Goal: Task Accomplishment & Management: Manage account settings

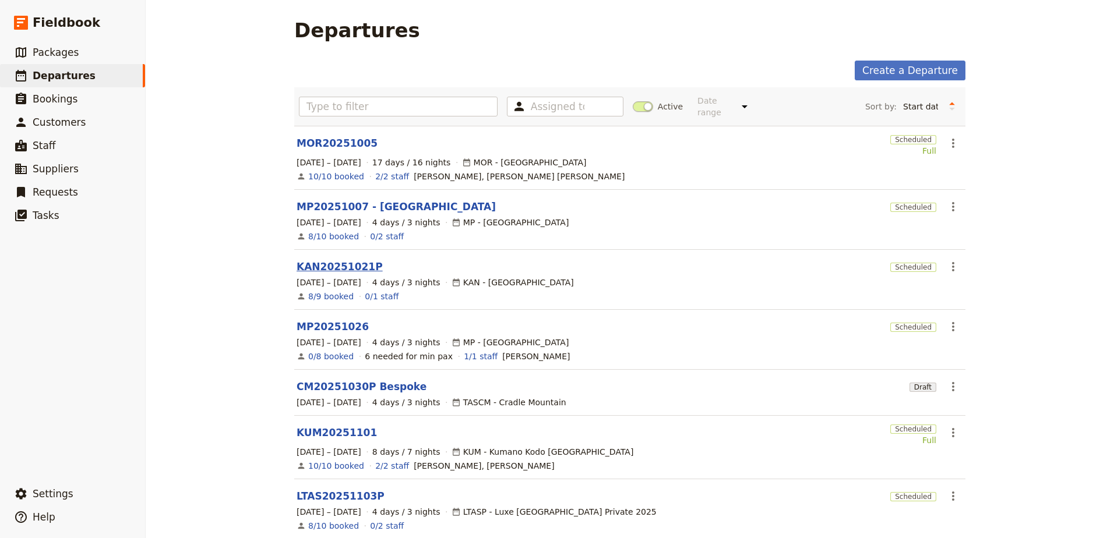
click at [323, 260] on link "KAN20251021P" at bounding box center [340, 267] width 86 height 14
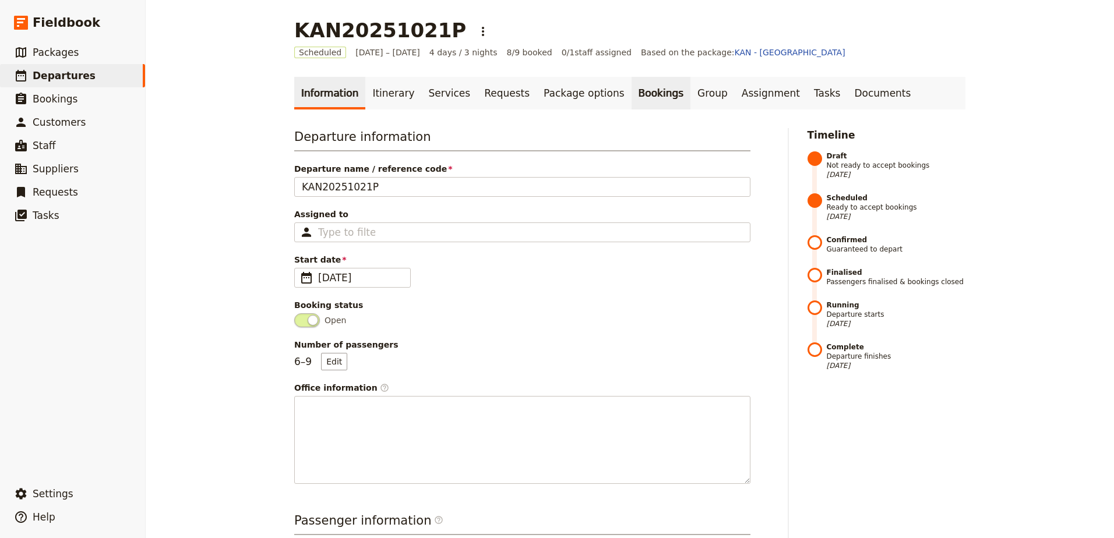
click at [632, 89] on link "Bookings" at bounding box center [661, 93] width 59 height 33
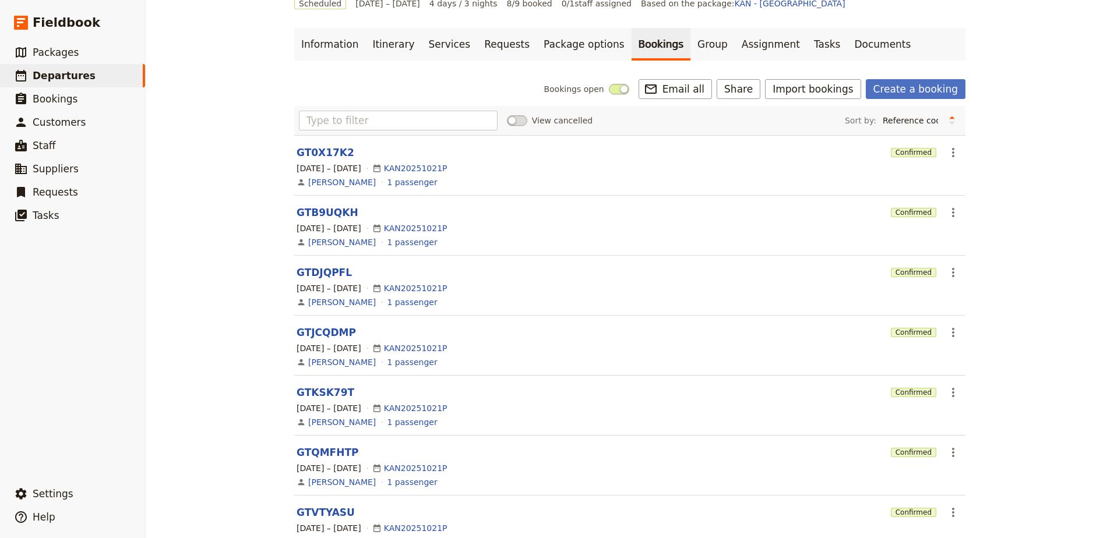
scroll to position [43, 0]
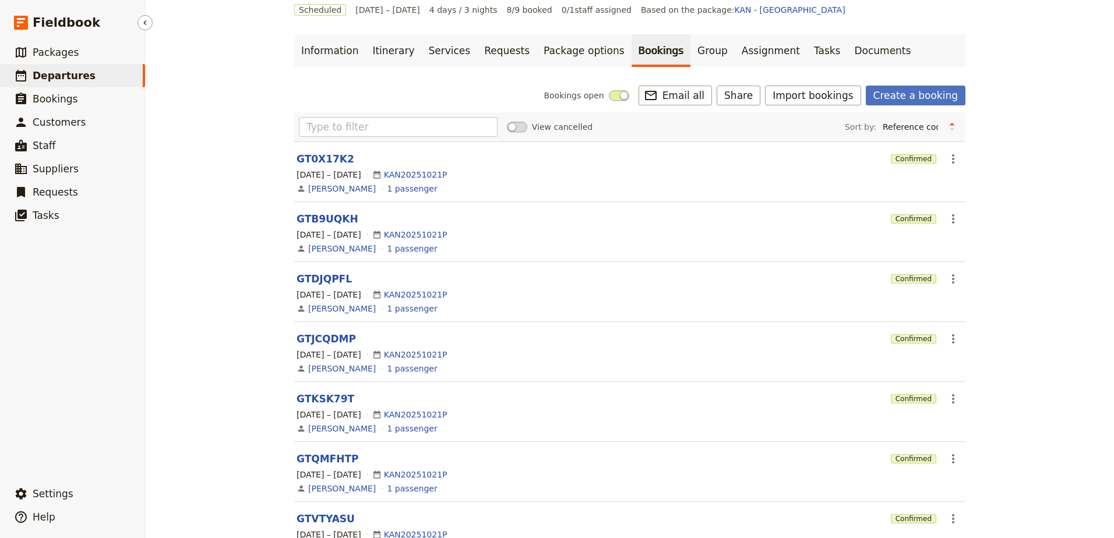
click at [41, 73] on span "Departures" at bounding box center [64, 76] width 63 height 12
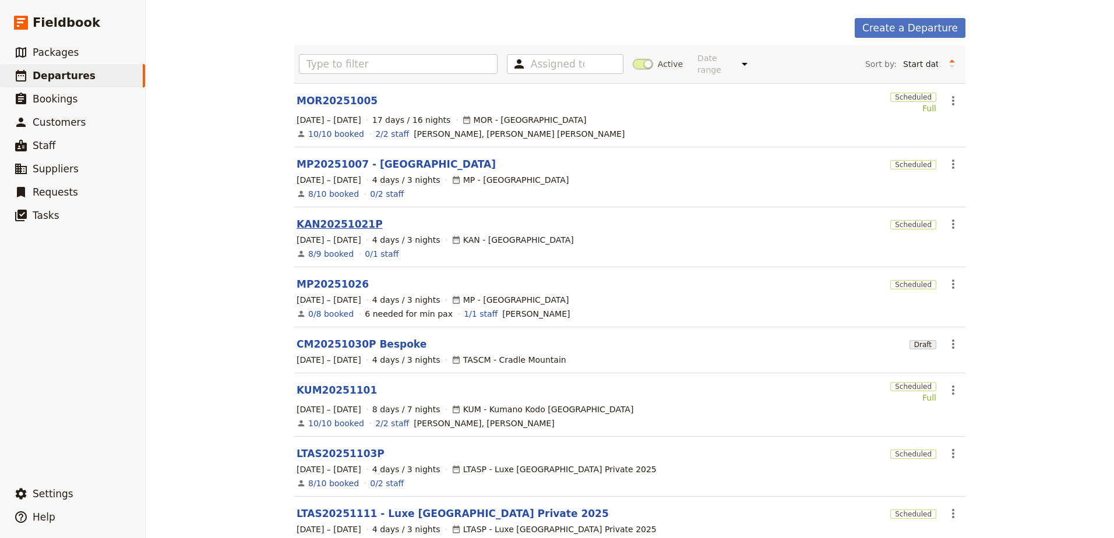
click at [338, 217] on link "KAN20251021P" at bounding box center [340, 224] width 86 height 14
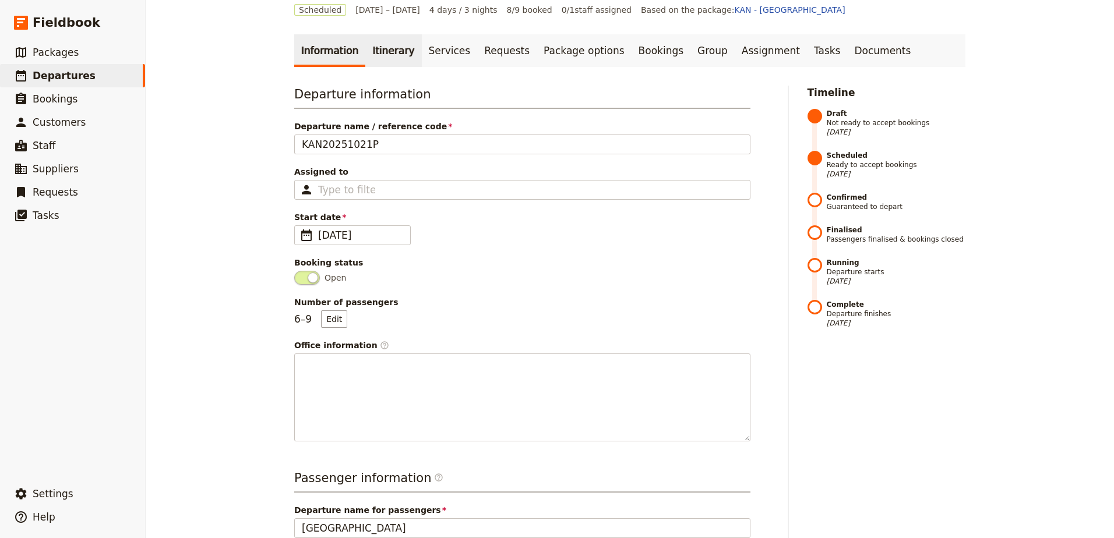
click at [369, 54] on link "Itinerary" at bounding box center [393, 50] width 56 height 33
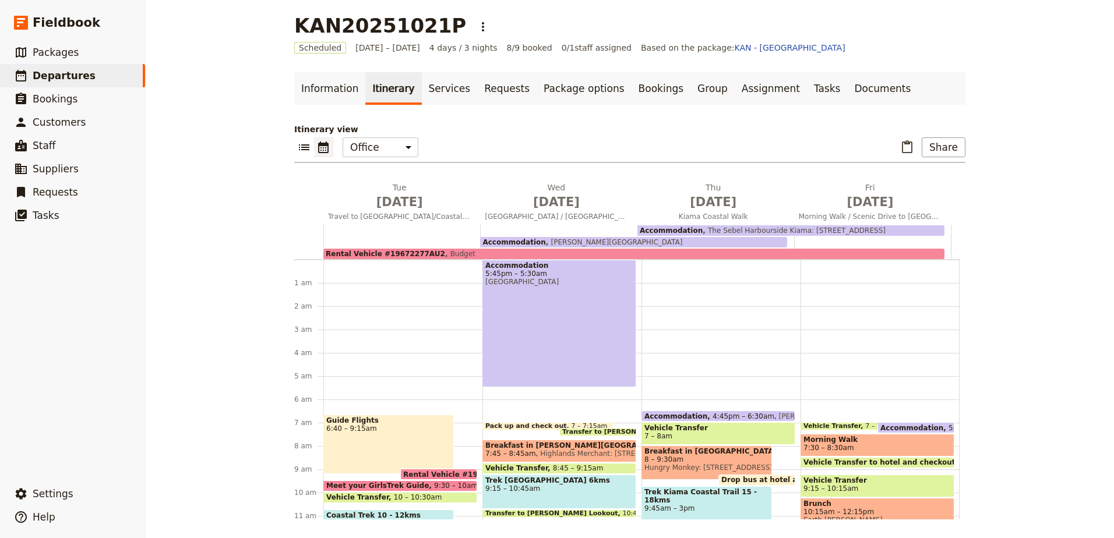
scroll to position [144, 0]
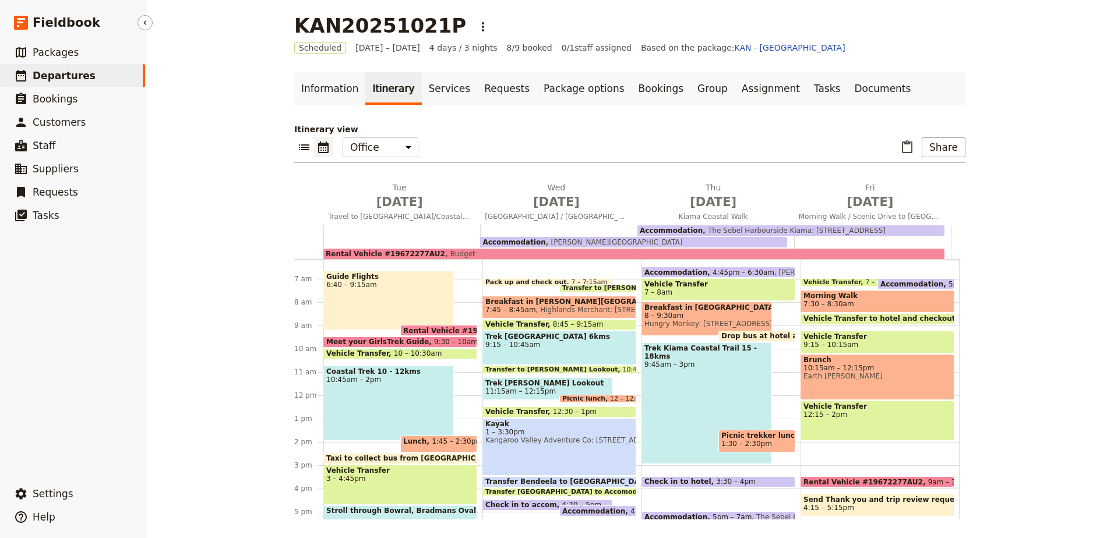
click at [91, 72] on link "​ Departures" at bounding box center [72, 75] width 145 height 23
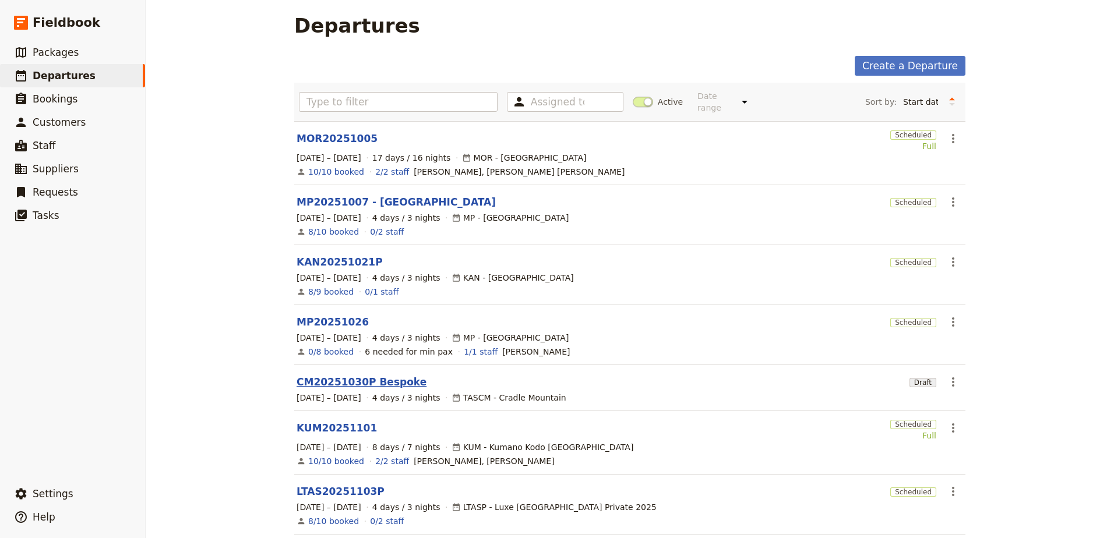
click at [333, 375] on link "CM20251030P Bespoke" at bounding box center [362, 382] width 130 height 14
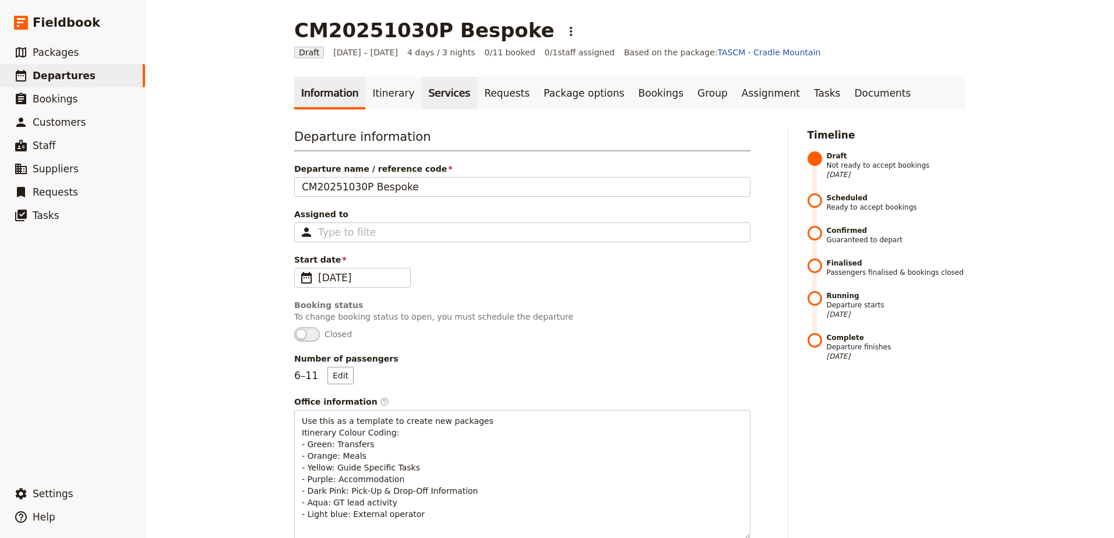
click at [432, 95] on link "Services" at bounding box center [450, 93] width 56 height 33
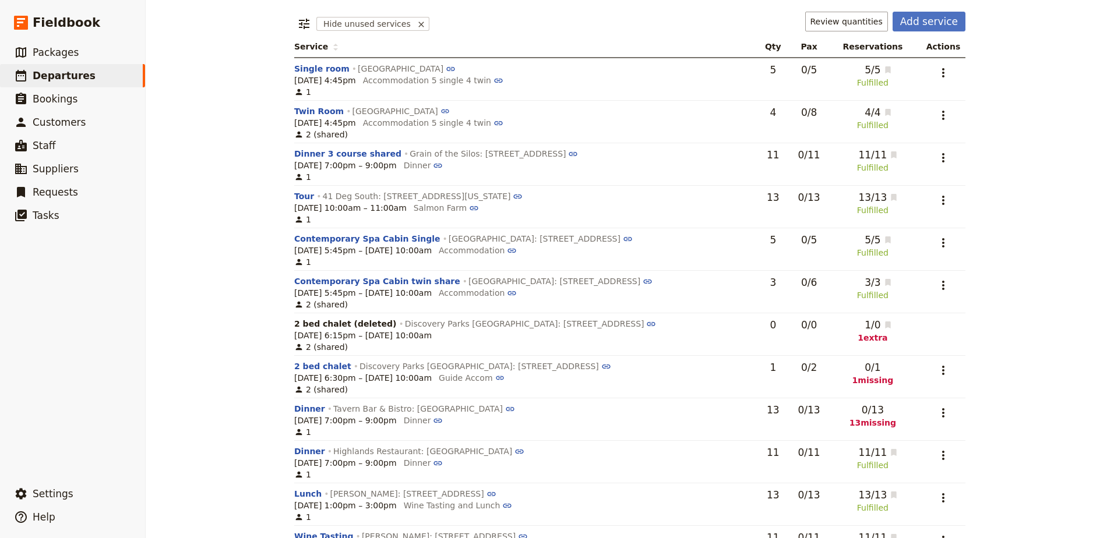
scroll to position [165, 0]
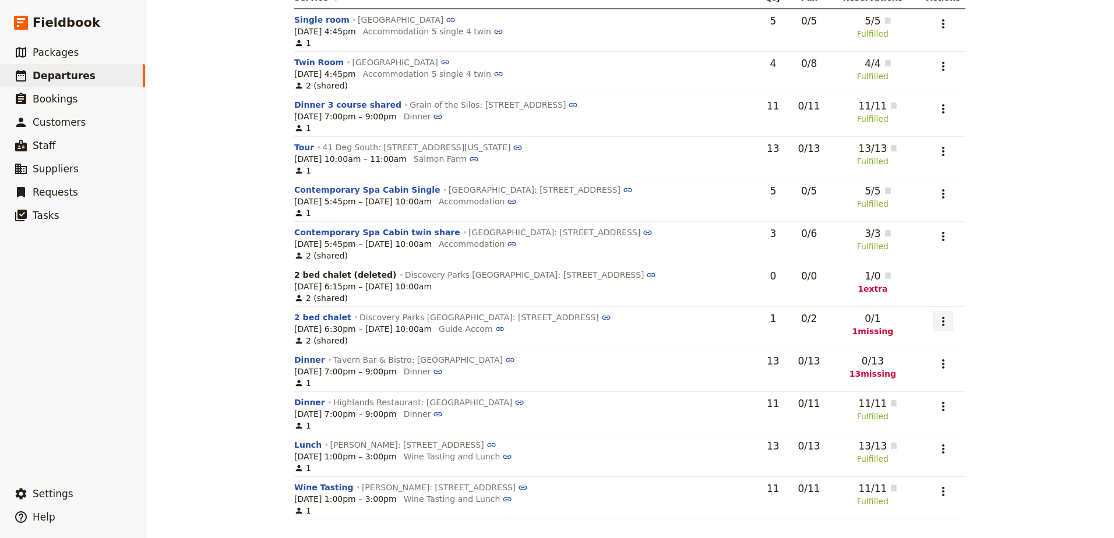
click at [942, 318] on icon "Actions" at bounding box center [943, 321] width 2 height 9
click at [939, 379] on span "Add to supplier request" at bounding box center [896, 380] width 96 height 12
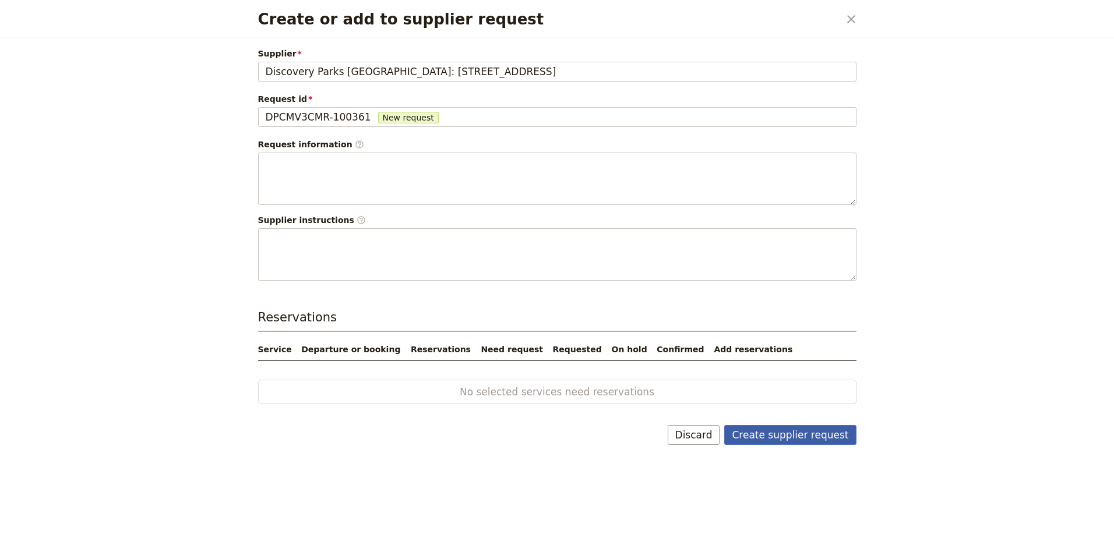
click at [794, 431] on button "Create supplier request" at bounding box center [790, 435] width 132 height 20
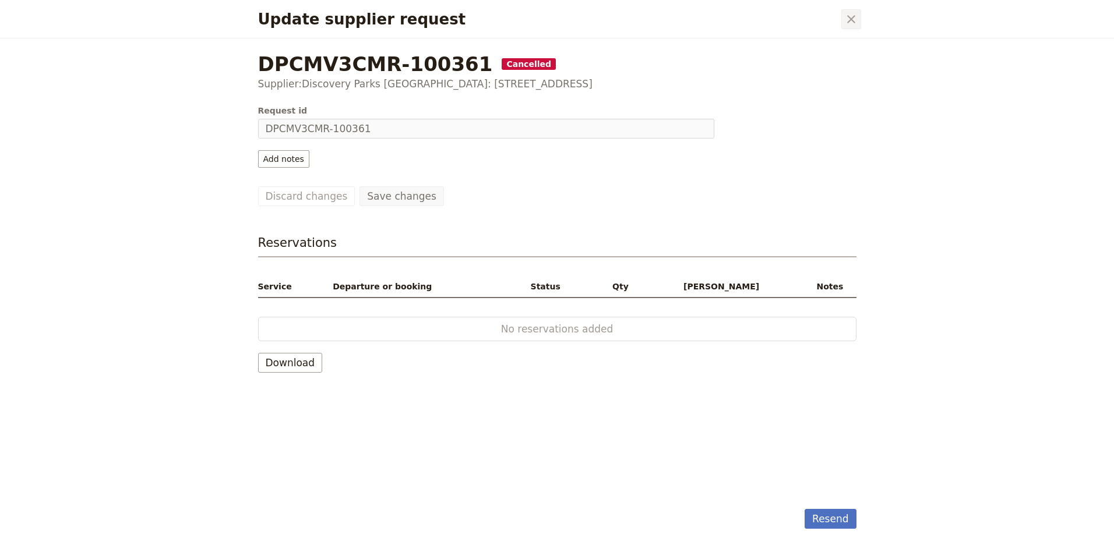
click at [849, 21] on icon "Close dialog" at bounding box center [851, 19] width 8 height 8
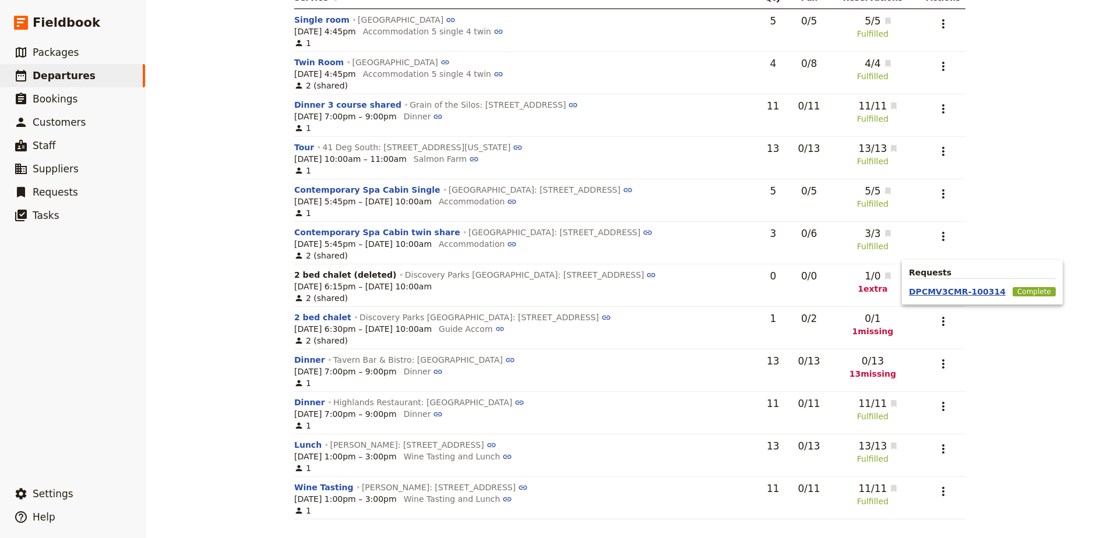
click at [924, 293] on button "DPCMV3CMR-100314" at bounding box center [957, 292] width 97 height 12
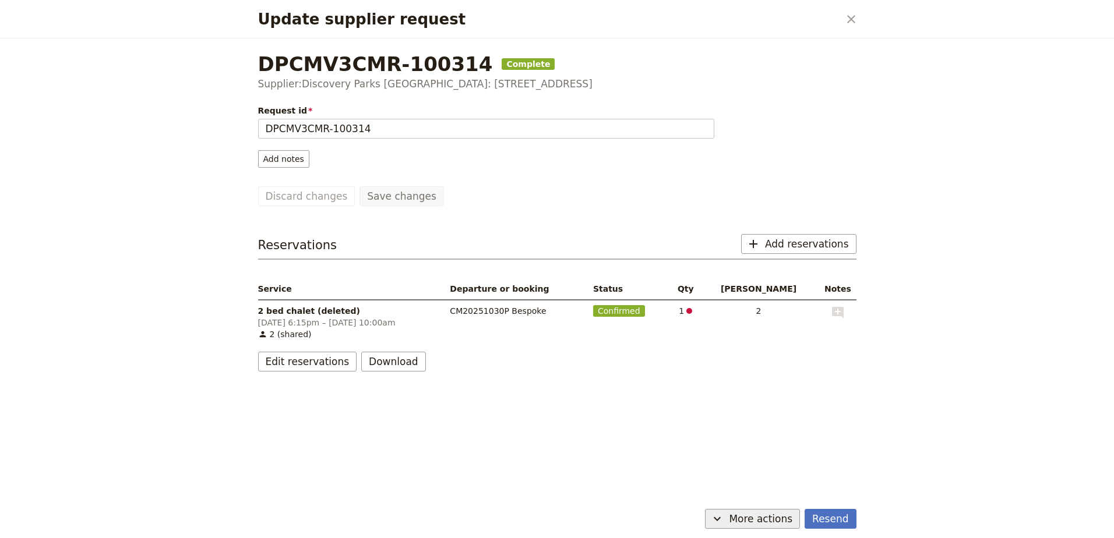
click at [768, 517] on span "More actions" at bounding box center [761, 519] width 64 height 14
click at [776, 492] on span "Cancel request" at bounding box center [742, 494] width 107 height 12
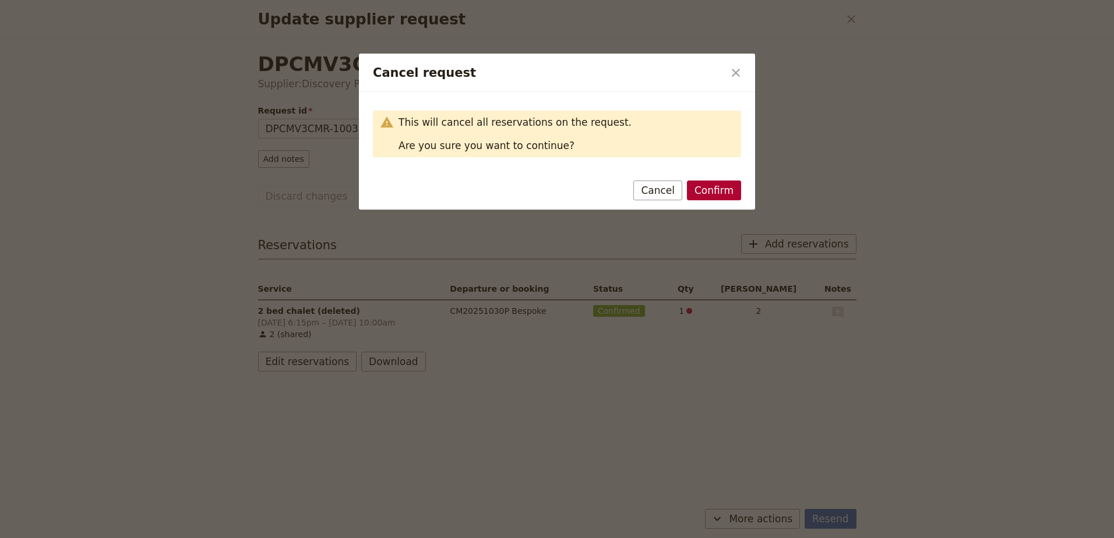
click at [700, 198] on button "Confirm" at bounding box center [714, 191] width 54 height 20
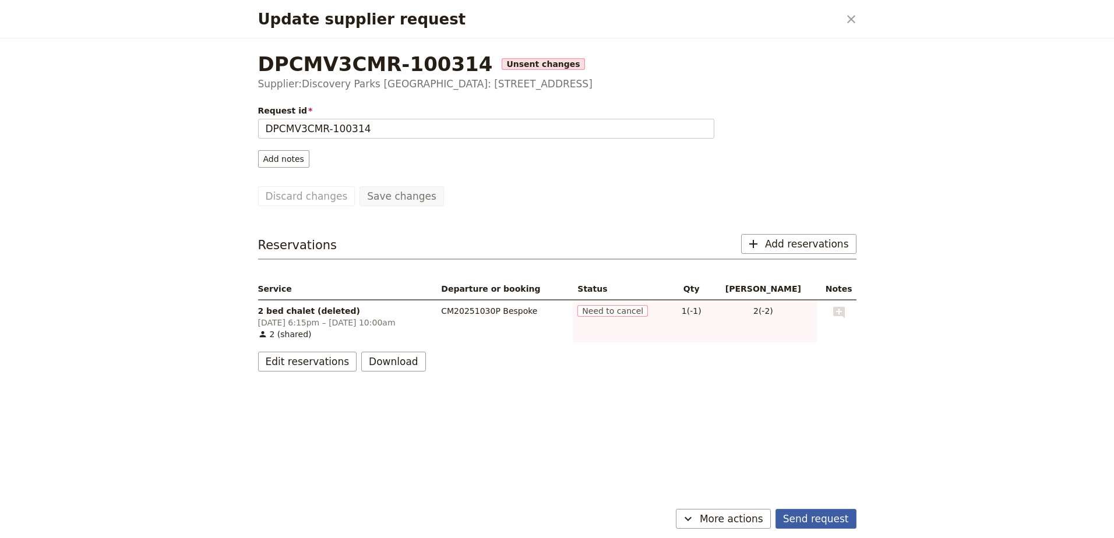
click at [846, 513] on button "Send request" at bounding box center [816, 519] width 81 height 20
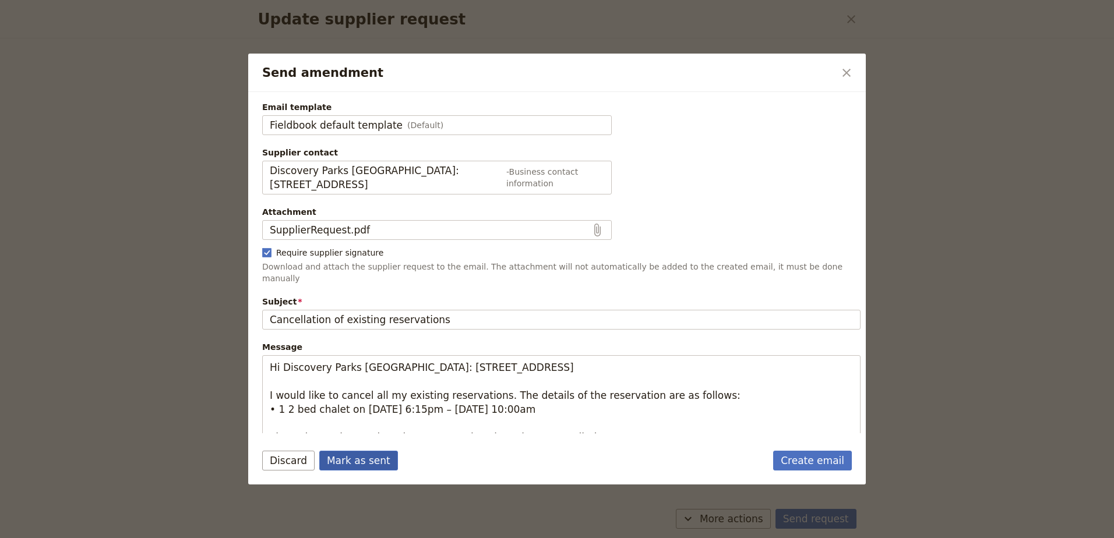
click at [329, 460] on button "Mark as sent" at bounding box center [358, 461] width 79 height 20
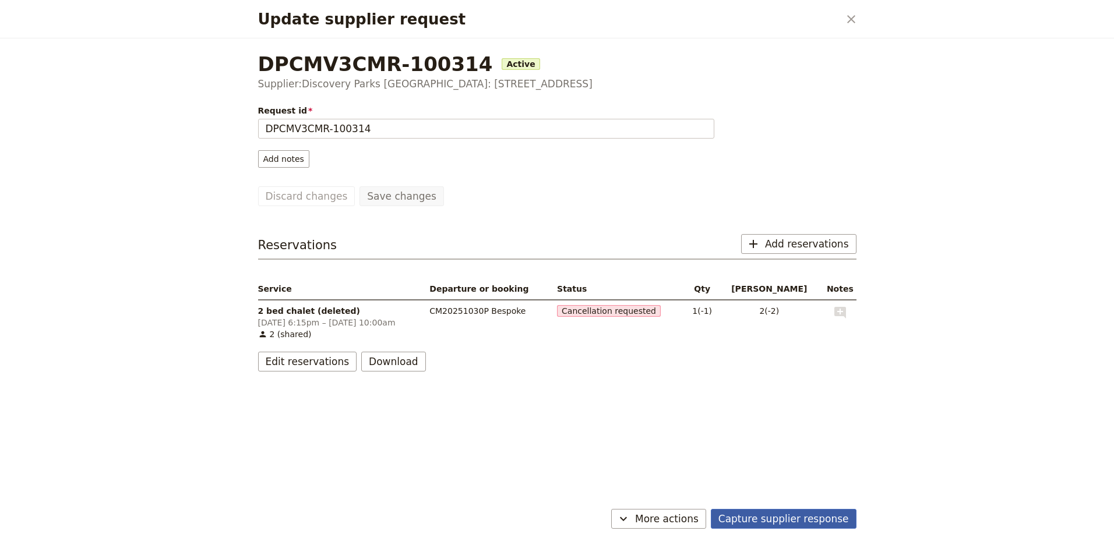
click at [802, 519] on button "Capture supplier response" at bounding box center [784, 519] width 146 height 20
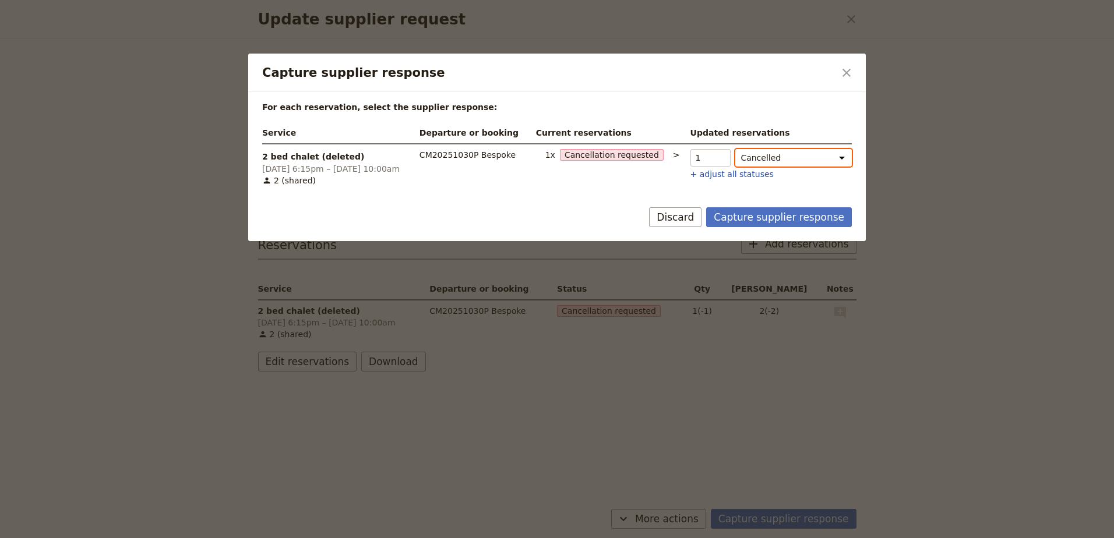
click at [780, 156] on select "Cancelled Cancellation requested Hold Confirmed" at bounding box center [793, 157] width 117 height 17
click at [778, 217] on button "Capture supplier response" at bounding box center [779, 217] width 146 height 20
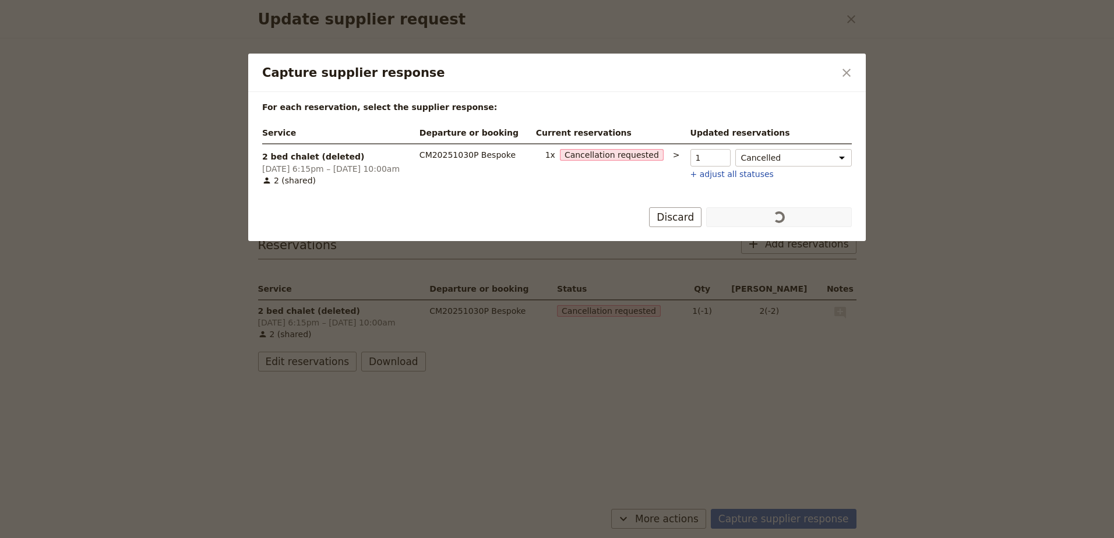
scroll to position [123, 0]
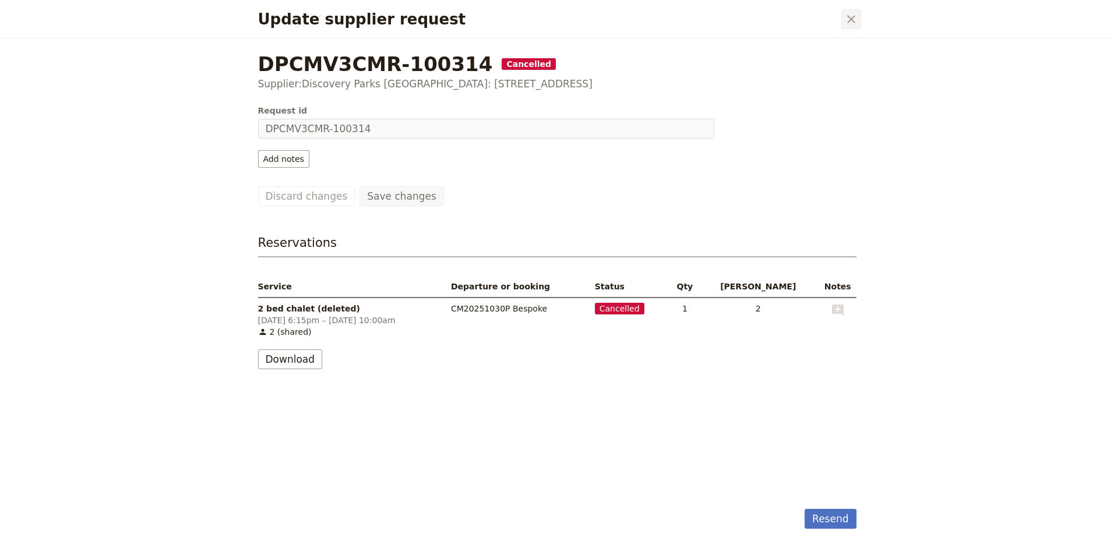
click at [855, 25] on icon "Close dialog" at bounding box center [851, 19] width 14 height 14
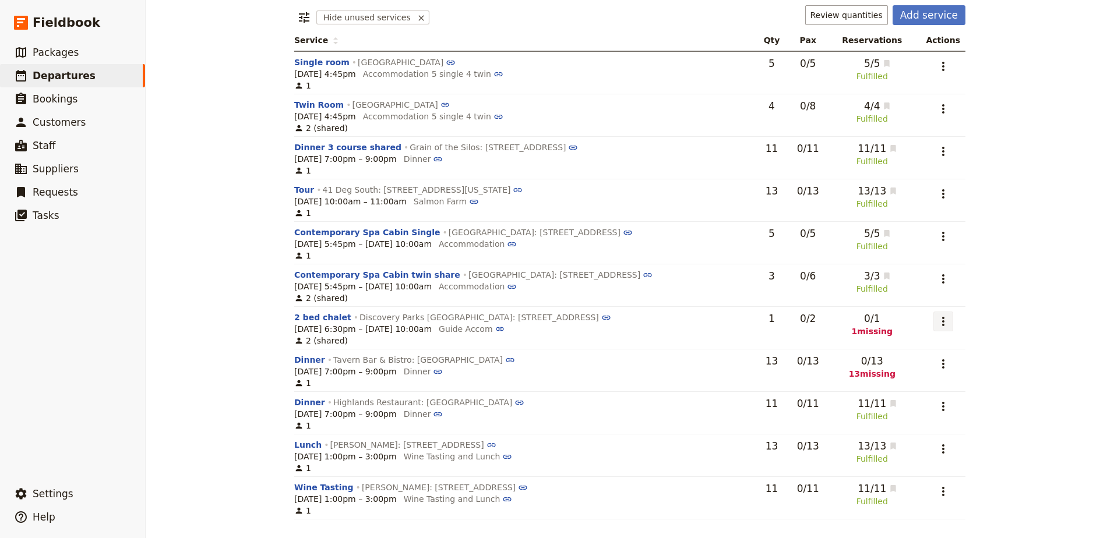
click at [946, 324] on icon "Actions" at bounding box center [943, 322] width 14 height 14
click at [936, 374] on span "Add to supplier request" at bounding box center [896, 380] width 96 height 12
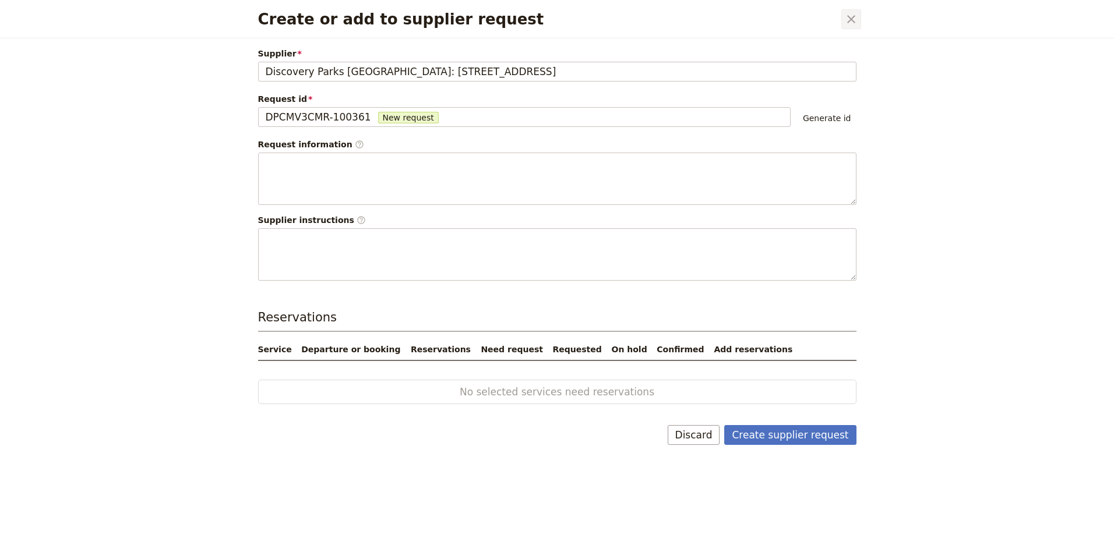
click at [842, 17] on button "​" at bounding box center [851, 19] width 20 height 20
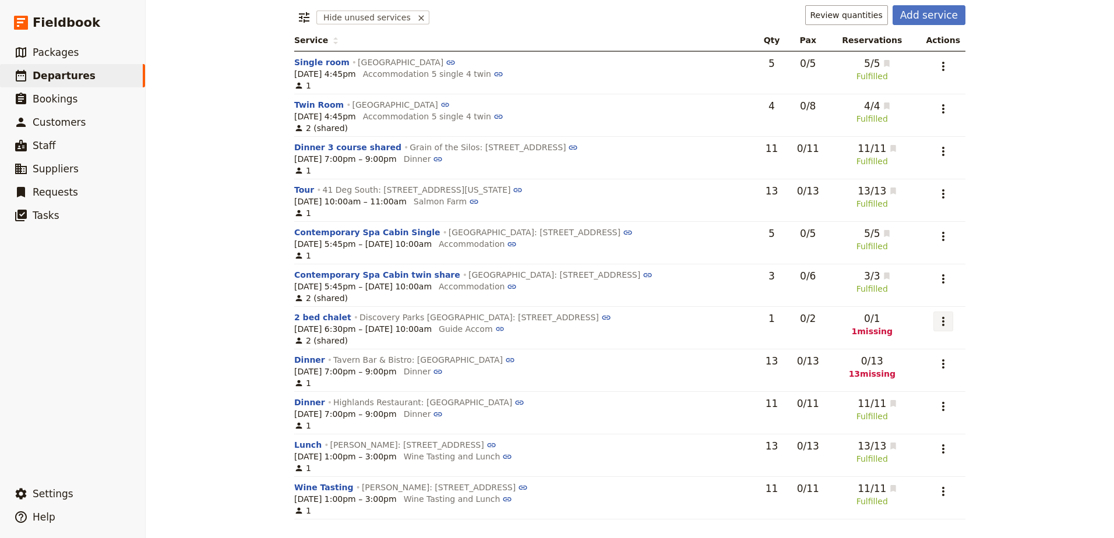
click at [941, 323] on icon "Actions" at bounding box center [943, 322] width 14 height 14
click at [929, 374] on button "Add to supplier request" at bounding box center [896, 380] width 110 height 16
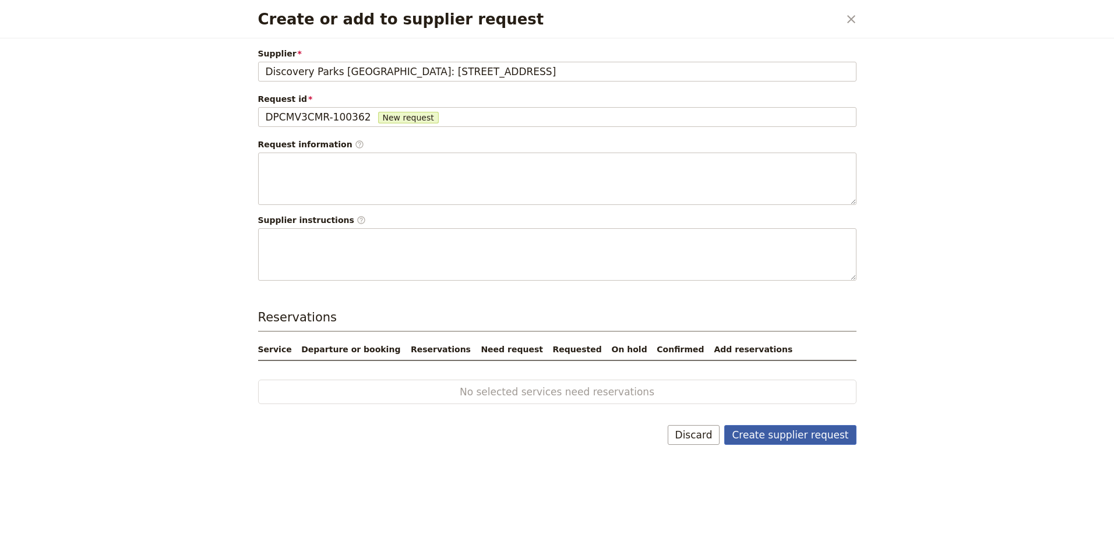
click at [826, 438] on button "Create supplier request" at bounding box center [790, 435] width 132 height 20
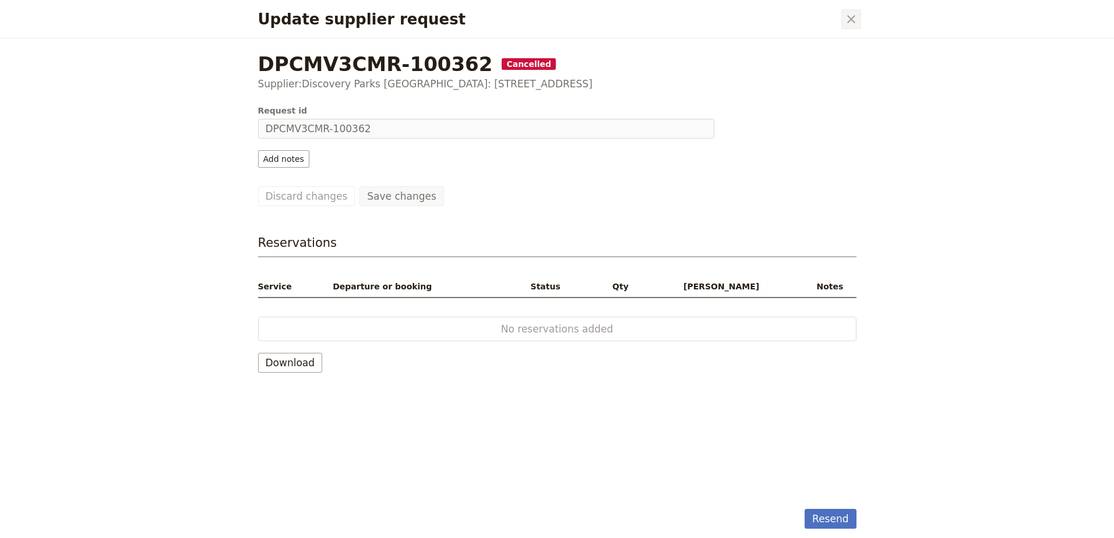
click at [850, 15] on icon "Close dialog" at bounding box center [851, 19] width 14 height 14
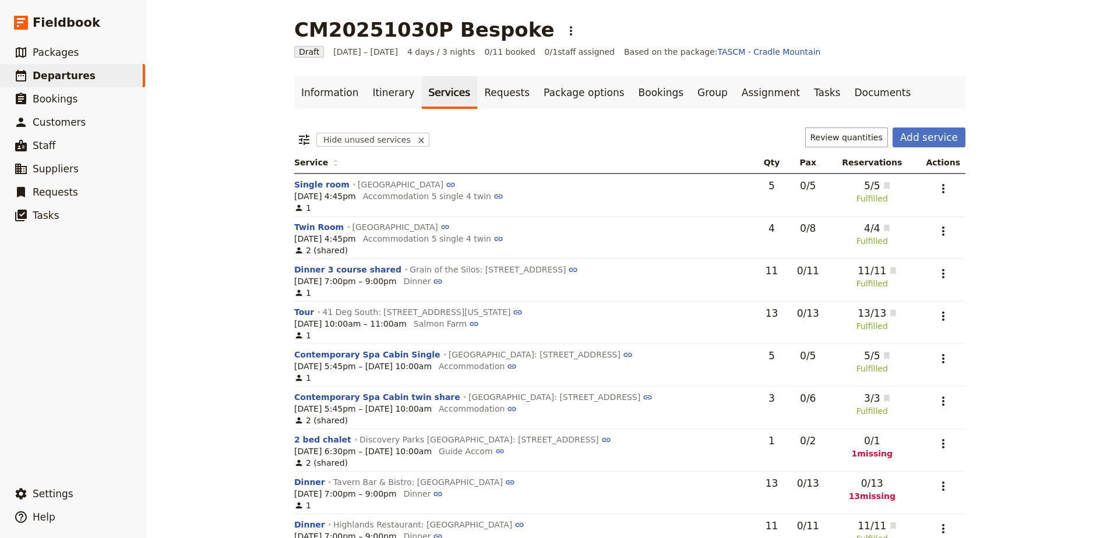
scroll to position [0, 0]
click at [378, 96] on link "Itinerary" at bounding box center [393, 93] width 56 height 33
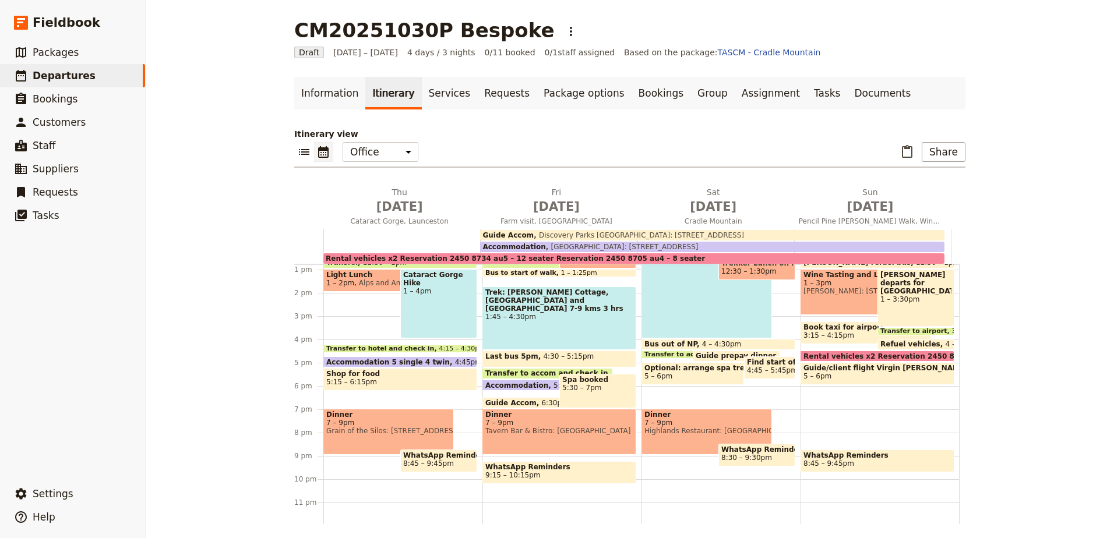
scroll to position [300, 0]
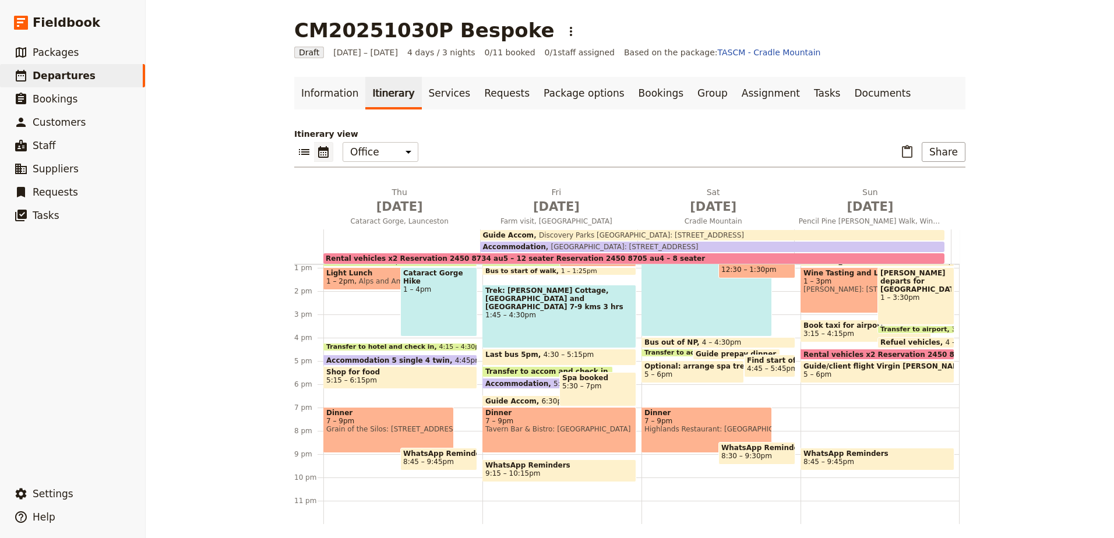
click at [541, 404] on span "6:30pm – 10am" at bounding box center [568, 401] width 55 height 8
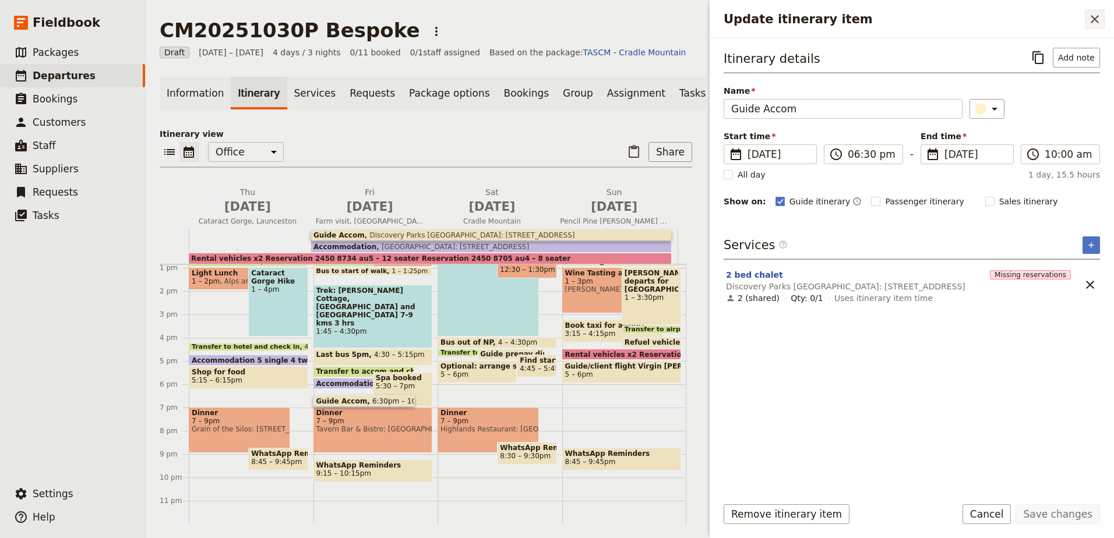
click at [1100, 17] on icon "Close drawer" at bounding box center [1095, 19] width 14 height 14
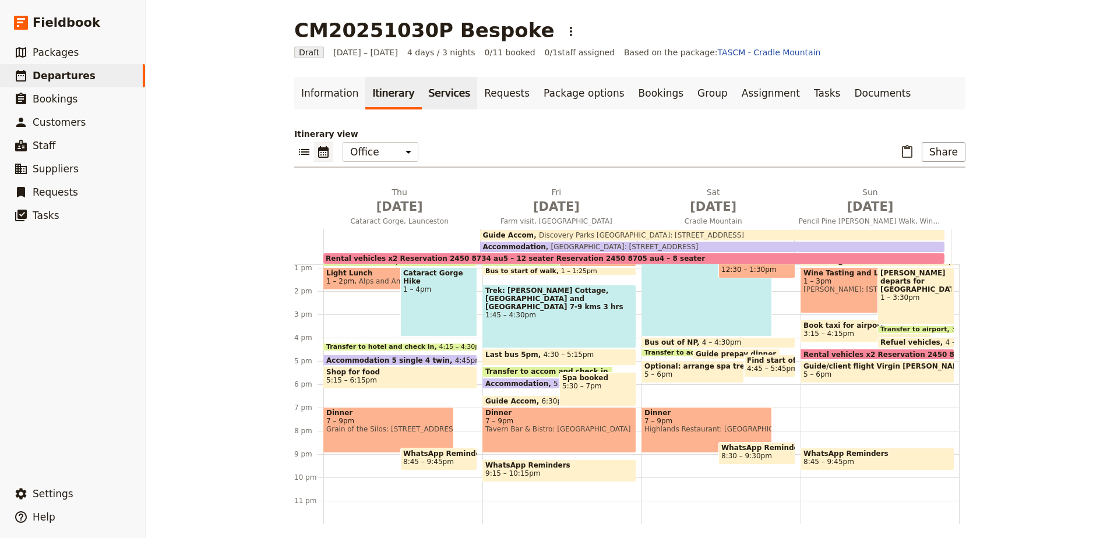
click at [427, 97] on link "Services" at bounding box center [450, 93] width 56 height 33
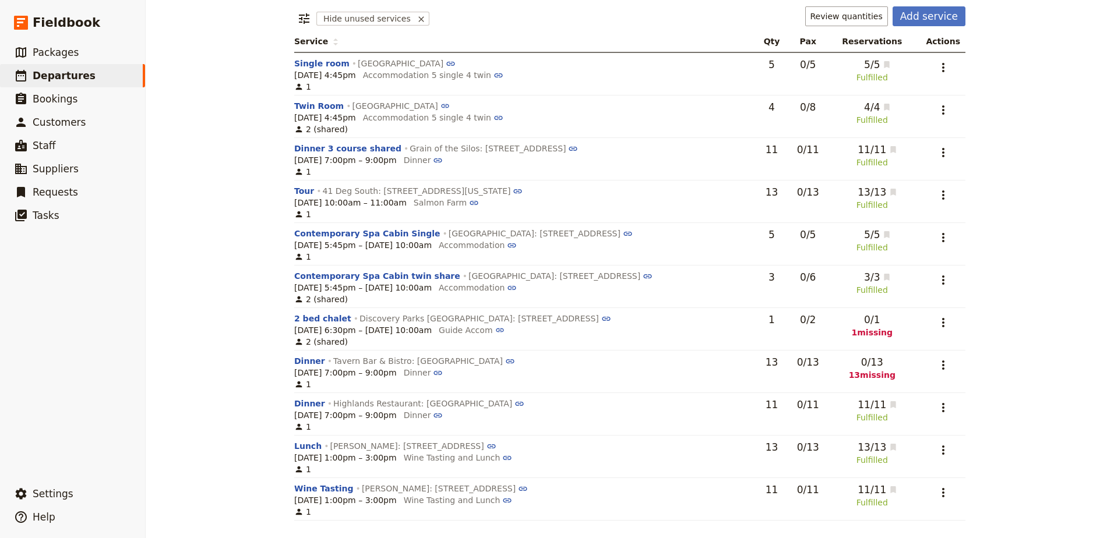
scroll to position [123, 0]
click at [83, 80] on link "​ Departures" at bounding box center [72, 75] width 145 height 23
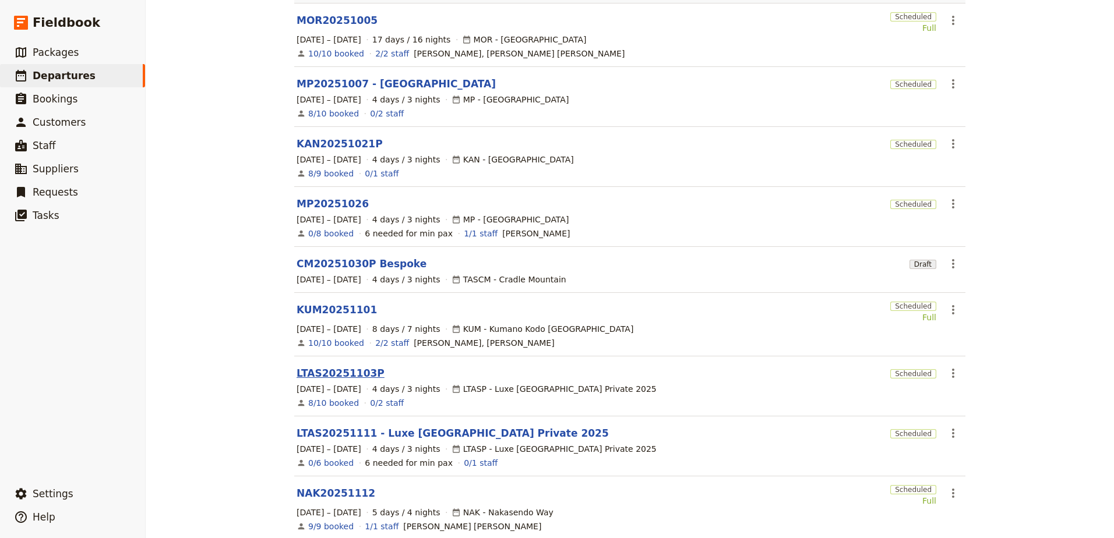
click at [336, 367] on link "LTAS20251103P" at bounding box center [341, 374] width 88 height 14
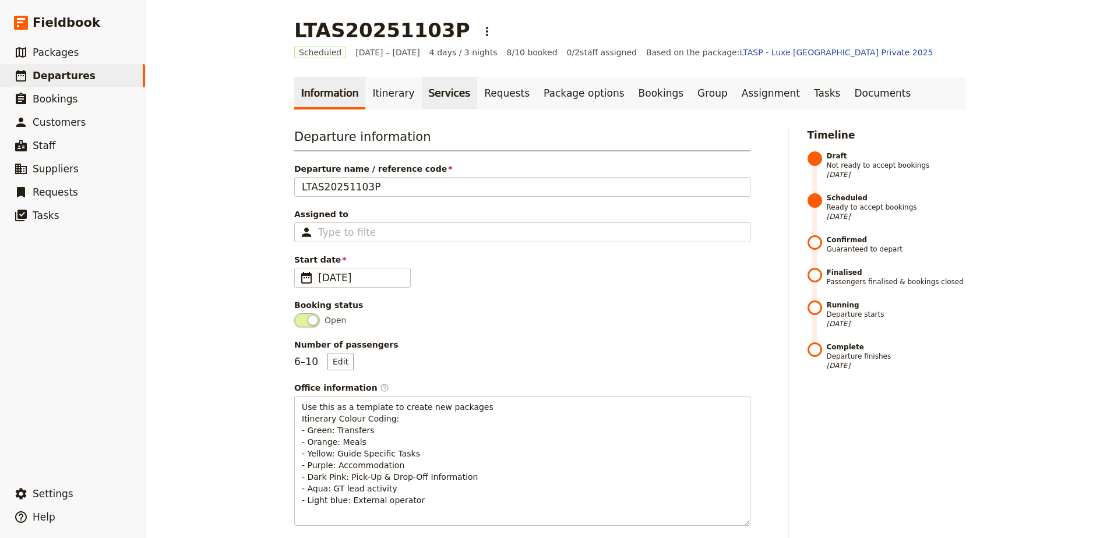
click at [424, 90] on link "Services" at bounding box center [450, 93] width 56 height 33
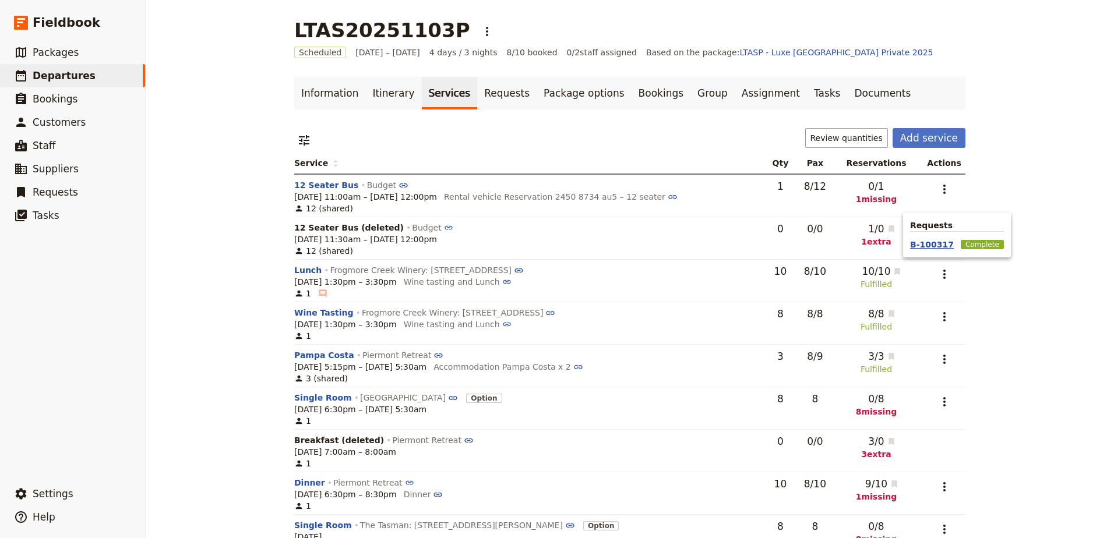
click at [913, 249] on button "B-100317" at bounding box center [932, 245] width 44 height 12
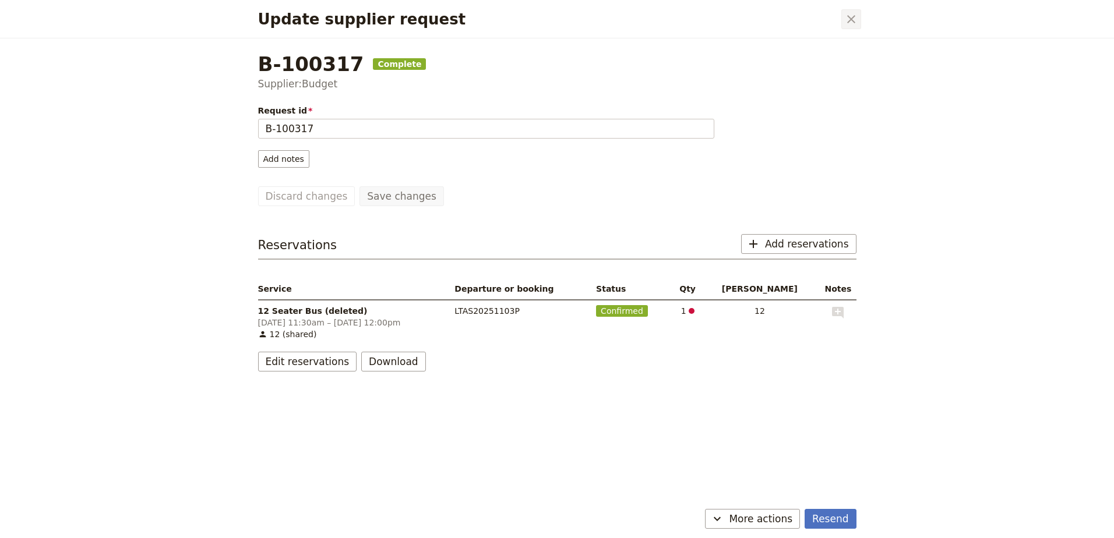
click at [854, 26] on button "​" at bounding box center [851, 19] width 20 height 20
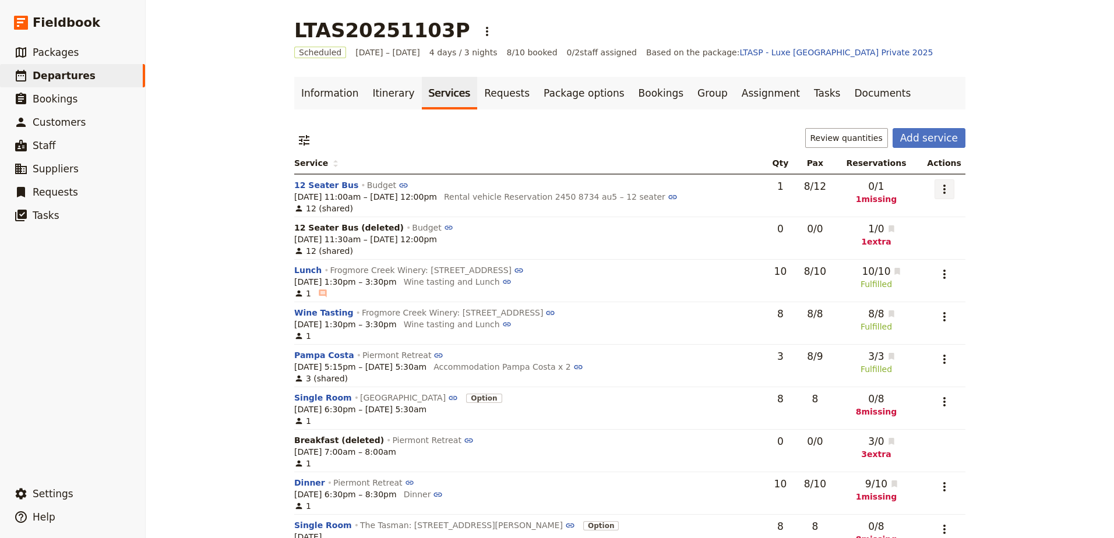
click at [945, 185] on icon "Actions" at bounding box center [945, 189] width 14 height 14
click at [932, 256] on ul "Edit service Go to service page Add to supplier request Remove service" at bounding box center [896, 239] width 111 height 71
click at [932, 247] on span "Add to supplier request" at bounding box center [897, 248] width 96 height 12
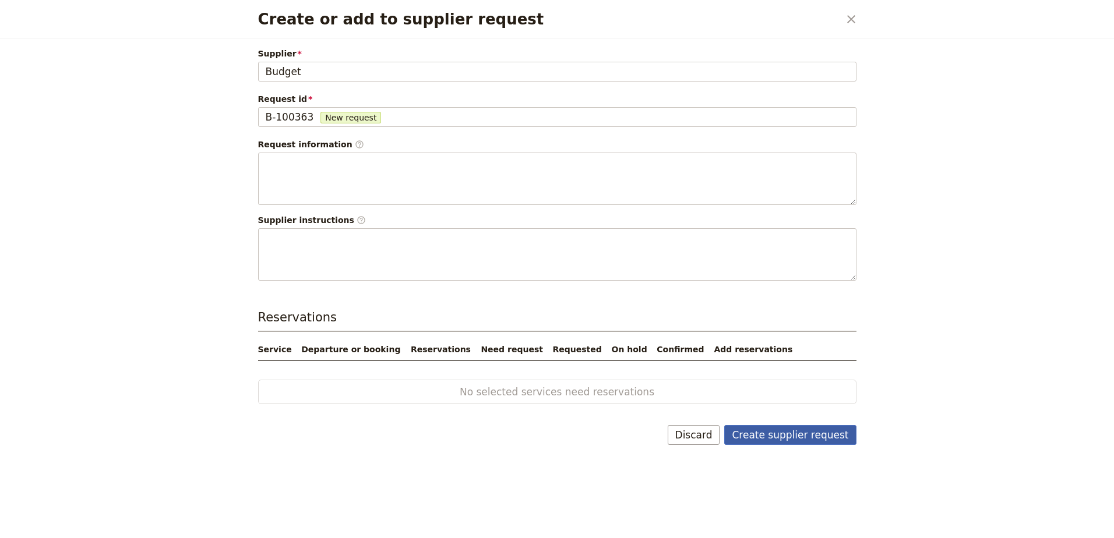
click at [838, 439] on button "Create supplier request" at bounding box center [790, 435] width 132 height 20
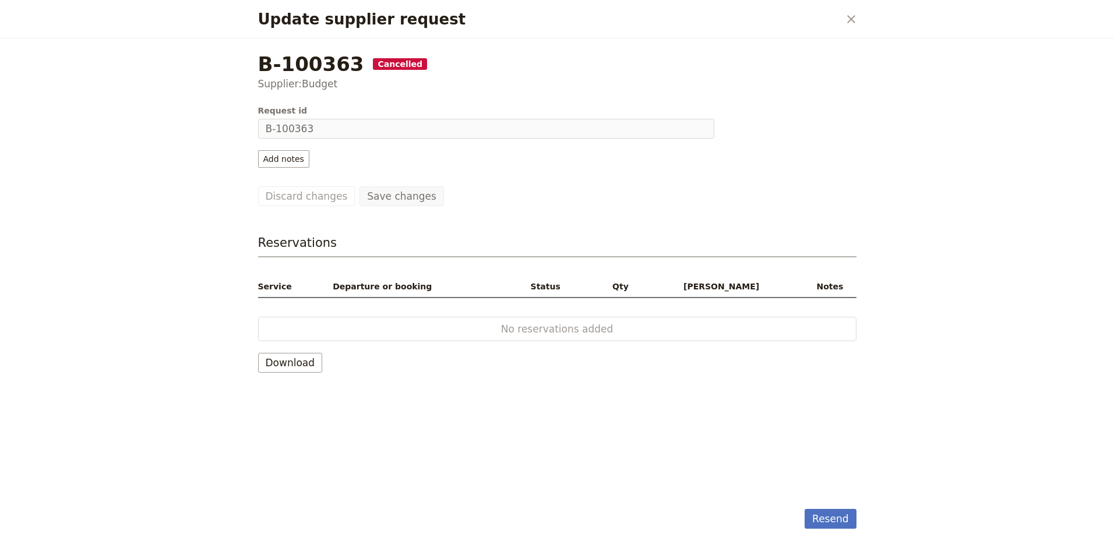
click at [844, 7] on div "Update supplier request ​" at bounding box center [557, 19] width 626 height 38
click at [848, 20] on icon "Close dialog" at bounding box center [851, 19] width 14 height 14
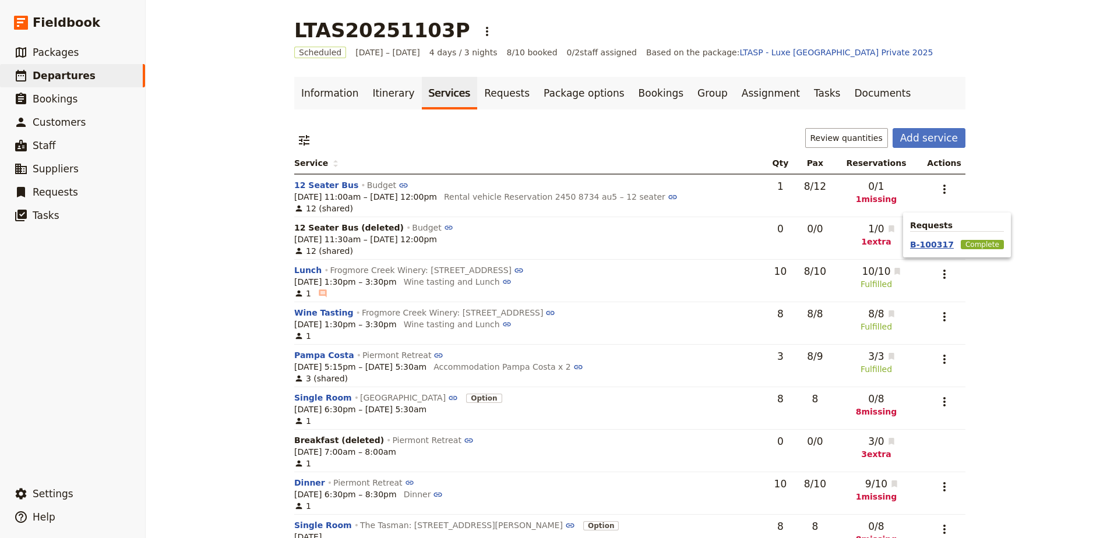
click at [939, 244] on button "B-100317" at bounding box center [932, 245] width 44 height 12
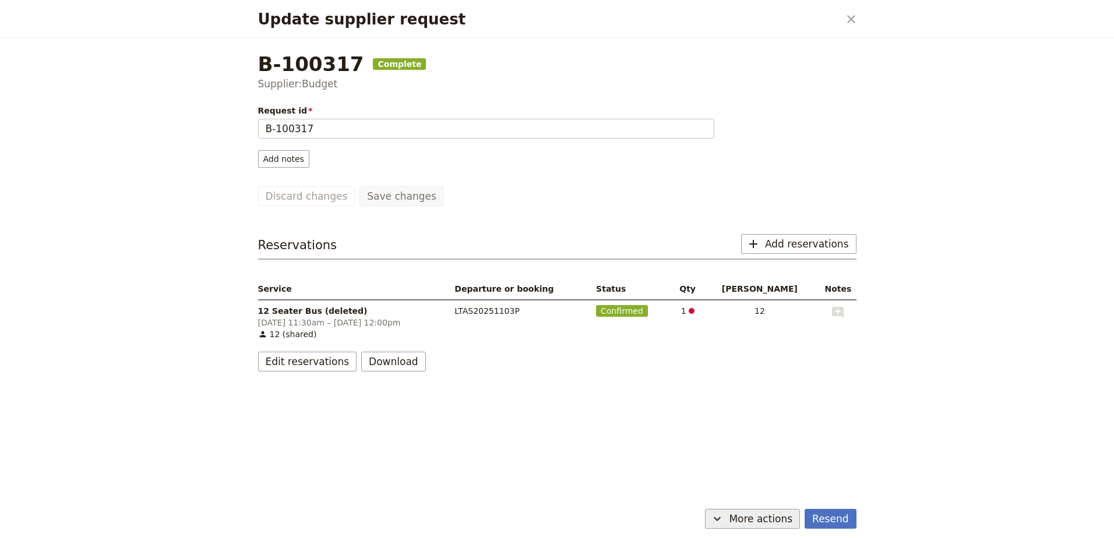
click at [748, 515] on span "More actions" at bounding box center [761, 519] width 64 height 14
click at [751, 478] on span "Capture supplier response" at bounding box center [742, 477] width 107 height 12
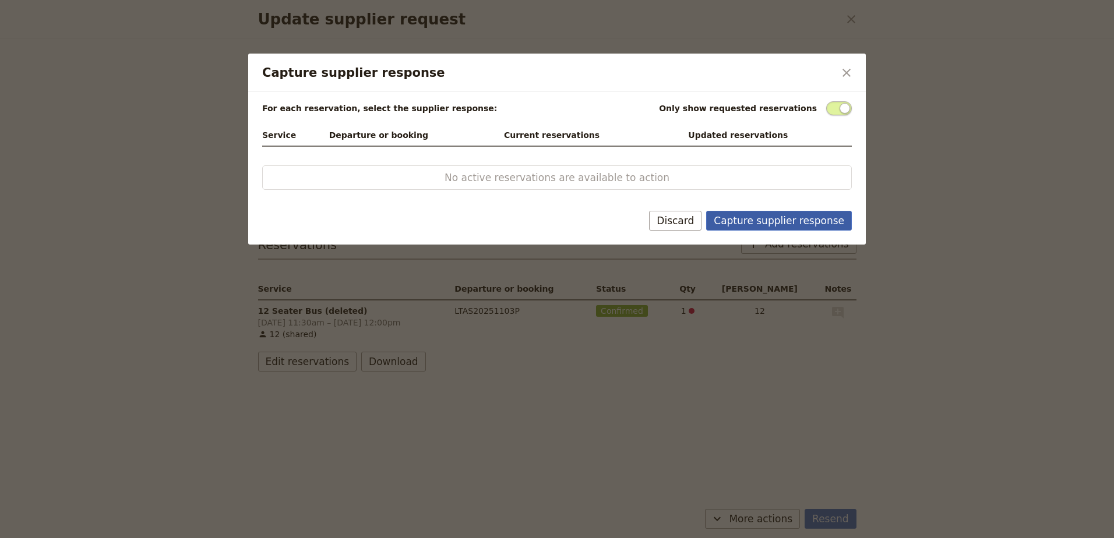
click at [739, 216] on button "Capture supplier response" at bounding box center [779, 221] width 146 height 20
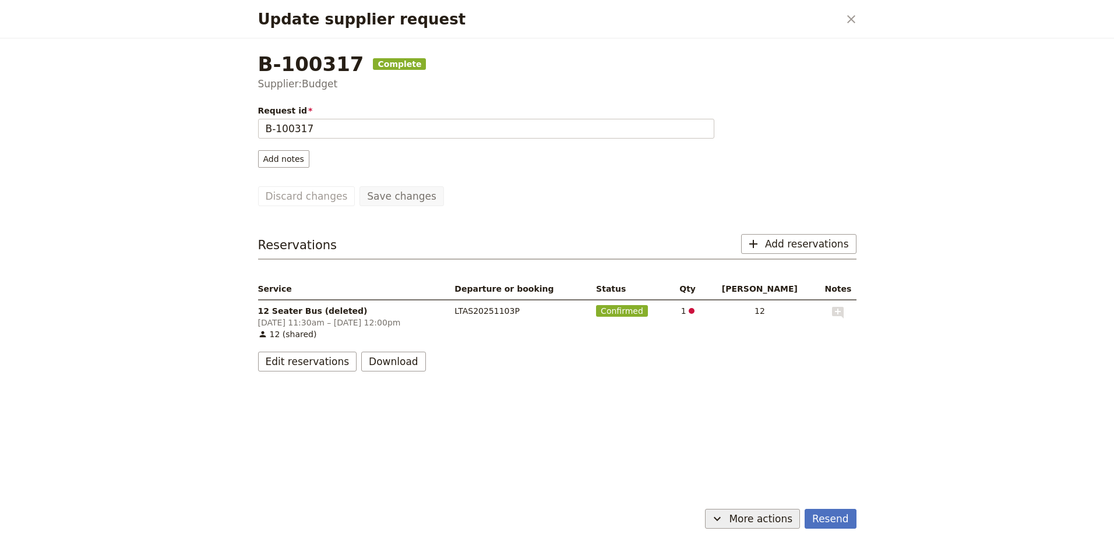
click at [780, 518] on span "More actions" at bounding box center [761, 519] width 64 height 14
click at [779, 491] on span "Cancel request" at bounding box center [742, 494] width 107 height 12
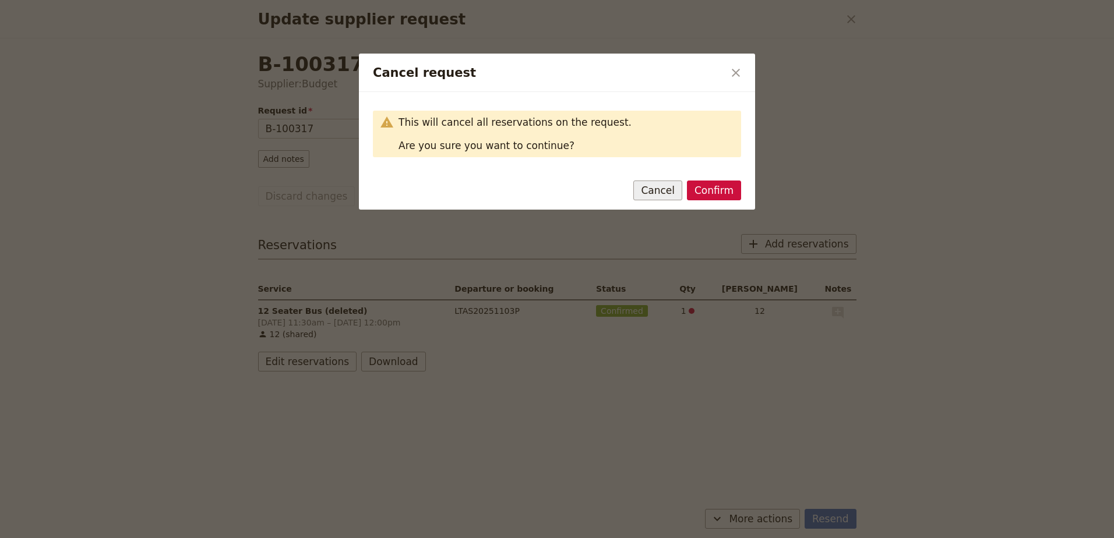
click at [670, 192] on button "Cancel" at bounding box center [657, 191] width 49 height 20
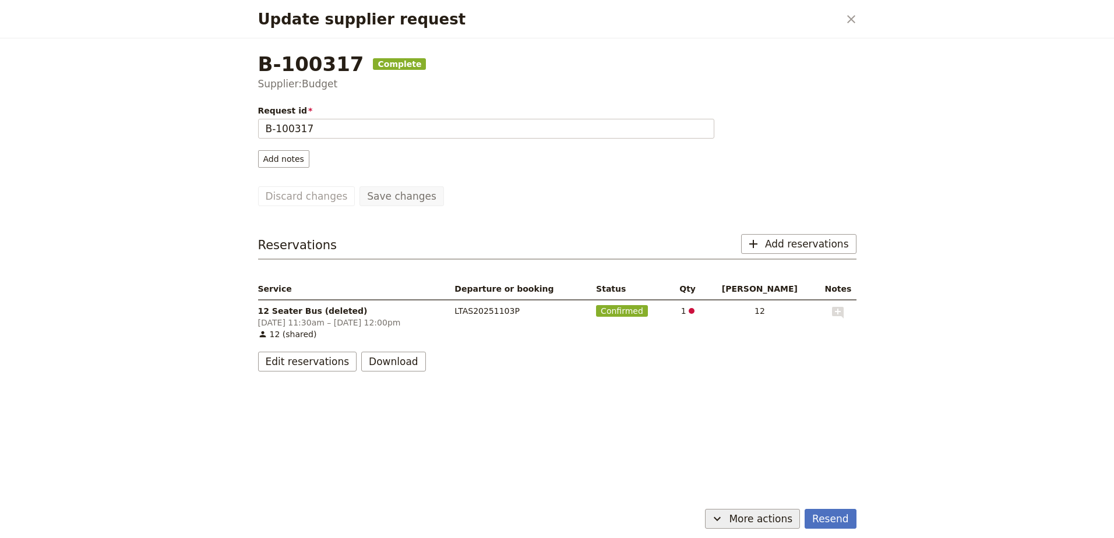
click at [757, 517] on span "More actions" at bounding box center [761, 519] width 64 height 14
click at [759, 494] on span "Cancel request" at bounding box center [742, 494] width 107 height 12
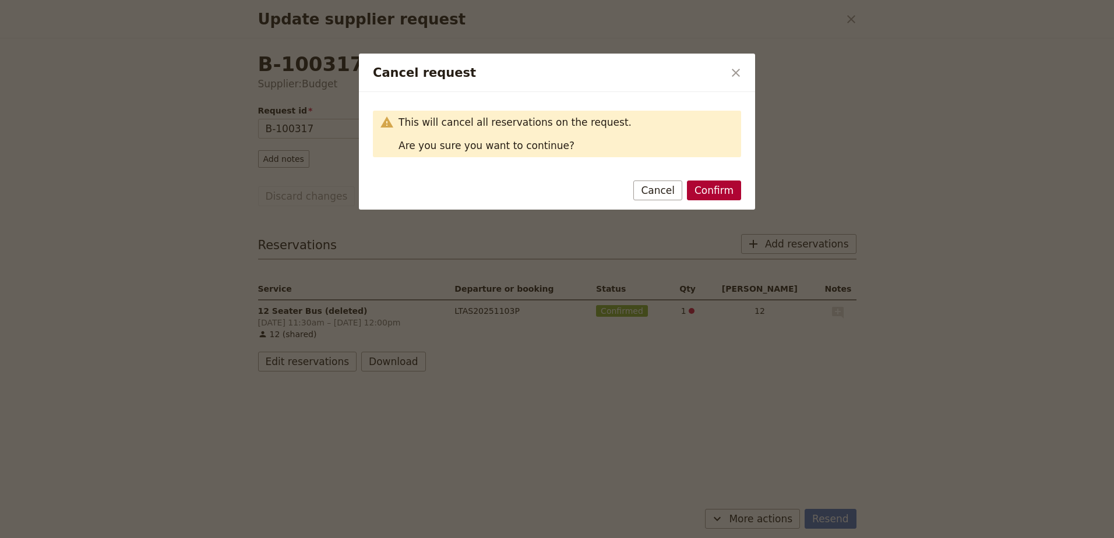
click at [710, 187] on button "Confirm" at bounding box center [714, 191] width 54 height 20
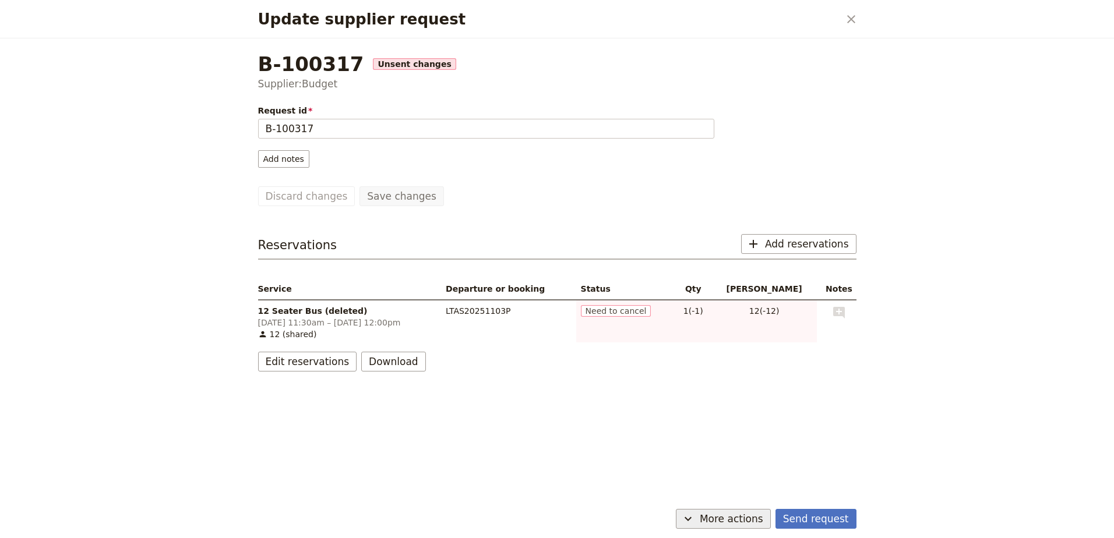
click at [746, 520] on span "More actions" at bounding box center [732, 519] width 64 height 14
click at [761, 457] on span "Capture supplier response" at bounding box center [716, 461] width 107 height 12
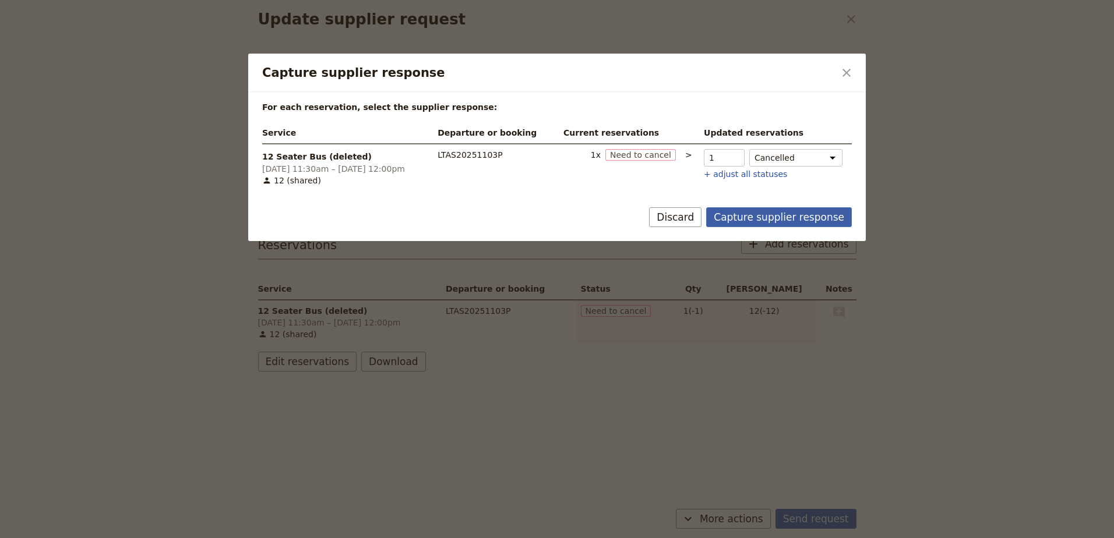
click at [773, 217] on button "Capture supplier response" at bounding box center [779, 217] width 146 height 20
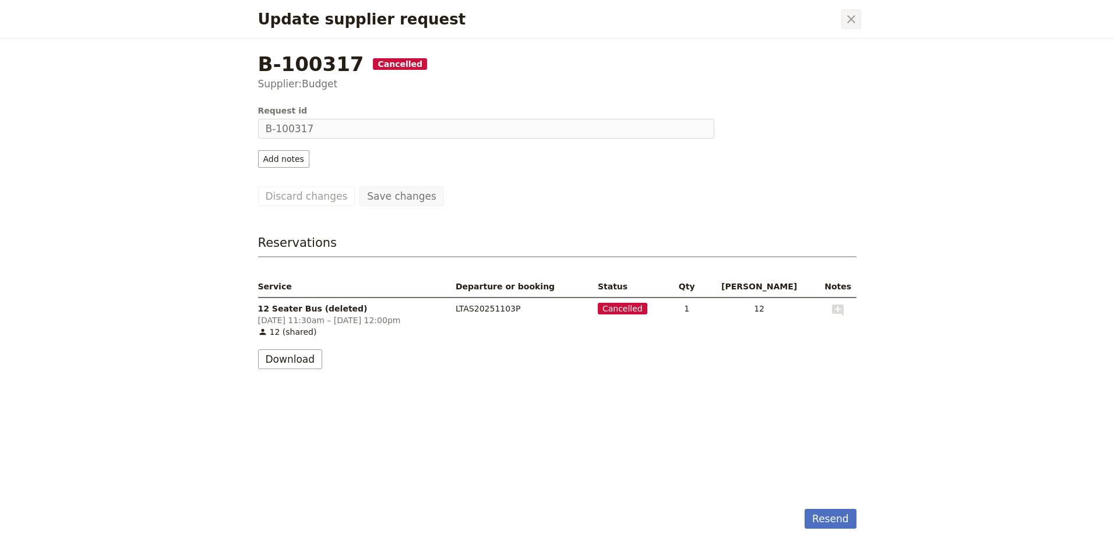
click at [857, 22] on icon "Close dialog" at bounding box center [851, 19] width 14 height 14
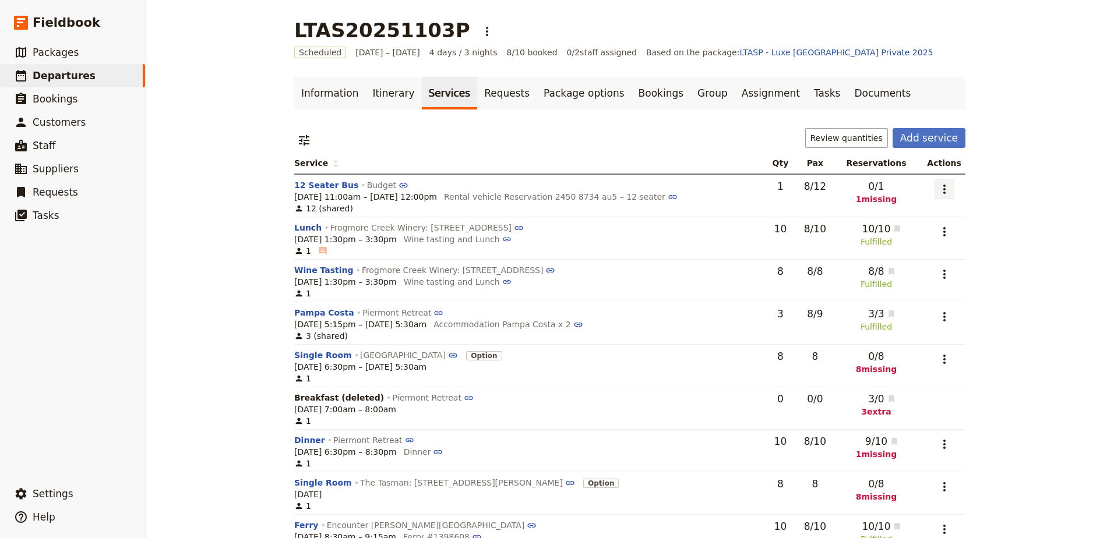
click at [938, 189] on icon "Actions" at bounding box center [945, 189] width 14 height 14
click at [925, 246] on span "Add to supplier request" at bounding box center [897, 248] width 96 height 12
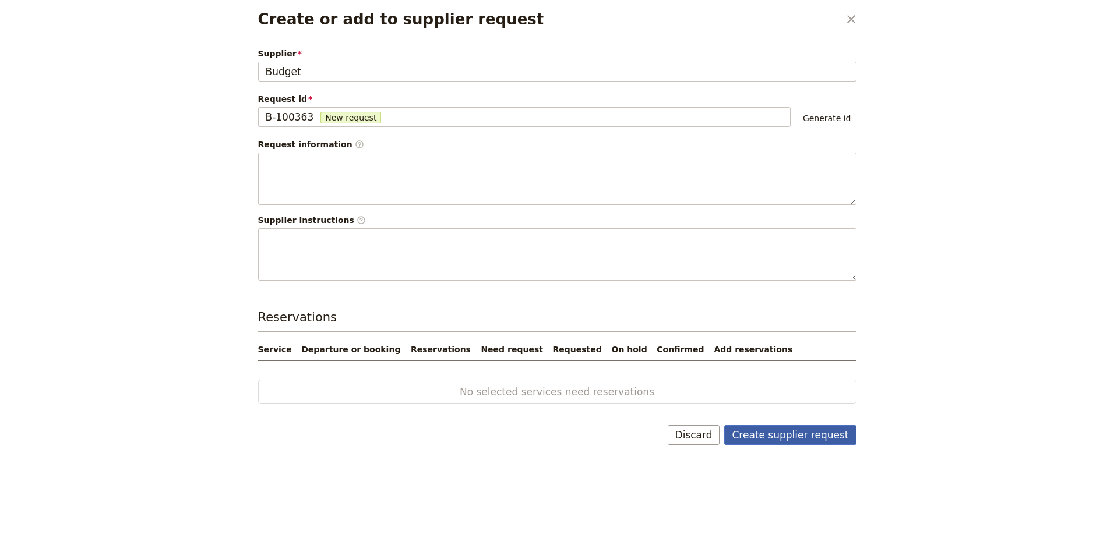
click at [816, 432] on button "Create supplier request" at bounding box center [790, 435] width 132 height 20
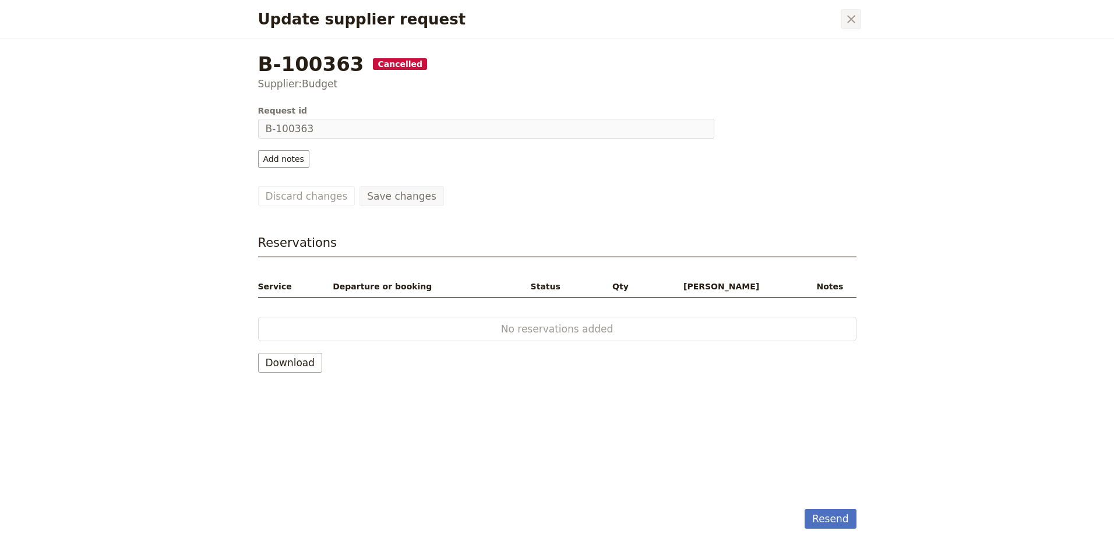
click at [853, 24] on icon "Close dialog" at bounding box center [851, 19] width 14 height 14
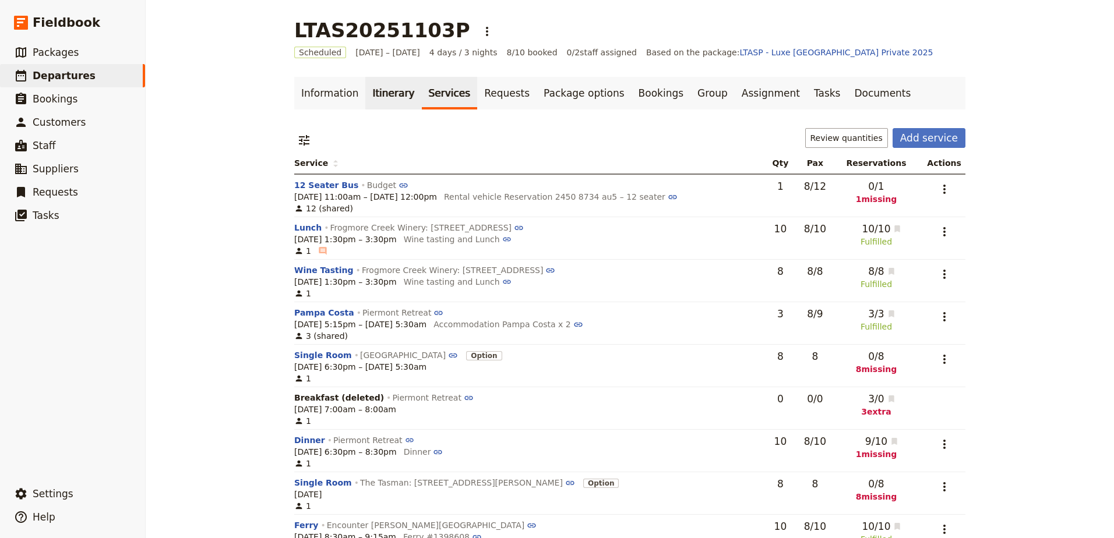
click at [382, 85] on link "Itinerary" at bounding box center [393, 93] width 56 height 33
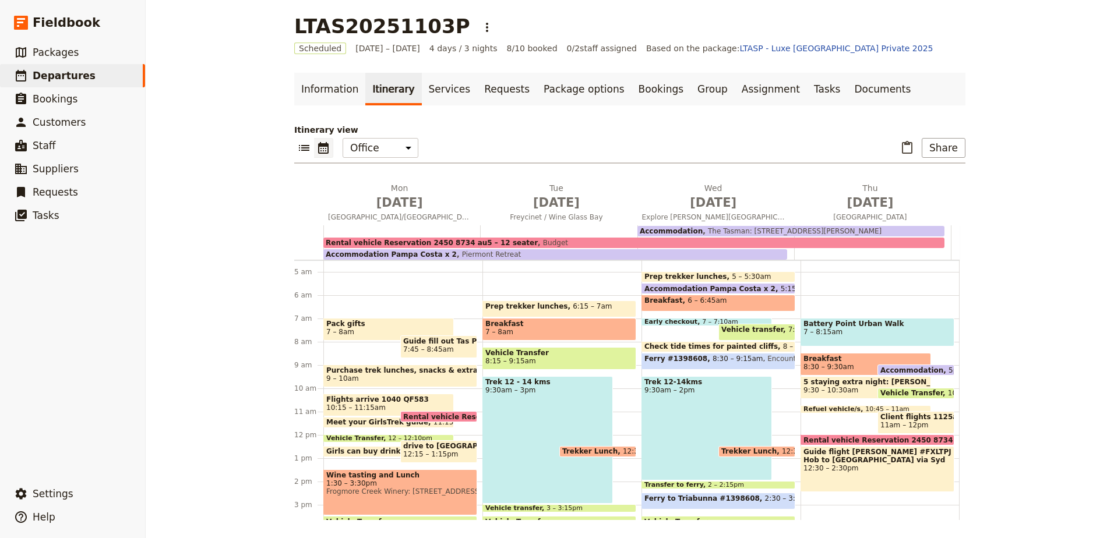
scroll to position [5, 0]
click at [448, 102] on link "Services" at bounding box center [450, 88] width 56 height 33
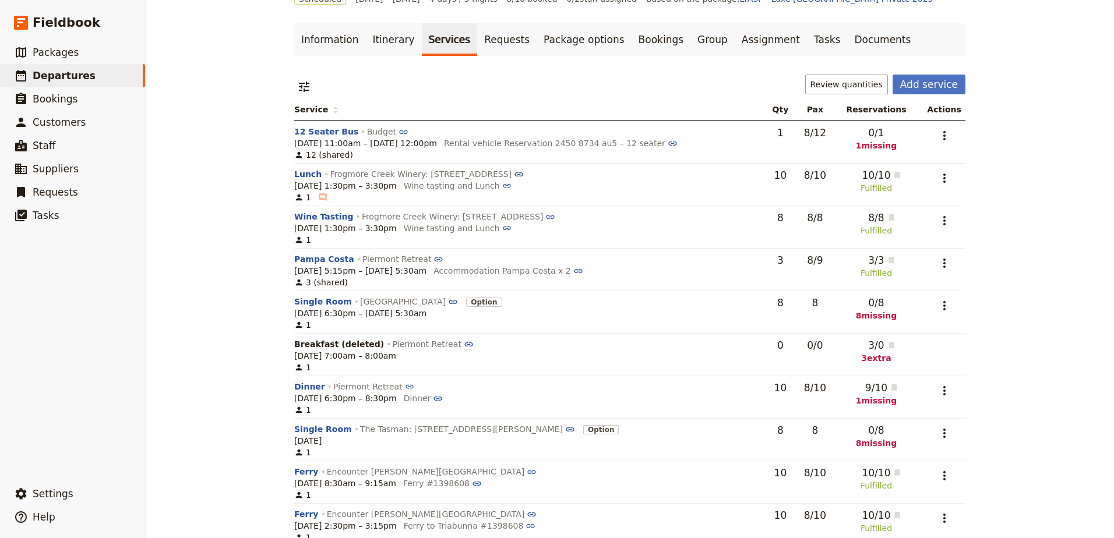
scroll to position [63, 0]
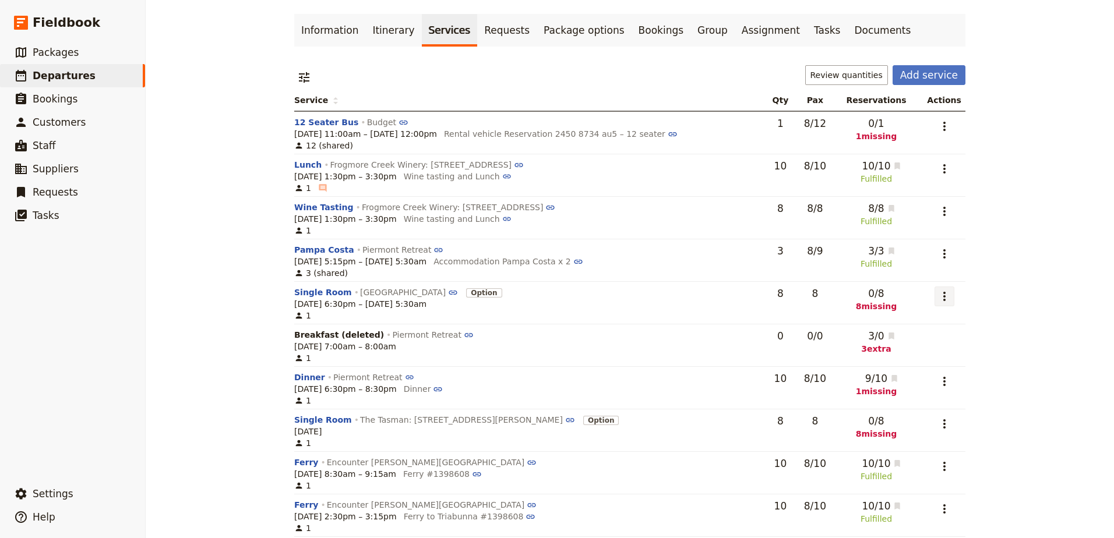
click at [938, 295] on icon "Actions" at bounding box center [945, 297] width 14 height 14
click at [931, 369] on span "Remove service" at bounding box center [897, 371] width 96 height 12
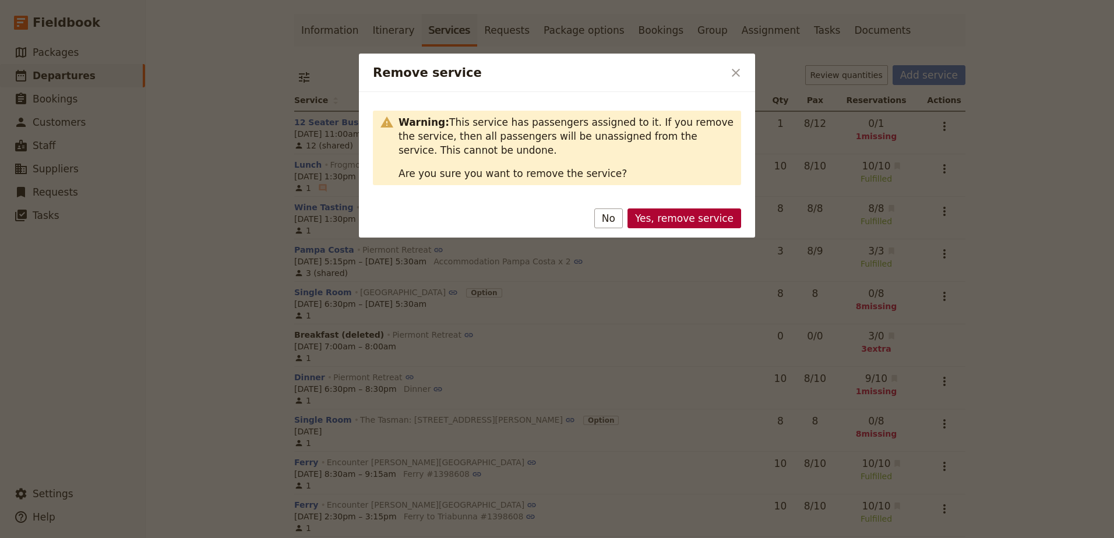
click at [689, 216] on button "Yes, remove service" at bounding box center [685, 219] width 114 height 20
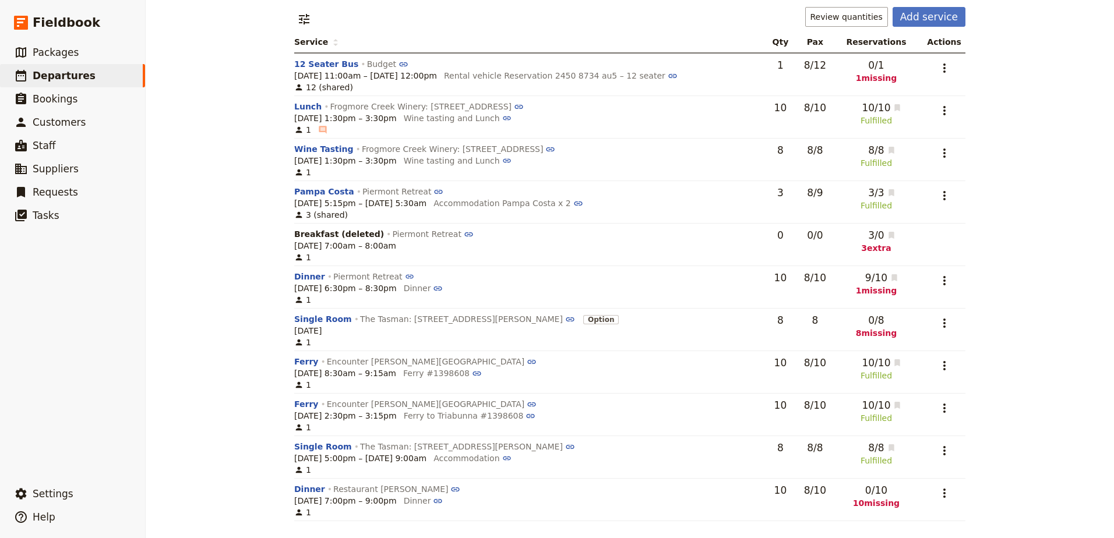
scroll to position [123, 0]
click at [949, 322] on icon "Actions" at bounding box center [945, 322] width 14 height 14
click at [935, 398] on span "Remove service" at bounding box center [897, 396] width 96 height 12
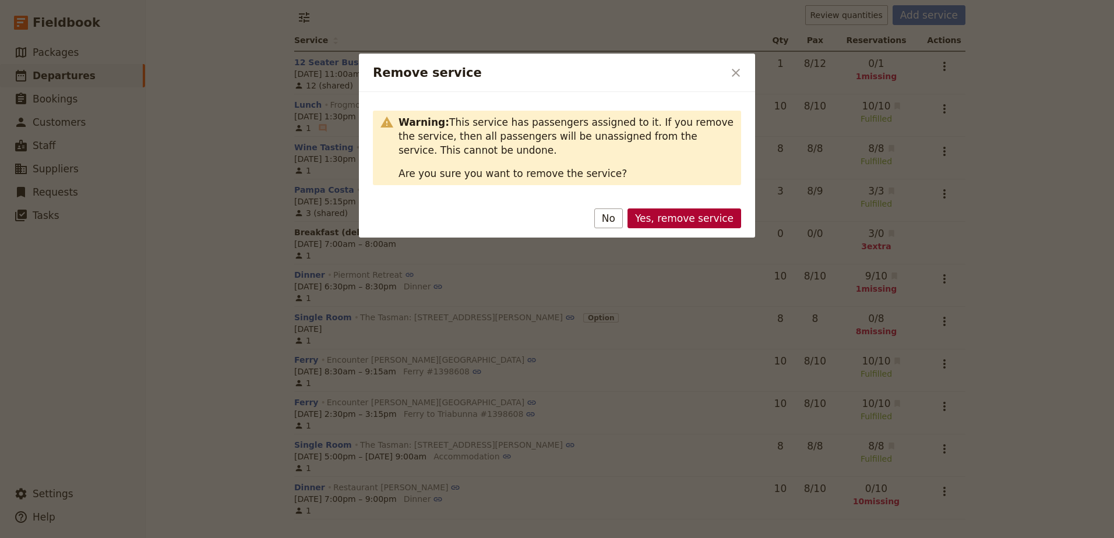
click at [691, 226] on button "Yes, remove service" at bounding box center [685, 219] width 114 height 20
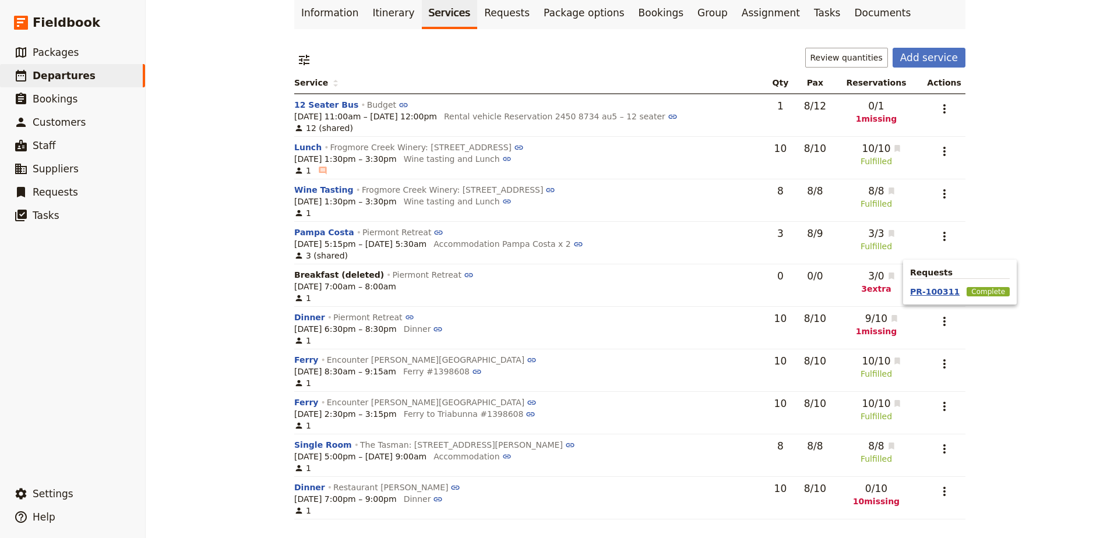
click at [931, 287] on button "PR-100311" at bounding box center [935, 292] width 50 height 12
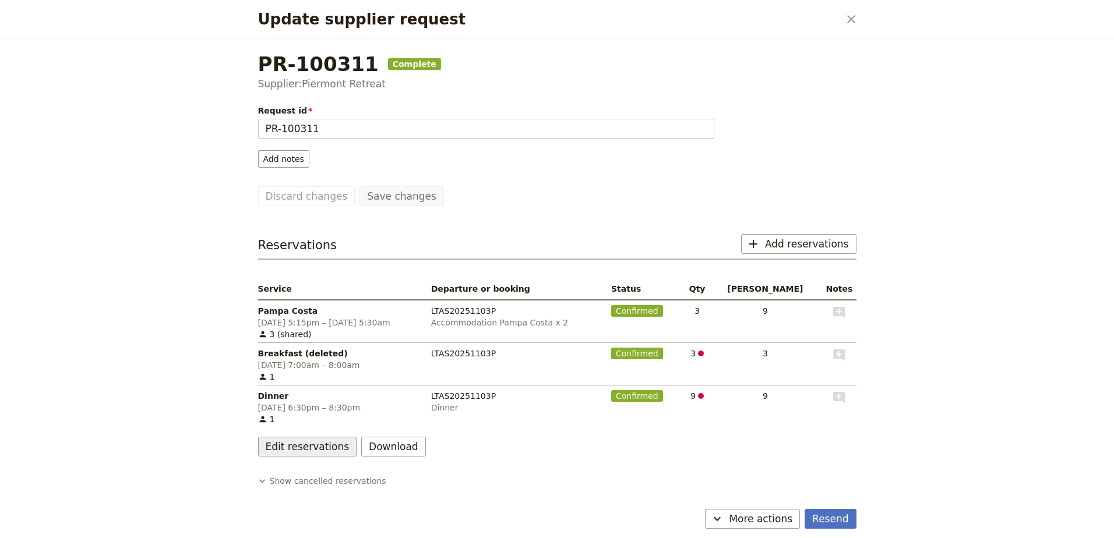
click at [325, 450] on button "Edit reservations" at bounding box center [307, 447] width 99 height 20
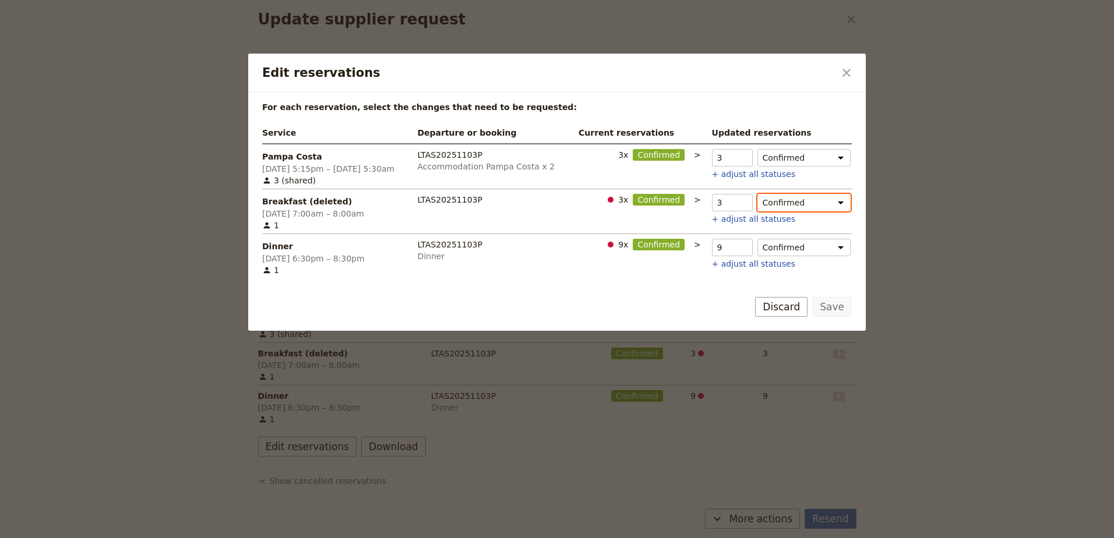
click at [831, 200] on select "Confirmed Need to hold Need to cancel" at bounding box center [804, 202] width 93 height 17
click at [833, 304] on button "Save" at bounding box center [832, 307] width 40 height 20
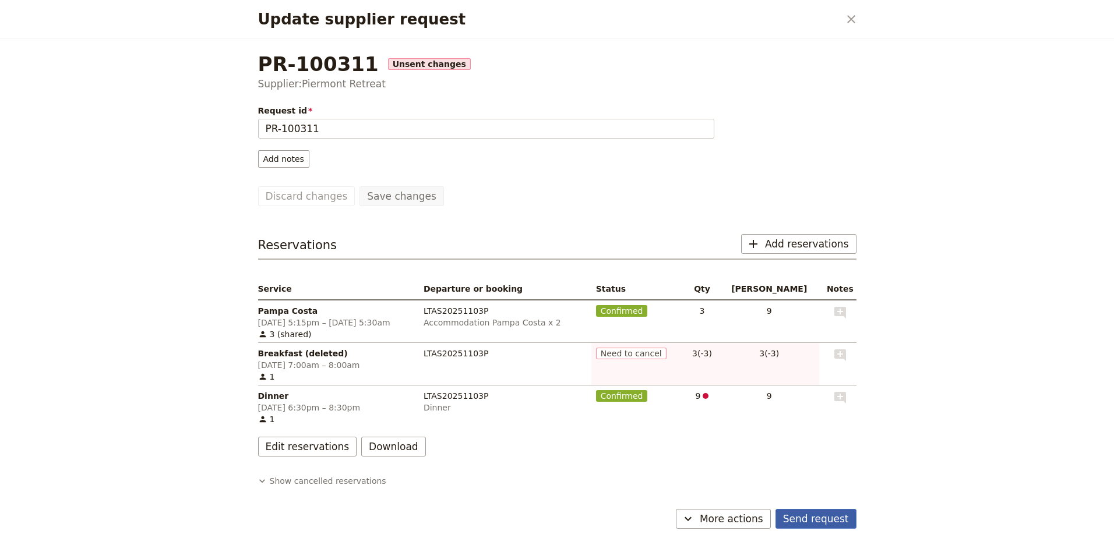
click at [821, 515] on button "Send request" at bounding box center [816, 519] width 81 height 20
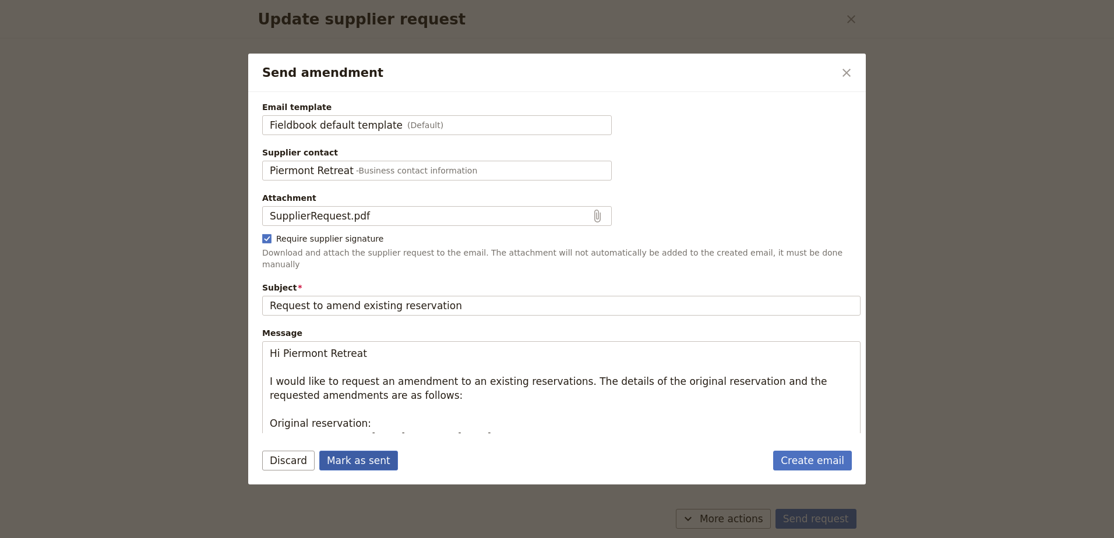
click at [336, 459] on button "Mark as sent" at bounding box center [358, 461] width 79 height 20
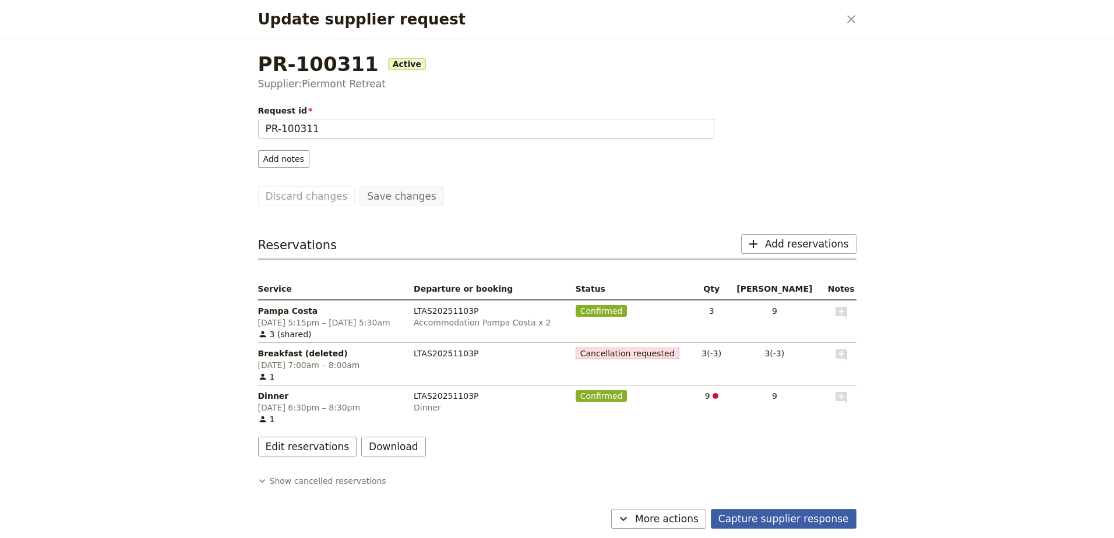
click at [804, 519] on button "Capture supplier response" at bounding box center [784, 519] width 146 height 20
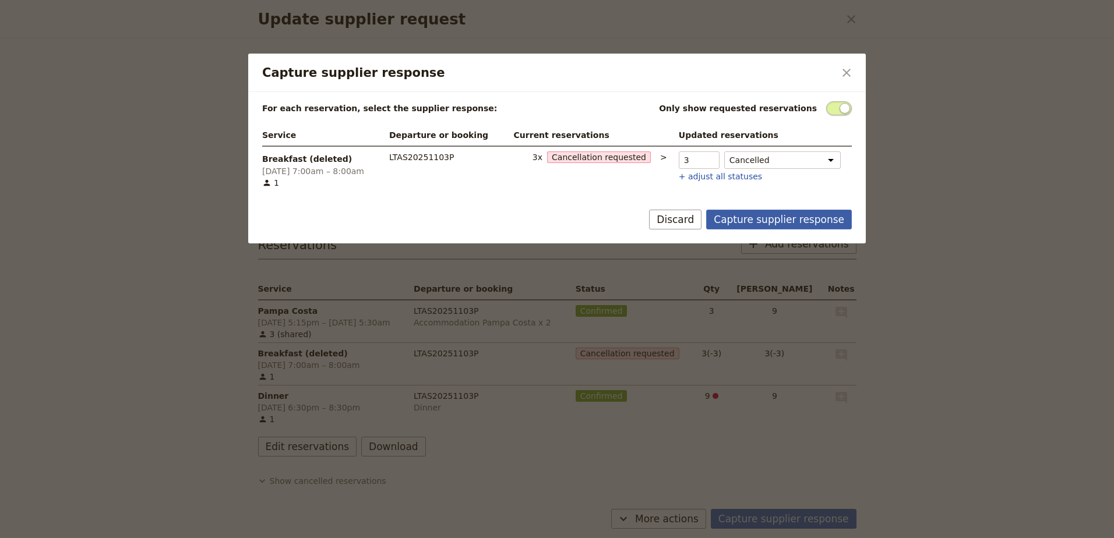
click at [783, 219] on button "Capture supplier response" at bounding box center [779, 220] width 146 height 20
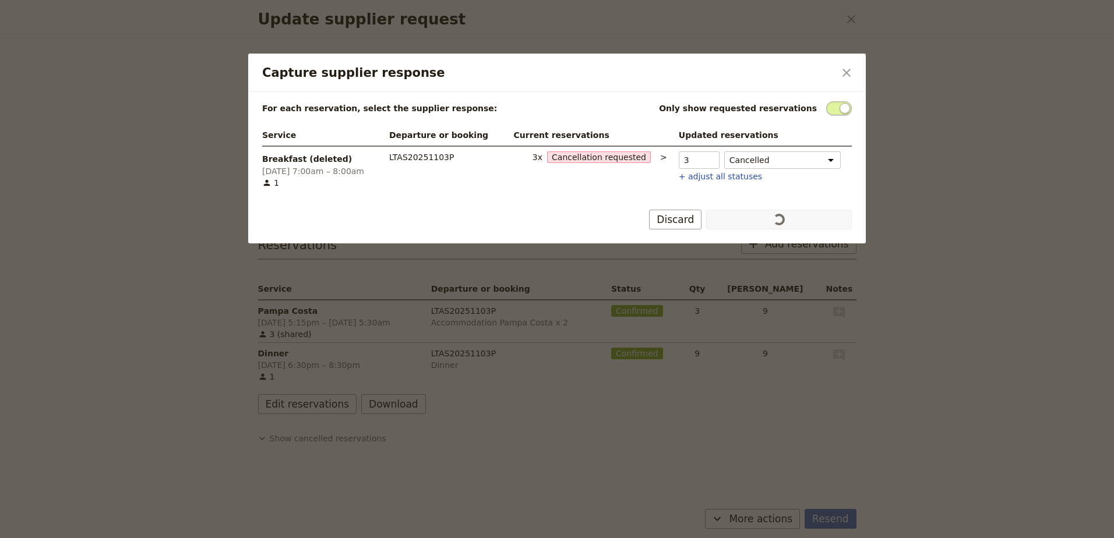
scroll to position [38, 0]
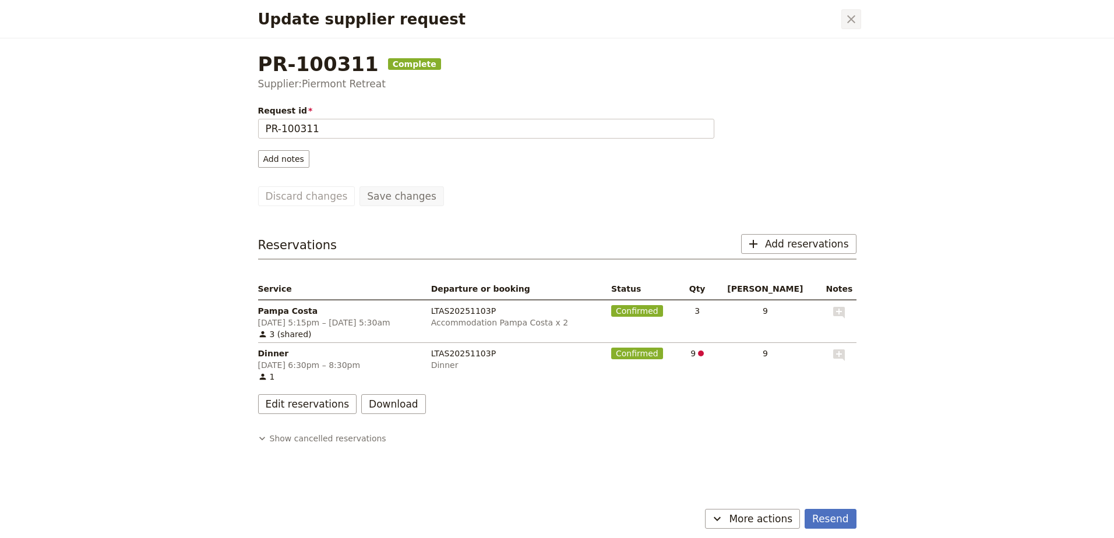
click at [851, 24] on icon "Close dialog" at bounding box center [851, 19] width 14 height 14
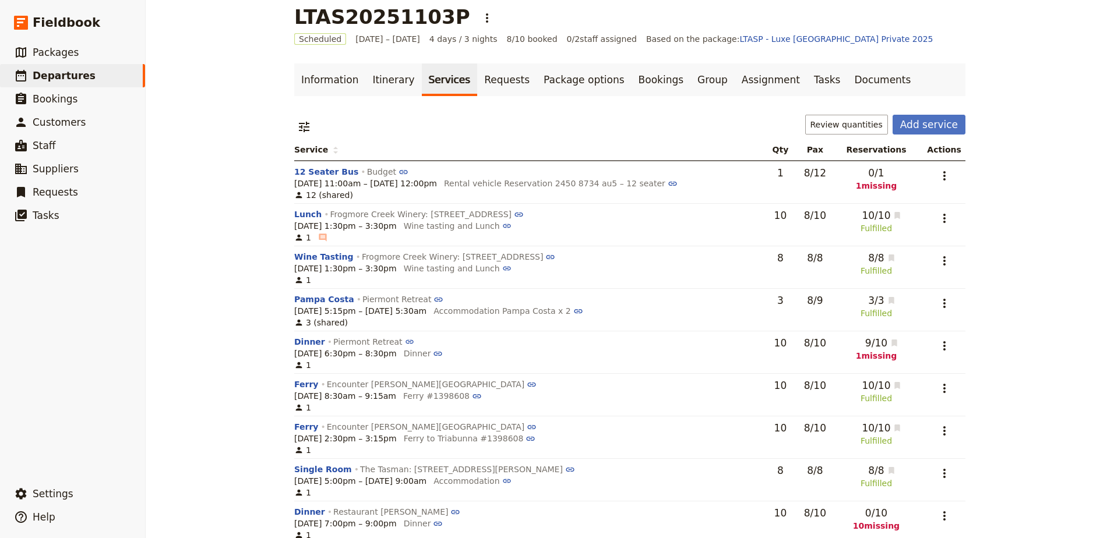
scroll to position [0, 0]
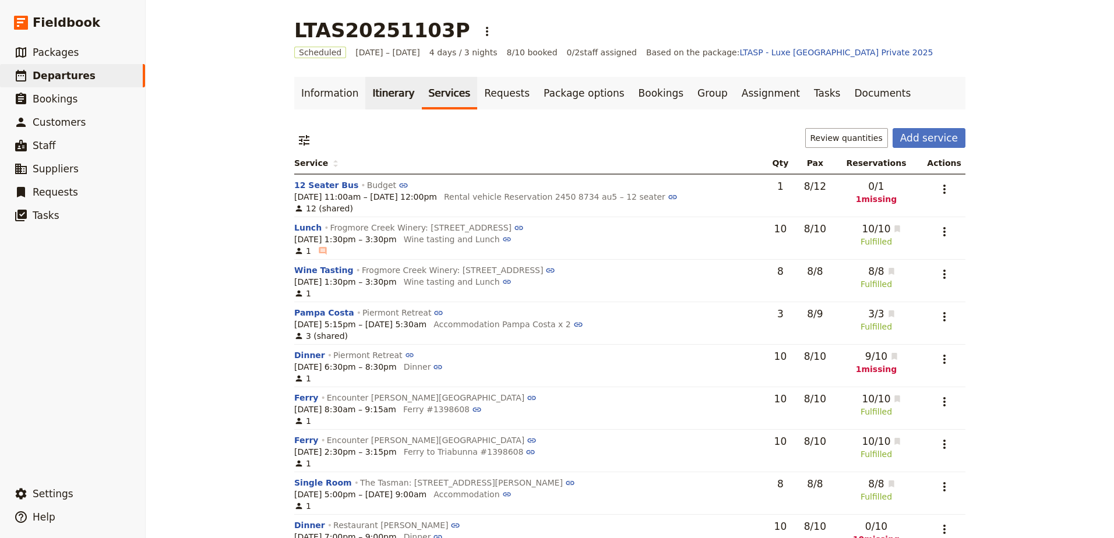
click at [376, 97] on link "Itinerary" at bounding box center [393, 93] width 56 height 33
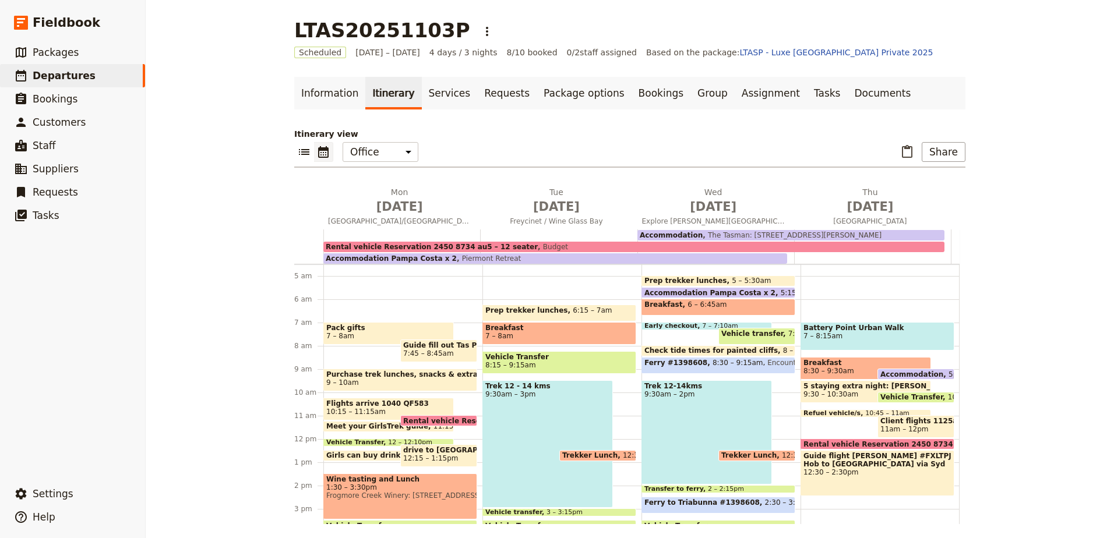
scroll to position [5, 0]
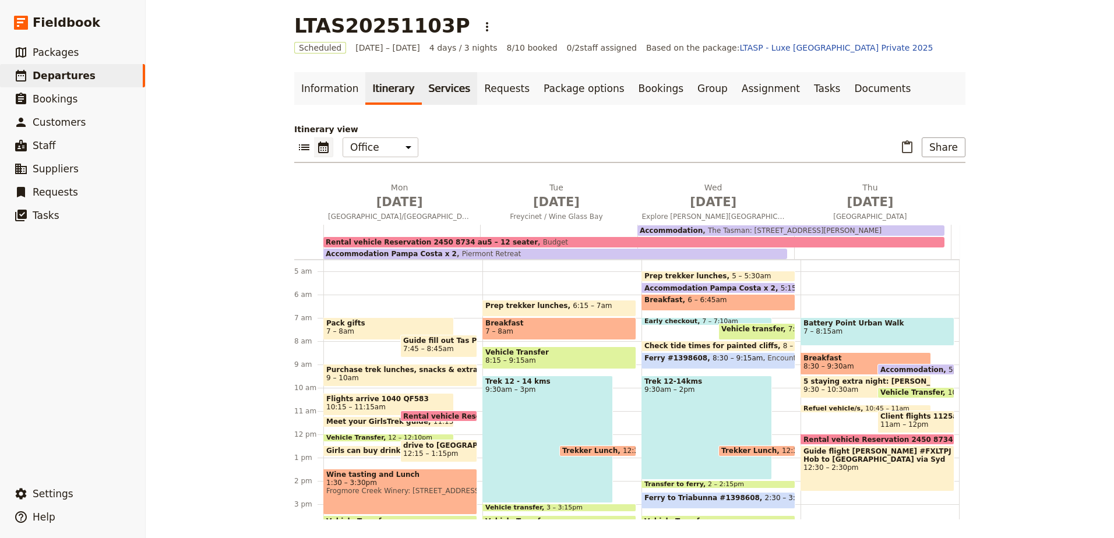
click at [424, 95] on link "Services" at bounding box center [450, 88] width 56 height 33
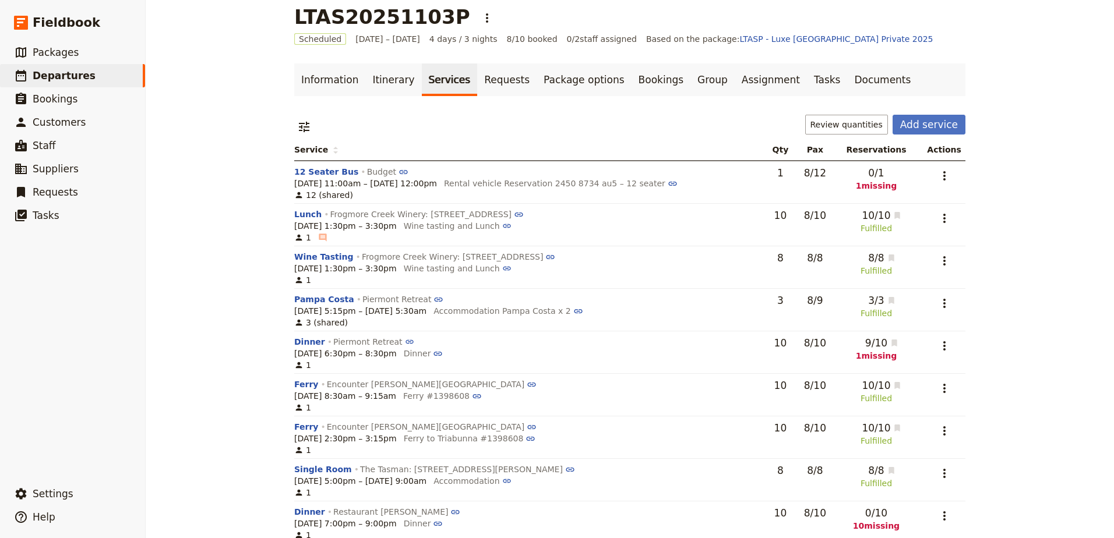
scroll to position [38, 0]
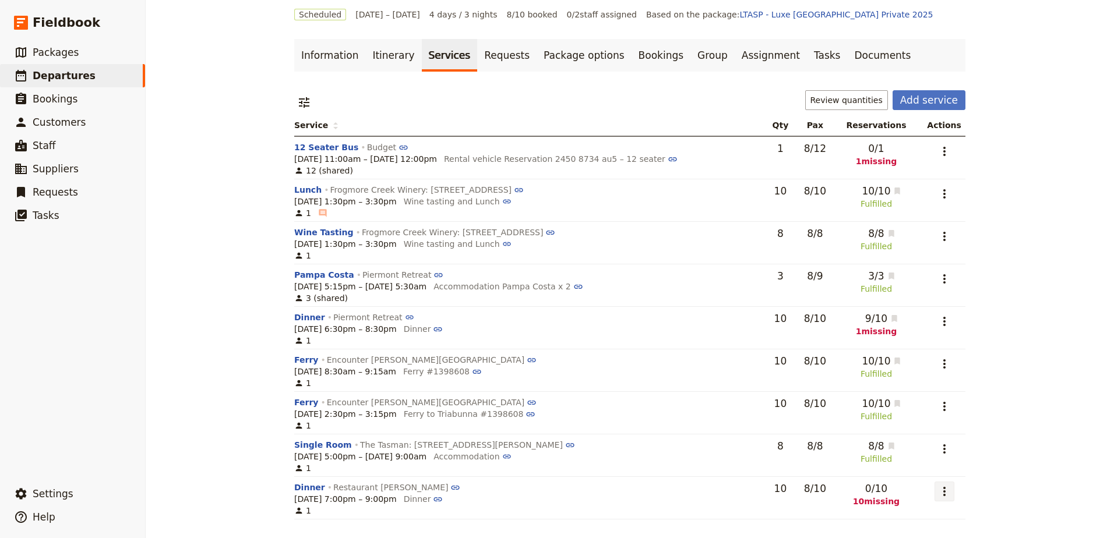
click at [947, 497] on icon "Actions" at bounding box center [945, 492] width 14 height 14
click at [928, 448] on span "Add to supplier request" at bounding box center [897, 450] width 96 height 12
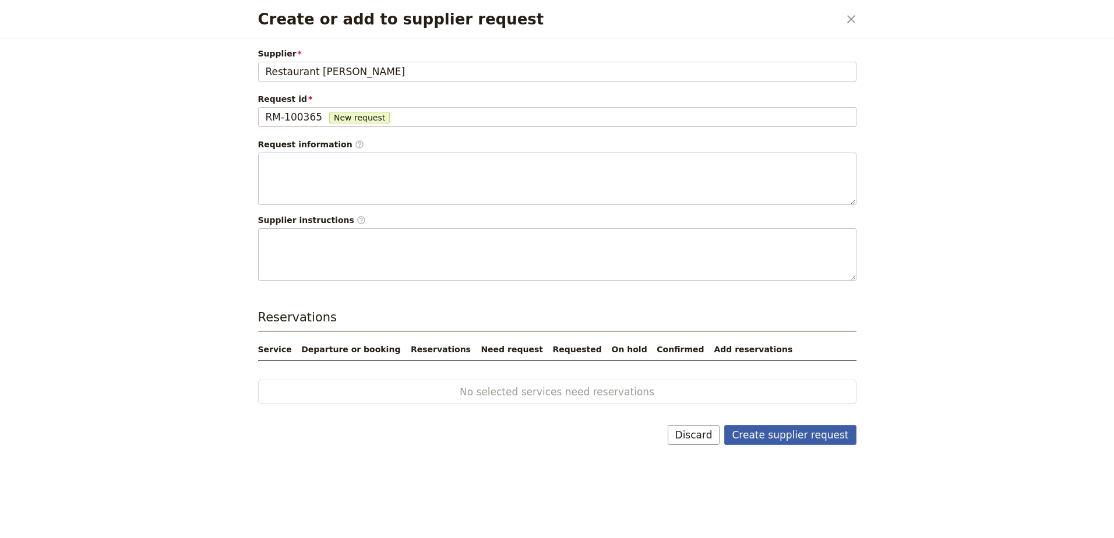
click at [828, 434] on button "Create supplier request" at bounding box center [790, 435] width 132 height 20
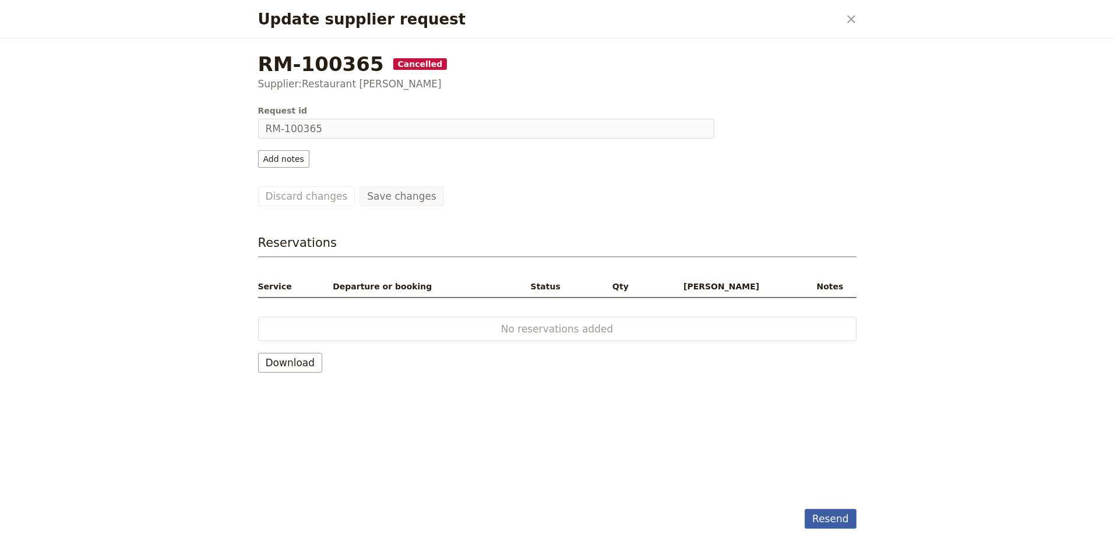
click at [844, 519] on button "Resend" at bounding box center [830, 519] width 51 height 20
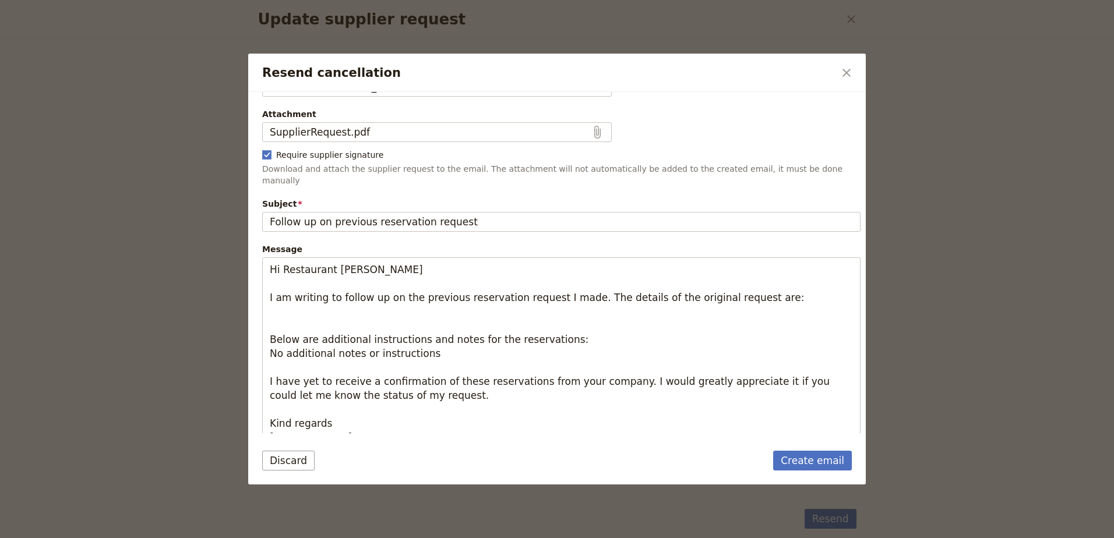
scroll to position [90, 0]
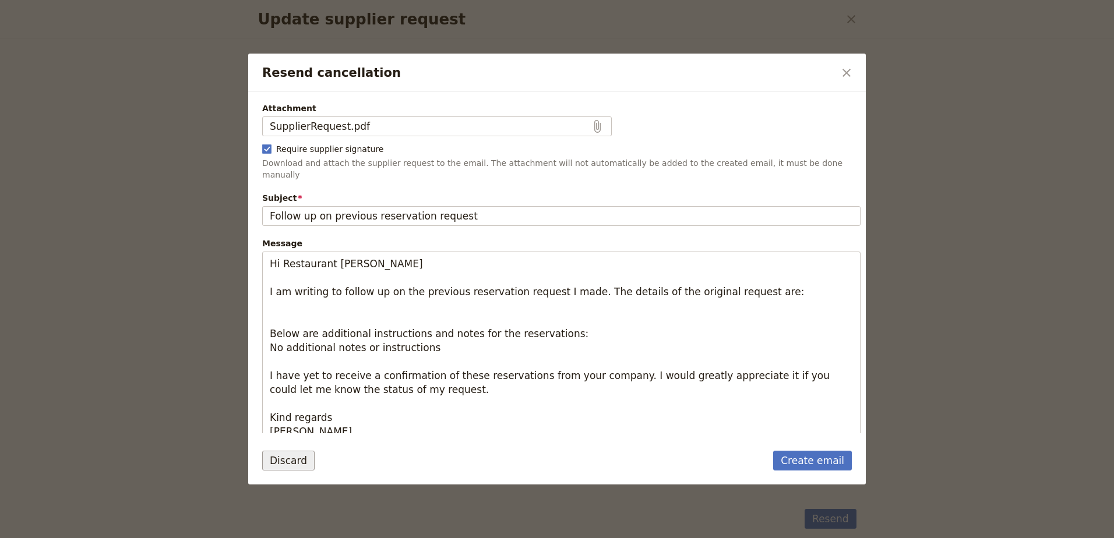
click at [274, 464] on button "Discard" at bounding box center [288, 461] width 52 height 20
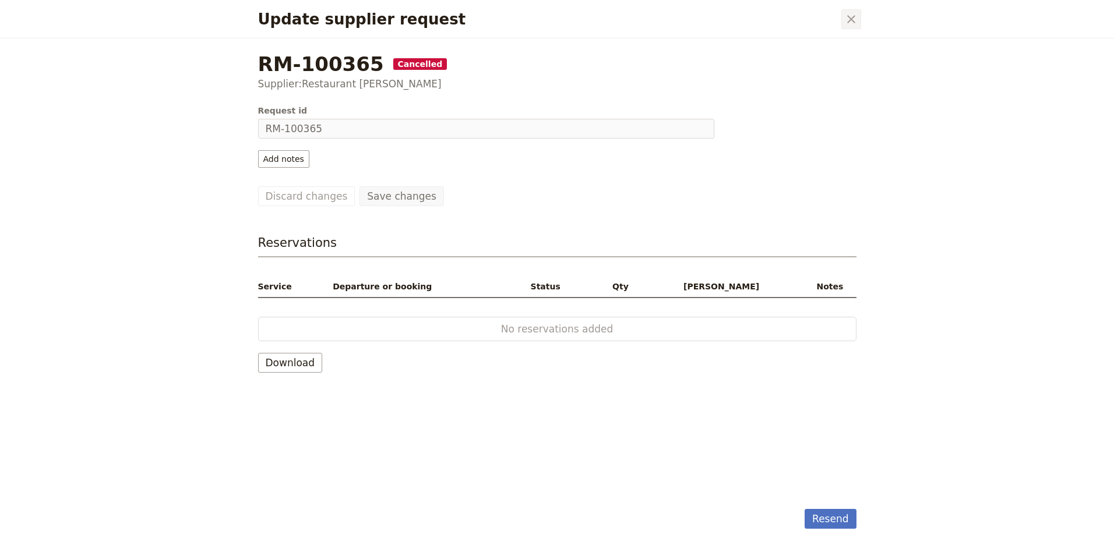
click at [850, 26] on button "​" at bounding box center [851, 19] width 20 height 20
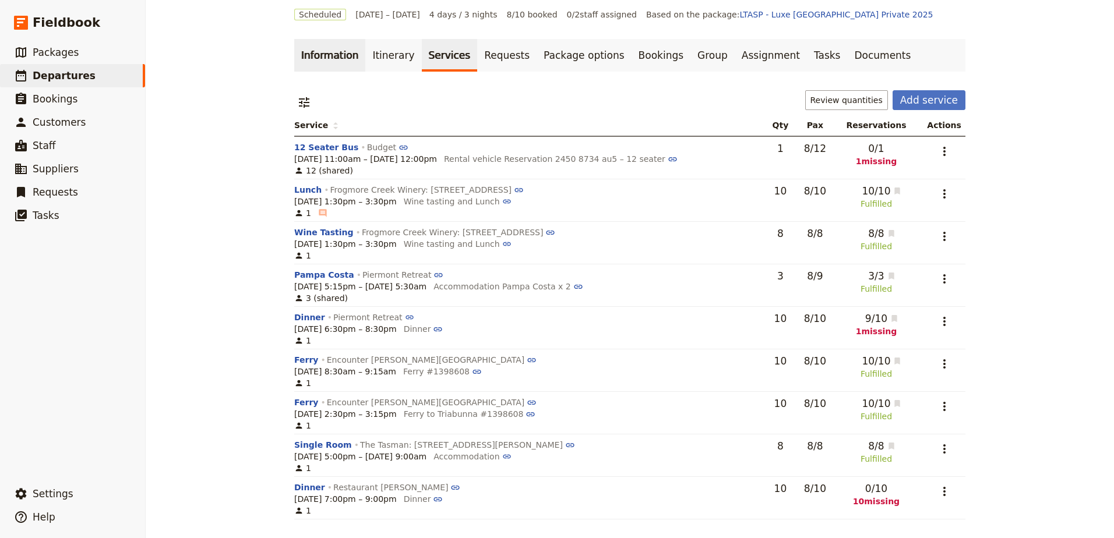
click at [321, 60] on link "Information" at bounding box center [329, 55] width 71 height 33
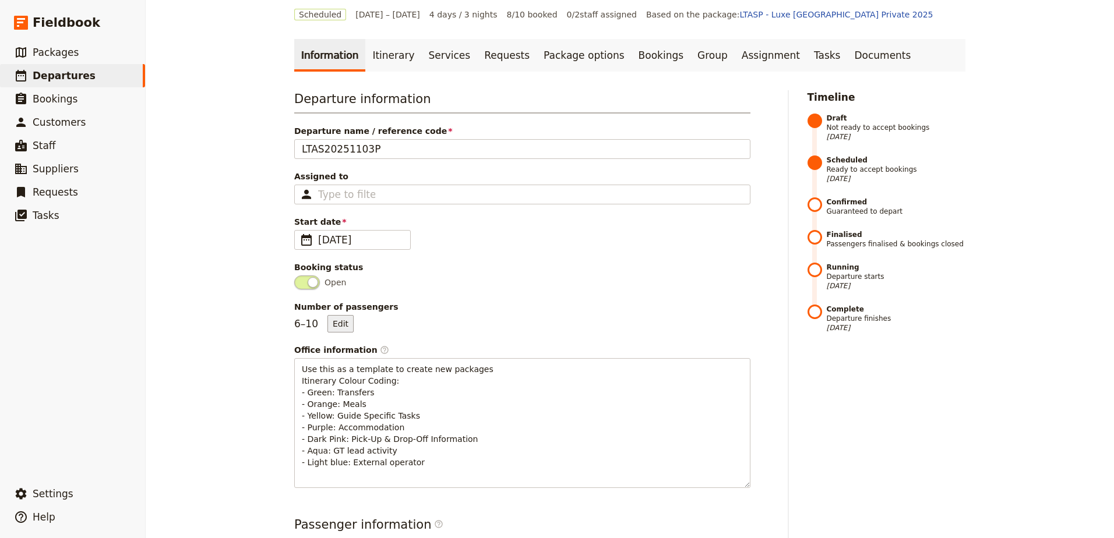
click at [341, 321] on button "Edit" at bounding box center [340, 323] width 26 height 17
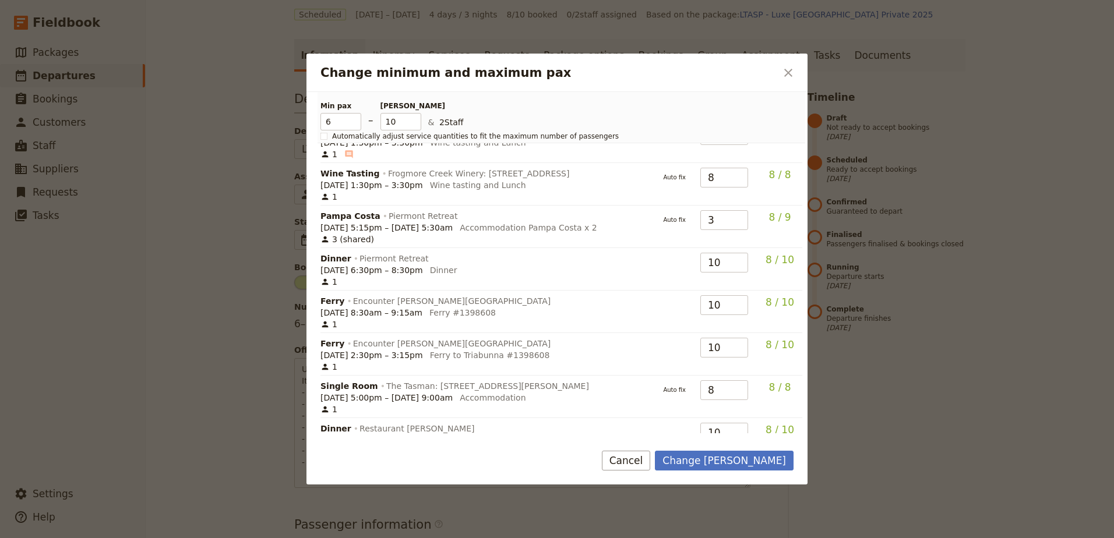
scroll to position [229, 0]
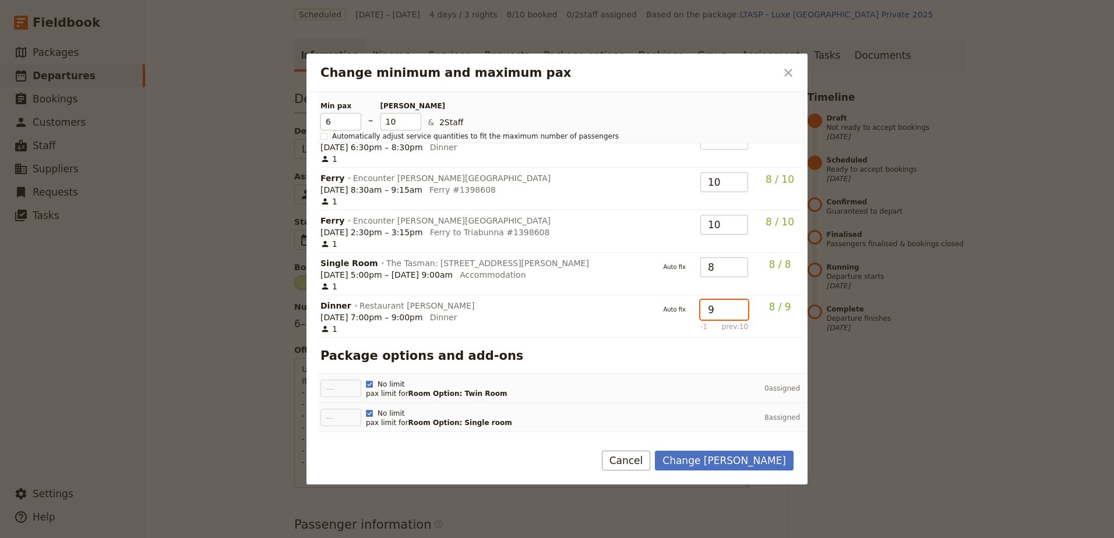
type input "9"
click at [731, 313] on input "9" at bounding box center [724, 310] width 48 height 20
click at [718, 459] on button "Change [PERSON_NAME]" at bounding box center [724, 461] width 139 height 20
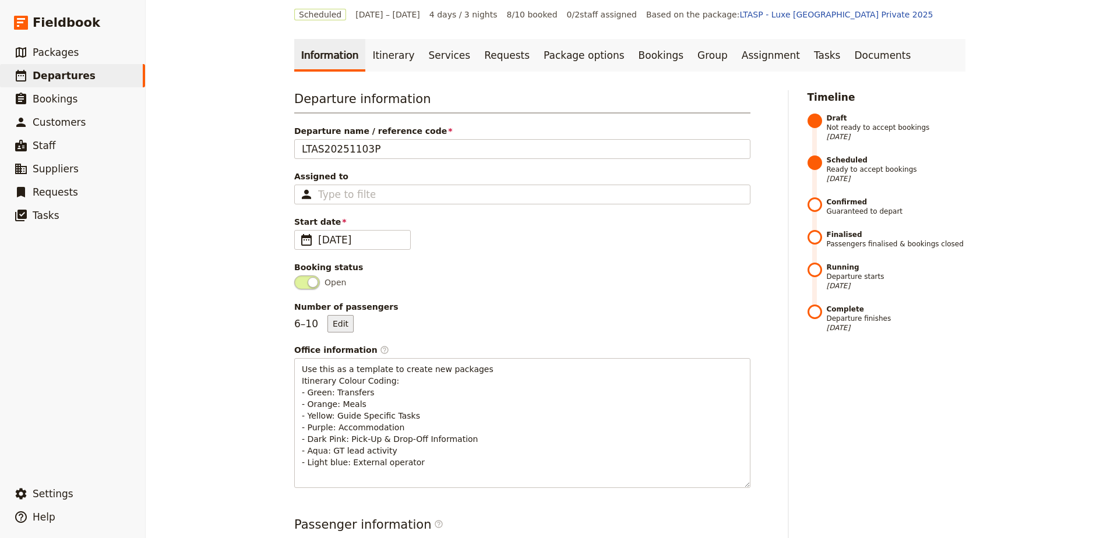
click at [337, 325] on button "Edit" at bounding box center [340, 323] width 26 height 17
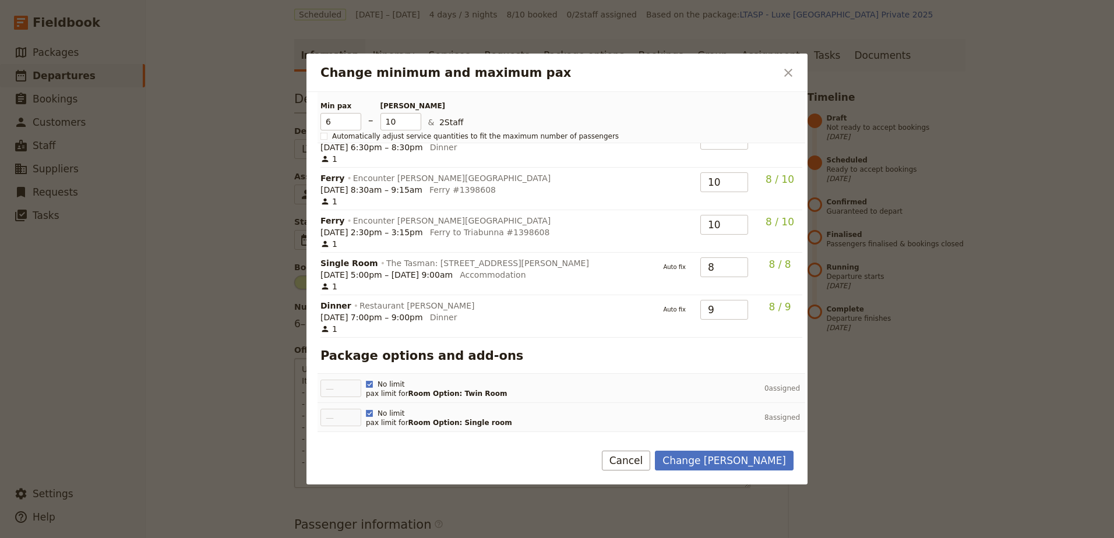
click at [651, 458] on button "Cancel" at bounding box center [626, 461] width 49 height 20
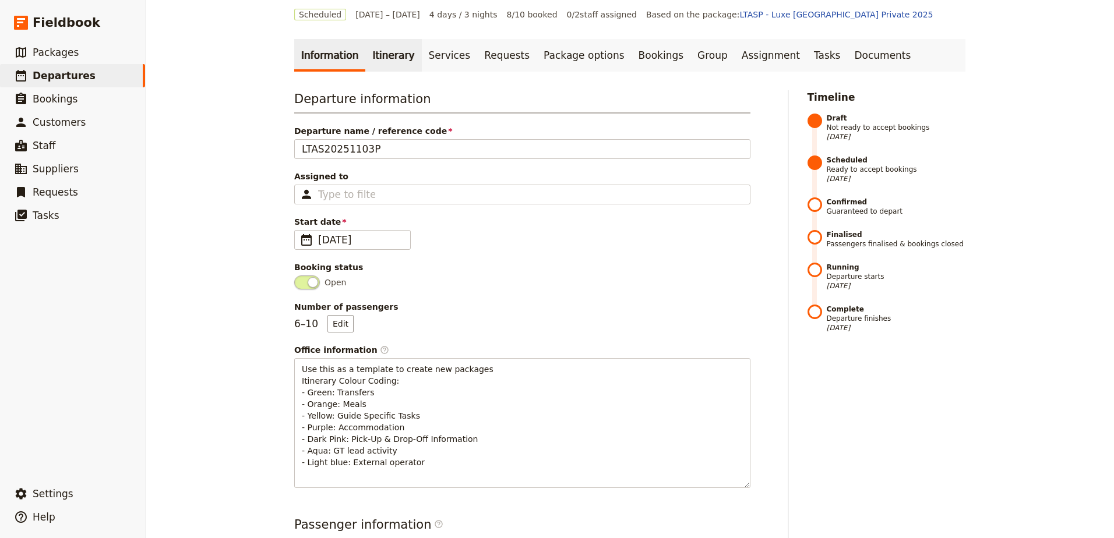
click at [365, 51] on link "Itinerary" at bounding box center [393, 55] width 56 height 33
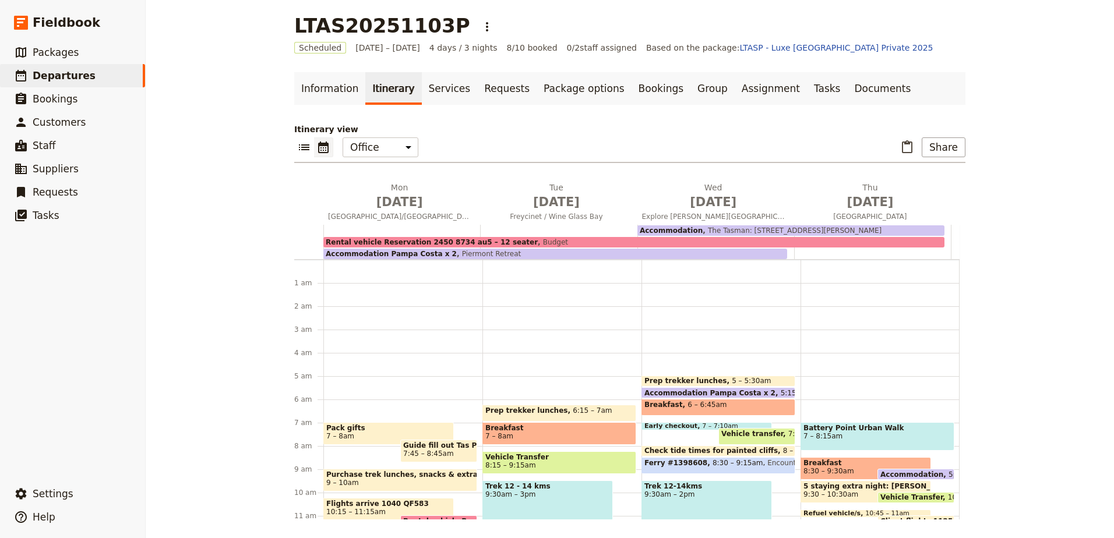
scroll to position [105, 0]
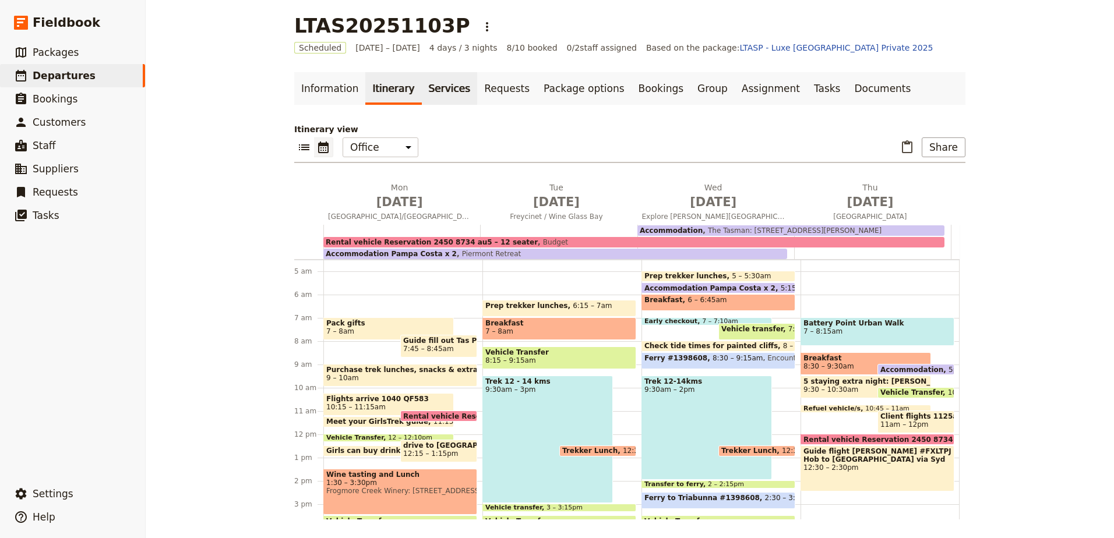
click at [424, 93] on link "Services" at bounding box center [450, 88] width 56 height 33
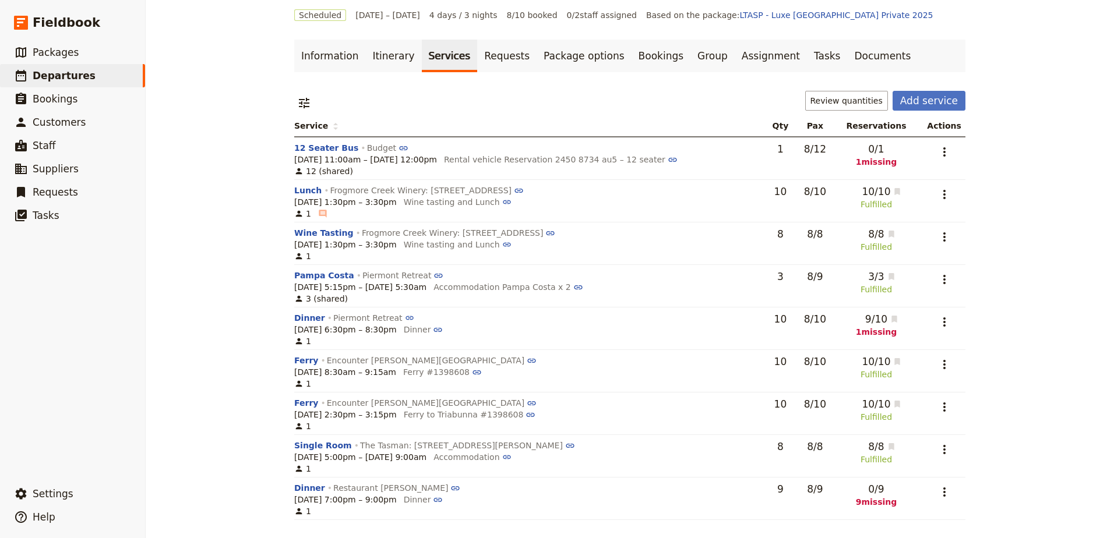
scroll to position [38, 0]
click at [938, 492] on icon "Actions" at bounding box center [945, 492] width 14 height 14
click at [939, 454] on span "Add to supplier request" at bounding box center [897, 450] width 96 height 12
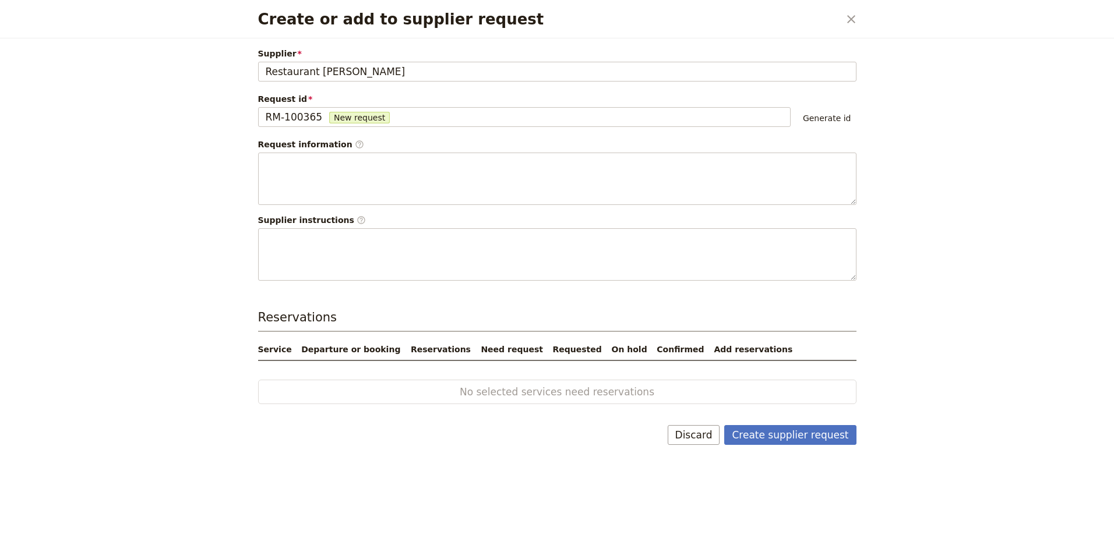
click at [818, 422] on form "Supplier Restaurant [PERSON_NAME] Request id RM-100365 New request RM-100365 Ge…" at bounding box center [557, 248] width 626 height 421
click at [820, 425] on button "Create supplier request" at bounding box center [790, 435] width 132 height 20
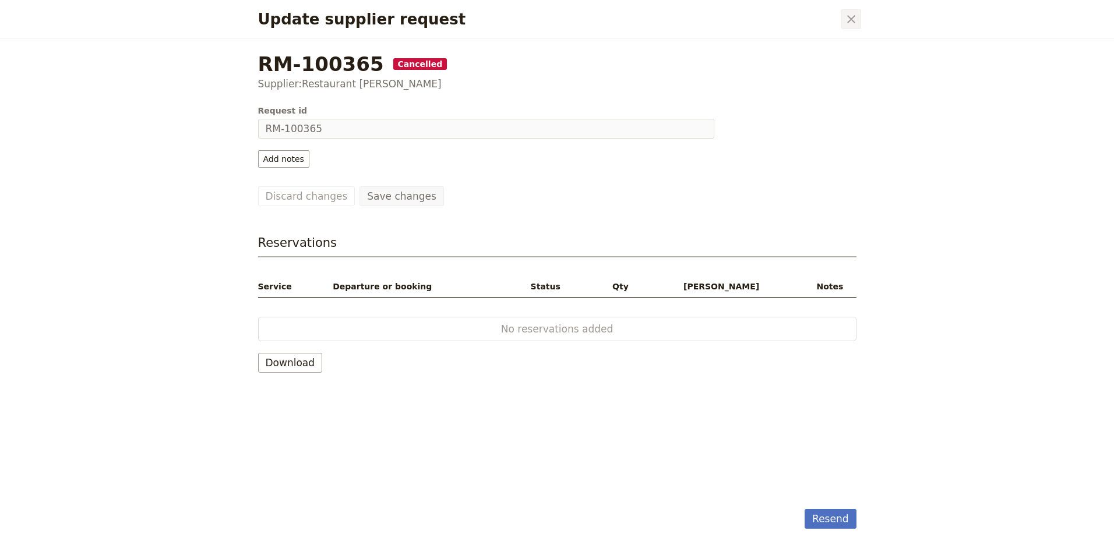
click at [849, 15] on icon "Close dialog" at bounding box center [851, 19] width 14 height 14
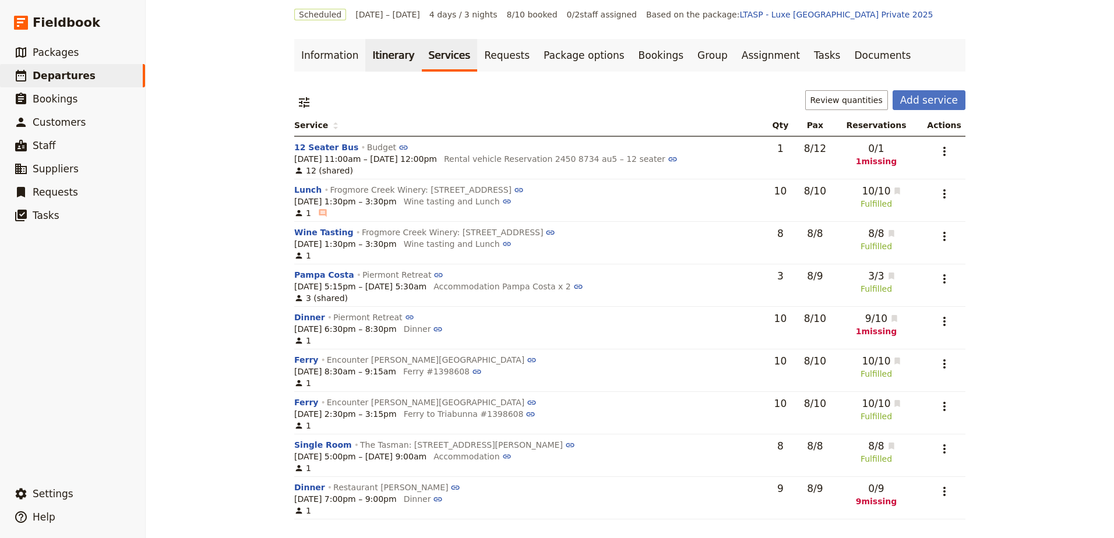
click at [371, 71] on link "Itinerary" at bounding box center [393, 55] width 56 height 33
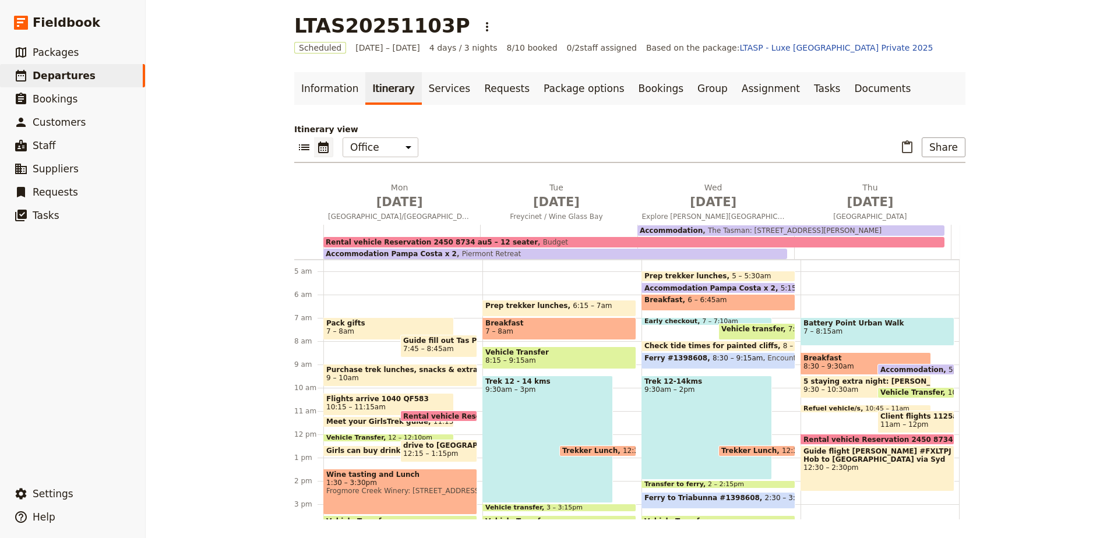
scroll to position [300, 0]
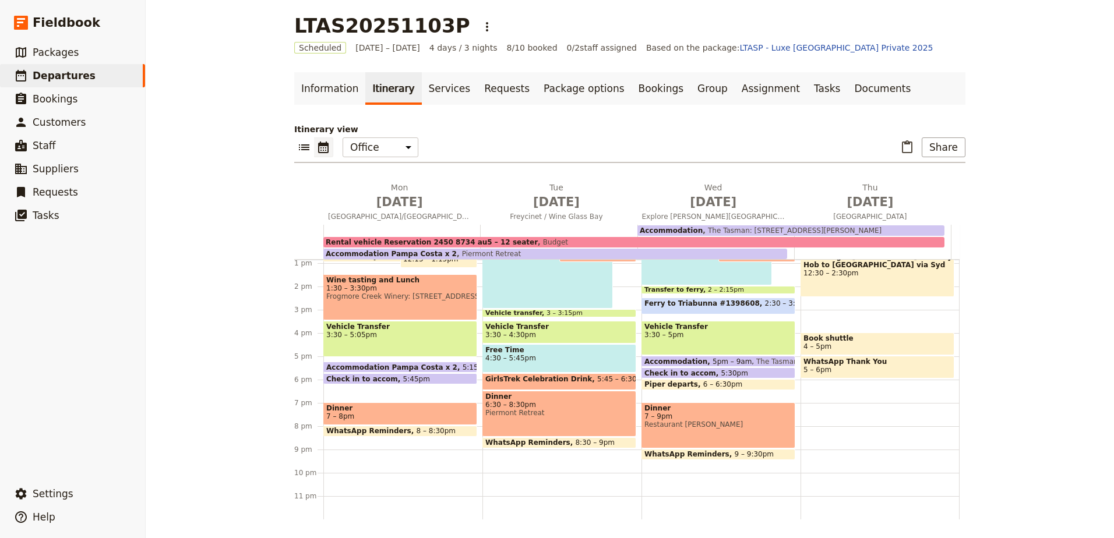
click at [674, 418] on span "7 – 9pm" at bounding box center [719, 417] width 148 height 8
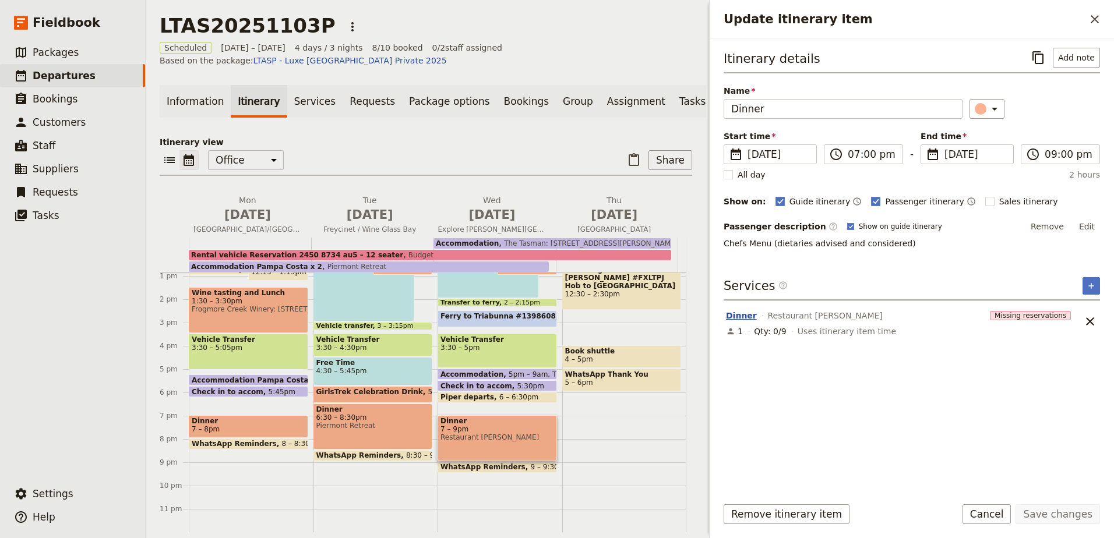
click at [742, 317] on button "Dinner" at bounding box center [741, 316] width 31 height 12
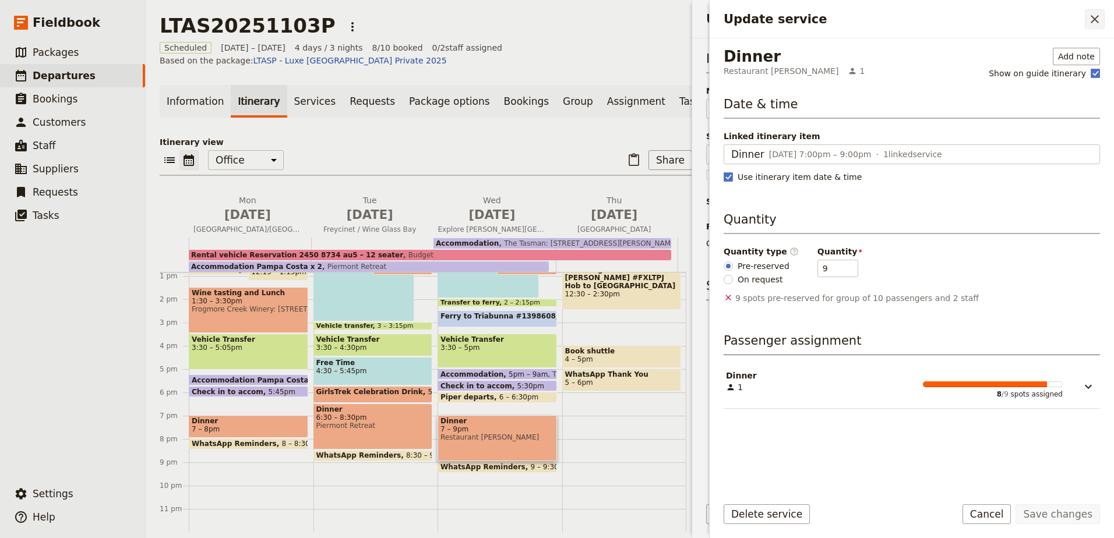
click at [1097, 13] on icon "Close drawer" at bounding box center [1095, 19] width 14 height 14
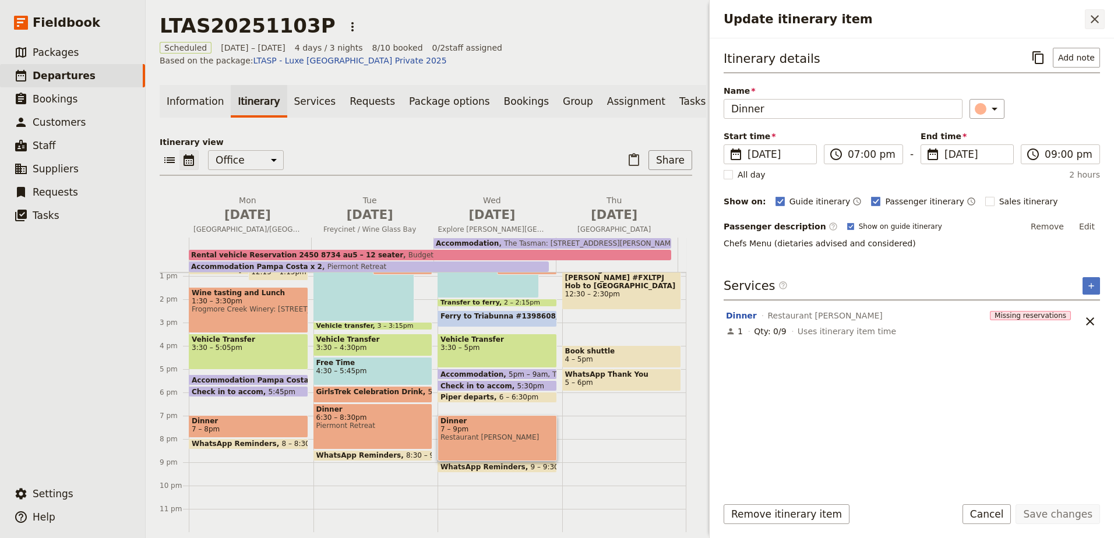
click at [1092, 16] on icon "Close drawer" at bounding box center [1095, 19] width 8 height 8
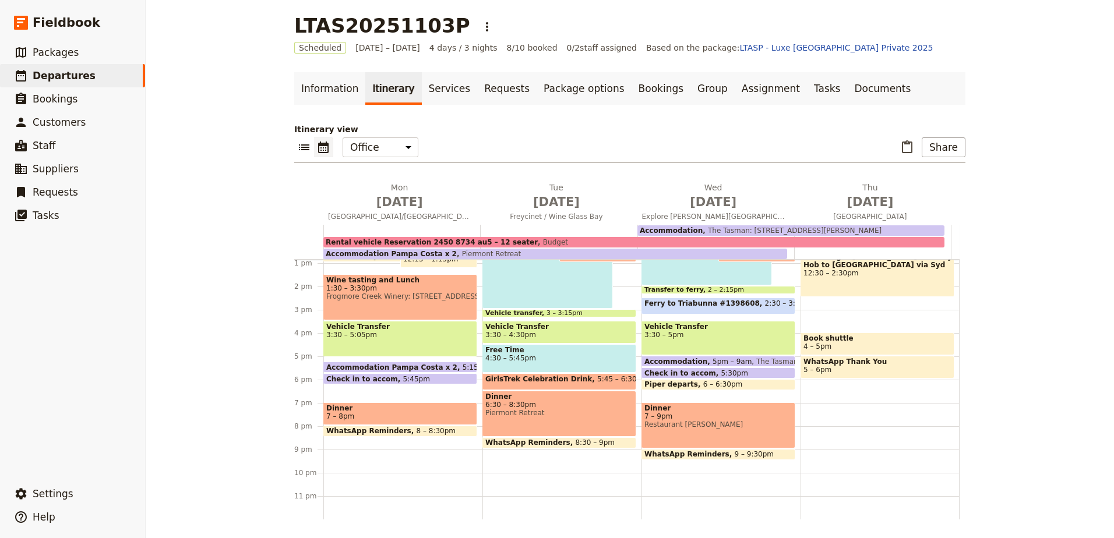
click at [677, 408] on span "Dinner" at bounding box center [719, 408] width 148 height 8
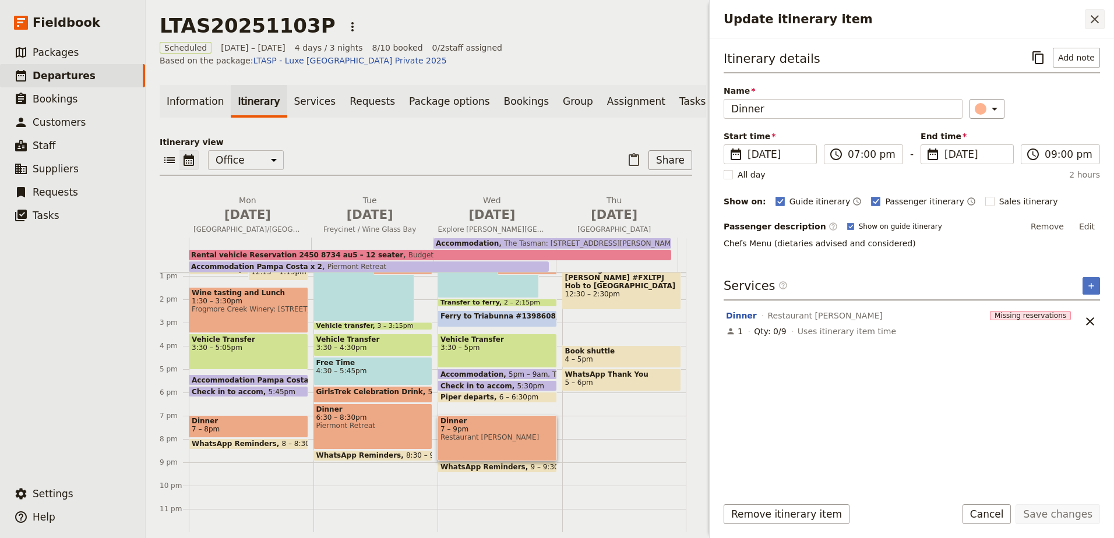
click at [1098, 20] on icon "Close drawer" at bounding box center [1095, 19] width 14 height 14
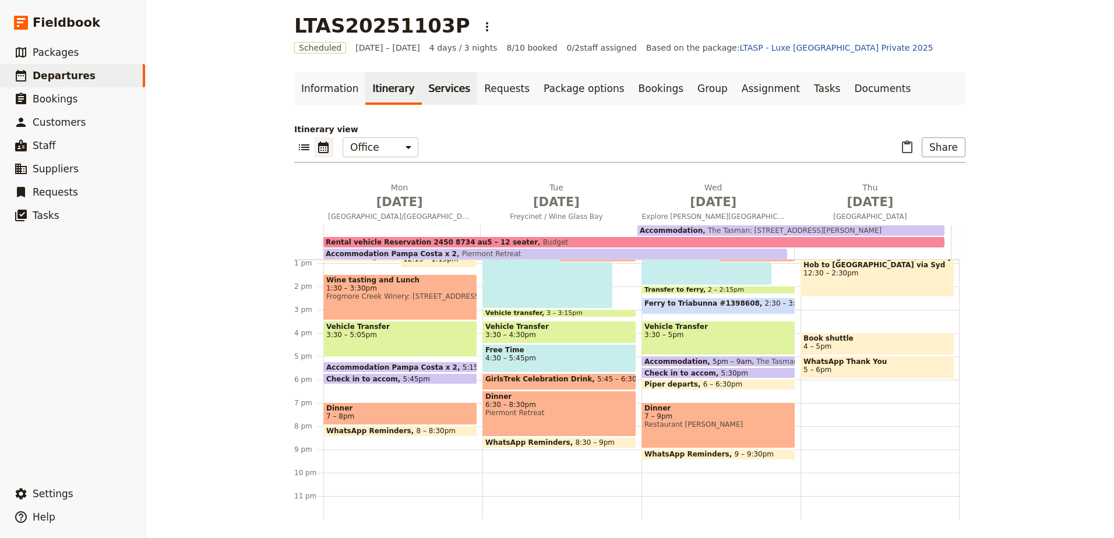
click at [428, 89] on link "Services" at bounding box center [450, 88] width 56 height 33
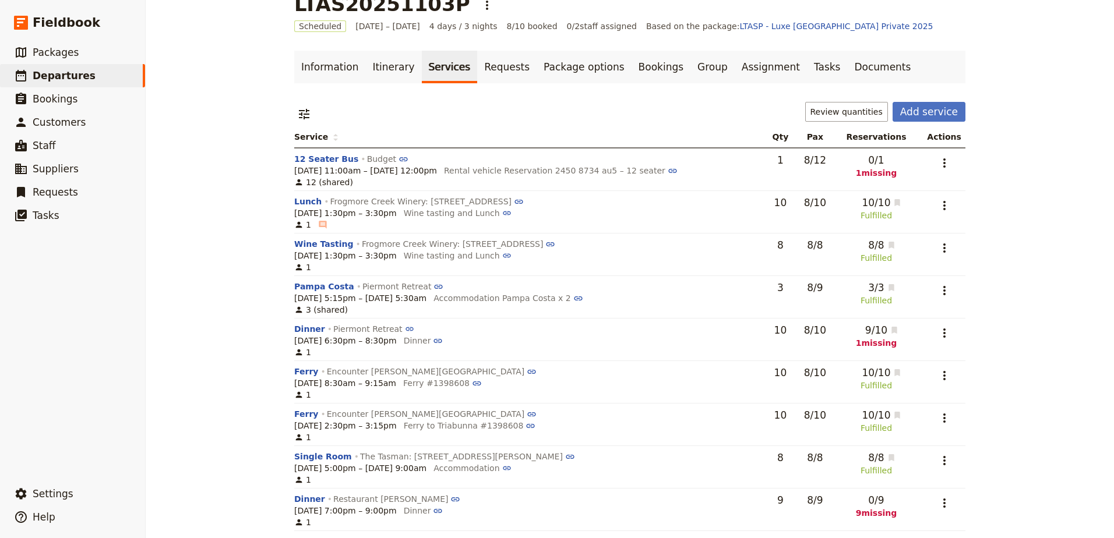
scroll to position [38, 0]
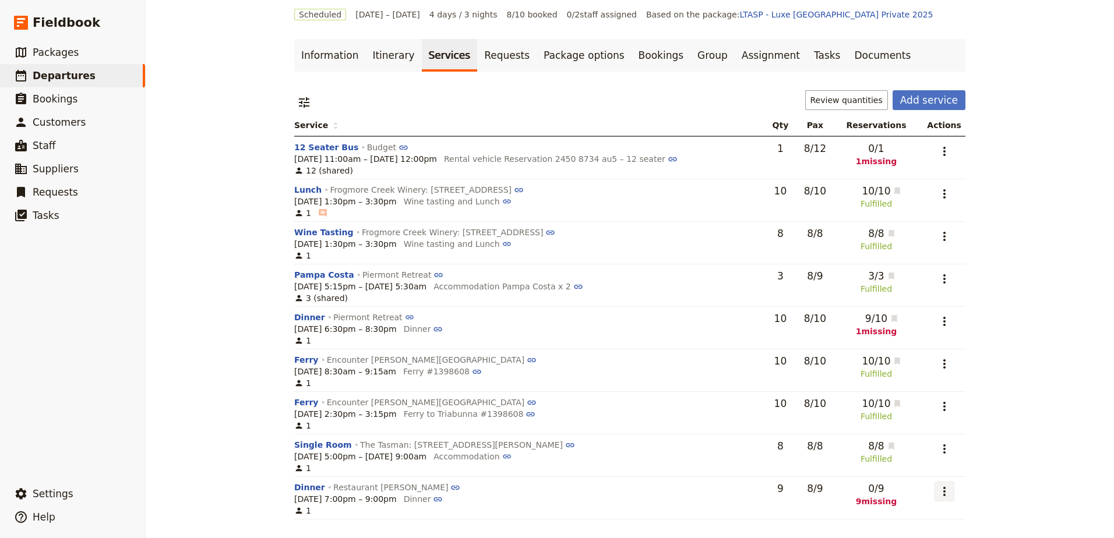
click at [942, 487] on icon "Actions" at bounding box center [945, 492] width 14 height 14
click at [939, 411] on button "Edit service" at bounding box center [897, 417] width 110 height 16
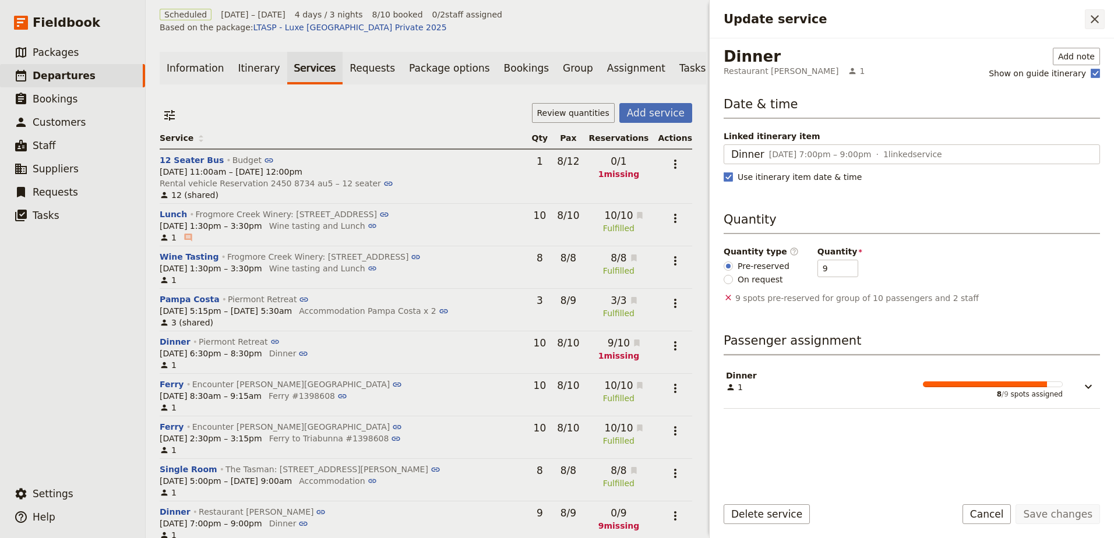
click at [1091, 17] on icon "Close drawer" at bounding box center [1095, 19] width 14 height 14
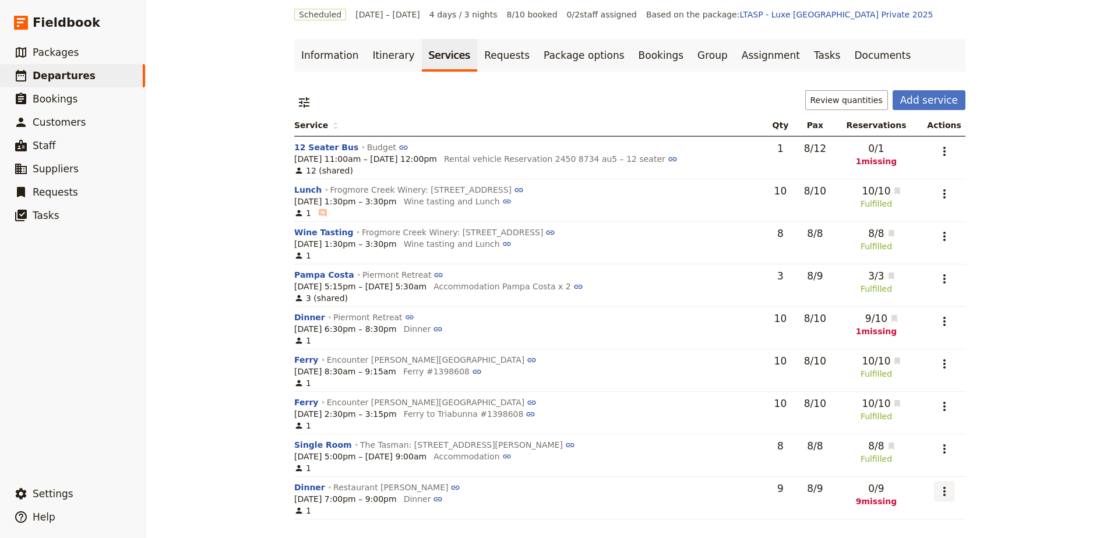
click at [938, 489] on icon "Actions" at bounding box center [945, 492] width 14 height 14
click at [932, 453] on span "Add to supplier request" at bounding box center [897, 450] width 96 height 12
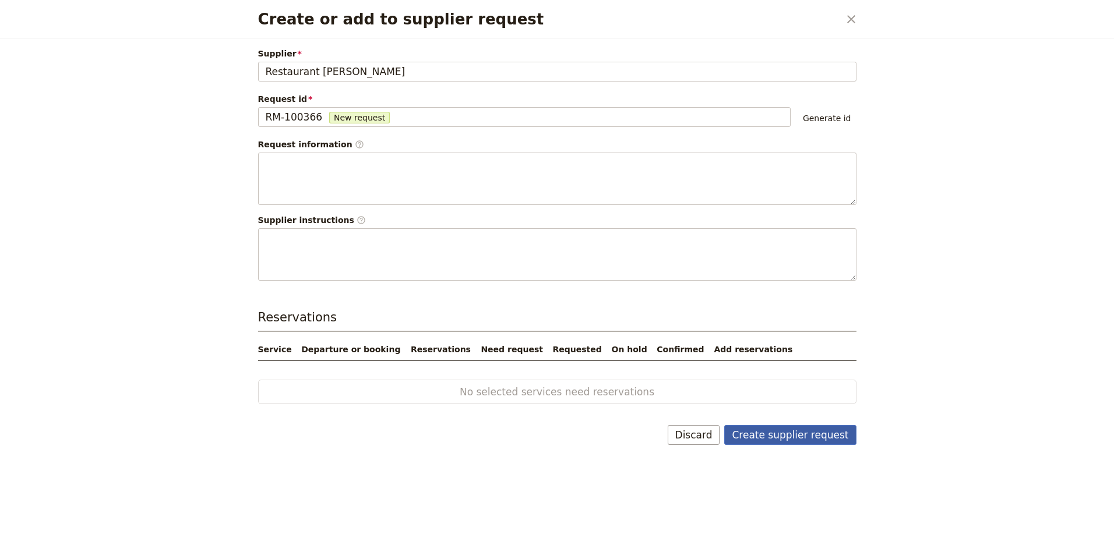
click at [826, 442] on button "Create supplier request" at bounding box center [790, 435] width 132 height 20
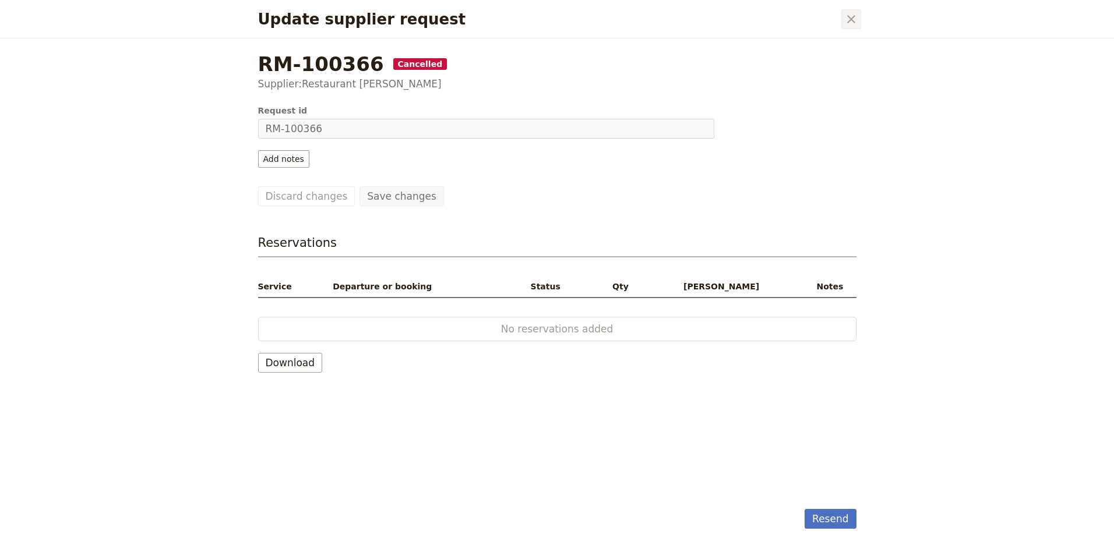
click at [855, 23] on icon "Close dialog" at bounding box center [851, 19] width 14 height 14
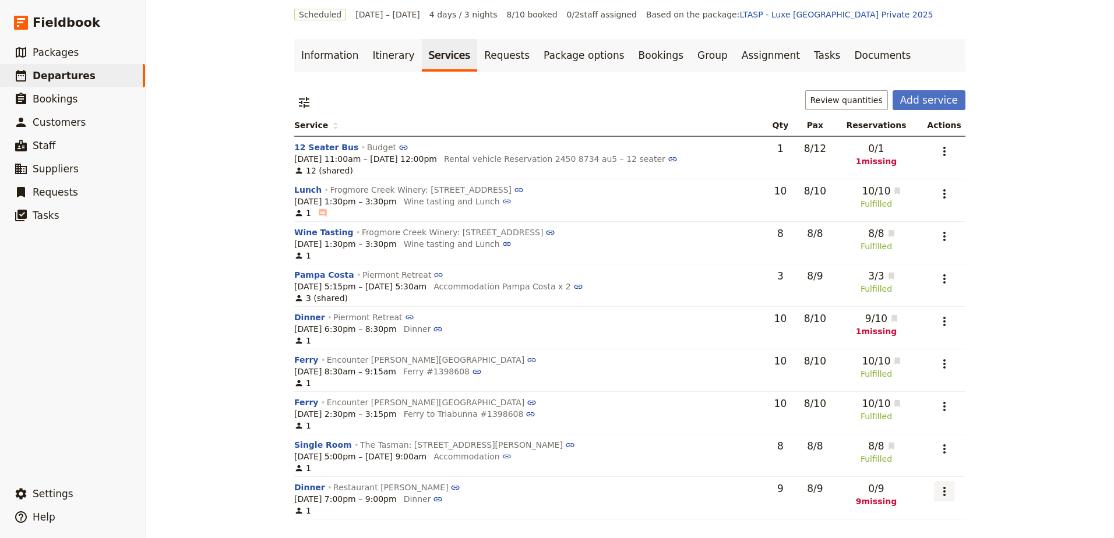
click at [949, 494] on icon "Actions" at bounding box center [945, 492] width 14 height 14
click at [941, 470] on span "Remove service" at bounding box center [897, 466] width 96 height 12
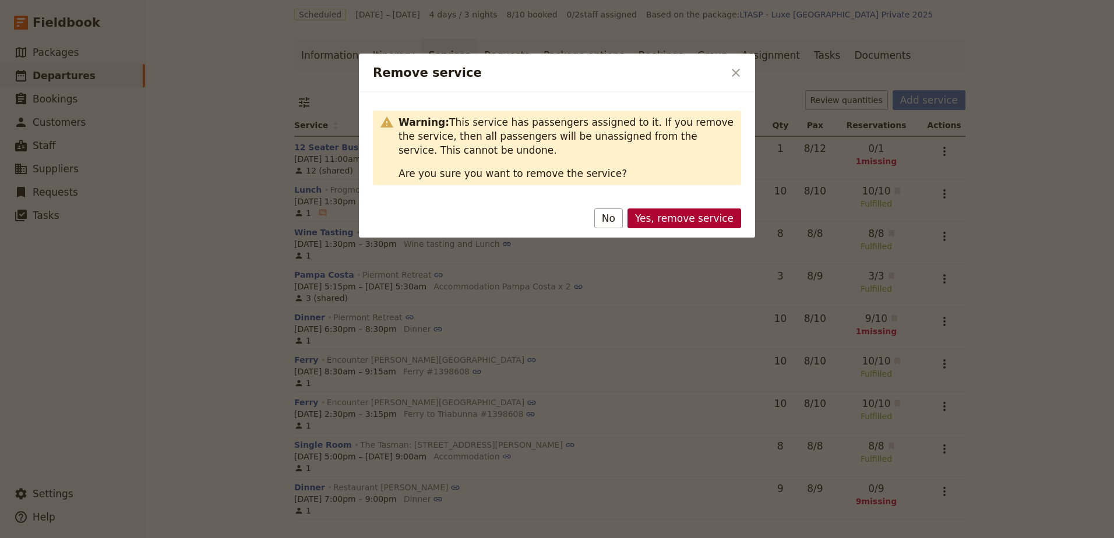
click at [708, 221] on button "Yes, remove service" at bounding box center [685, 219] width 114 height 20
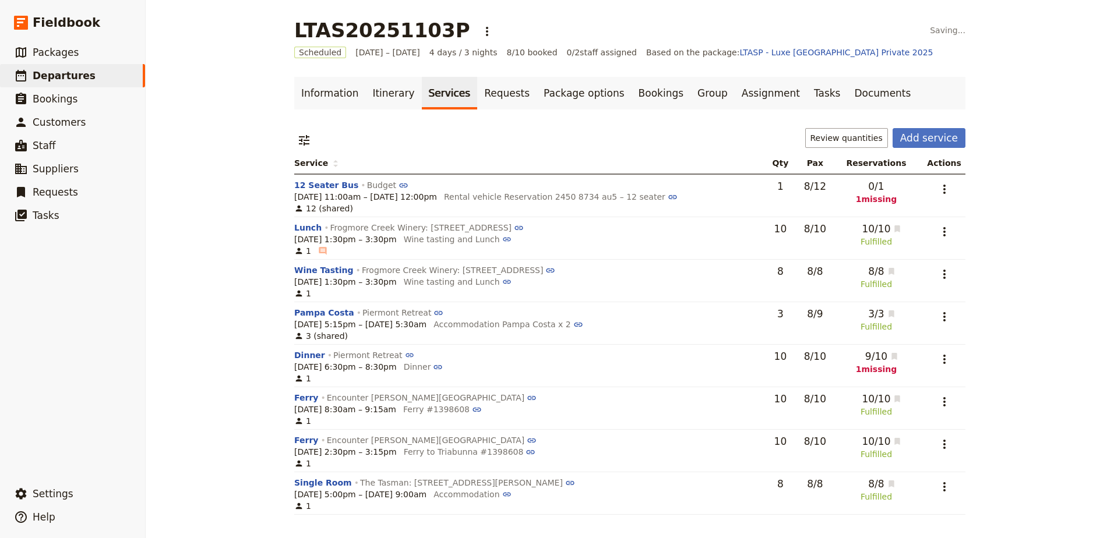
scroll to position [0, 0]
click at [394, 94] on link "Itinerary" at bounding box center [393, 93] width 56 height 33
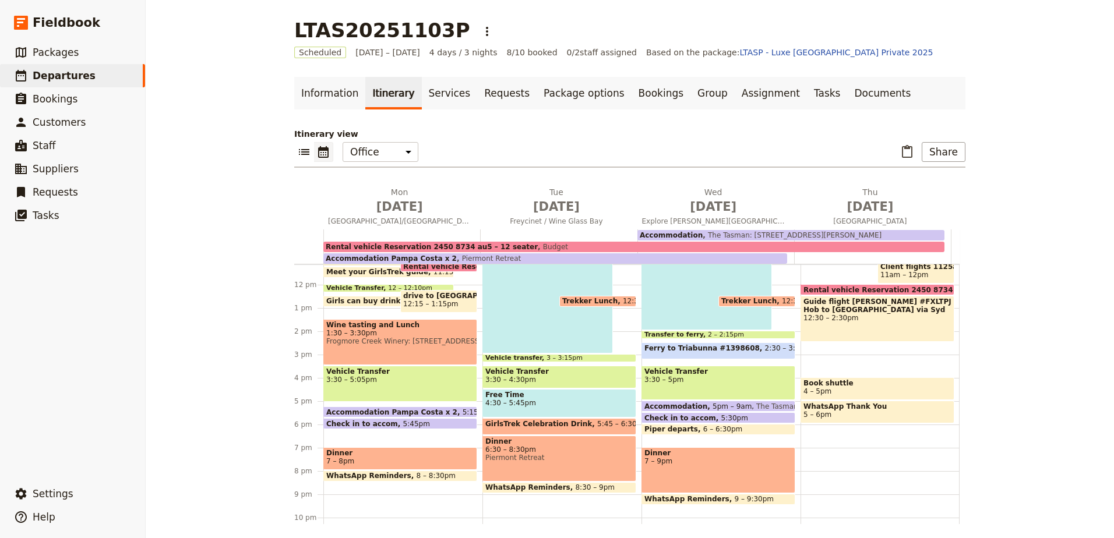
scroll to position [280, 0]
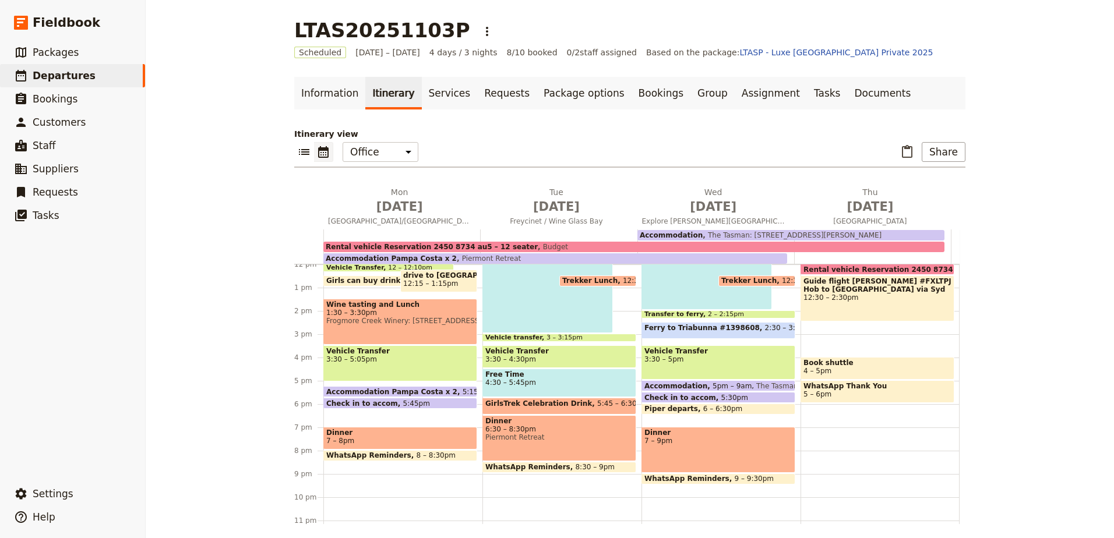
click at [746, 428] on div "Dinner 7 – 9pm" at bounding box center [719, 450] width 154 height 46
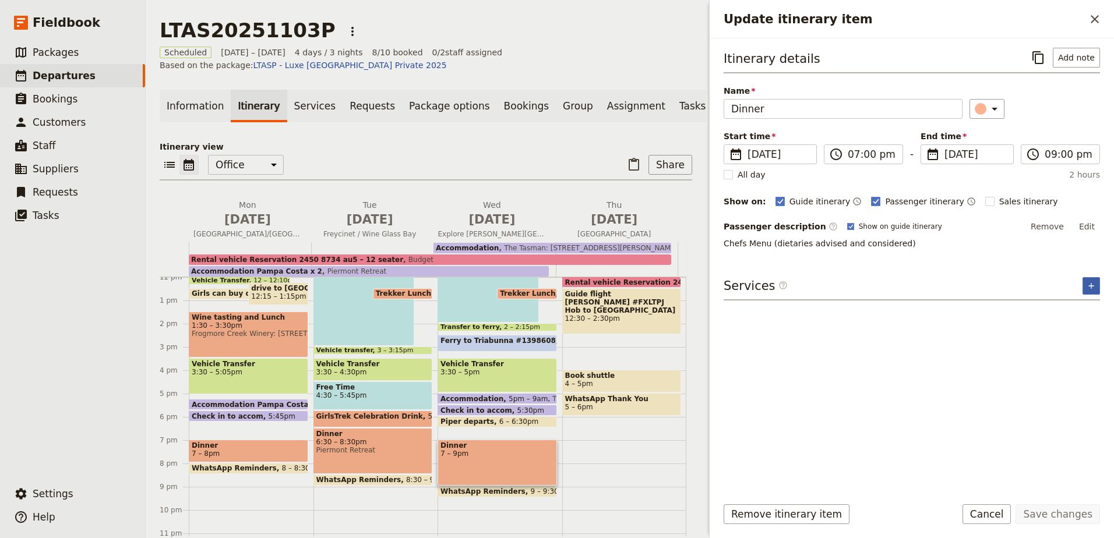
click at [1091, 285] on icon "Add service inclusion" at bounding box center [1091, 285] width 5 height 5
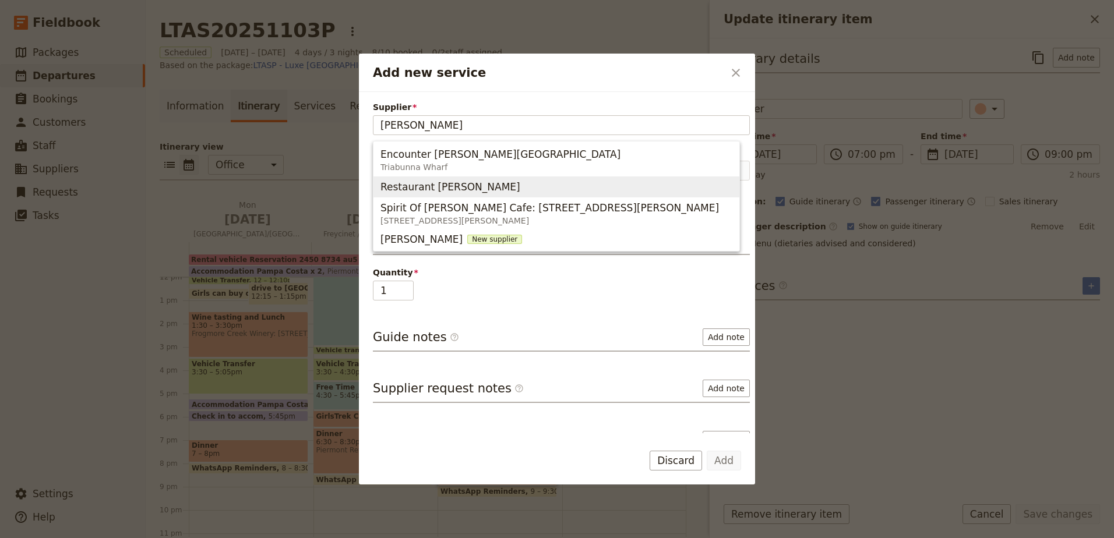
click at [552, 183] on span "Restaurant [PERSON_NAME]" at bounding box center [557, 187] width 352 height 16
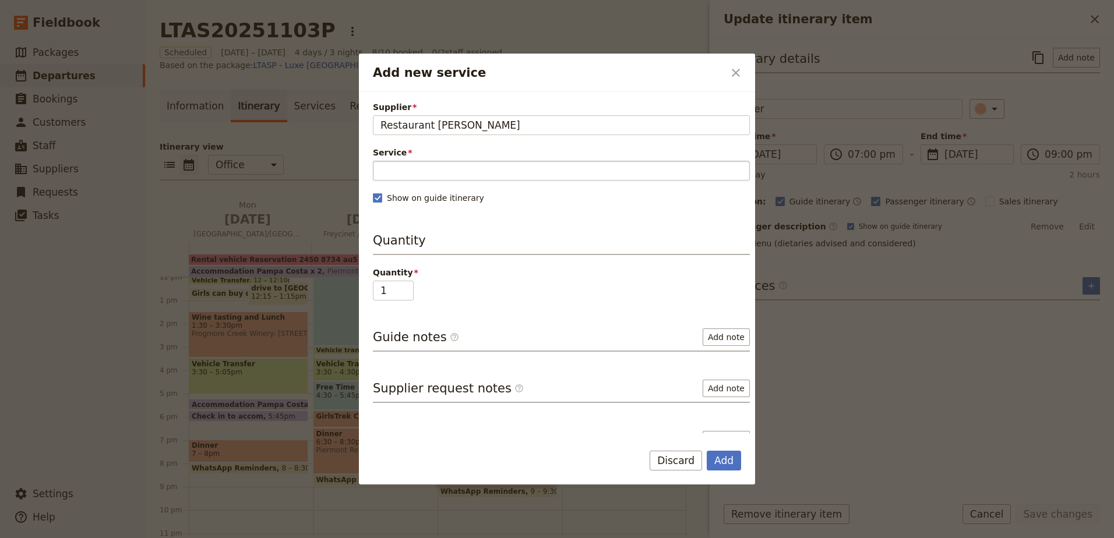
type input "Restaurant [PERSON_NAME]"
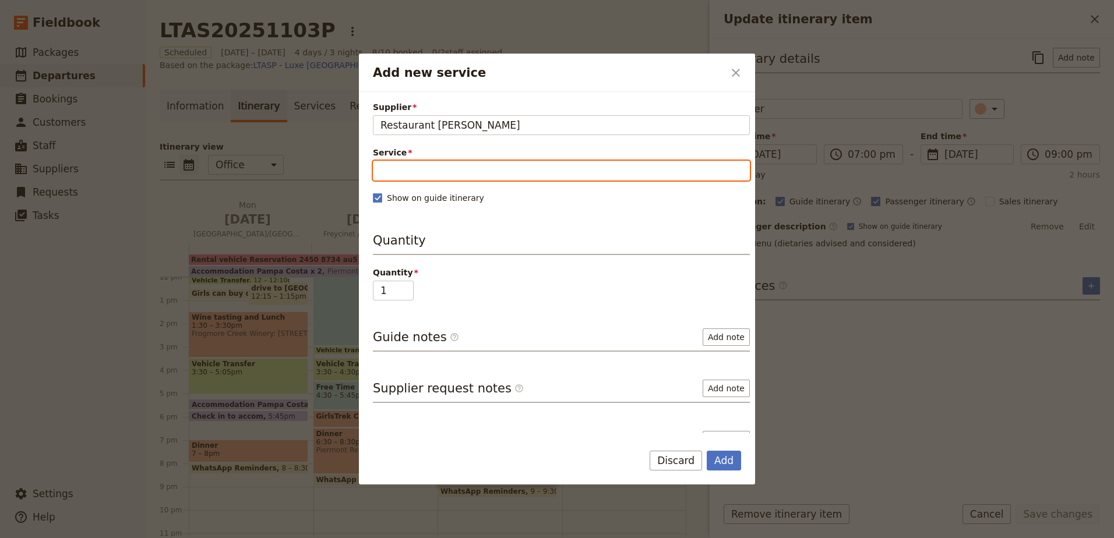
click at [559, 166] on input "Service" at bounding box center [561, 171] width 377 height 20
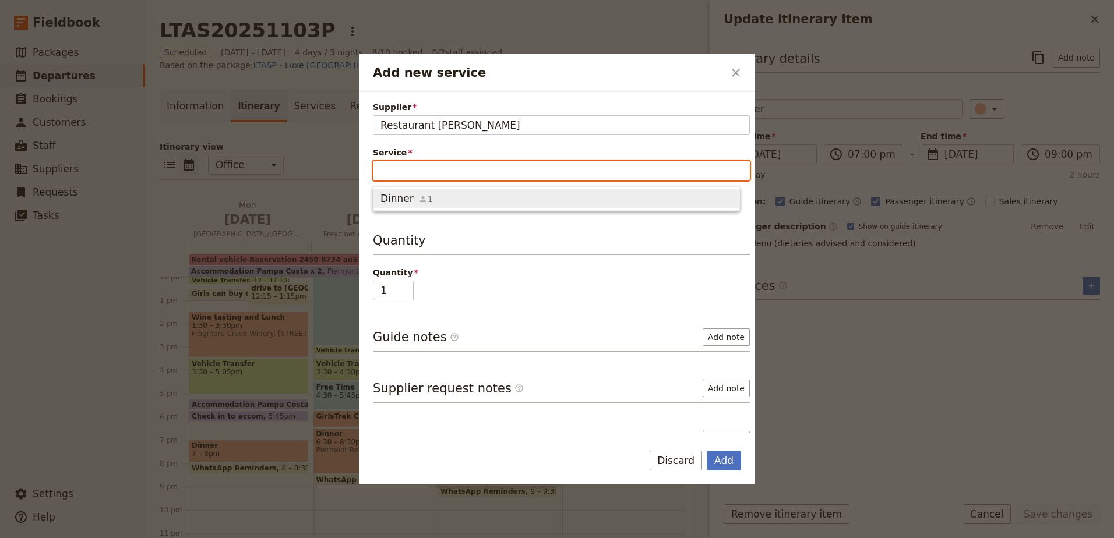
click at [553, 200] on span "Dinner 1" at bounding box center [557, 199] width 352 height 14
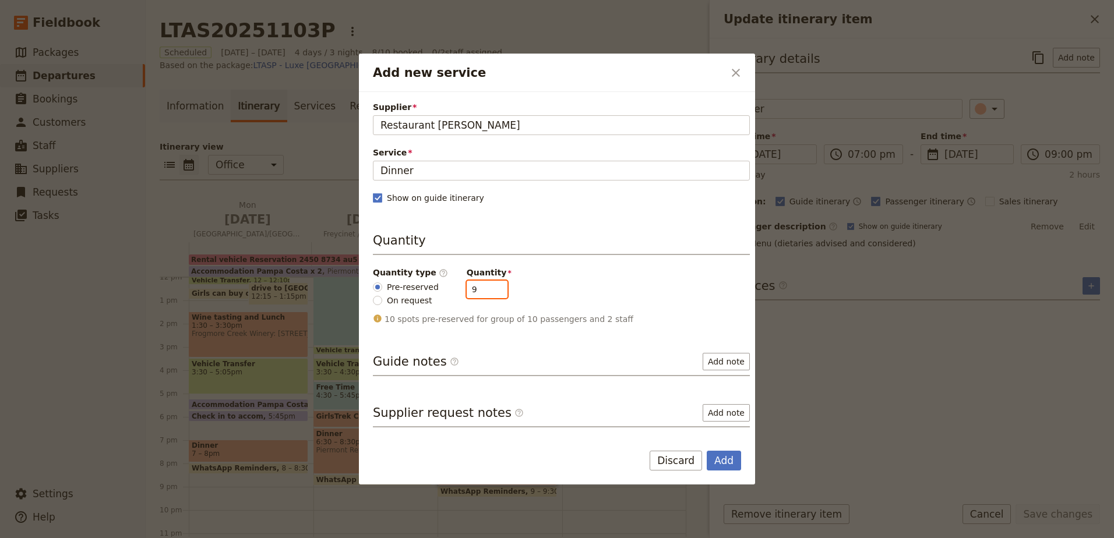
type input "9"
click at [488, 291] on input "9" at bounding box center [487, 289] width 41 height 17
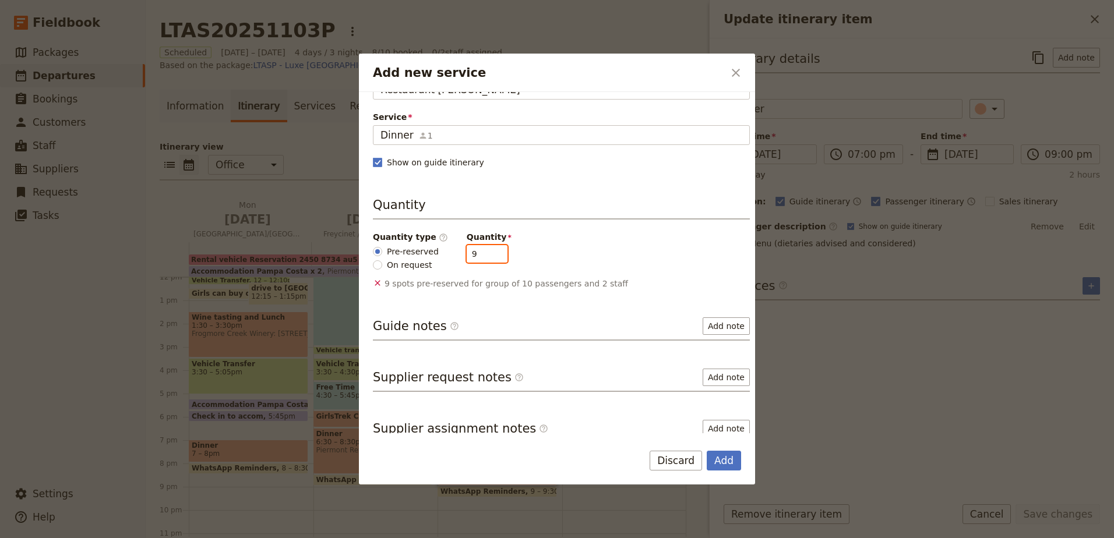
scroll to position [0, 0]
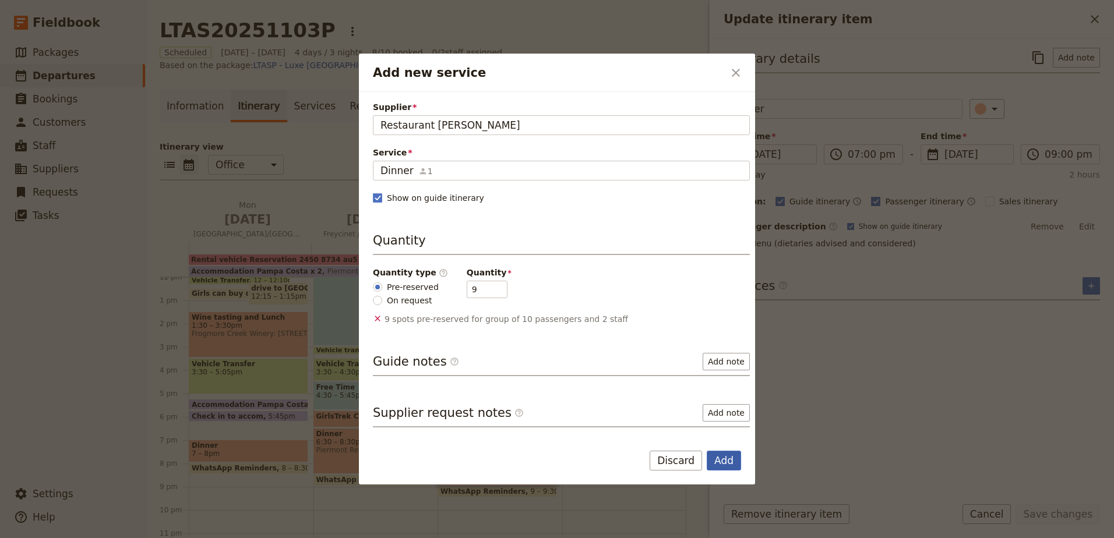
click at [724, 460] on button "Add" at bounding box center [724, 461] width 34 height 20
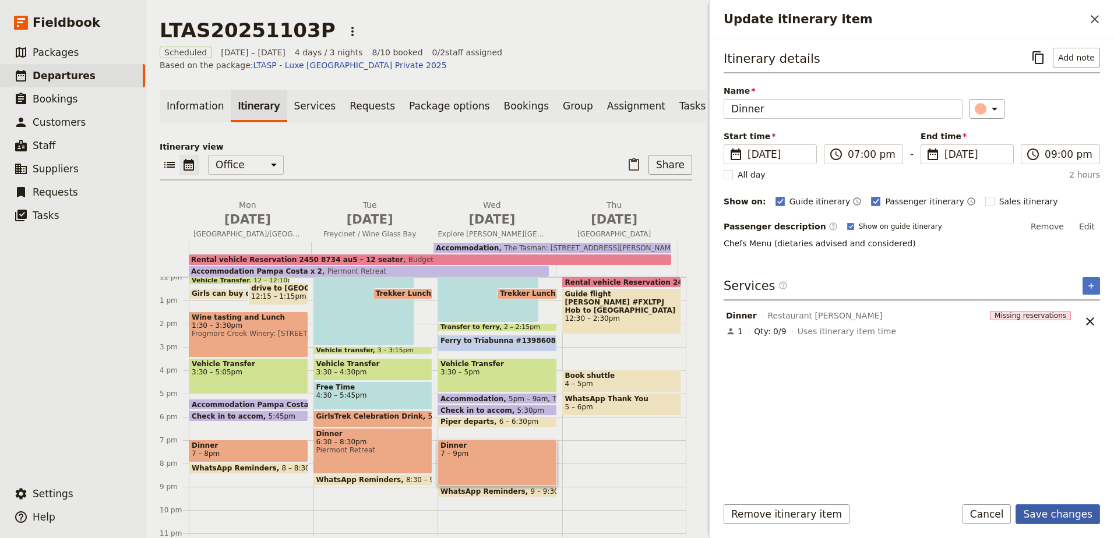
click at [1093, 514] on button "Save changes" at bounding box center [1058, 515] width 84 height 20
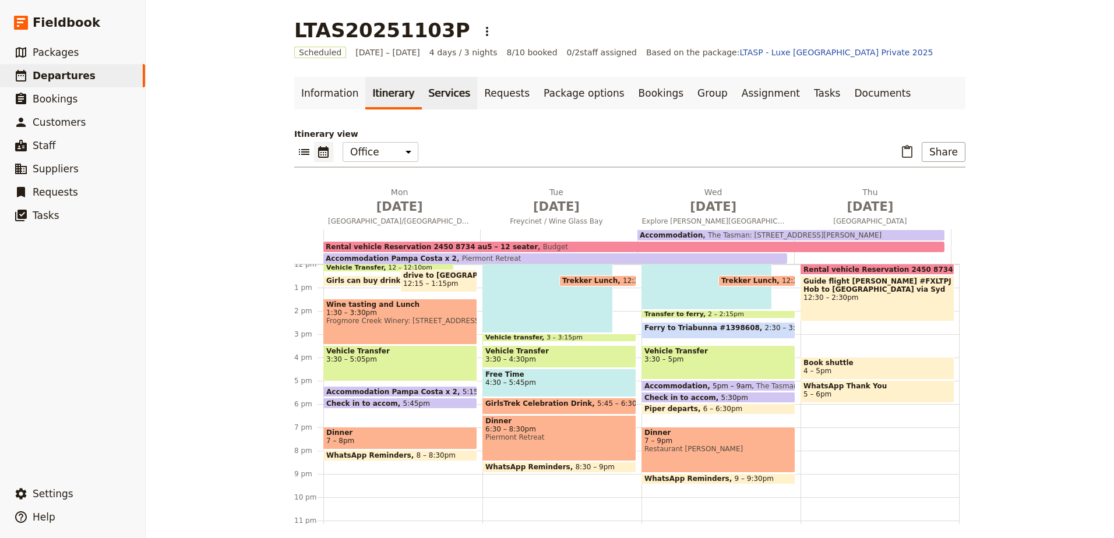
click at [422, 83] on link "Services" at bounding box center [450, 93] width 56 height 33
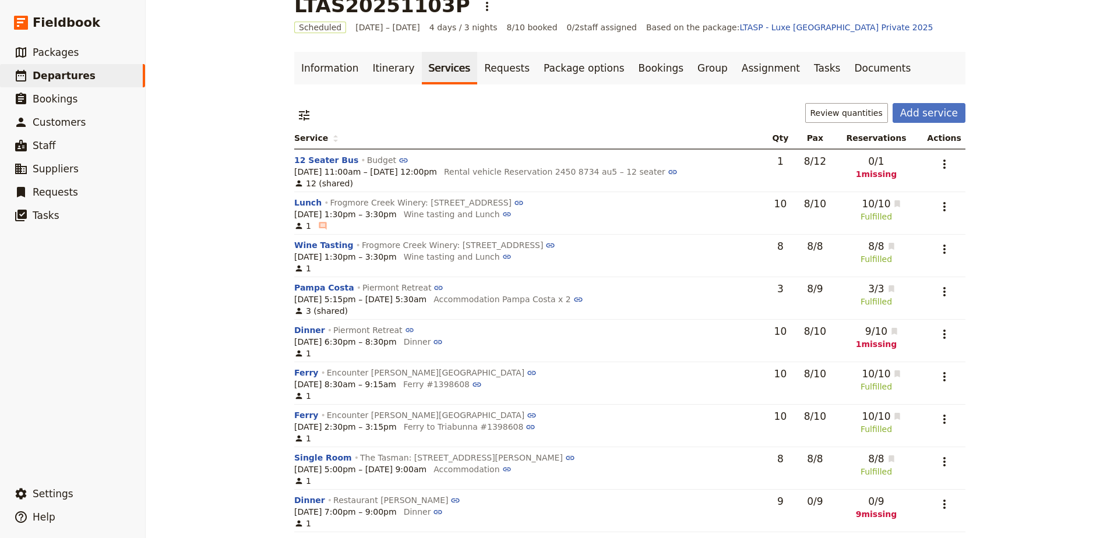
scroll to position [38, 0]
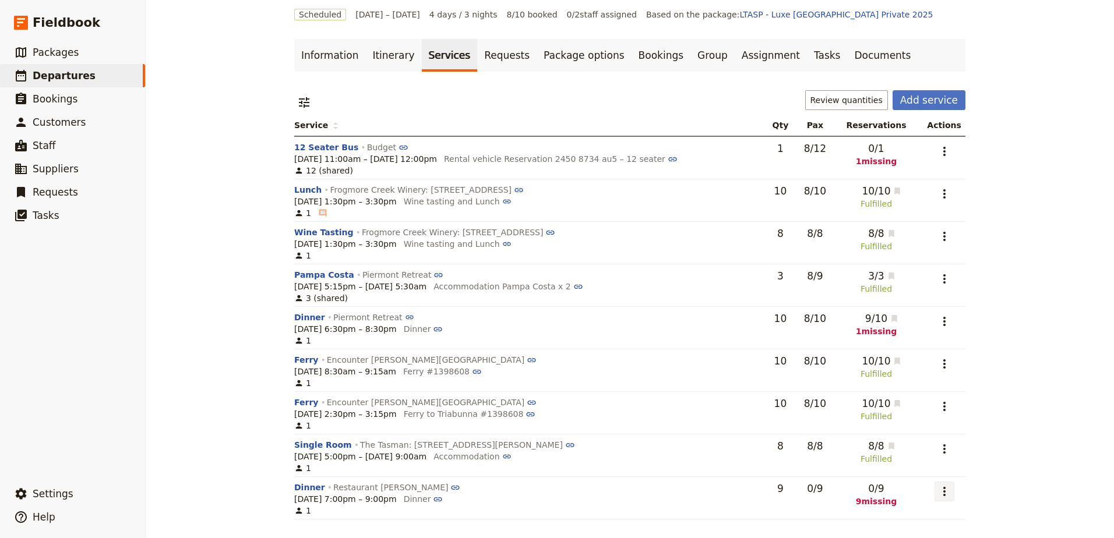
click at [943, 494] on icon "Actions" at bounding box center [945, 492] width 14 height 14
click at [934, 448] on span "Add to supplier request" at bounding box center [897, 450] width 96 height 12
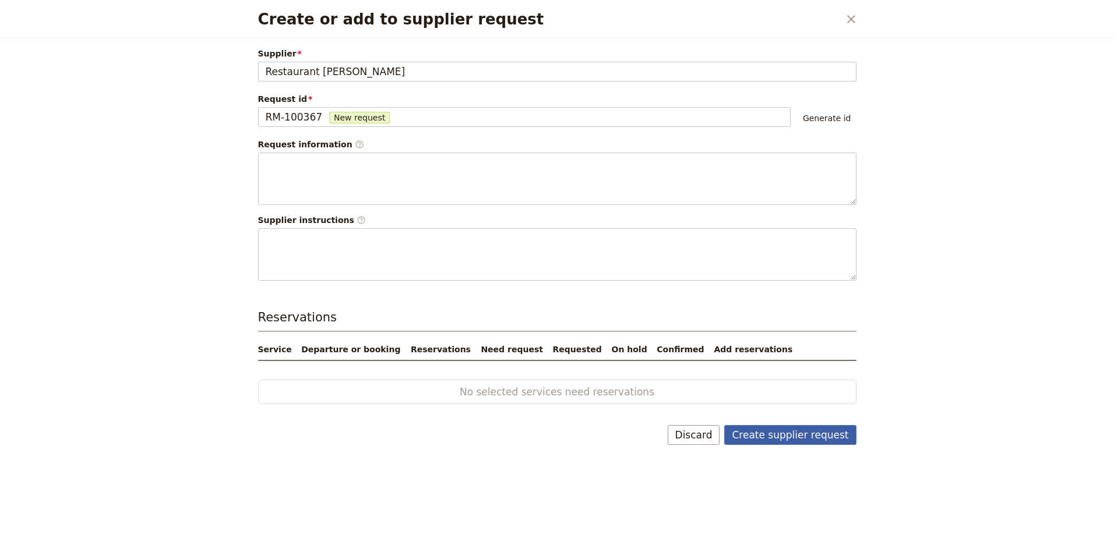
click at [828, 436] on button "Create supplier request" at bounding box center [790, 435] width 132 height 20
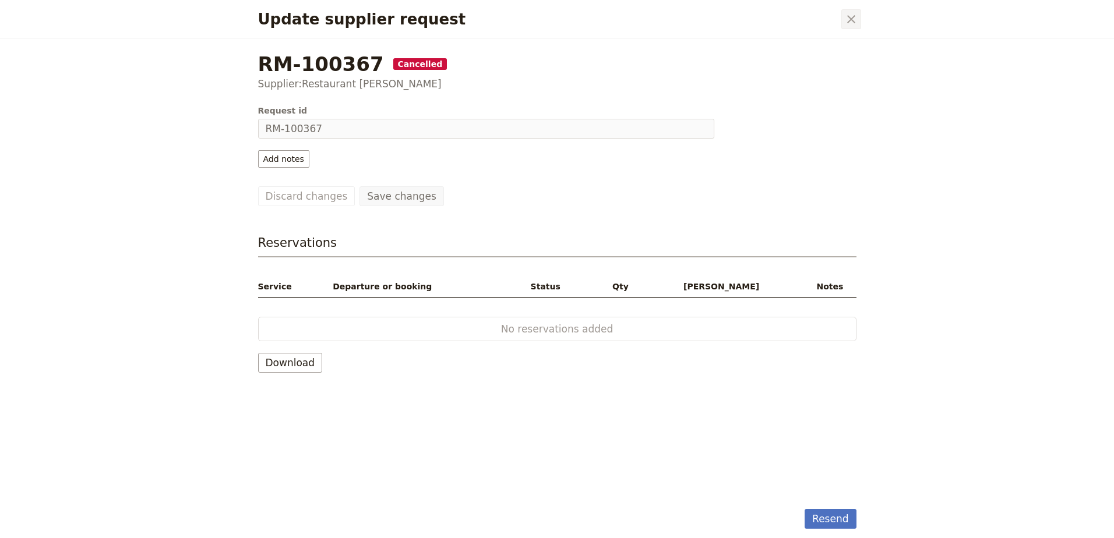
click at [850, 19] on icon "Close dialog" at bounding box center [851, 19] width 8 height 8
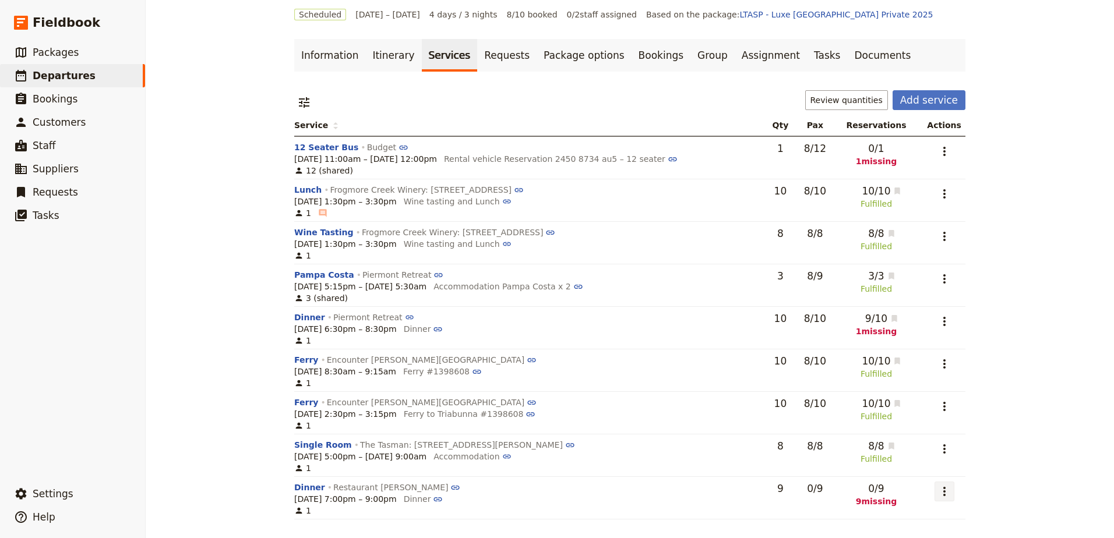
click at [938, 493] on icon "Actions" at bounding box center [945, 492] width 14 height 14
click at [911, 431] on span "Go to service page" at bounding box center [887, 434] width 77 height 12
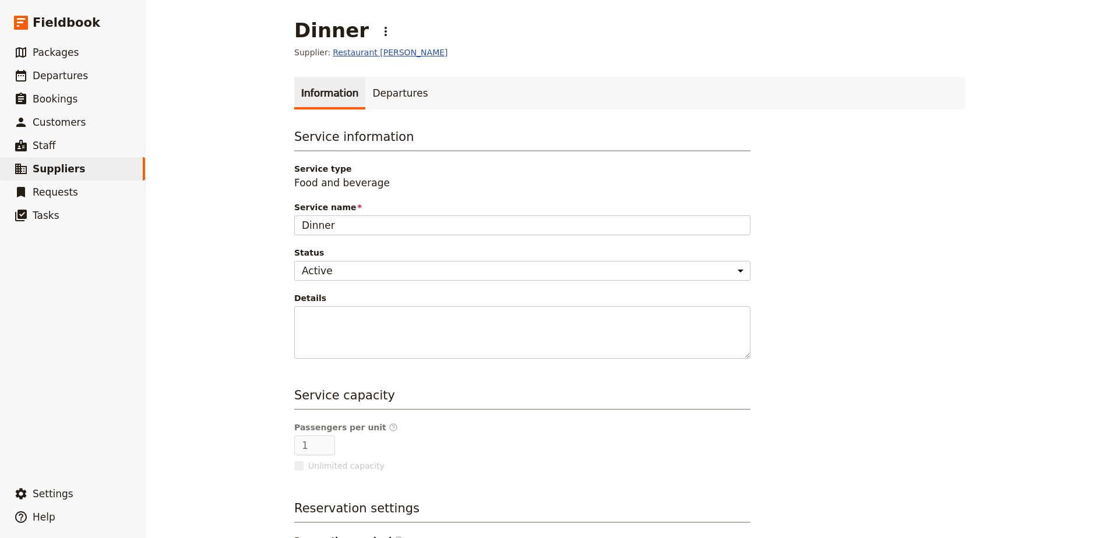
click at [357, 48] on link "Restaurant [PERSON_NAME]" at bounding box center [390, 53] width 115 height 12
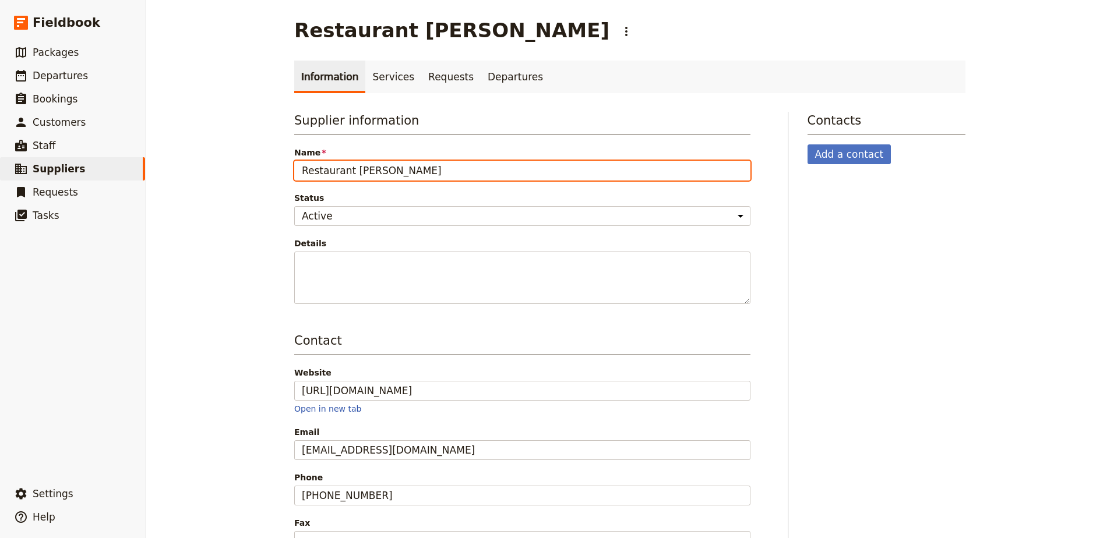
click at [441, 175] on input "Restaurant [PERSON_NAME]" at bounding box center [522, 171] width 456 height 20
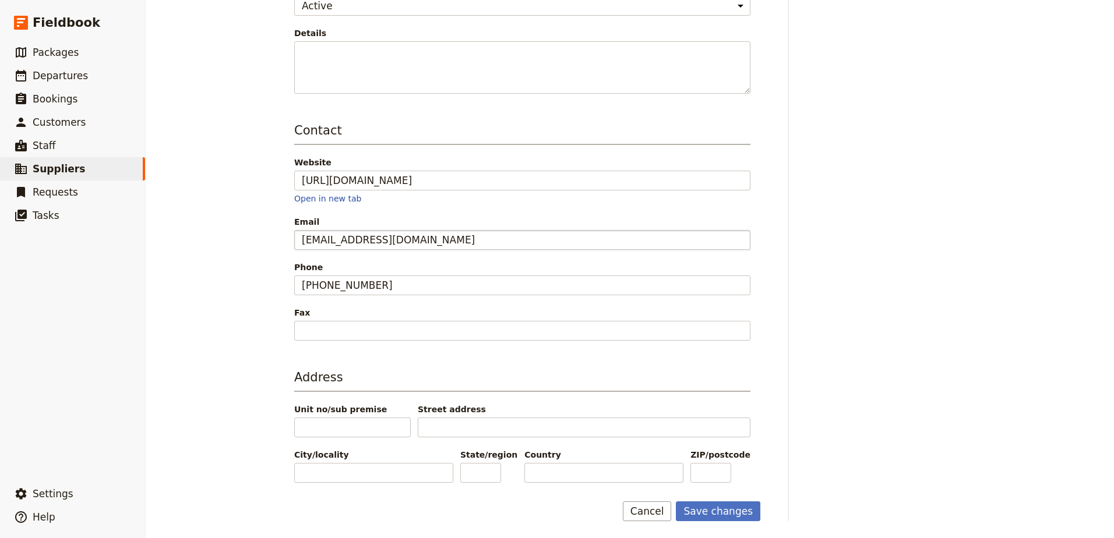
scroll to position [212, 0]
type input "Restaurant [PERSON_NAME]:"
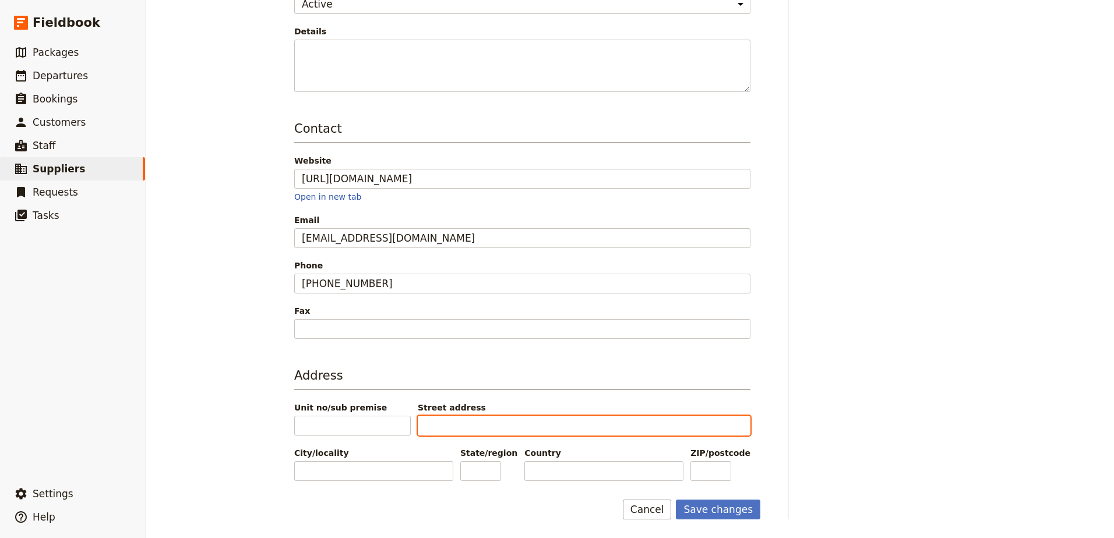
click at [479, 422] on input "Street address" at bounding box center [584, 426] width 333 height 20
paste input "[GEOGRAPHIC_DATA], [GEOGRAPHIC_DATA]"
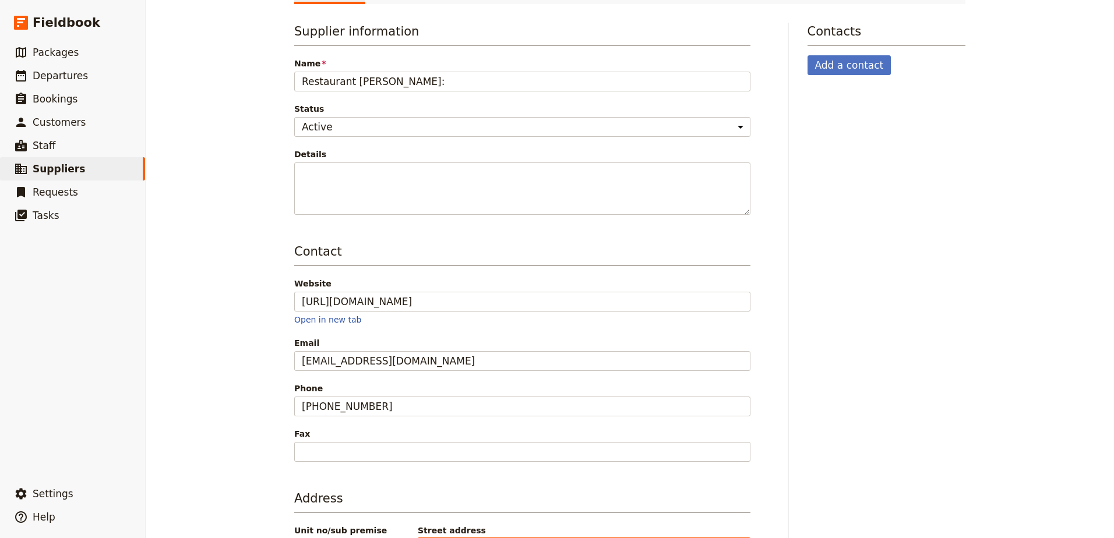
scroll to position [0, 0]
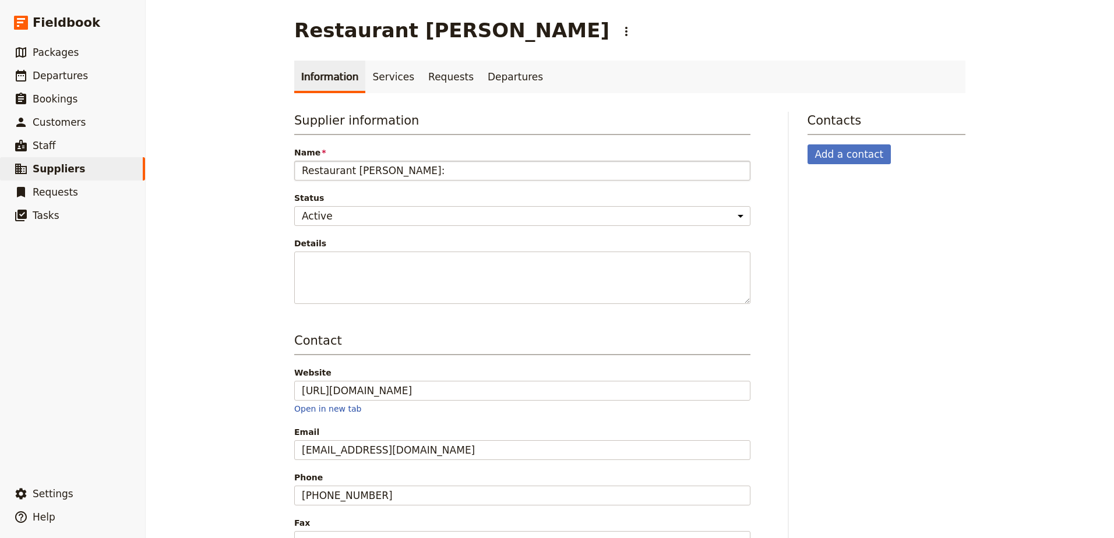
type input "[GEOGRAPHIC_DATA], [GEOGRAPHIC_DATA]"
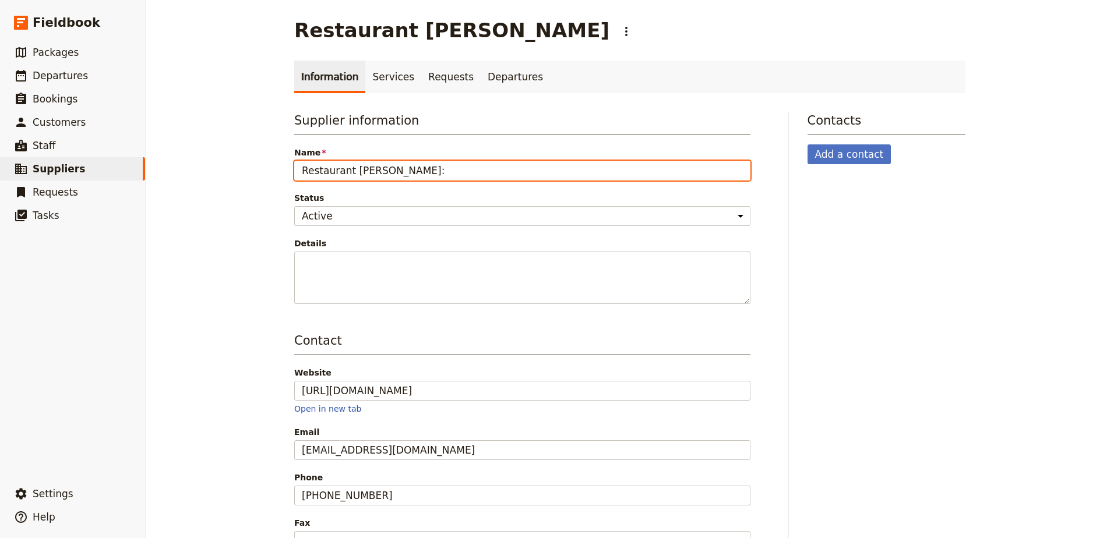
click at [417, 169] on input "Restaurant [PERSON_NAME]:" at bounding box center [522, 171] width 456 height 20
paste input "[GEOGRAPHIC_DATA], [GEOGRAPHIC_DATA]"
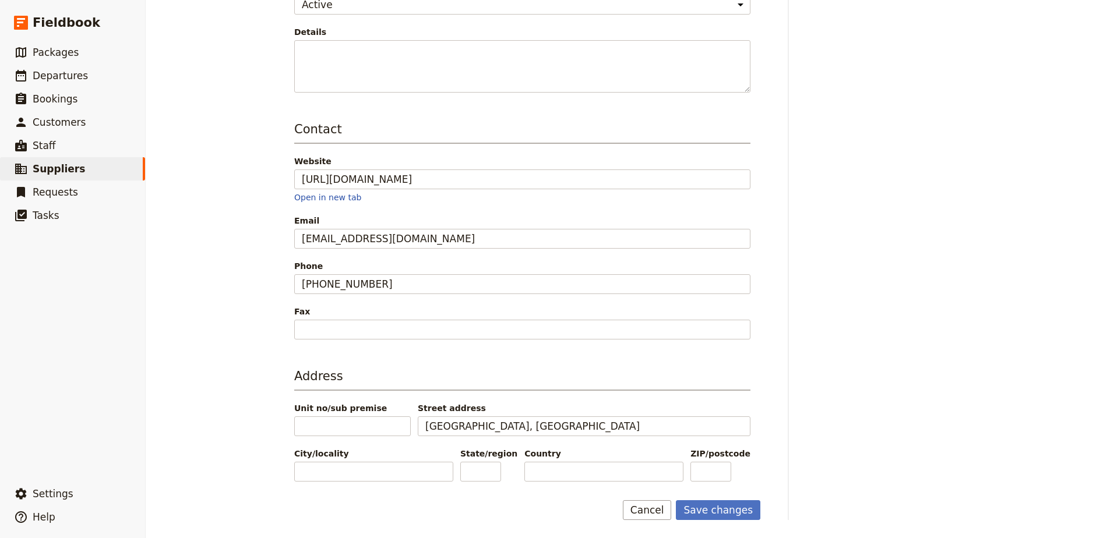
scroll to position [212, 0]
type input "Restaurant [PERSON_NAME]: [PERSON_NAME][GEOGRAPHIC_DATA], [GEOGRAPHIC_DATA]"
click at [730, 514] on button "Save changes" at bounding box center [718, 510] width 84 height 20
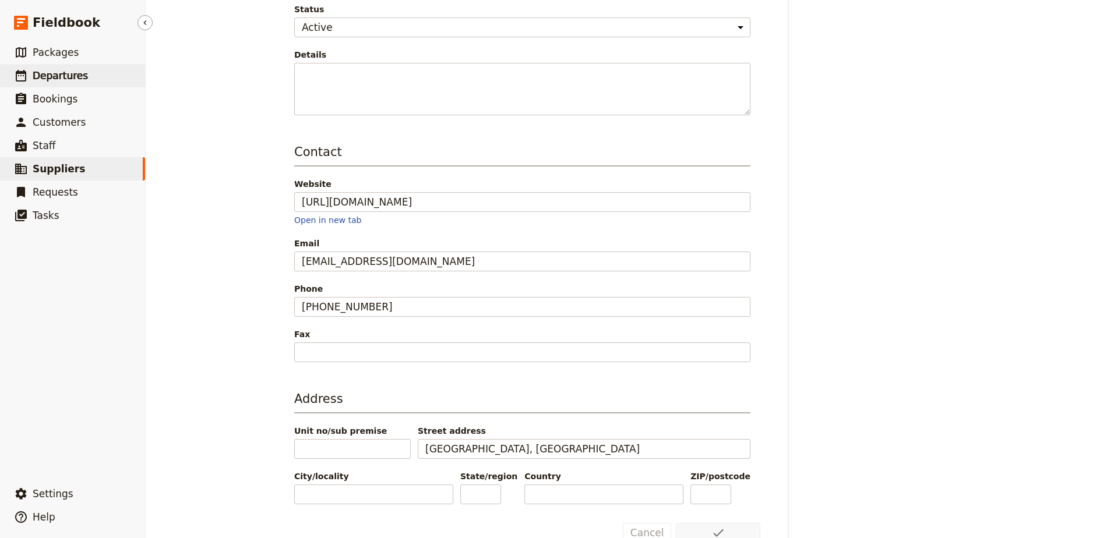
click at [89, 69] on link "​ Departures" at bounding box center [72, 75] width 145 height 23
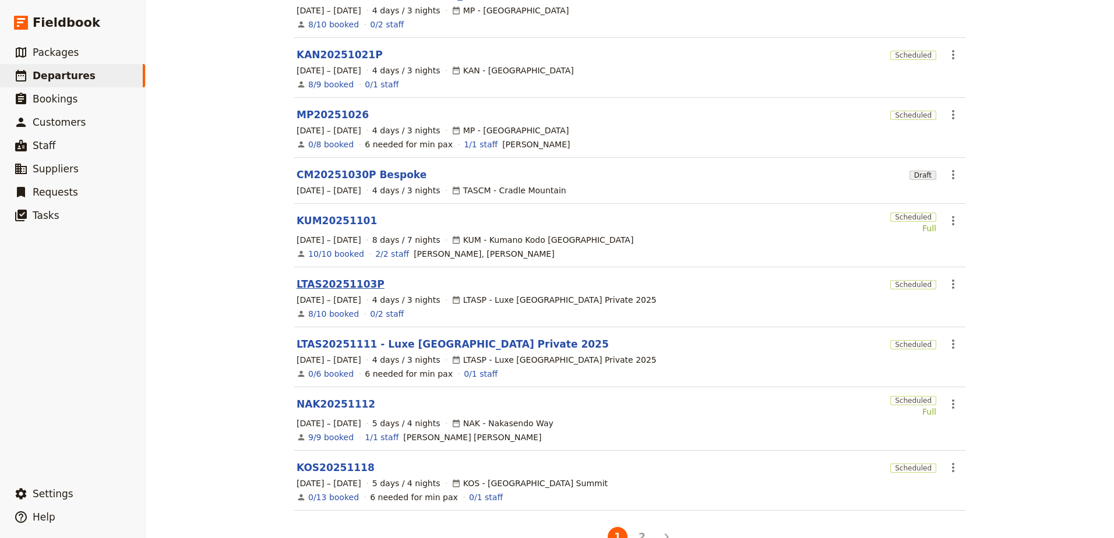
click at [351, 277] on link "LTAS20251103P" at bounding box center [341, 284] width 88 height 14
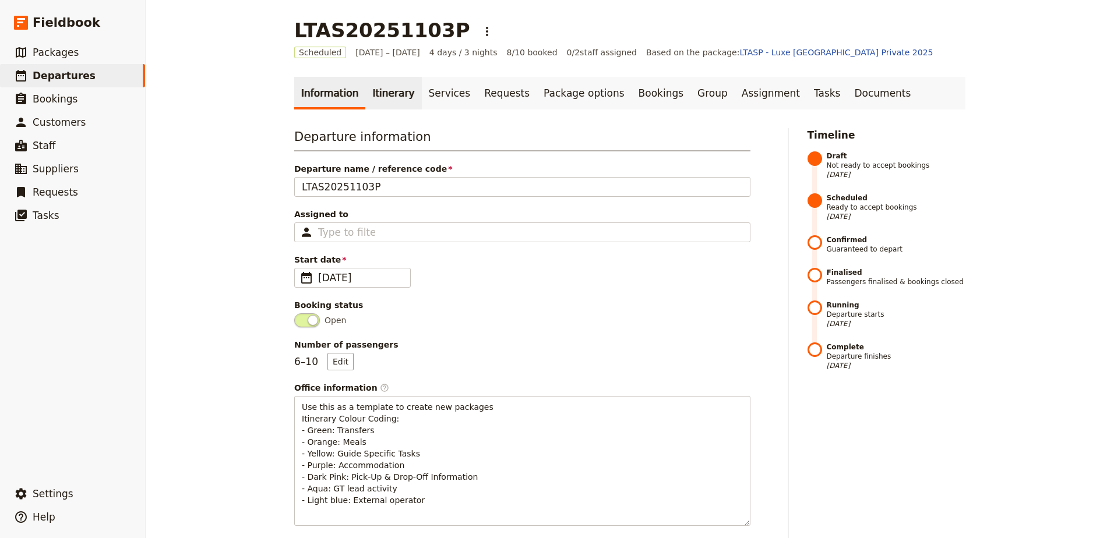
click at [380, 86] on link "Itinerary" at bounding box center [393, 93] width 56 height 33
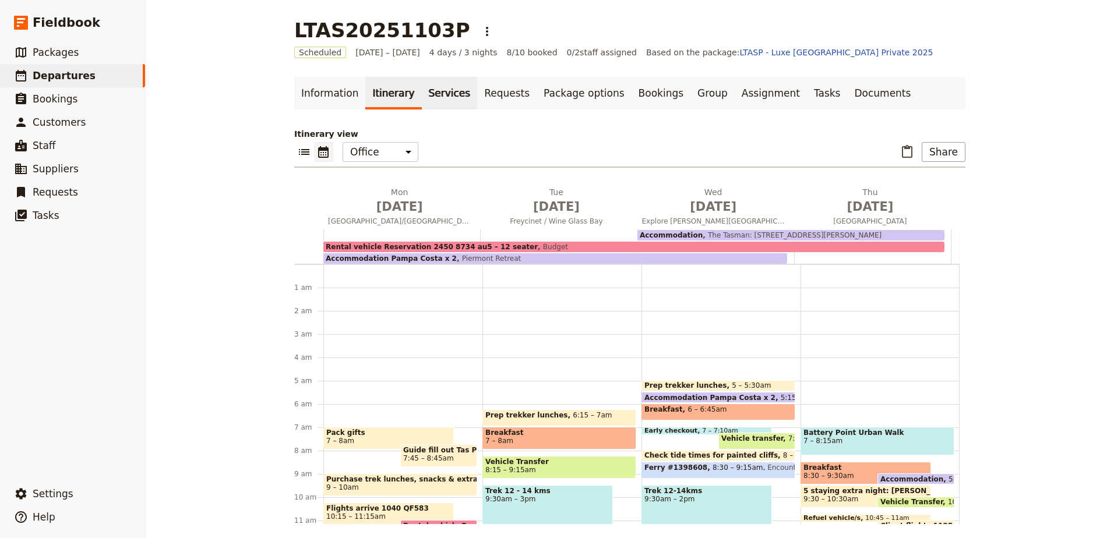
scroll to position [105, 0]
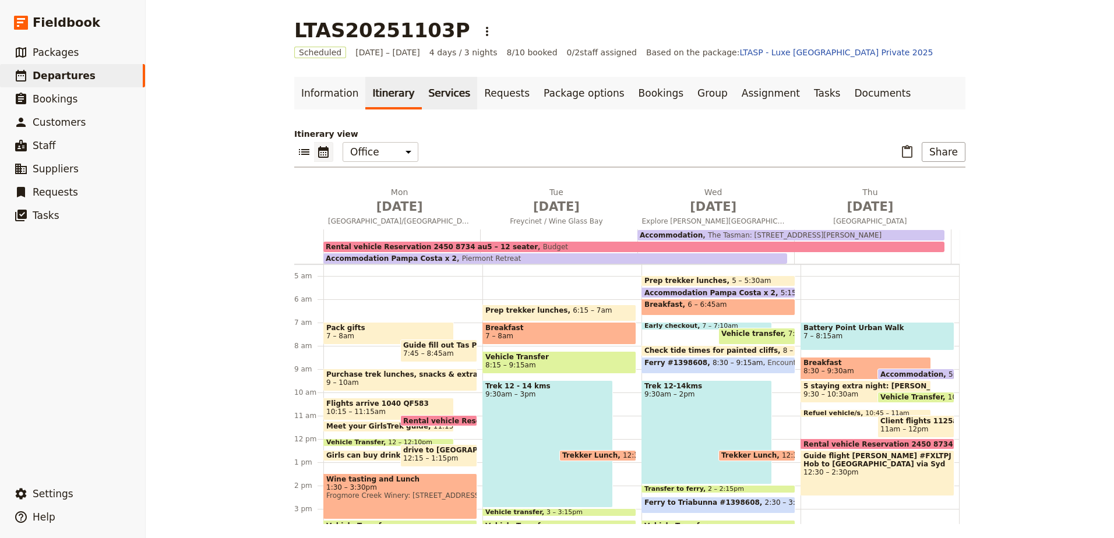
click at [424, 92] on link "Services" at bounding box center [450, 93] width 56 height 33
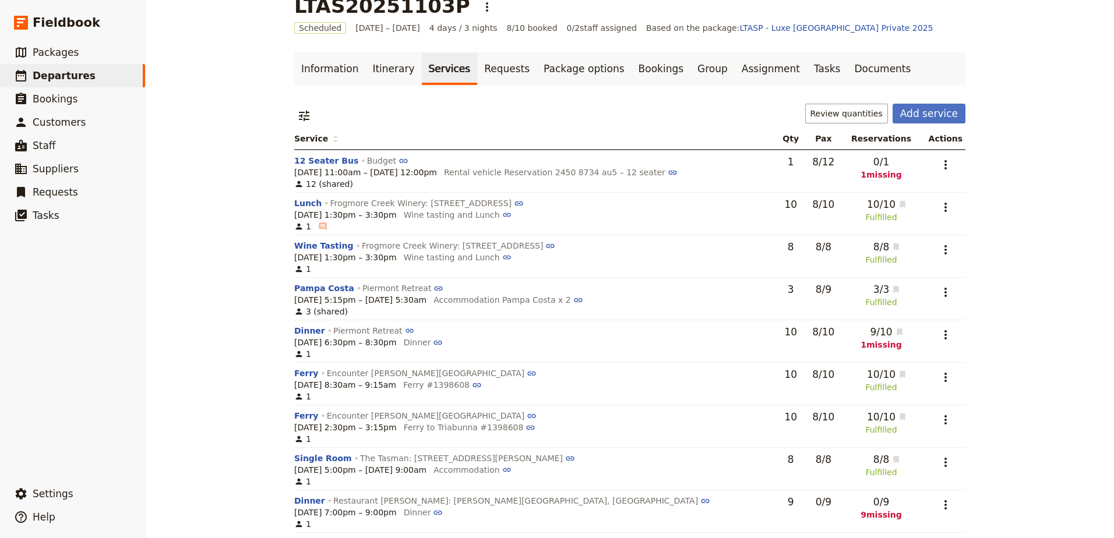
scroll to position [38, 0]
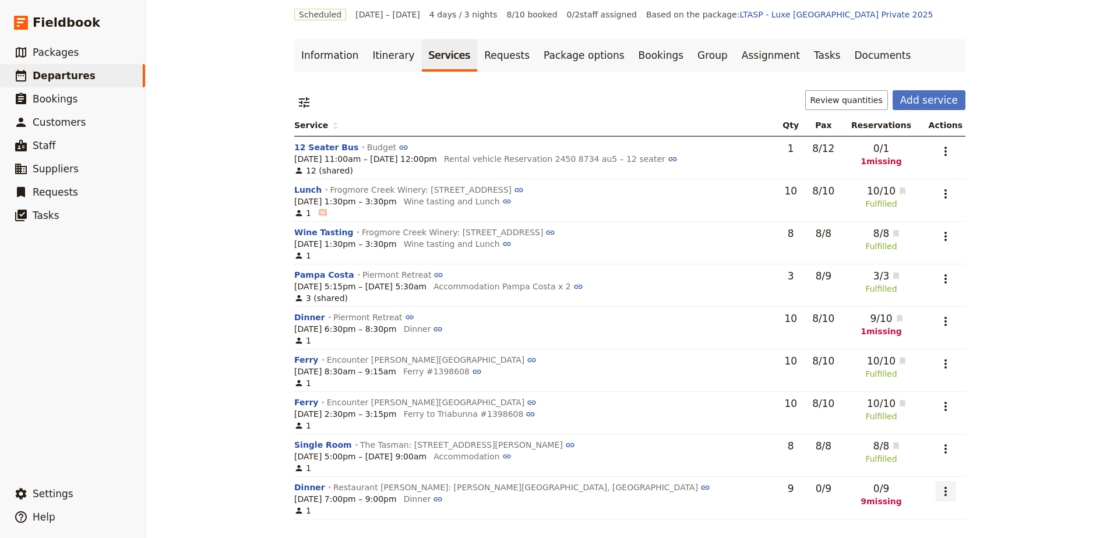
click at [947, 491] on icon "Actions" at bounding box center [946, 492] width 14 height 14
click at [927, 445] on span "Add to supplier request" at bounding box center [897, 450] width 96 height 12
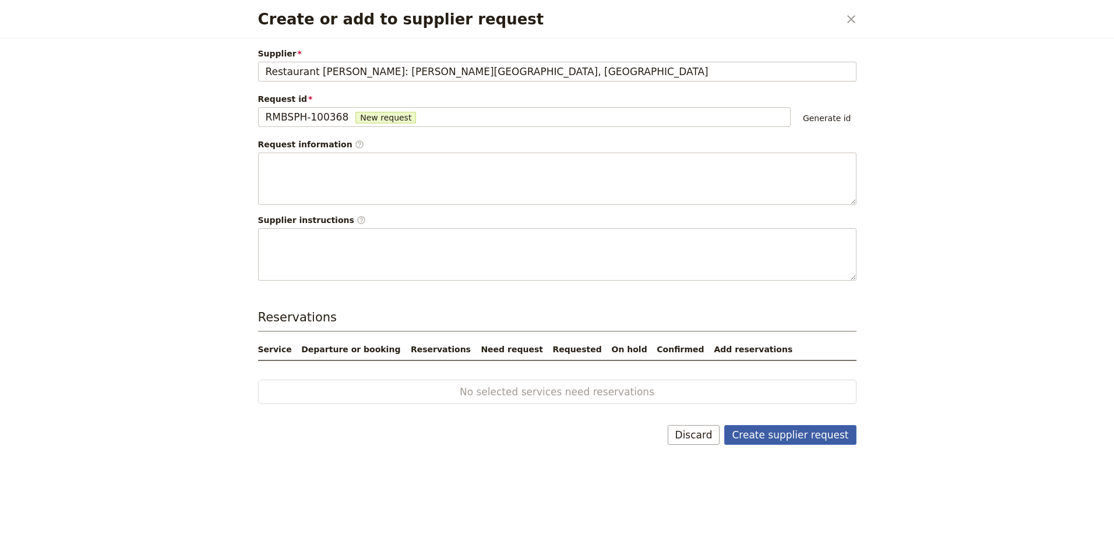
click at [774, 438] on button "Create supplier request" at bounding box center [790, 435] width 132 height 20
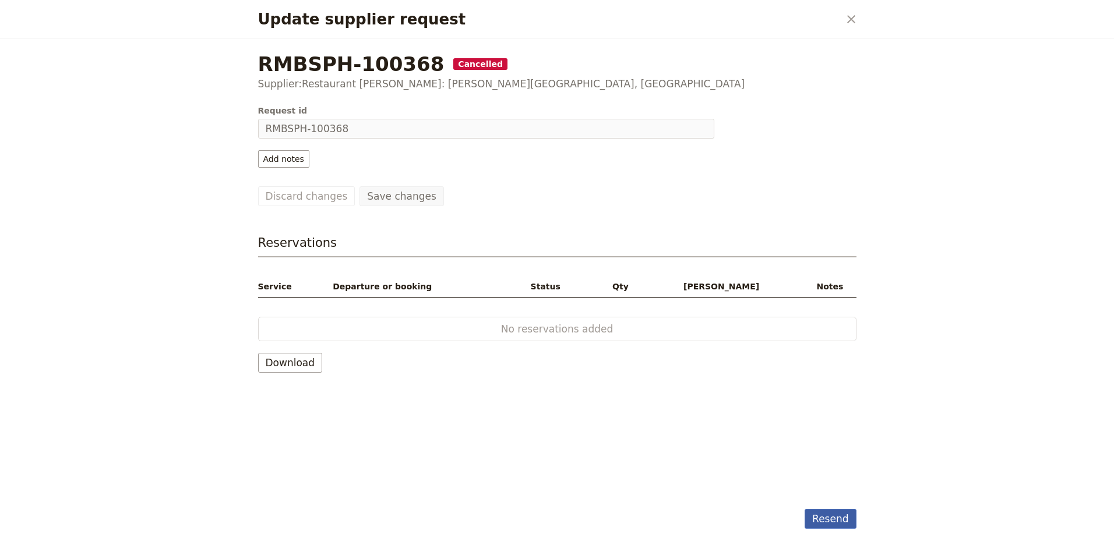
click at [816, 523] on button "Resend" at bounding box center [830, 519] width 51 height 20
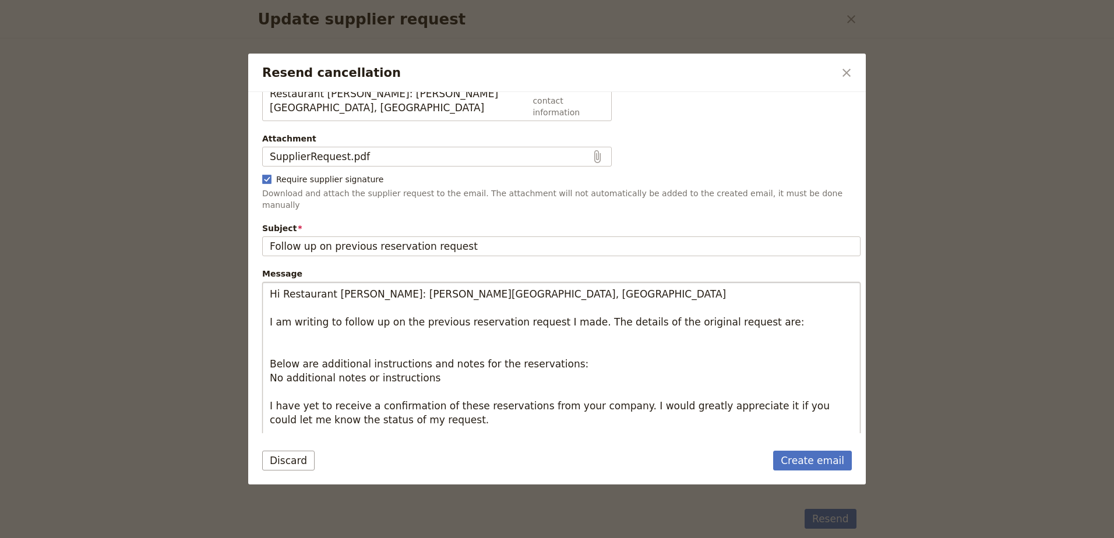
scroll to position [90, 0]
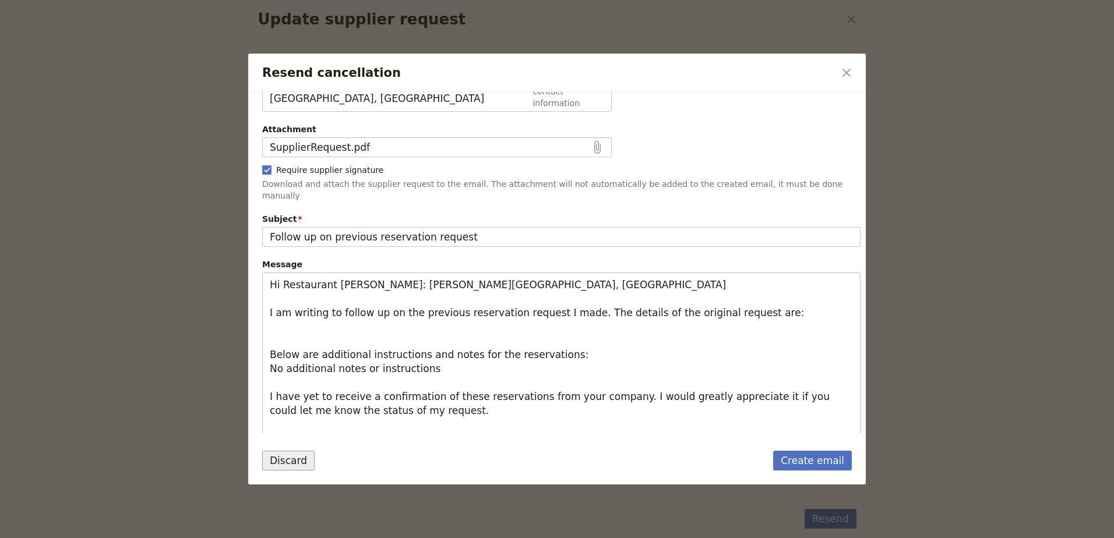
click at [288, 460] on button "Discard" at bounding box center [288, 461] width 52 height 20
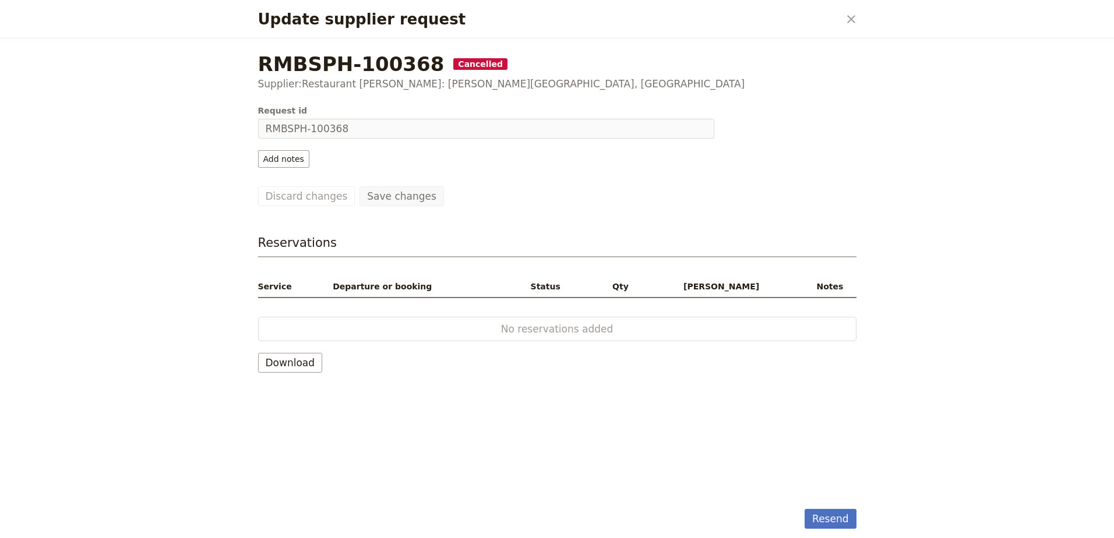
click at [453, 68] on span "Cancelled" at bounding box center [480, 64] width 54 height 12
click at [860, 17] on button "​" at bounding box center [851, 19] width 20 height 20
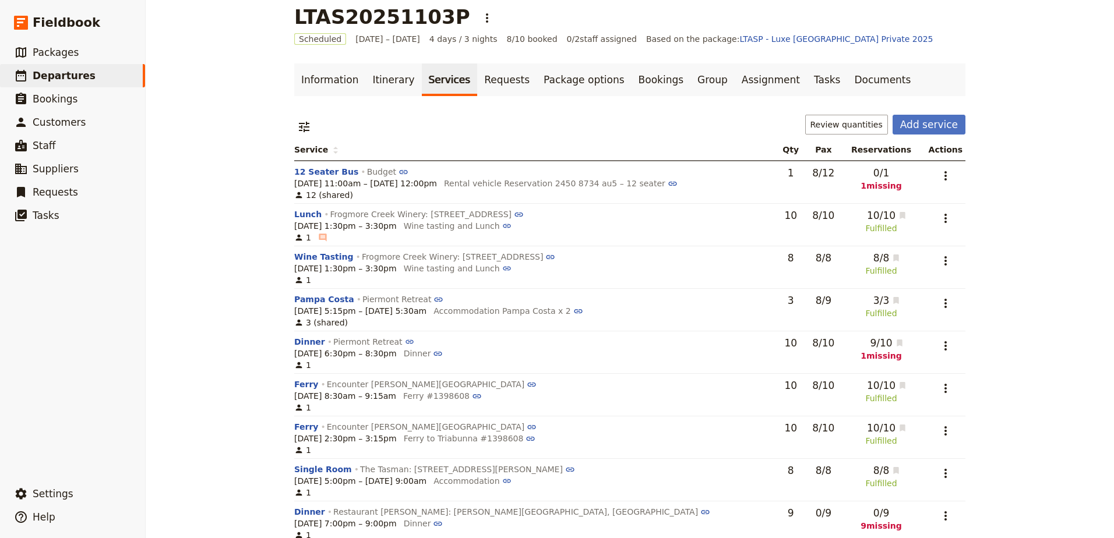
scroll to position [0, 0]
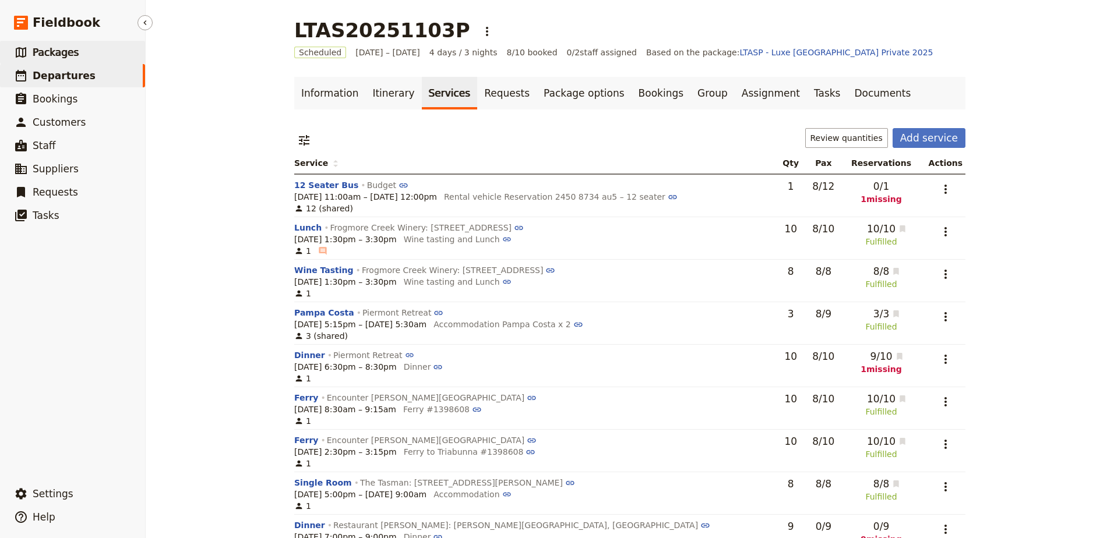
click at [68, 61] on link "​ Packages" at bounding box center [72, 52] width 145 height 23
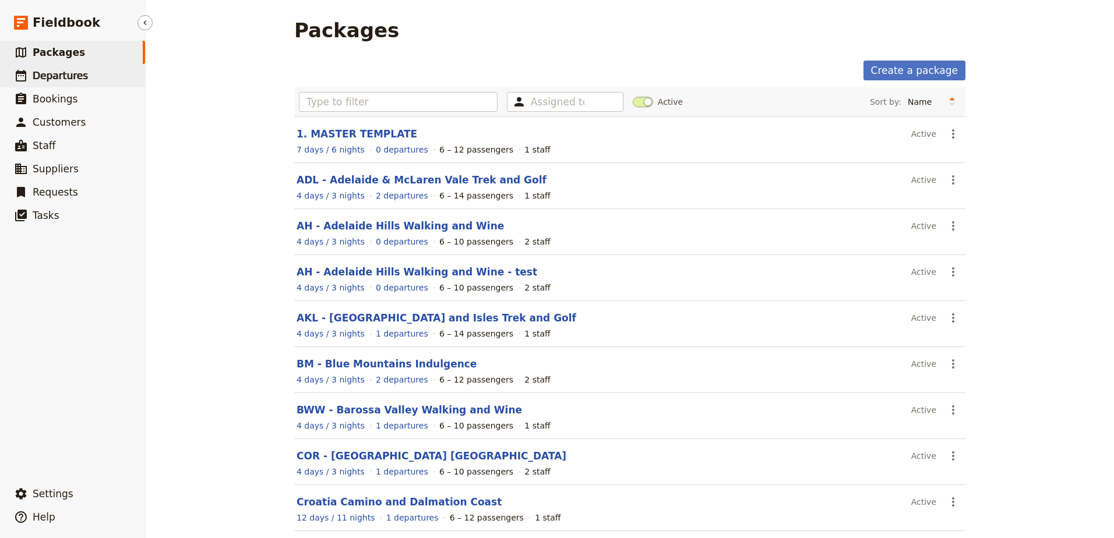
click at [66, 71] on span "Departures" at bounding box center [60, 76] width 55 height 12
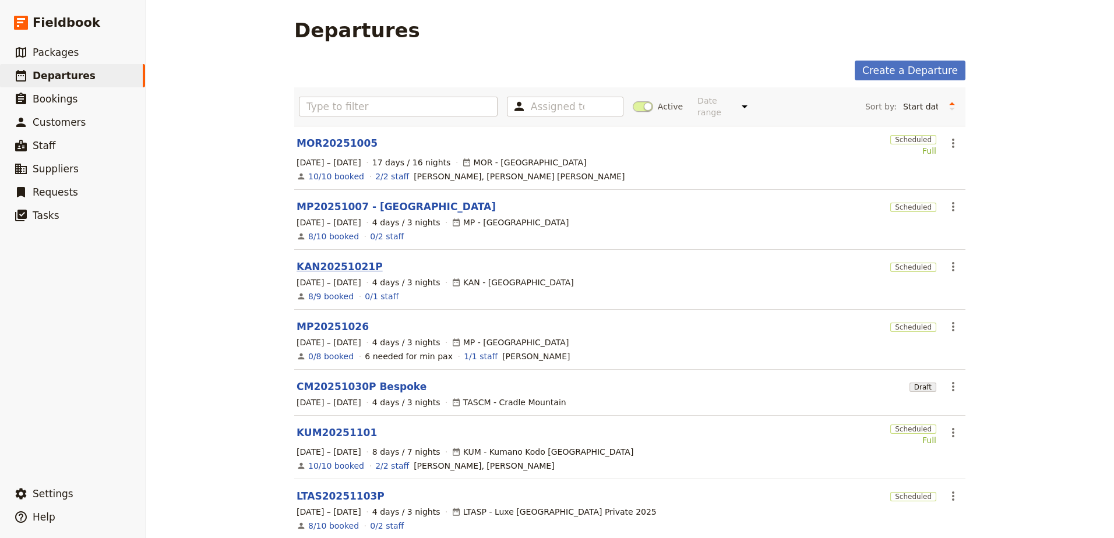
click at [318, 260] on link "KAN20251021P" at bounding box center [340, 267] width 86 height 14
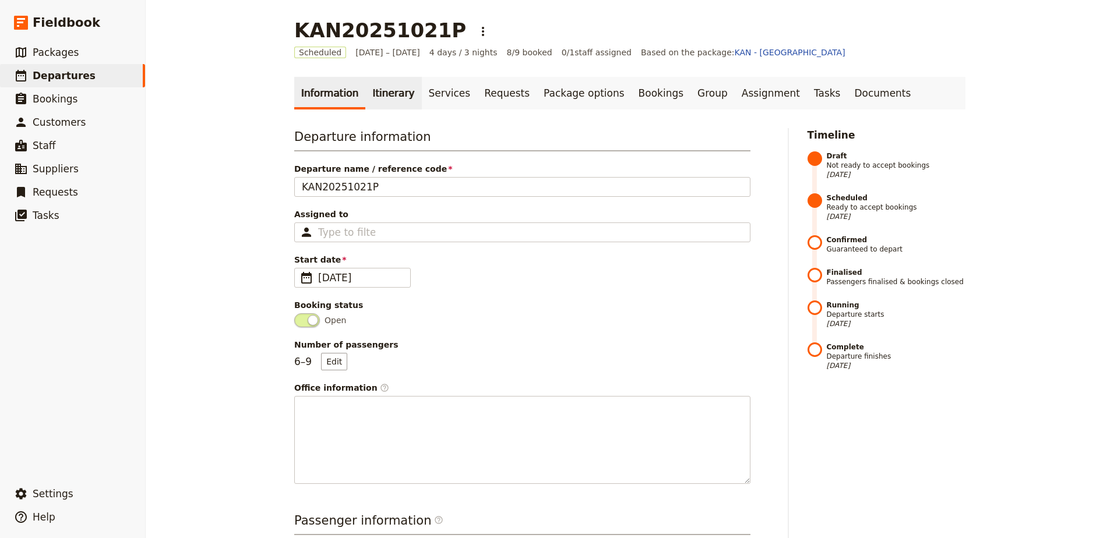
click at [385, 93] on link "Itinerary" at bounding box center [393, 93] width 56 height 33
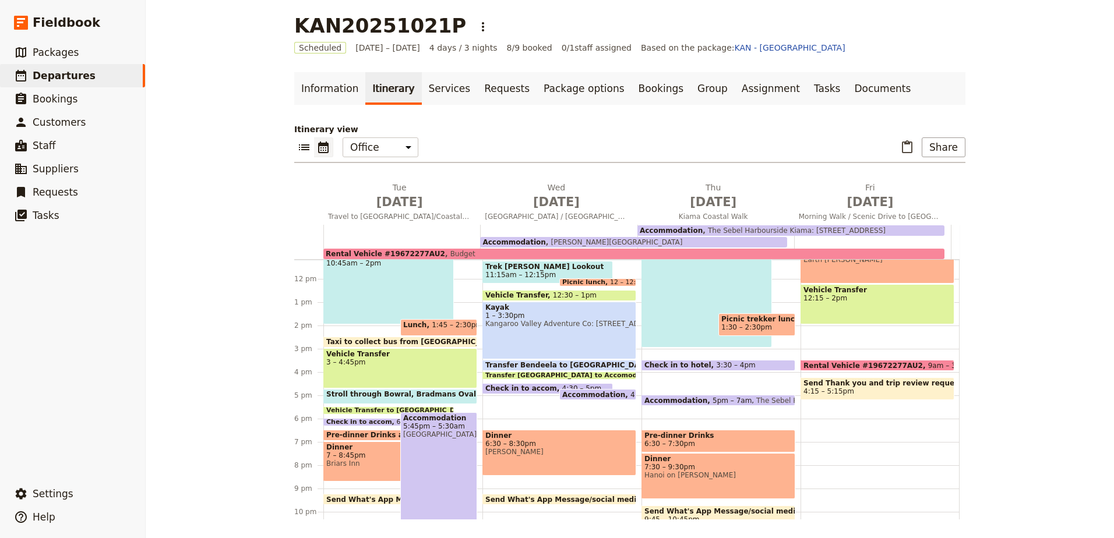
scroll to position [300, 0]
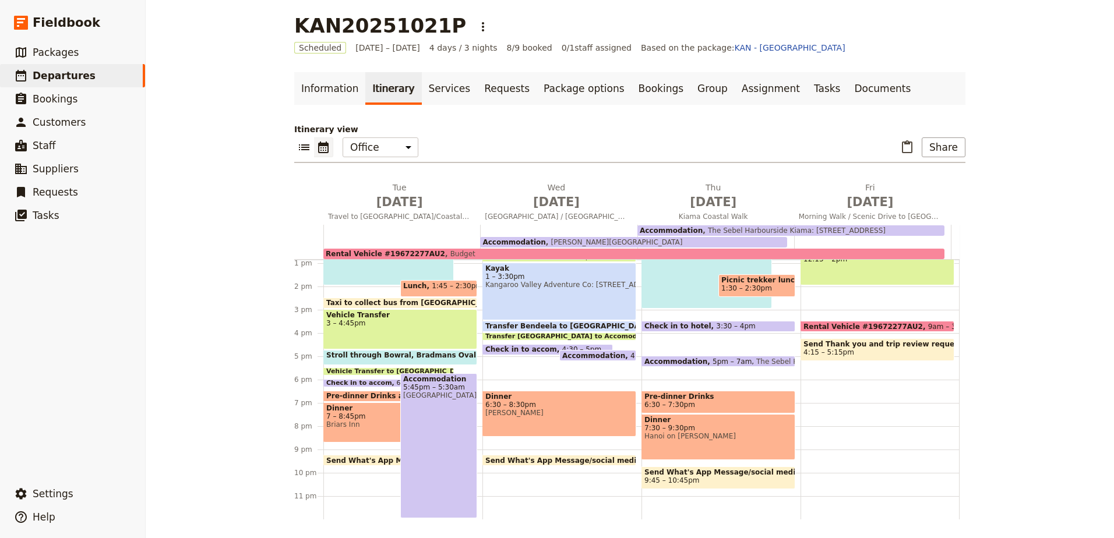
click at [685, 424] on span "Dinner" at bounding box center [719, 420] width 148 height 8
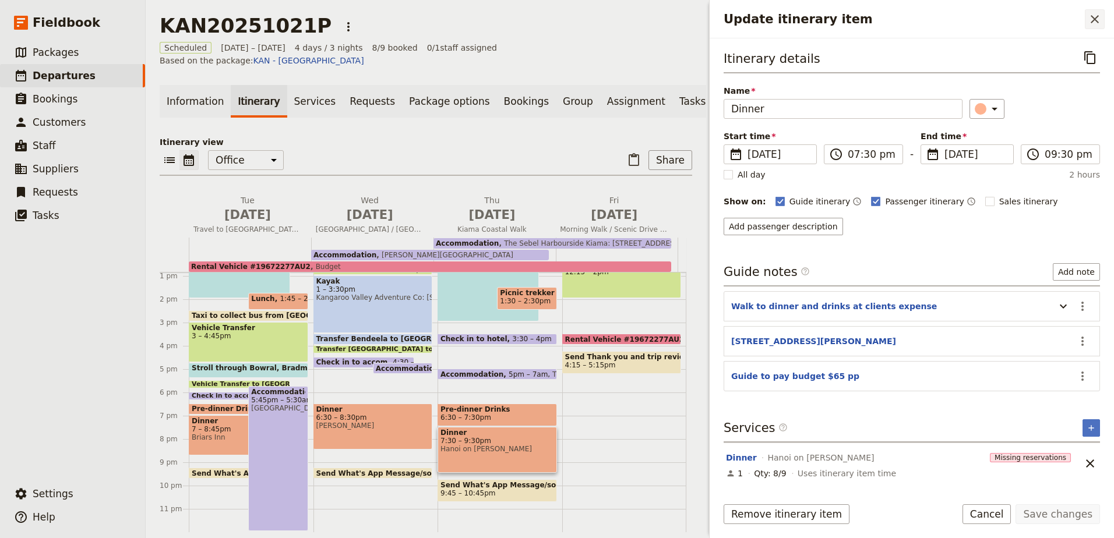
click at [1093, 22] on icon "Close drawer" at bounding box center [1095, 19] width 8 height 8
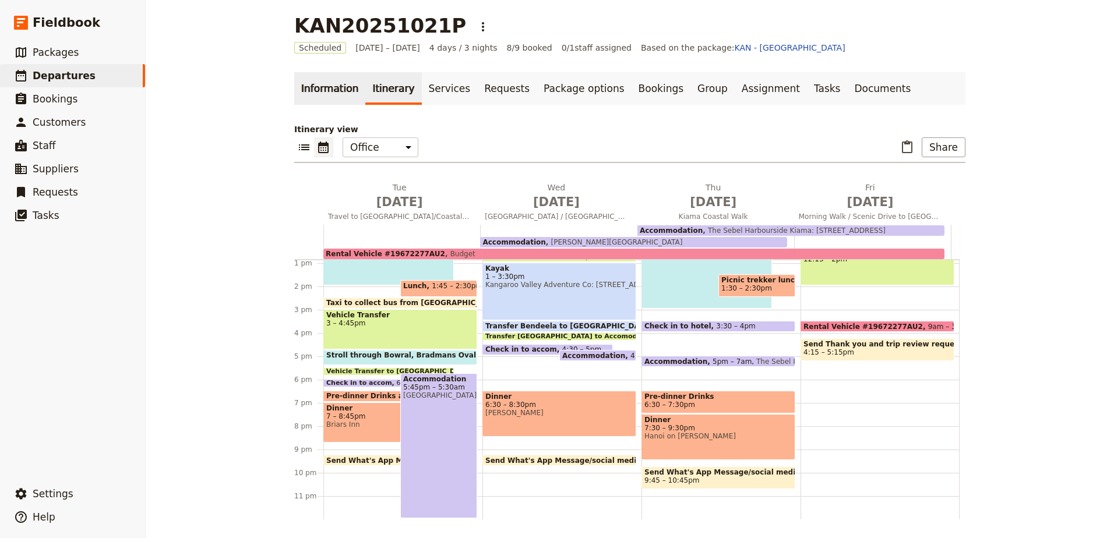
click at [311, 88] on link "Information" at bounding box center [329, 88] width 71 height 33
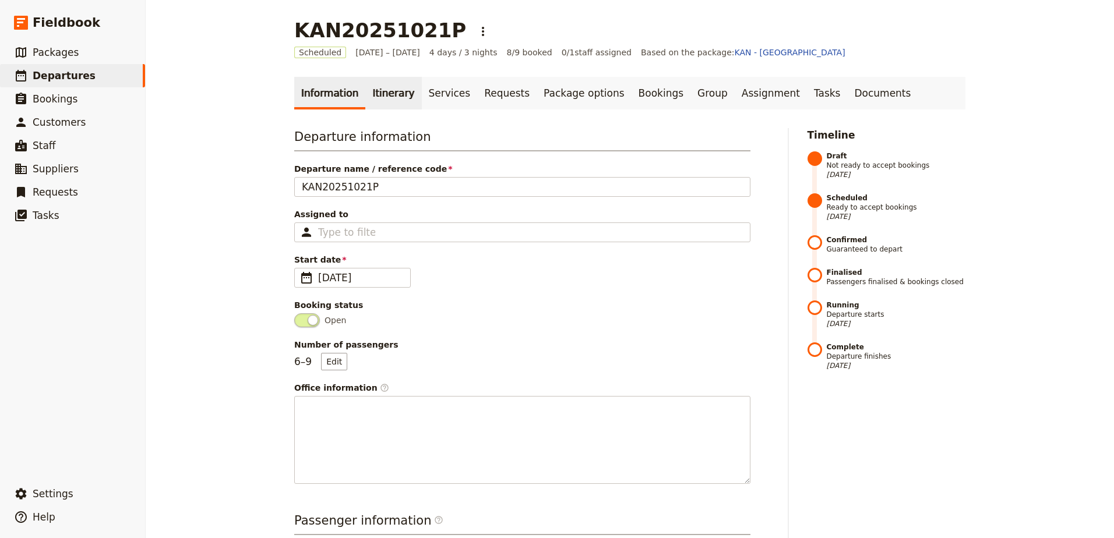
click at [374, 108] on link "Itinerary" at bounding box center [393, 93] width 56 height 33
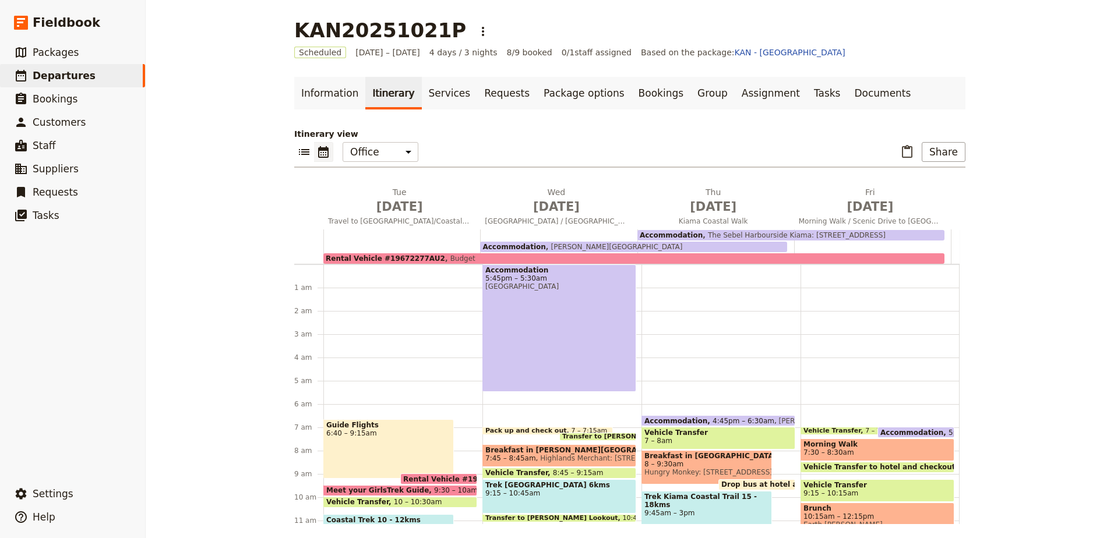
scroll to position [144, 0]
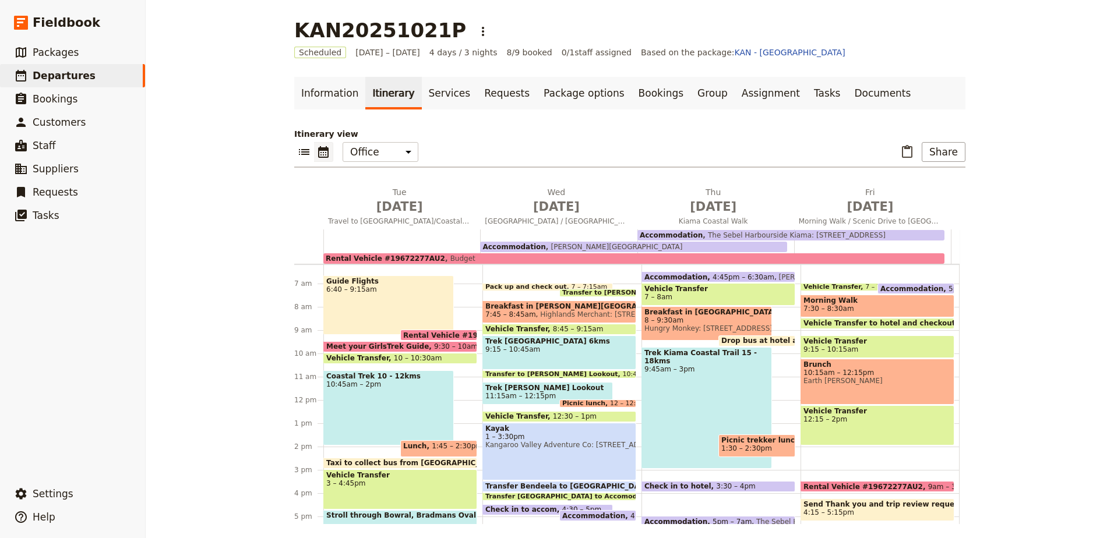
click at [700, 314] on span "Breakfast in [GEOGRAPHIC_DATA]" at bounding box center [707, 312] width 125 height 8
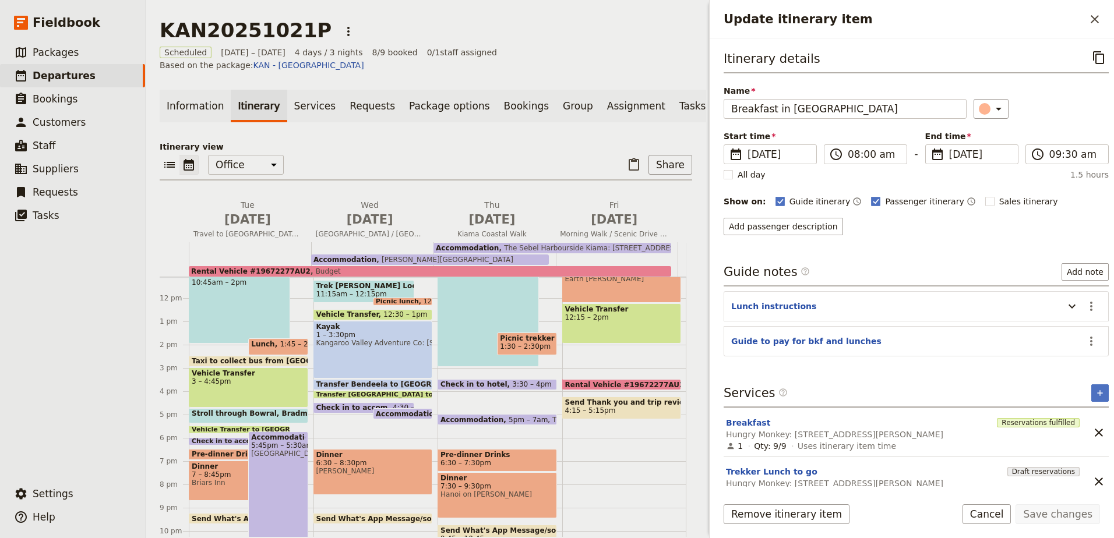
scroll to position [300, 0]
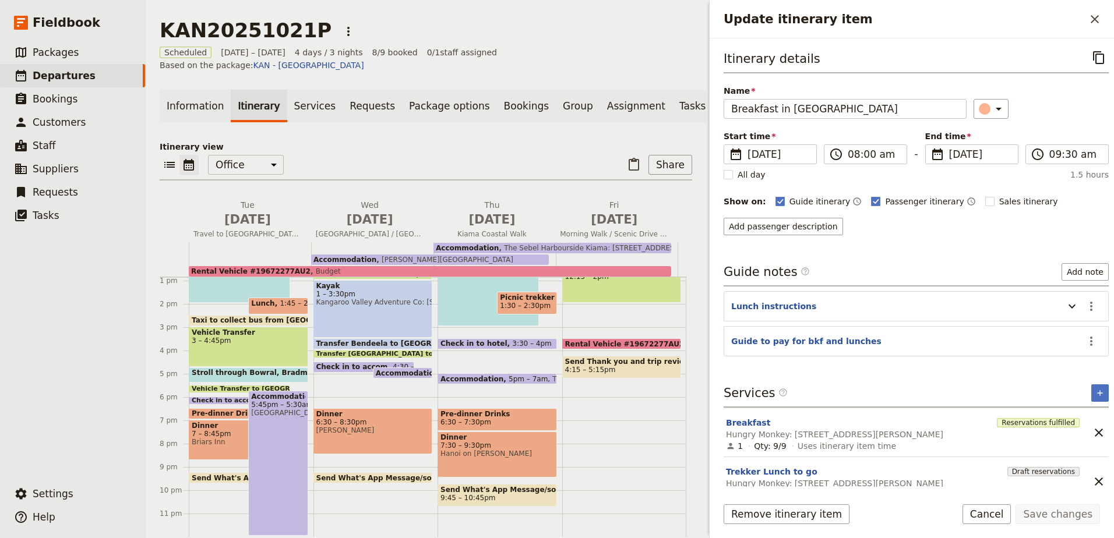
click at [473, 450] on span "Hanoi on [PERSON_NAME]" at bounding box center [498, 454] width 114 height 8
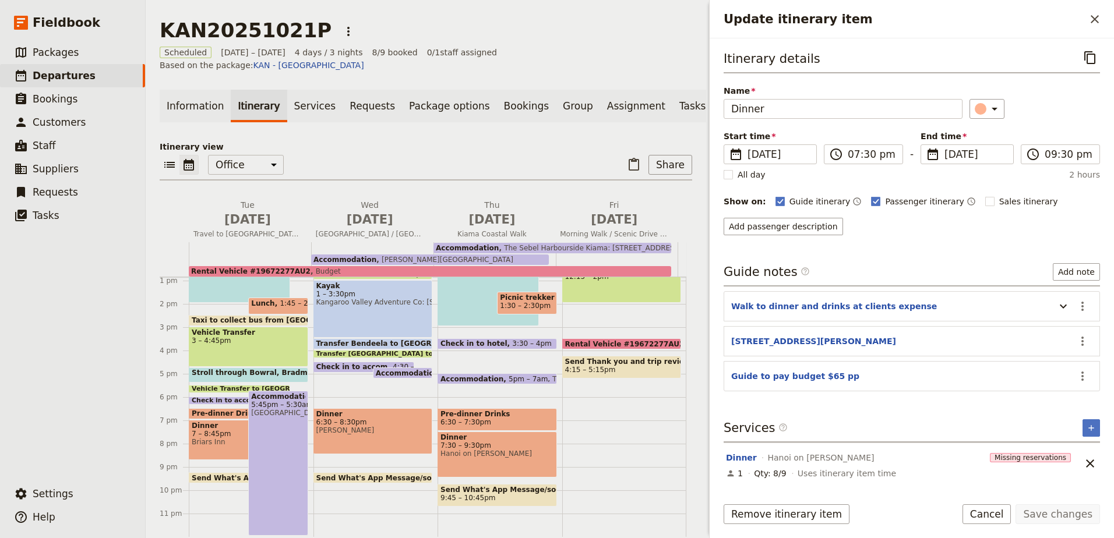
click at [352, 427] on span "[PERSON_NAME]" at bounding box center [373, 431] width 114 height 8
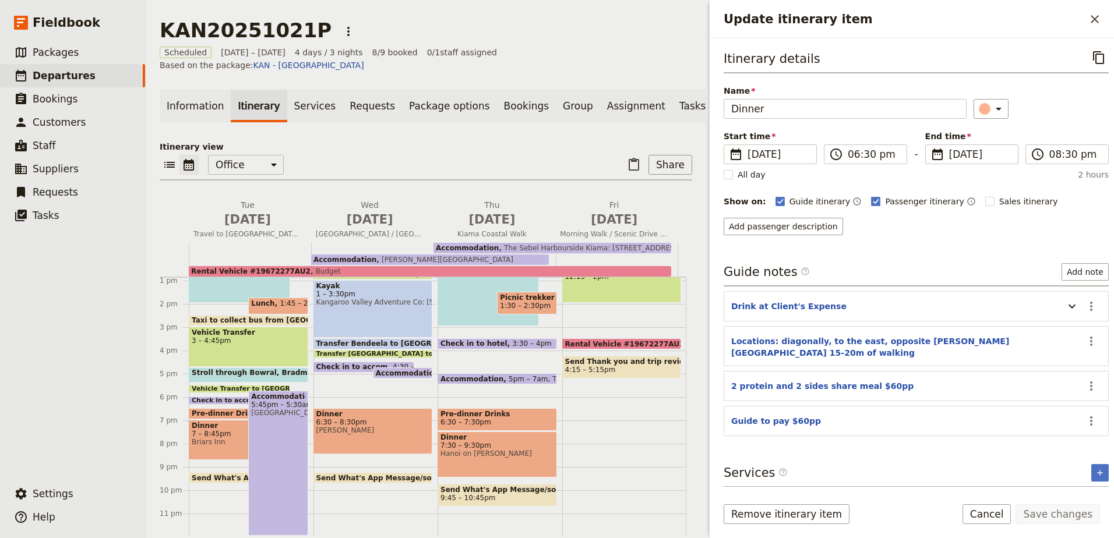
scroll to position [32, 0]
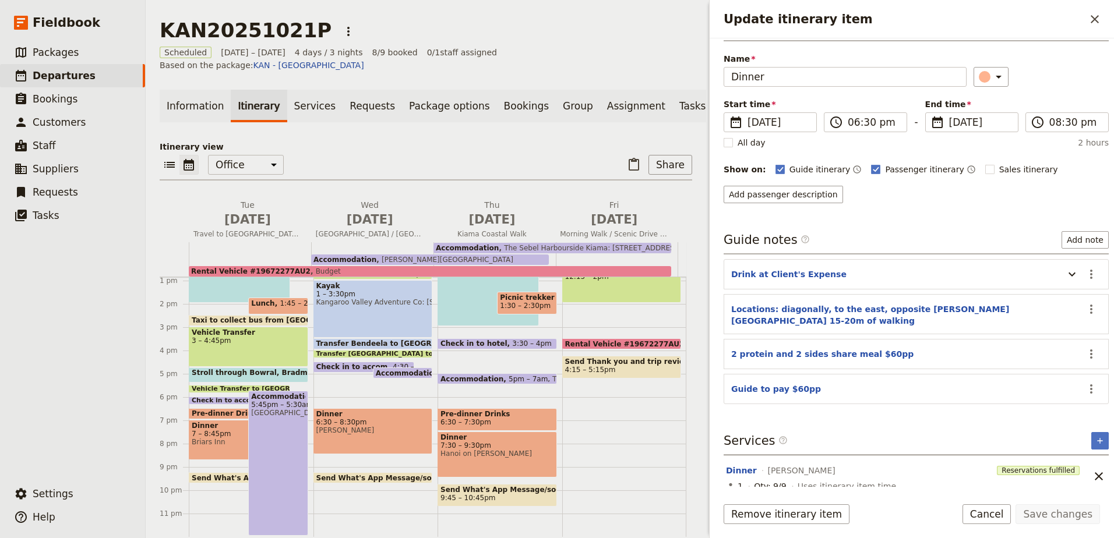
click at [200, 438] on span "Briars Inn" at bounding box center [240, 442] width 96 height 8
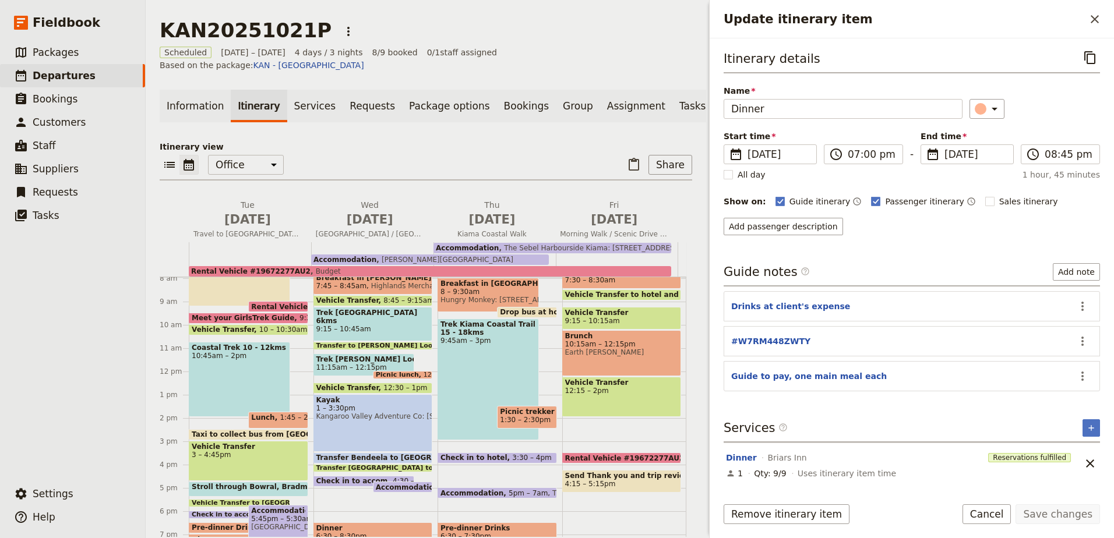
scroll to position [183, 0]
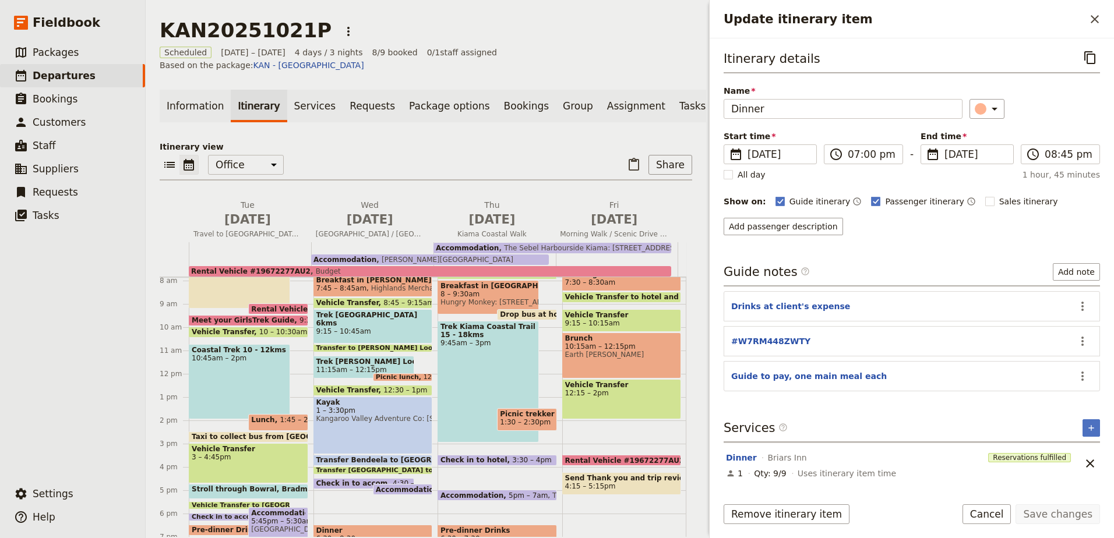
click at [266, 426] on span at bounding box center [278, 428] width 58 height 5
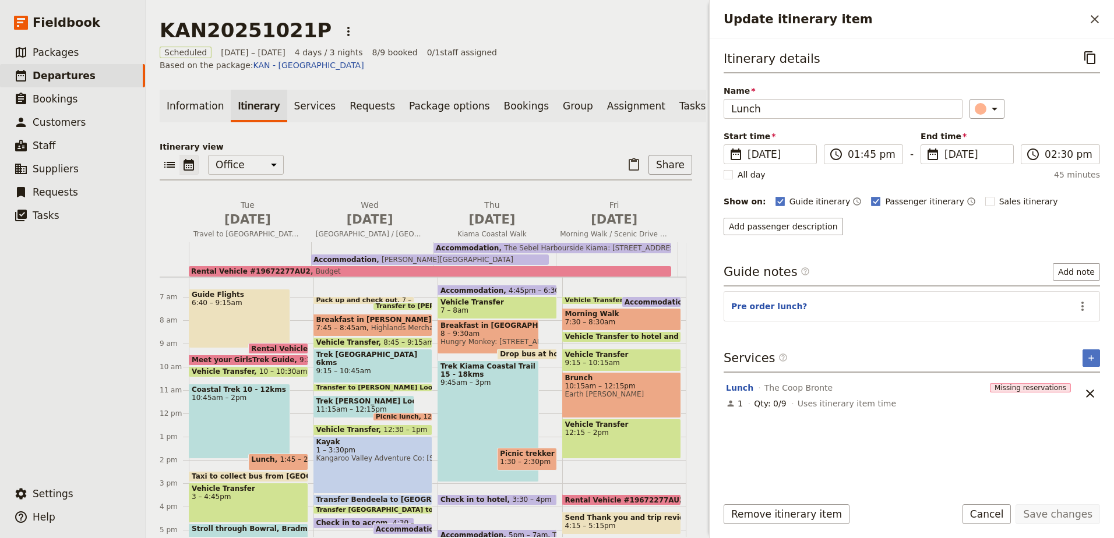
scroll to position [125, 0]
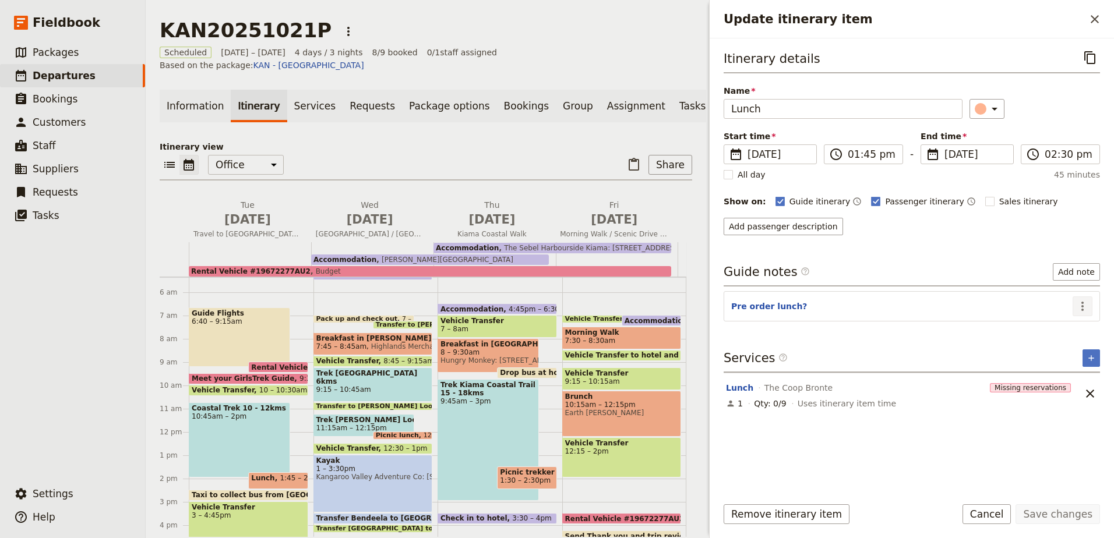
click at [1077, 303] on icon "Actions" at bounding box center [1083, 307] width 14 height 14
click at [1067, 349] on span "Remove note" at bounding box center [1058, 348] width 54 height 12
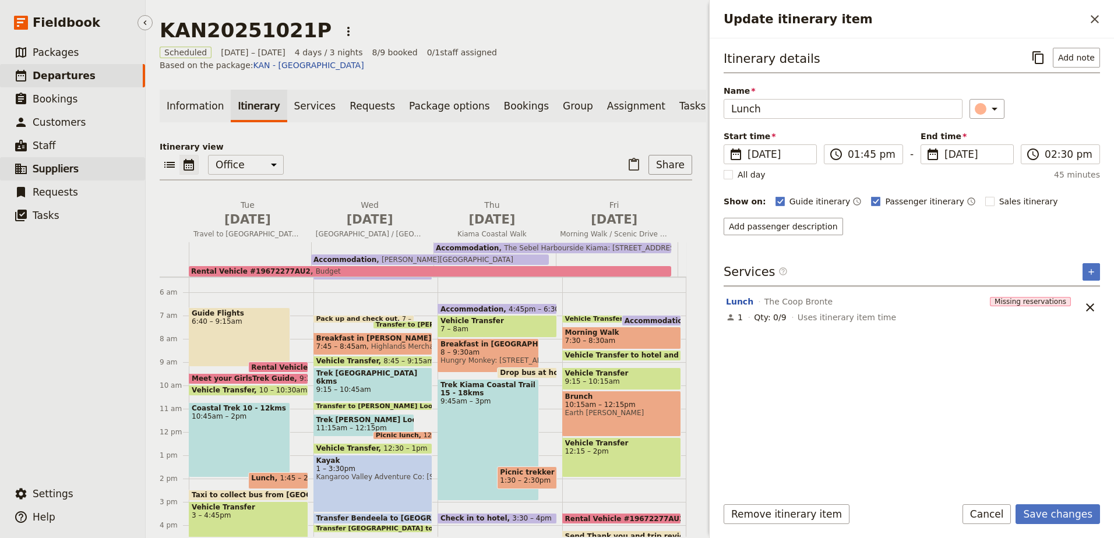
click at [61, 171] on span "Suppliers" at bounding box center [56, 169] width 46 height 12
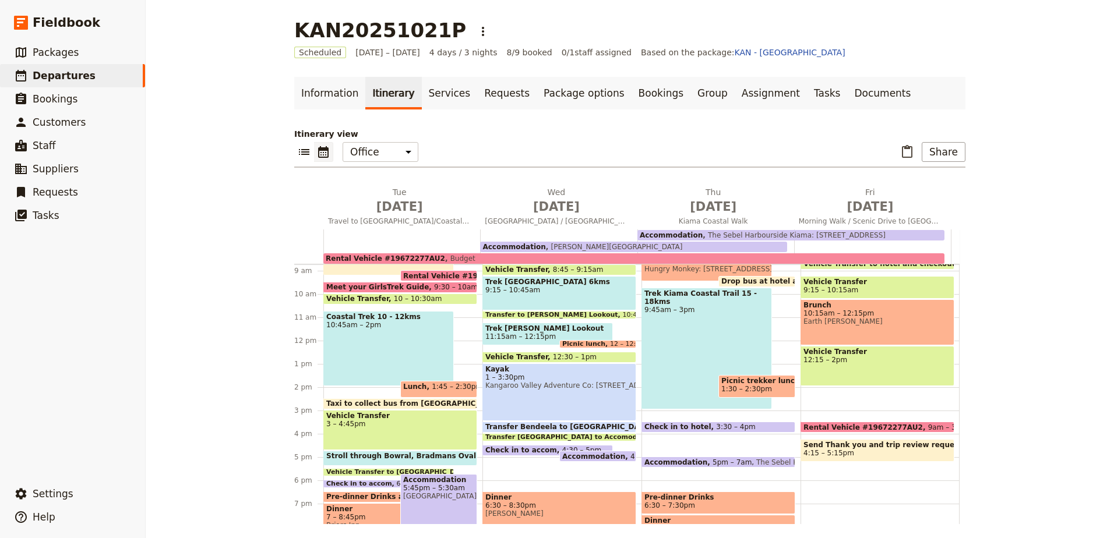
scroll to position [183, 0]
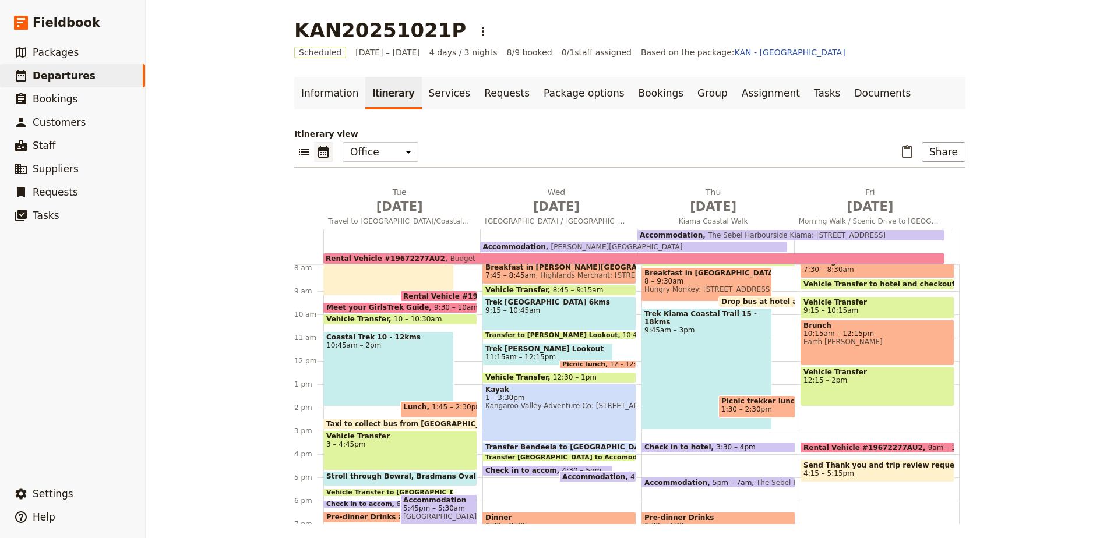
click at [408, 404] on span "Lunch" at bounding box center [417, 407] width 29 height 8
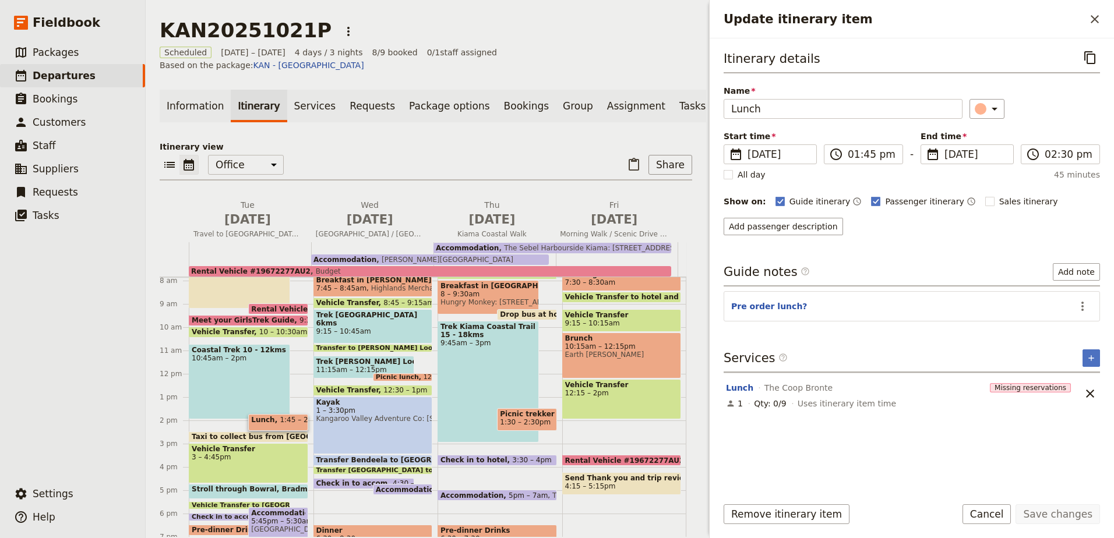
click at [1093, 304] on section "Pre order lunch? ​" at bounding box center [912, 306] width 376 height 30
click at [1086, 304] on icon "Actions" at bounding box center [1083, 307] width 14 height 14
click at [1069, 347] on span "Remove note" at bounding box center [1058, 348] width 54 height 12
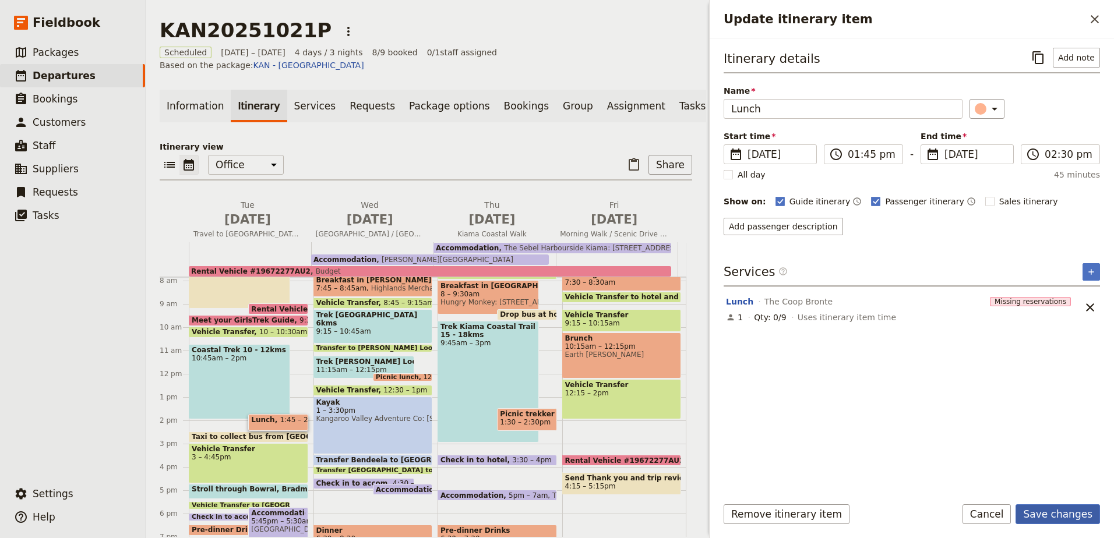
click at [1062, 510] on button "Save changes" at bounding box center [1058, 515] width 84 height 20
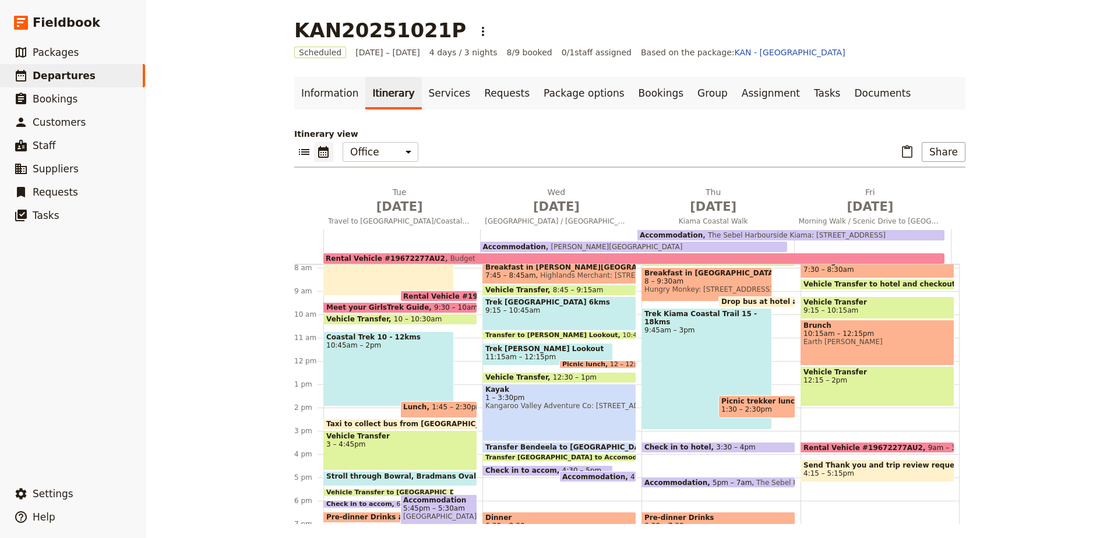
click at [432, 410] on span "1:45 – 2:30pm" at bounding box center [457, 409] width 51 height 13
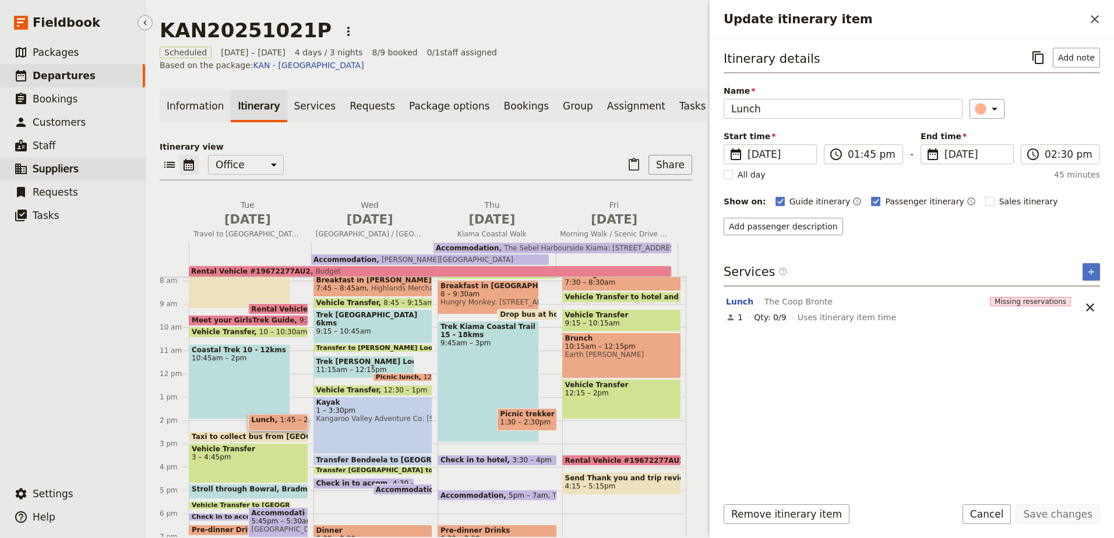
click at [62, 170] on span "Suppliers" at bounding box center [56, 169] width 46 height 12
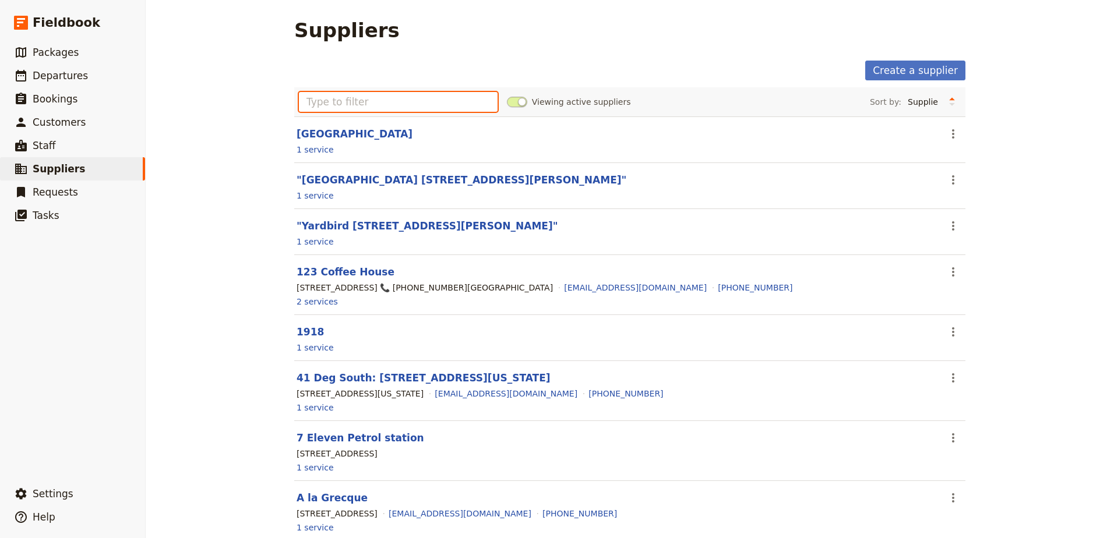
click at [390, 100] on input "text" at bounding box center [398, 102] width 199 height 20
click at [944, 73] on link "Create a supplier" at bounding box center [915, 71] width 100 height 20
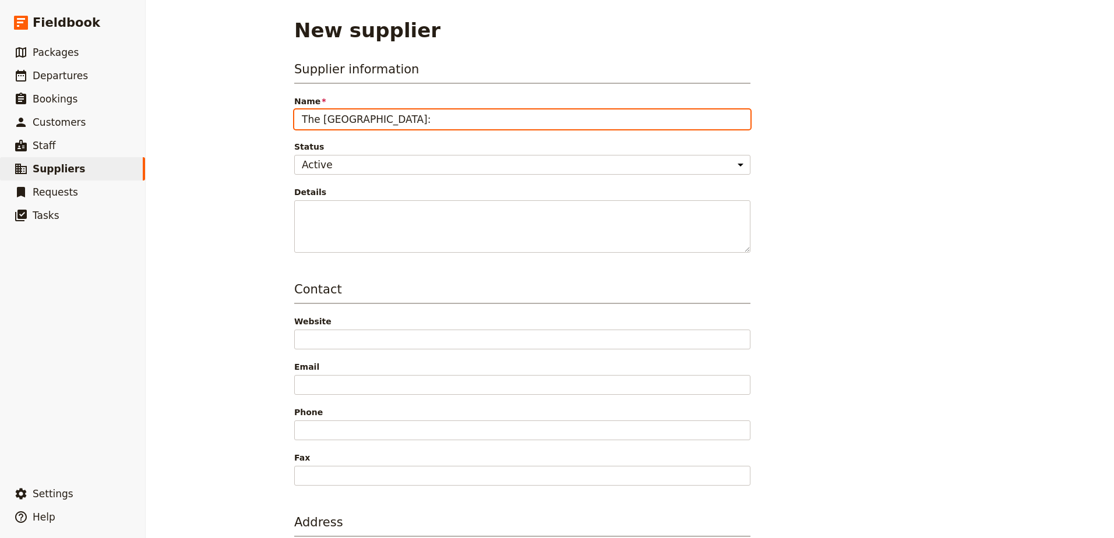
paste input "[STREET_ADDRESS]"
click at [315, 121] on input "The [GEOGRAPHIC_DATA]: [STREET_ADDRESS]" at bounding box center [522, 120] width 456 height 20
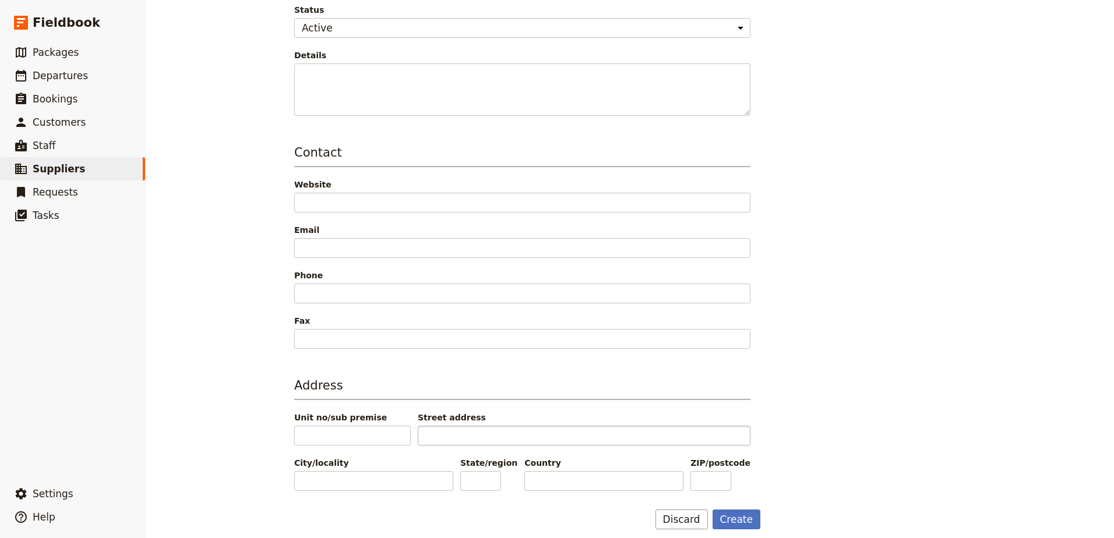
scroll to position [147, 0]
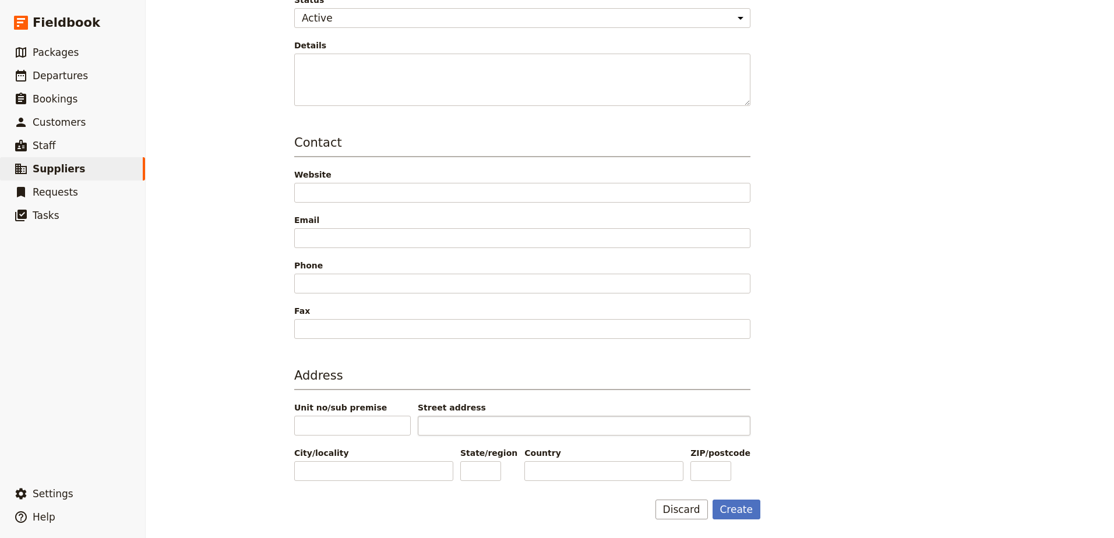
type input "[GEOGRAPHIC_DATA]: [STREET_ADDRESS]"
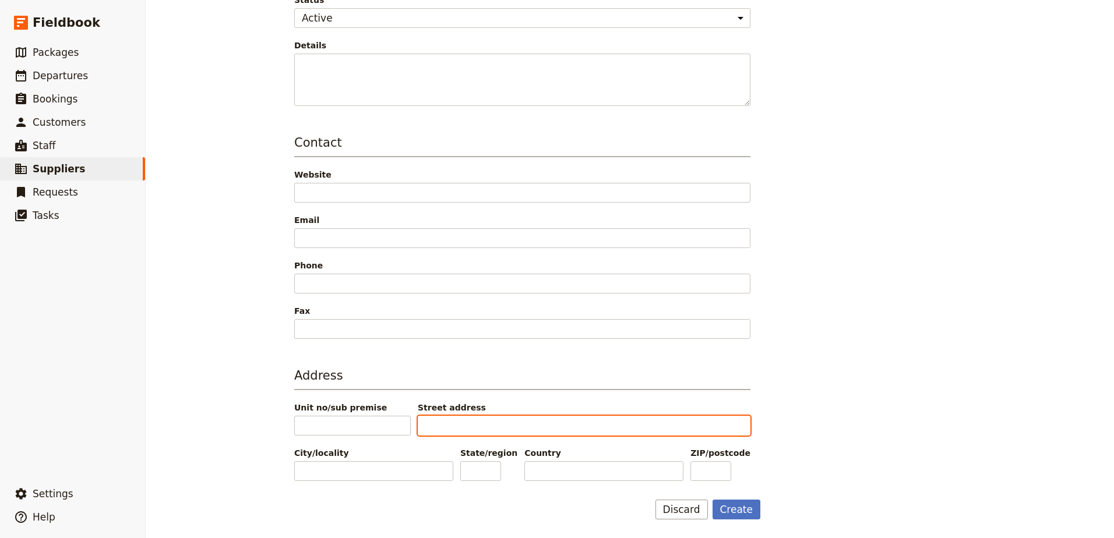
click at [475, 424] on input "Street address" at bounding box center [584, 426] width 333 height 20
paste input "[STREET_ADDRESS]"
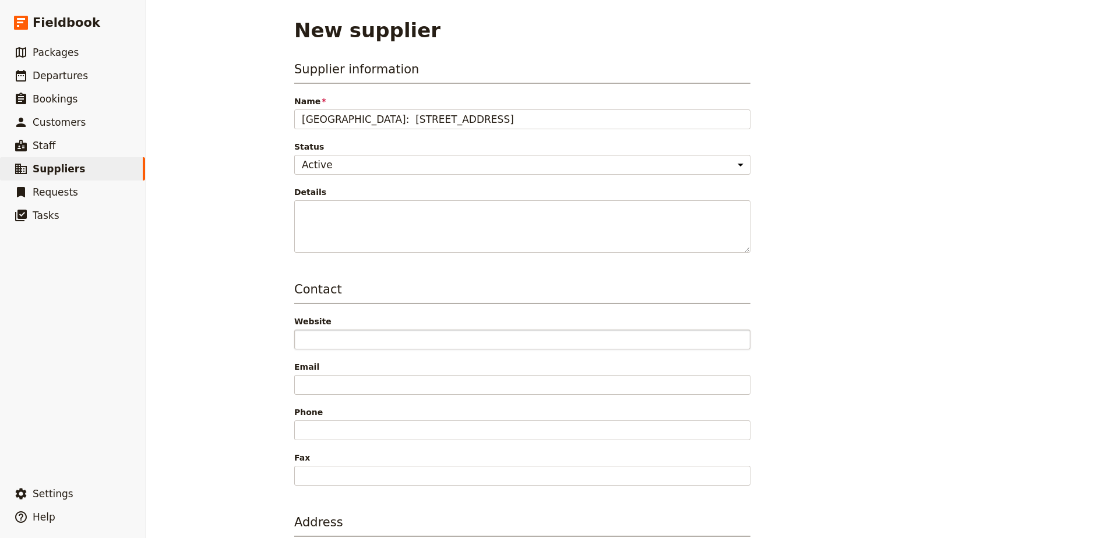
type input "[STREET_ADDRESS]"
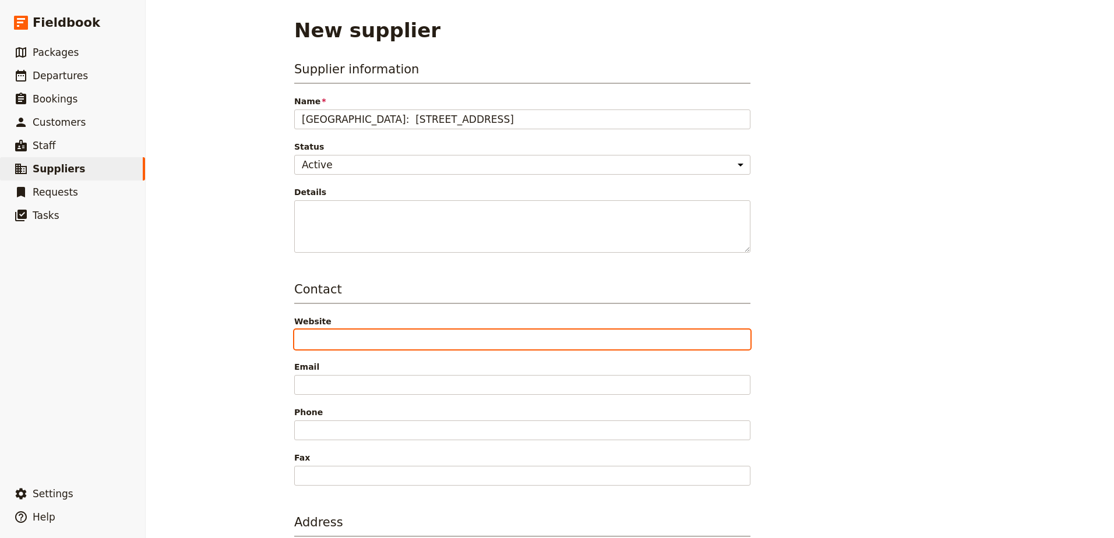
click at [380, 340] on input "Website" at bounding box center [522, 340] width 456 height 20
paste input "[URL][DOMAIN_NAME]"
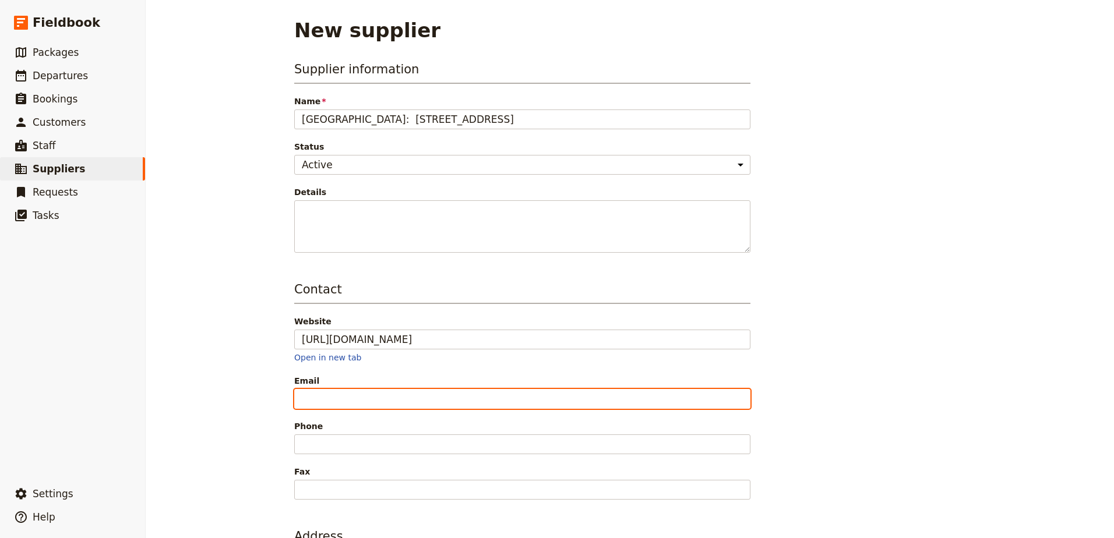
type input "[URL][DOMAIN_NAME]"
click at [428, 404] on input "Email" at bounding box center [522, 399] width 456 height 20
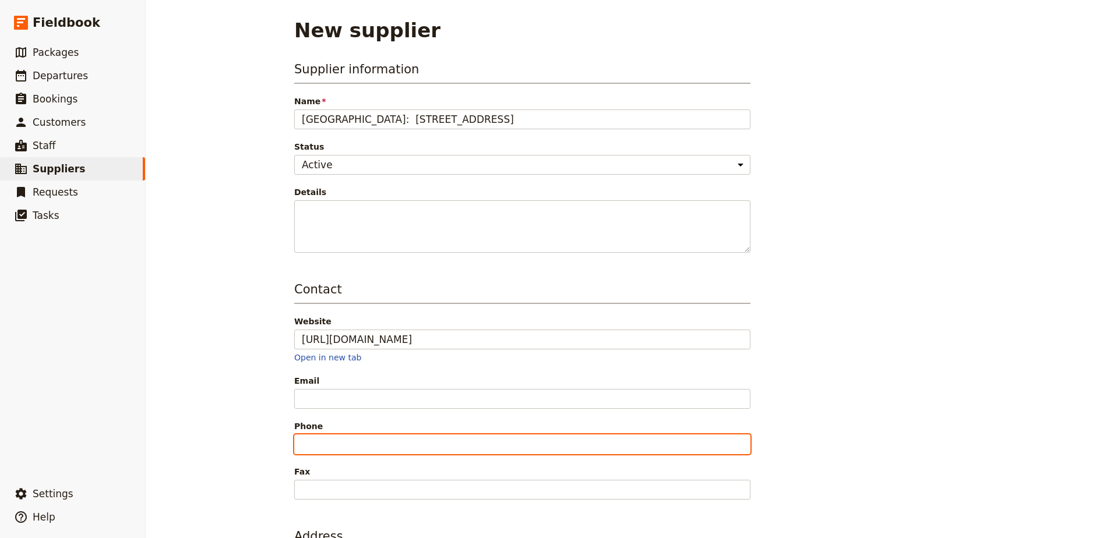
click at [443, 440] on input "Phone" at bounding box center [522, 445] width 456 height 20
paste input "[PHONE_NUMBER]"
type input "[PHONE_NUMBER]"
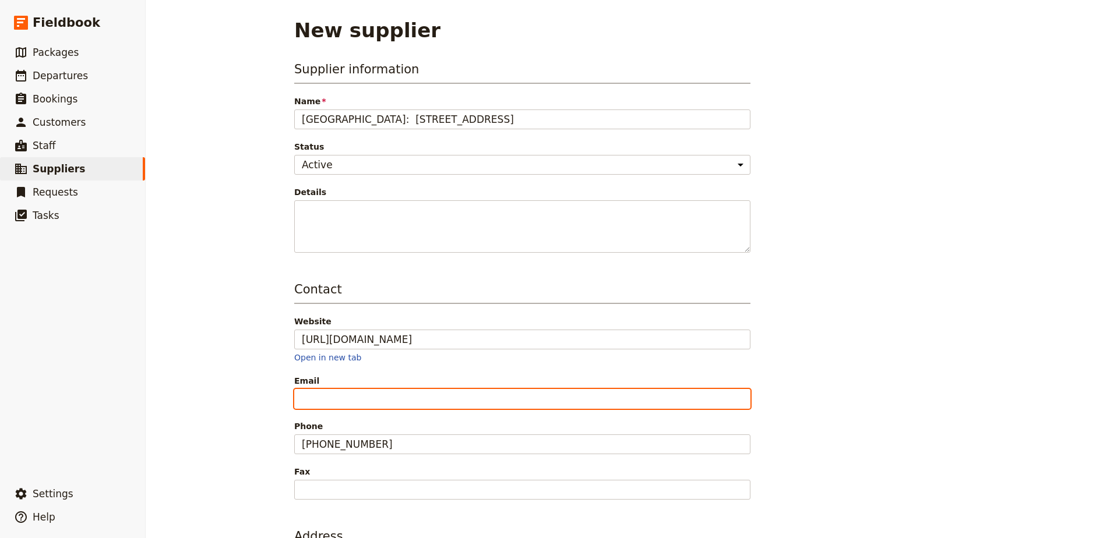
click at [379, 402] on input "Email" at bounding box center [522, 399] width 456 height 20
paste input "[EMAIL_ADDRESS][DOMAIN_NAME]"
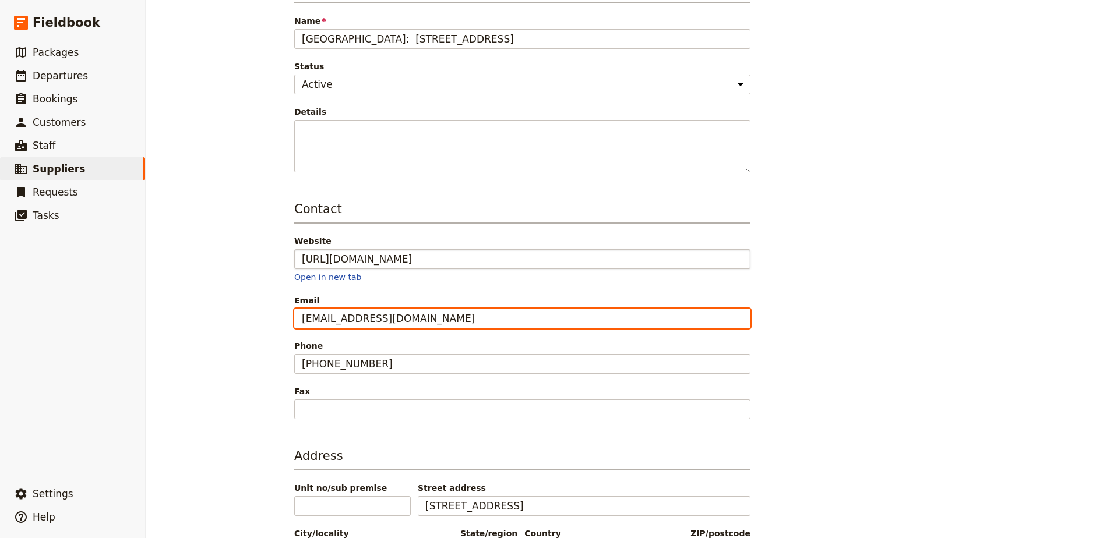
scroll to position [161, 0]
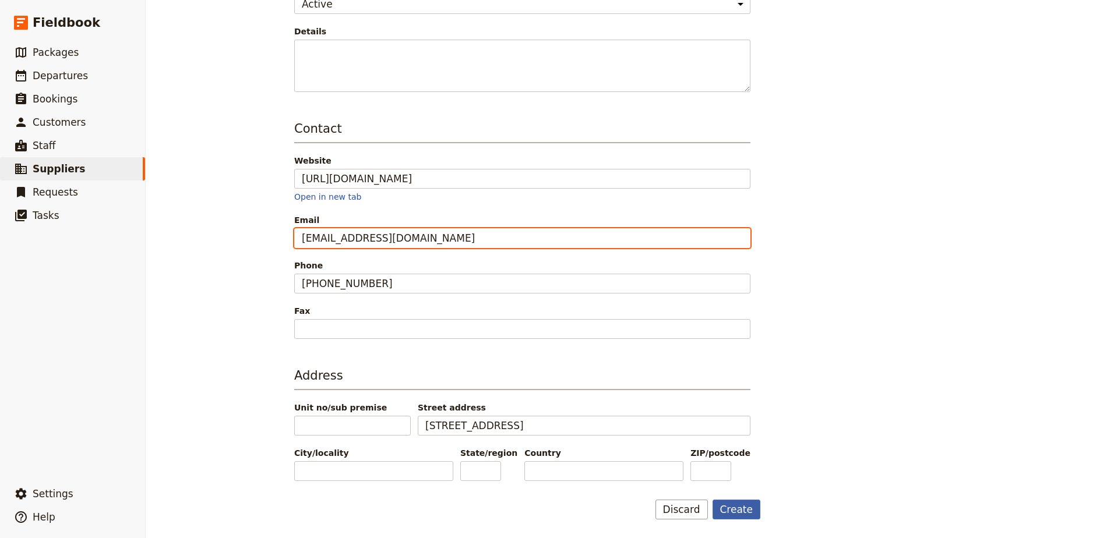
type input "[EMAIL_ADDRESS][DOMAIN_NAME]"
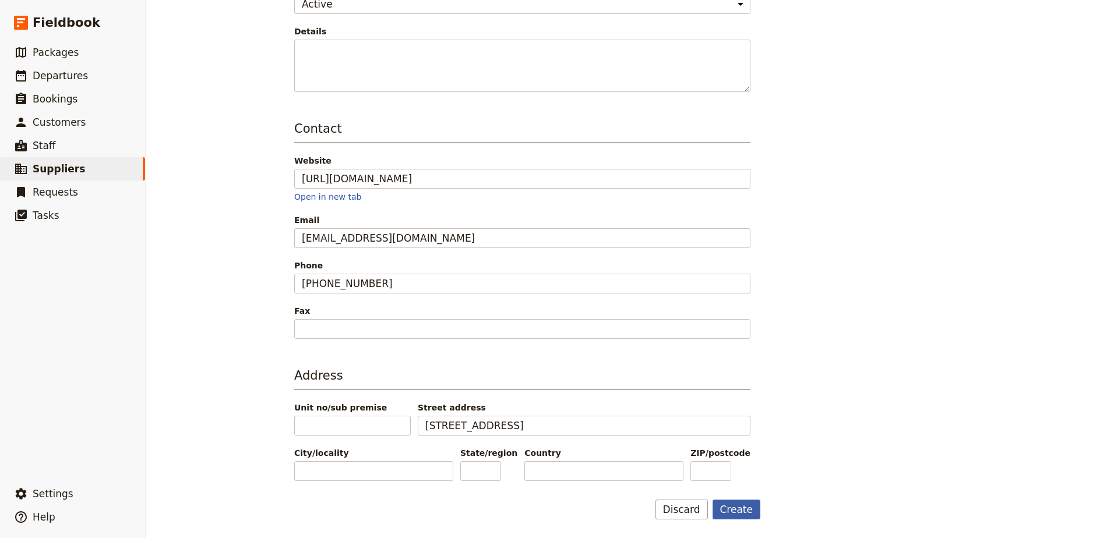
click at [741, 509] on button "Create" at bounding box center [737, 510] width 48 height 20
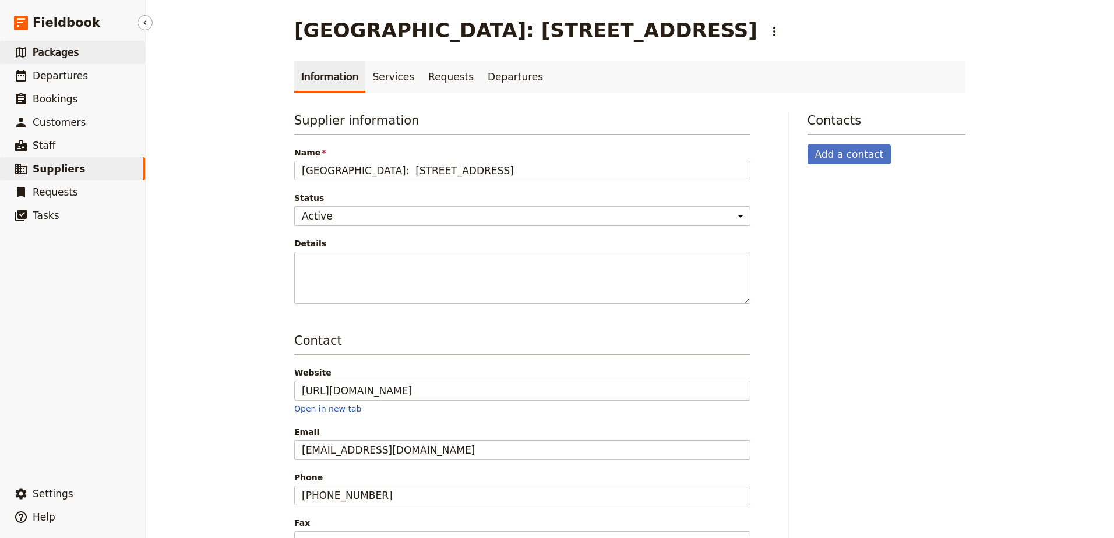
click at [82, 63] on link "​ Packages" at bounding box center [72, 52] width 145 height 23
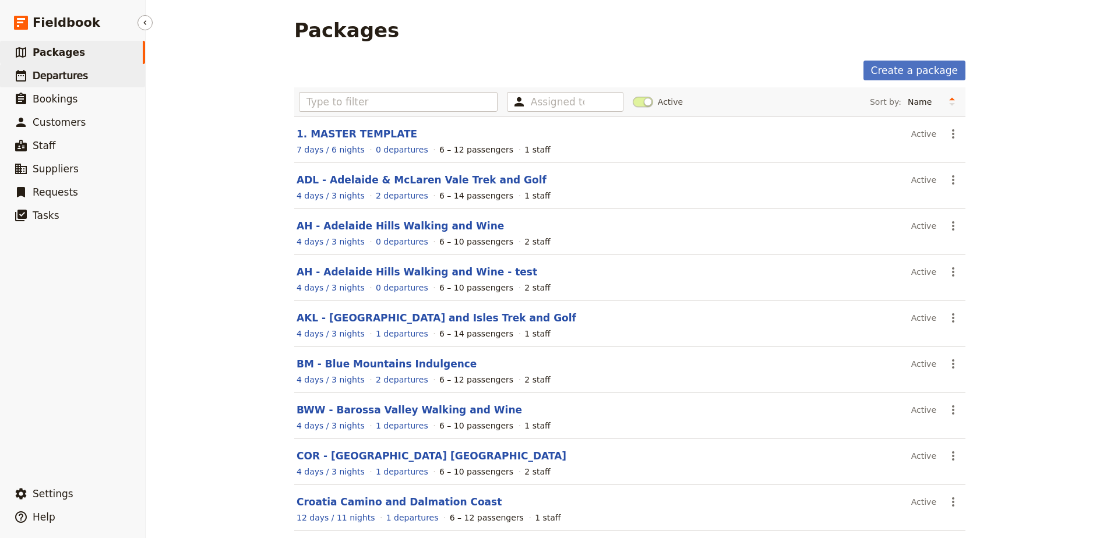
click at [50, 73] on span "Departures" at bounding box center [60, 76] width 55 height 12
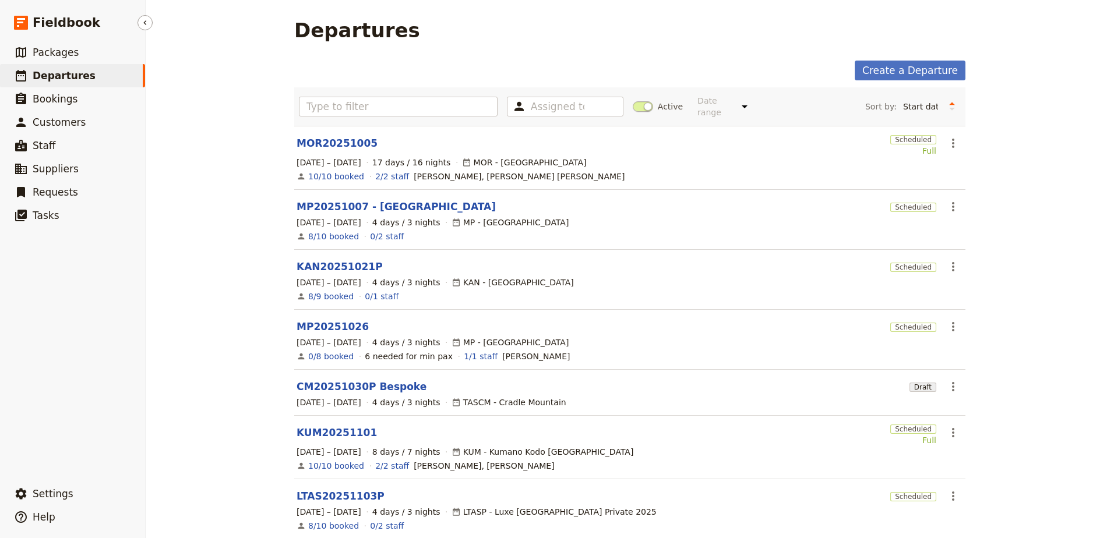
click at [76, 74] on span "Departures" at bounding box center [64, 76] width 63 height 12
click at [310, 260] on link "KAN20251021P" at bounding box center [340, 267] width 86 height 14
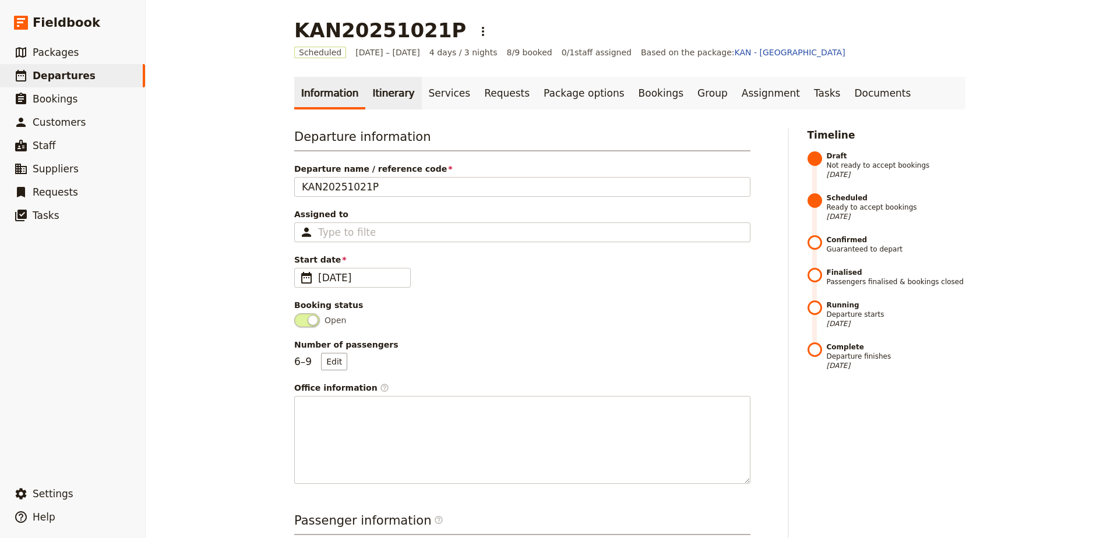
click at [383, 94] on link "Itinerary" at bounding box center [393, 93] width 56 height 33
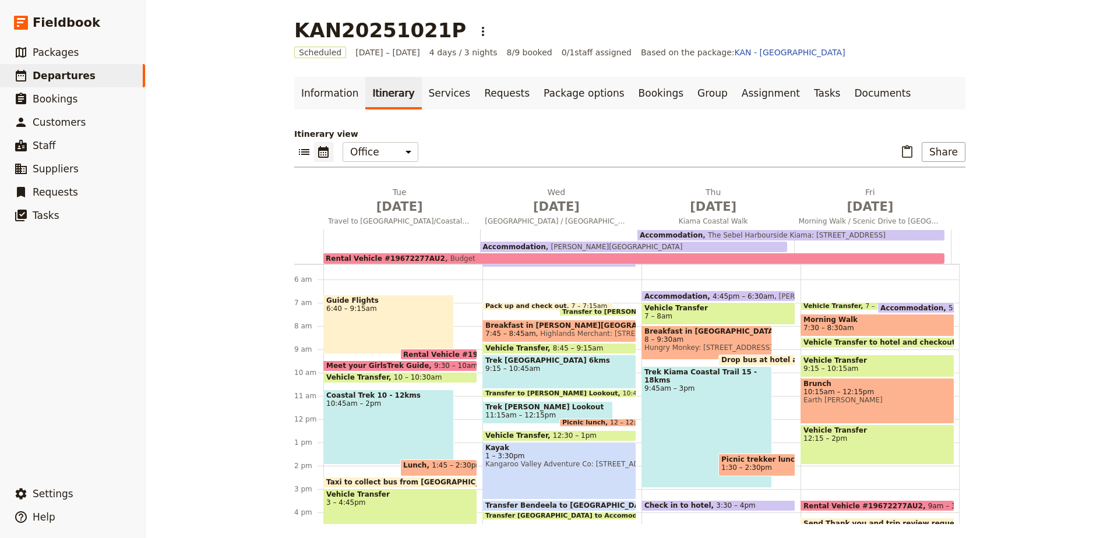
click at [400, 409] on div "Coastal Trek 10 - 12kms 10:45am – 2pm" at bounding box center [388, 427] width 131 height 75
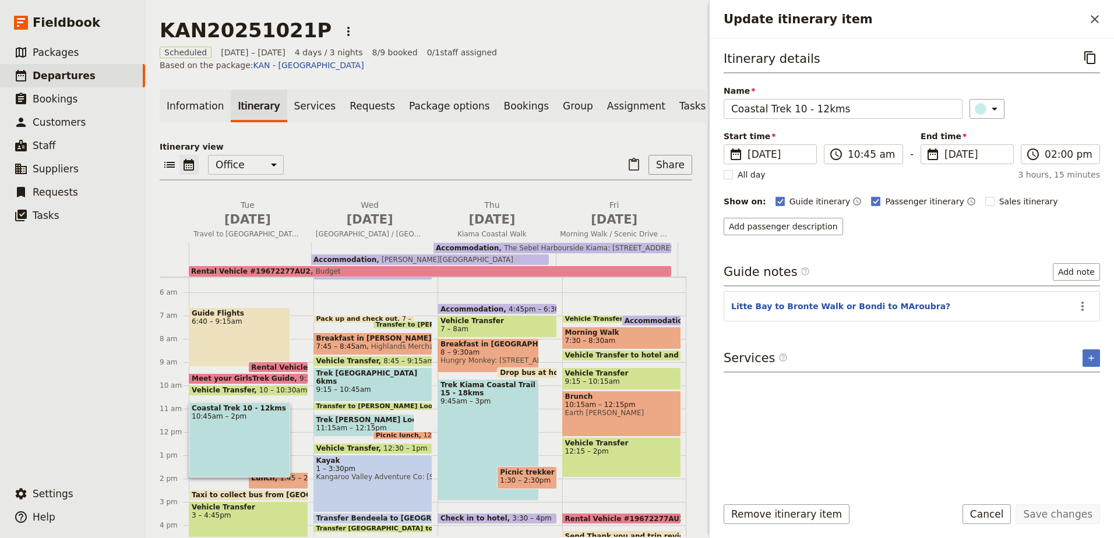
click at [265, 375] on span "Meet your GirlsTrek Guide" at bounding box center [246, 379] width 108 height 8
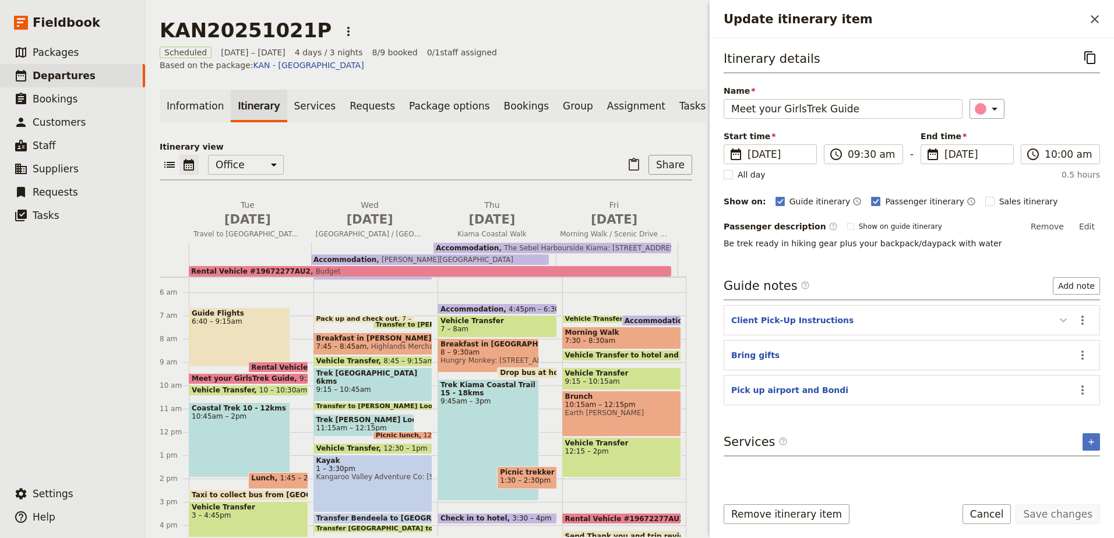
click at [1061, 325] on icon "Update itinerary item" at bounding box center [1064, 321] width 14 height 14
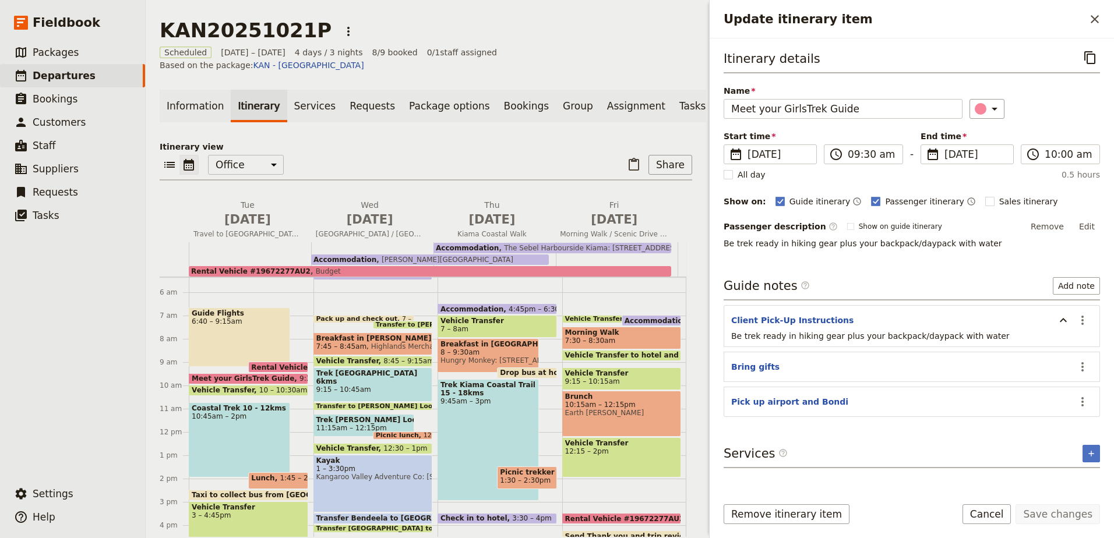
scroll to position [183, 0]
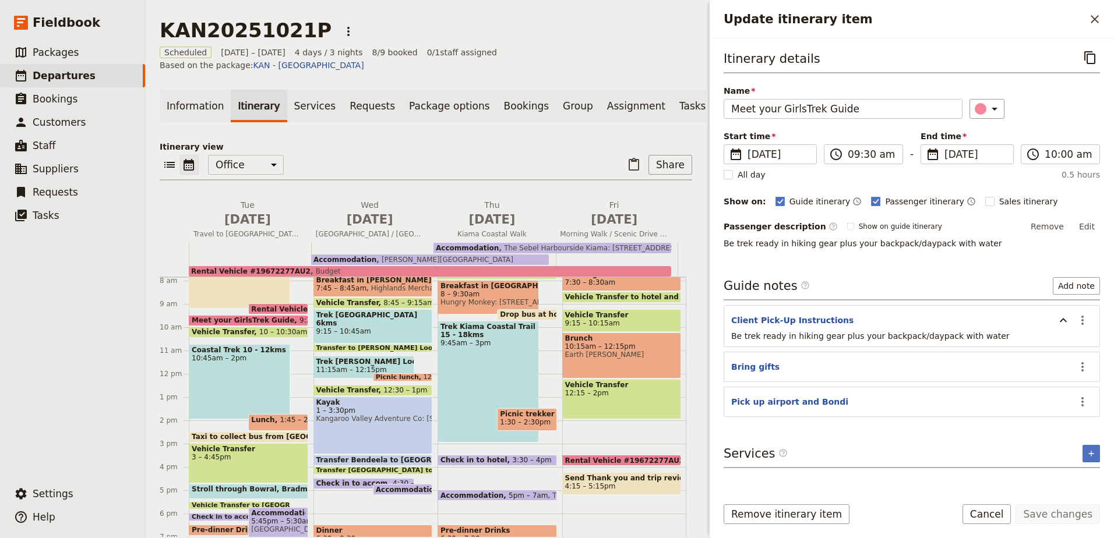
click at [230, 346] on span "Coastal Trek 10 - 12kms" at bounding box center [240, 350] width 96 height 8
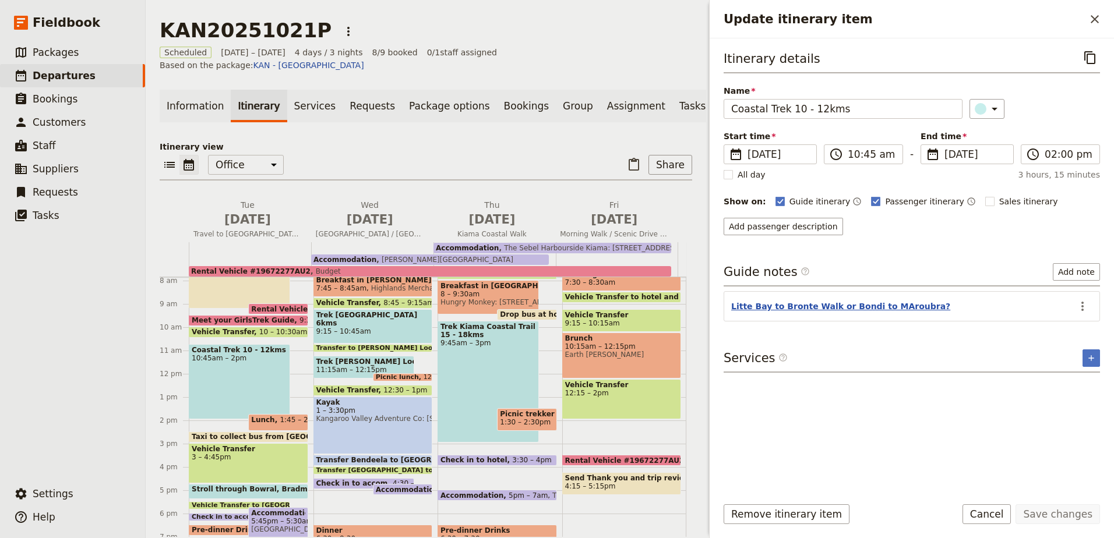
click at [894, 304] on button "Litte Bay to Bronte Walk or Bondi to MAroubra?" at bounding box center [840, 307] width 219 height 12
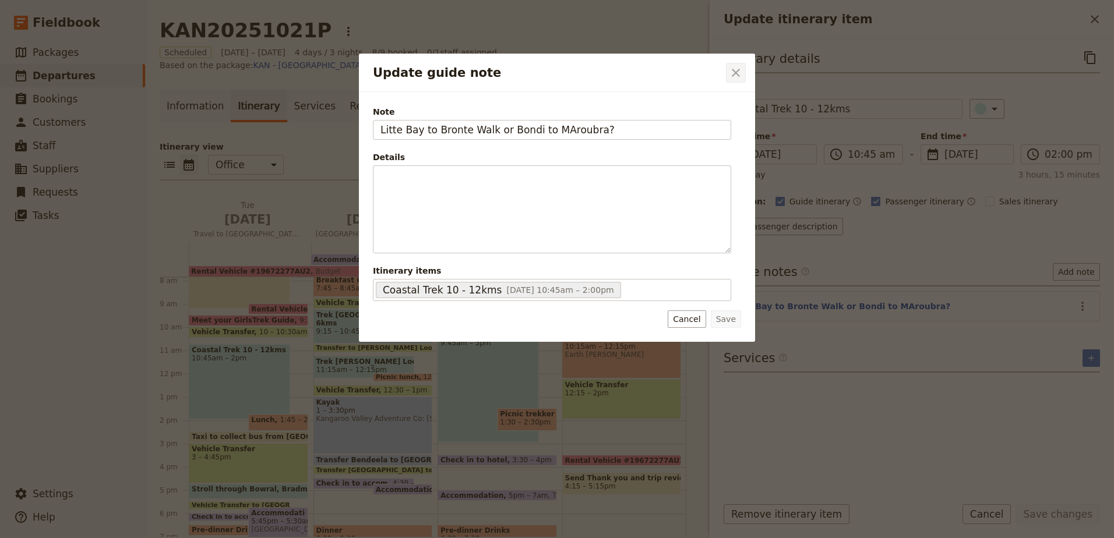
click at [737, 69] on icon "Close dialog" at bounding box center [736, 73] width 14 height 14
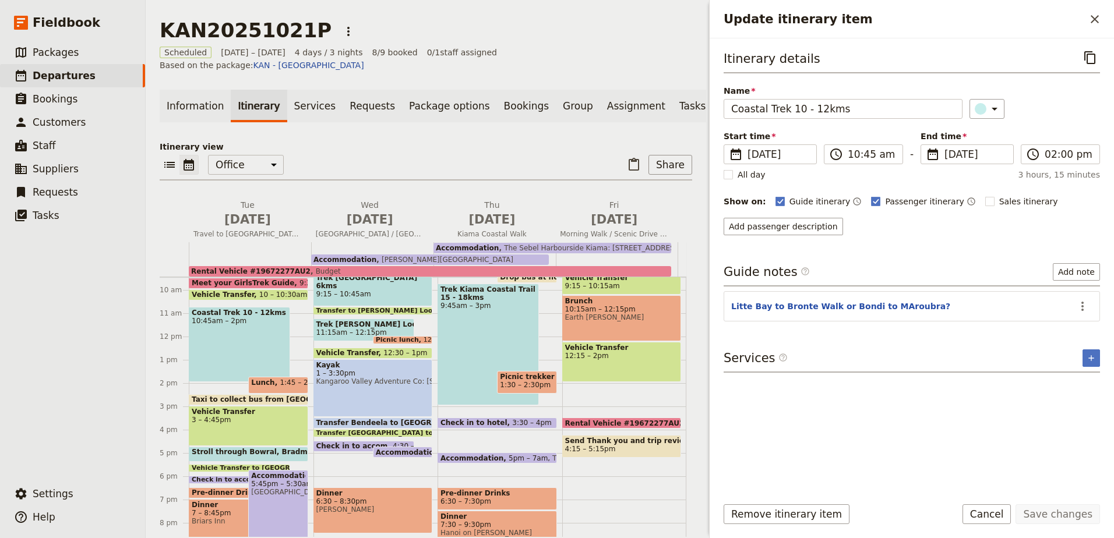
scroll to position [241, 0]
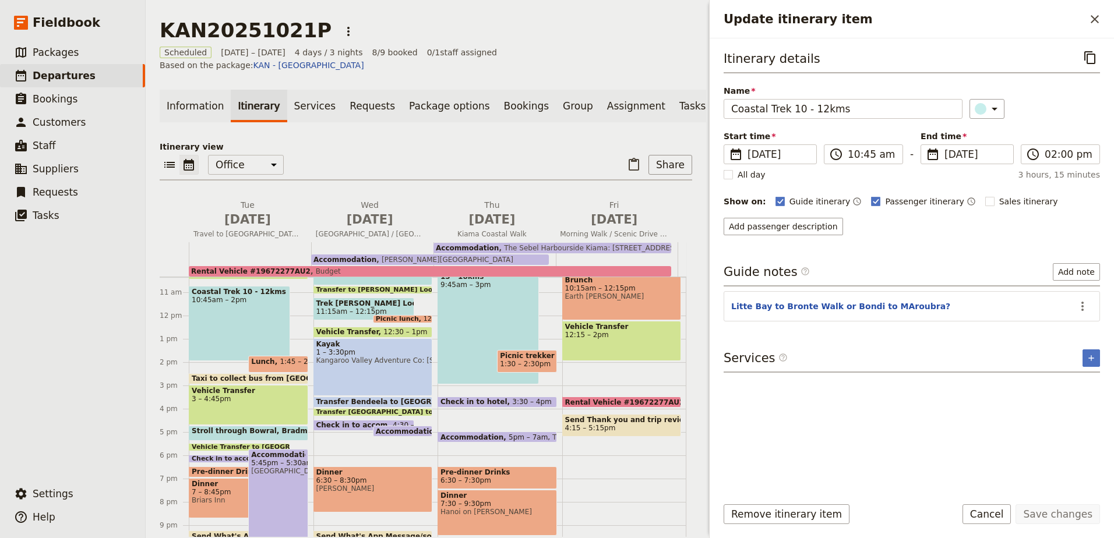
click at [237, 288] on span "Coastal Trek 10 - 12kms" at bounding box center [240, 292] width 96 height 8
click at [1084, 307] on icon "Actions" at bounding box center [1083, 307] width 14 height 14
click at [1063, 337] on span "Edit note" at bounding box center [1049, 332] width 37 height 12
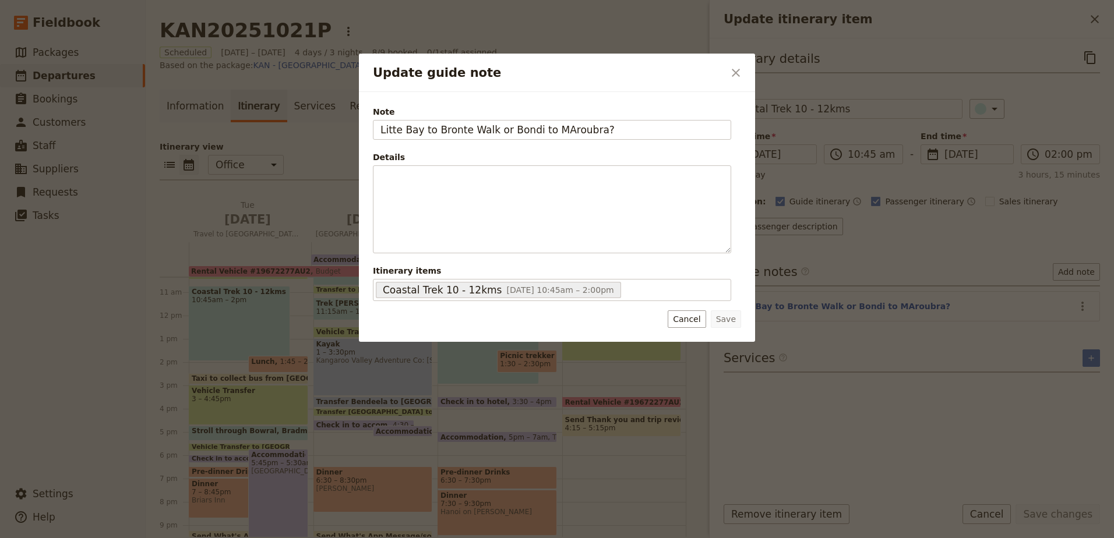
drag, startPoint x: 595, startPoint y: 128, endPoint x: 326, endPoint y: 126, distance: 269.2
click at [326, 538] on div "Update guide note ​ Note Litte Bay to Bronte Walk or Bondi to MAroubra? Details…" at bounding box center [557, 538] width 1114 height 0
type input "Bondi to Maroubra"
click at [734, 318] on button "Save" at bounding box center [726, 319] width 30 height 17
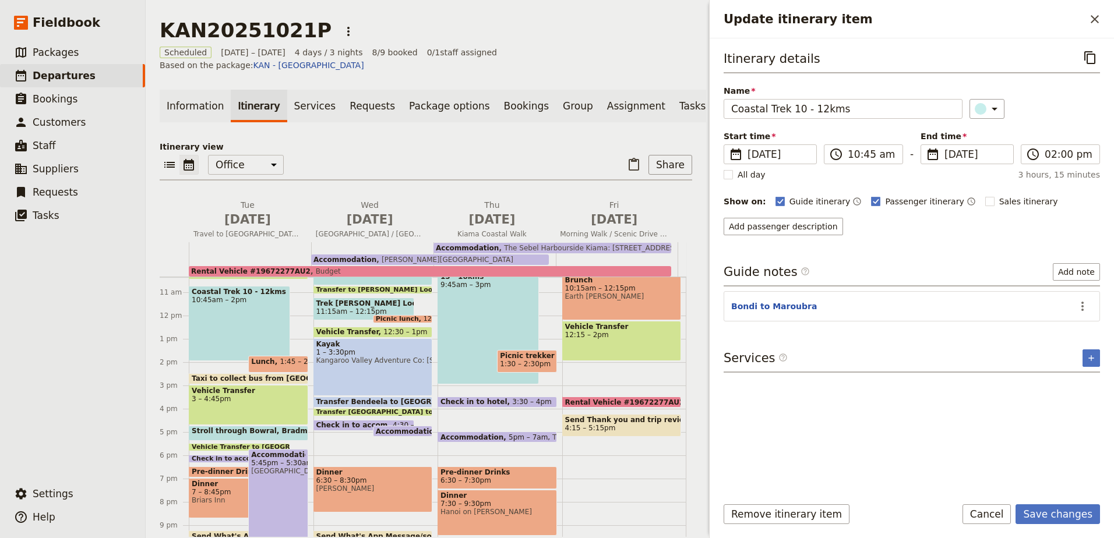
click at [241, 296] on span "10:45am – 2pm" at bounding box center [240, 300] width 96 height 8
click at [1077, 307] on icon "Actions" at bounding box center [1083, 307] width 14 height 14
click at [1061, 352] on span "Remove note" at bounding box center [1058, 348] width 54 height 12
click at [1090, 56] on button "Add note" at bounding box center [1076, 58] width 47 height 20
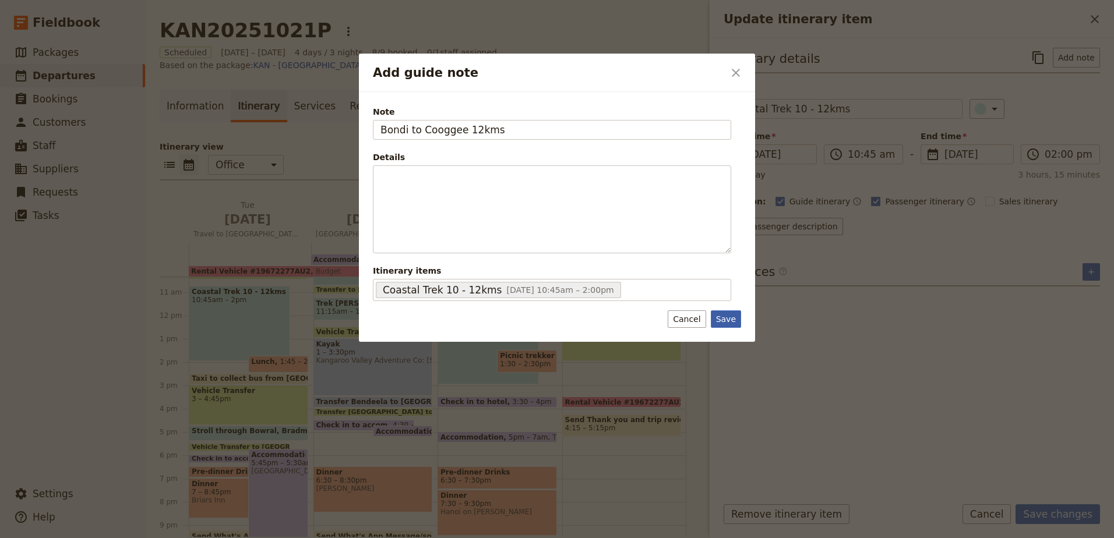
type input "Bondi to Cooggee 12kms"
click at [731, 314] on button "Save" at bounding box center [726, 319] width 30 height 17
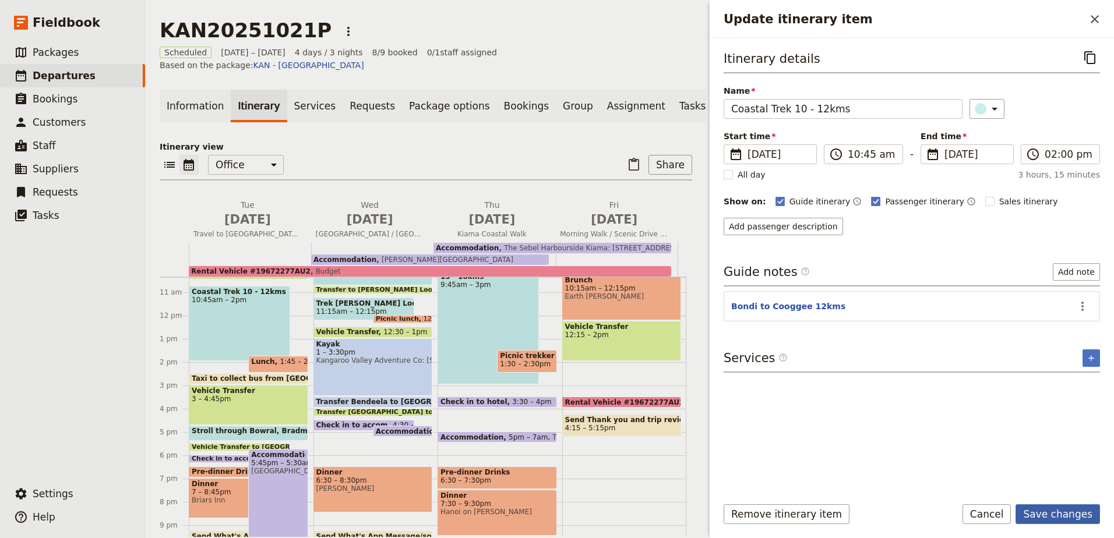
click at [1078, 508] on button "Save changes" at bounding box center [1058, 515] width 84 height 20
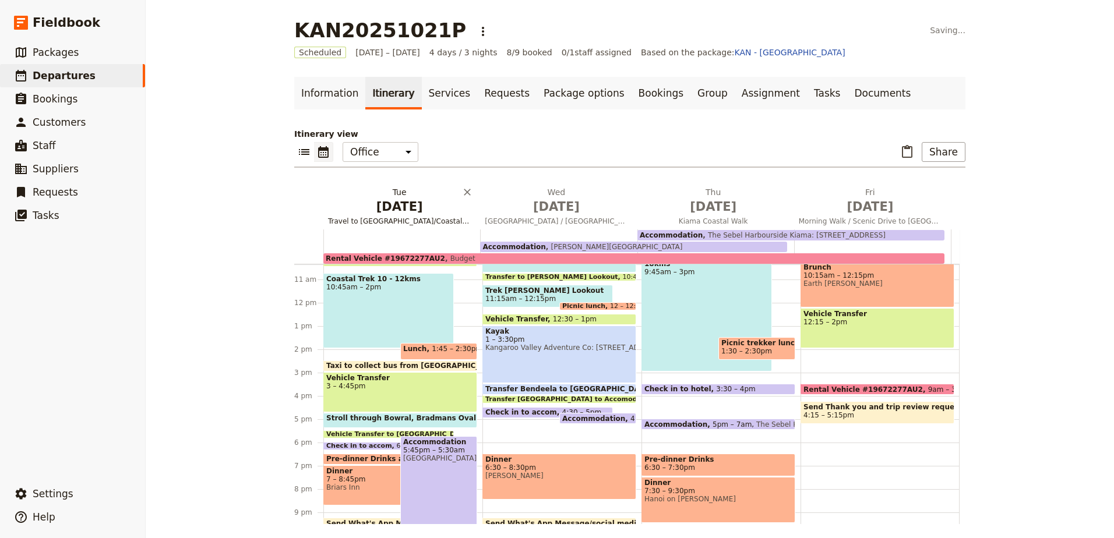
click at [386, 214] on span "[DATE]" at bounding box center [399, 206] width 143 height 17
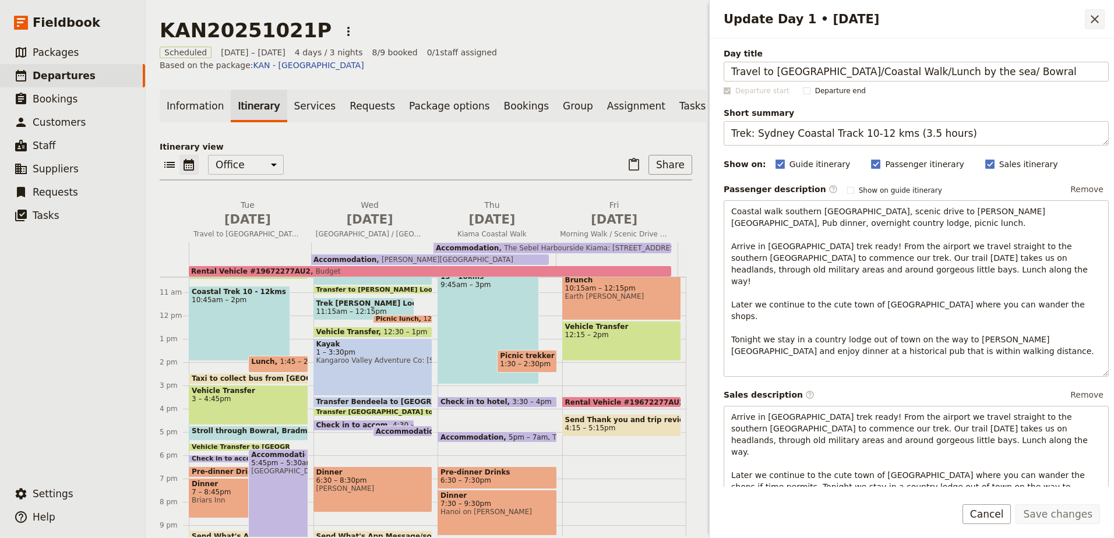
click at [1092, 15] on icon "Close drawer" at bounding box center [1095, 19] width 14 height 14
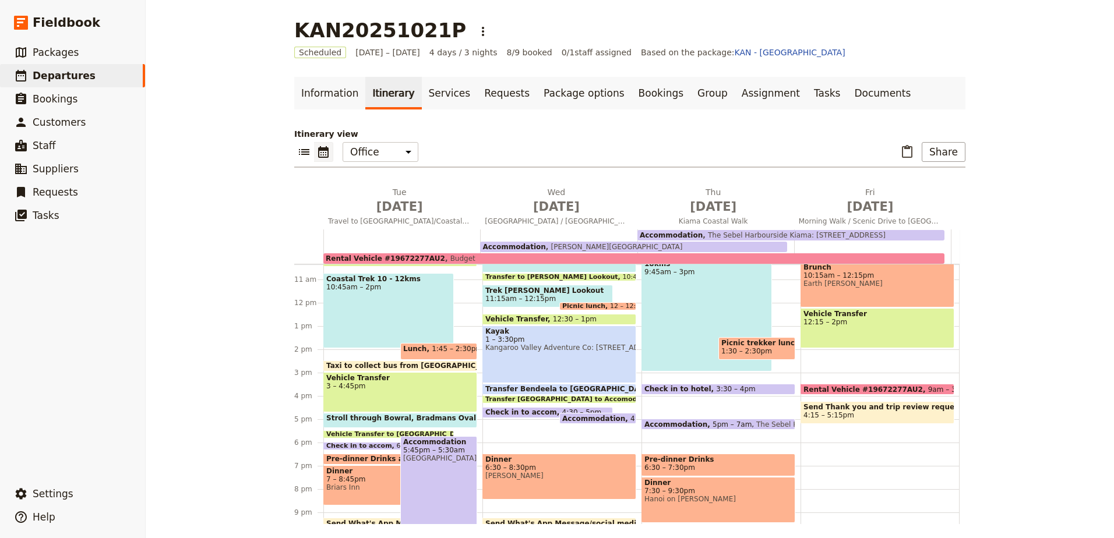
drag, startPoint x: 428, startPoint y: 353, endPoint x: 473, endPoint y: 336, distance: 47.9
click at [432, 353] on span "1:45 – 2:30pm" at bounding box center [457, 351] width 51 height 13
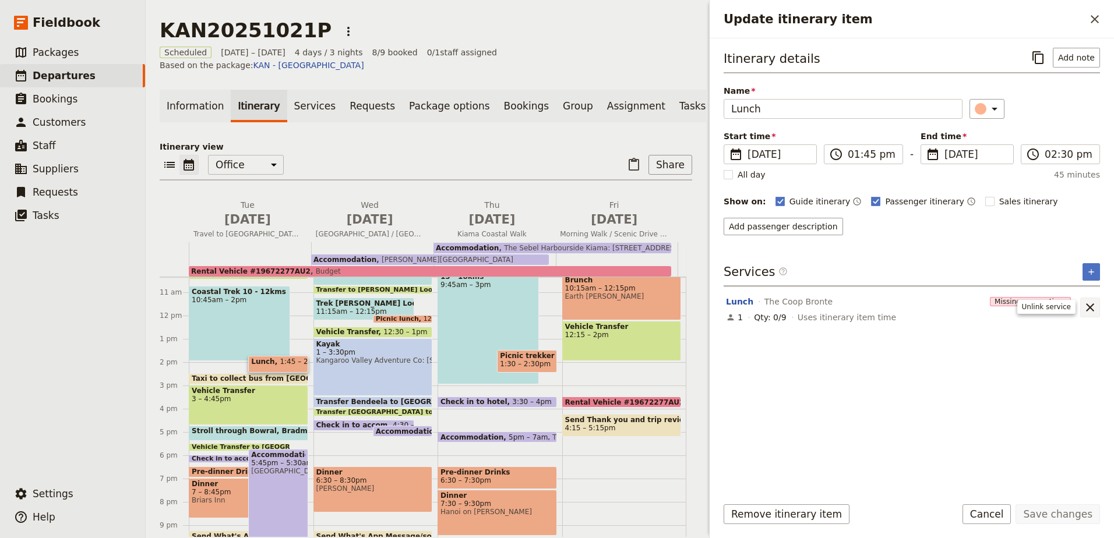
click at [1092, 306] on icon "Unlink service" at bounding box center [1090, 308] width 8 height 8
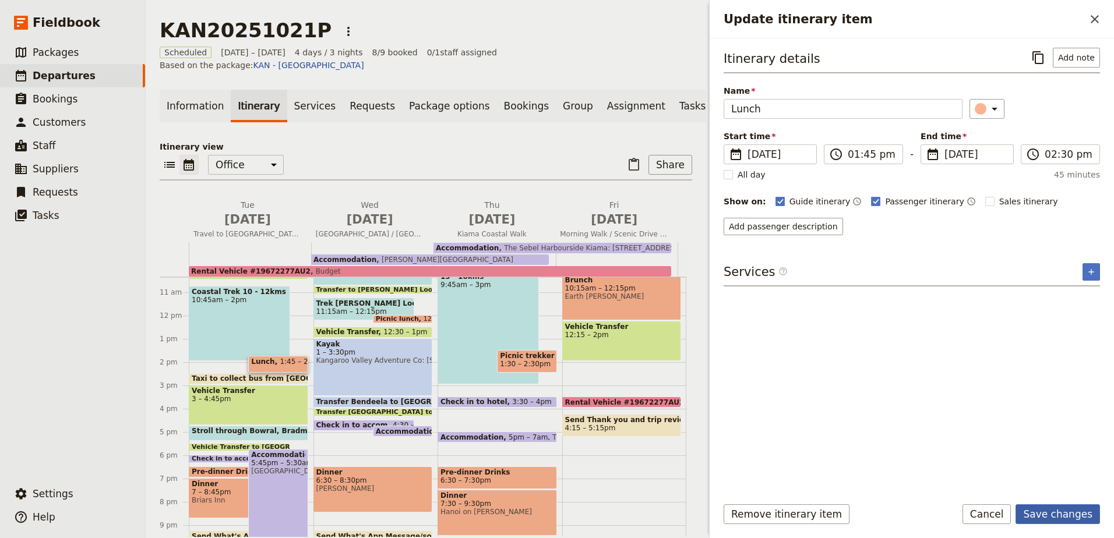
click at [1036, 510] on button "Save changes" at bounding box center [1058, 515] width 84 height 20
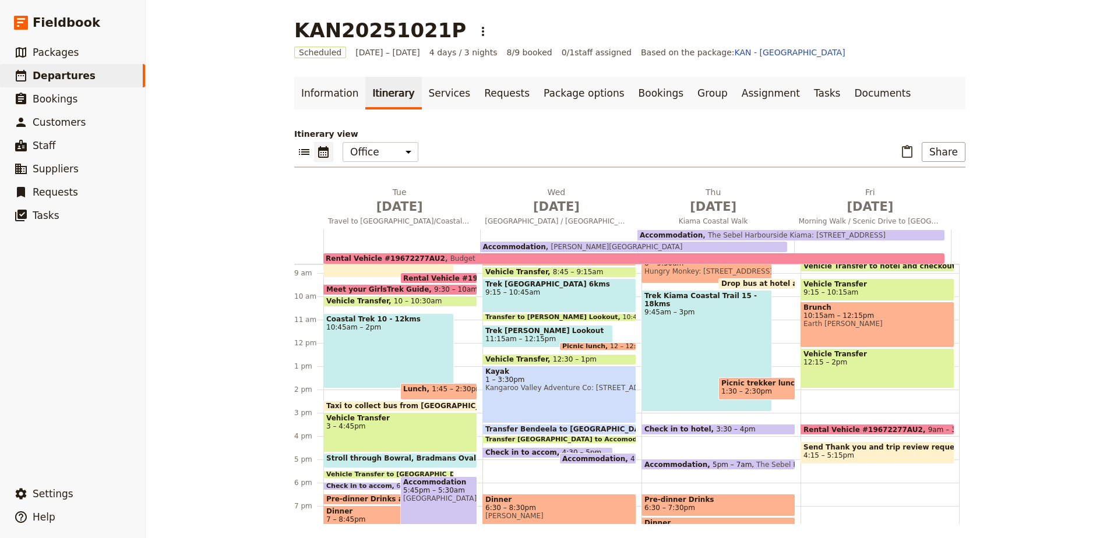
scroll to position [183, 0]
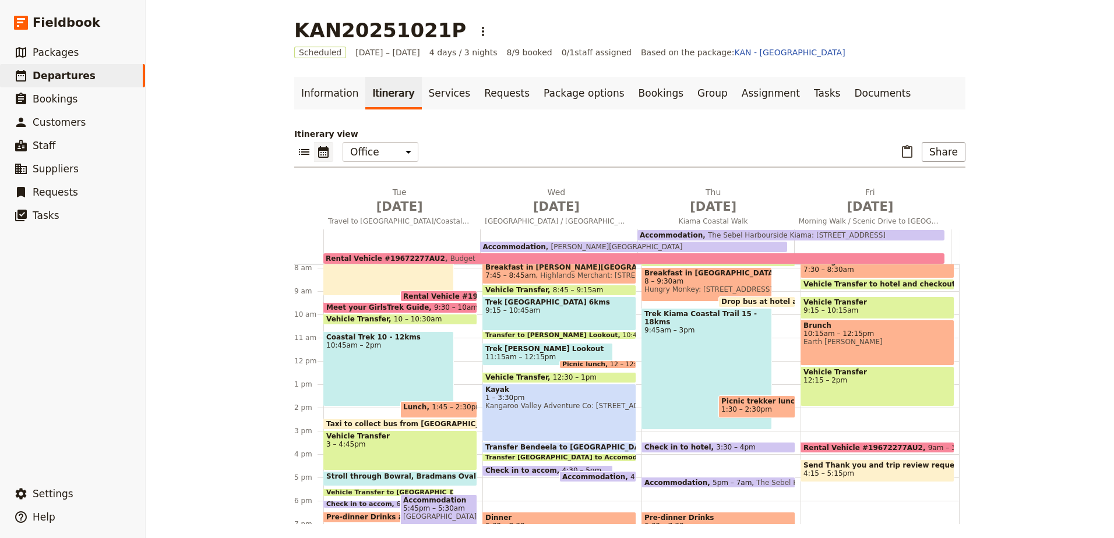
click at [432, 407] on span "1:45 – 2:30pm" at bounding box center [457, 409] width 51 height 13
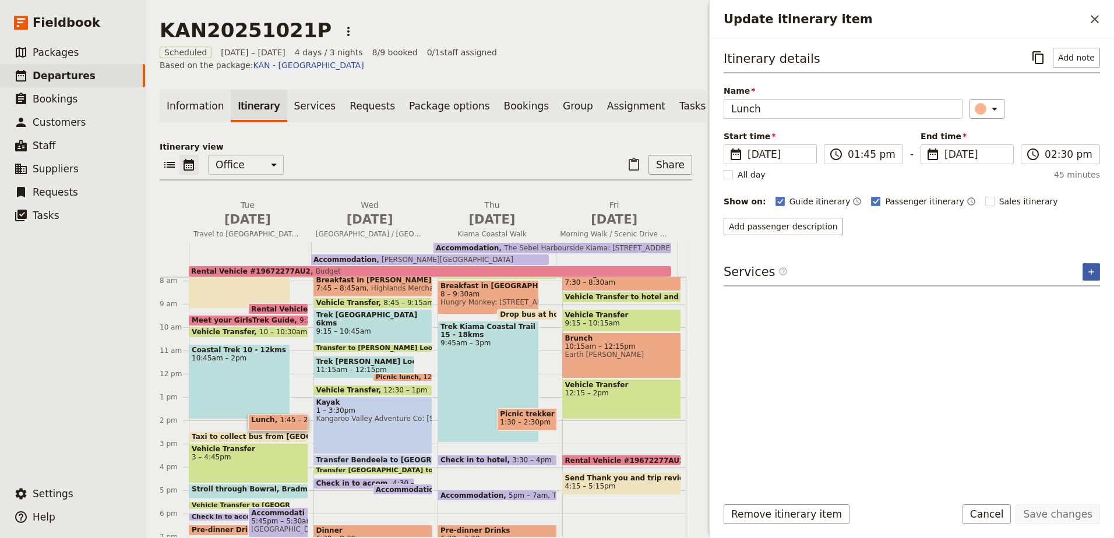
click at [1093, 267] on icon "Add service inclusion" at bounding box center [1091, 271] width 9 height 9
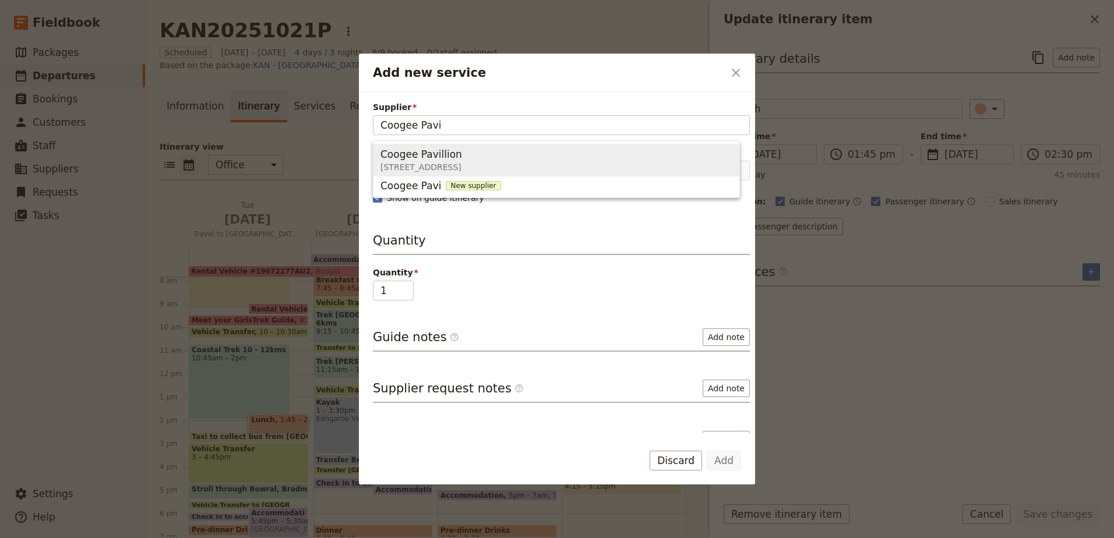
click at [518, 157] on span "Coogee Pavillion [STREET_ADDRESS]" at bounding box center [557, 160] width 352 height 28
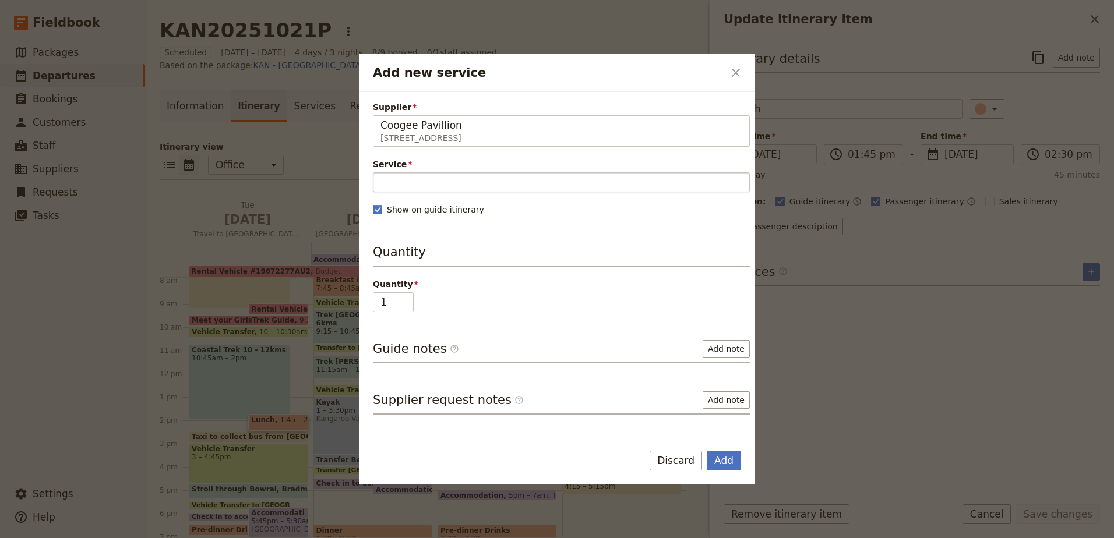
type input "Coogee Pavillion"
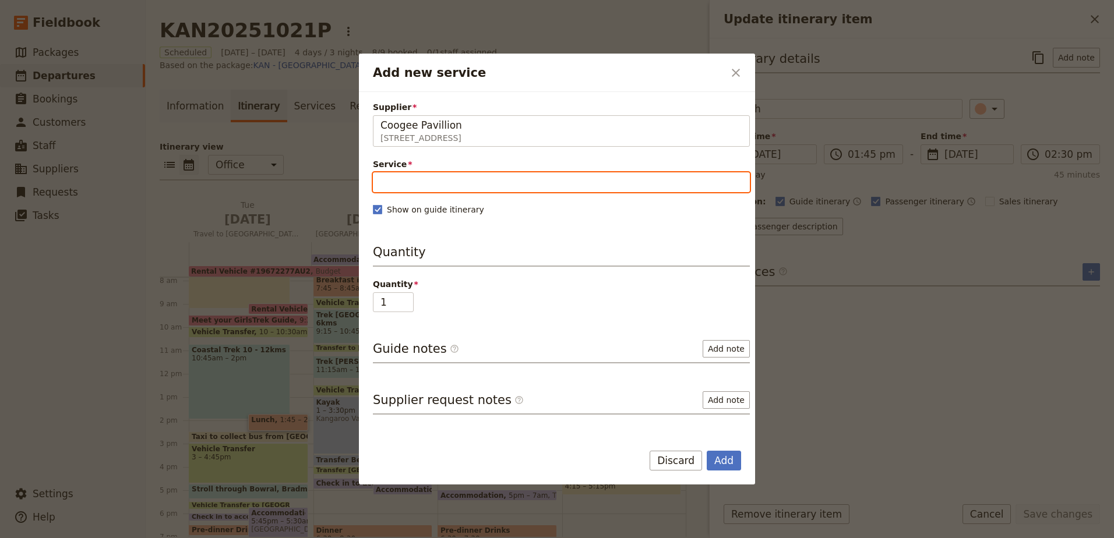
click at [529, 184] on input "Service" at bounding box center [561, 182] width 377 height 20
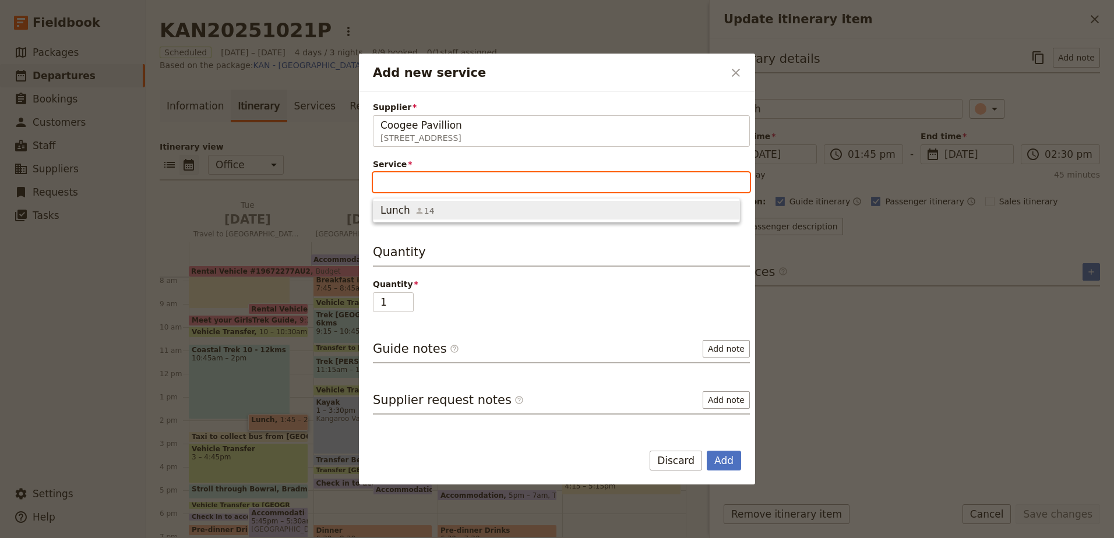
click at [529, 207] on span "Lunch 14" at bounding box center [557, 210] width 352 height 14
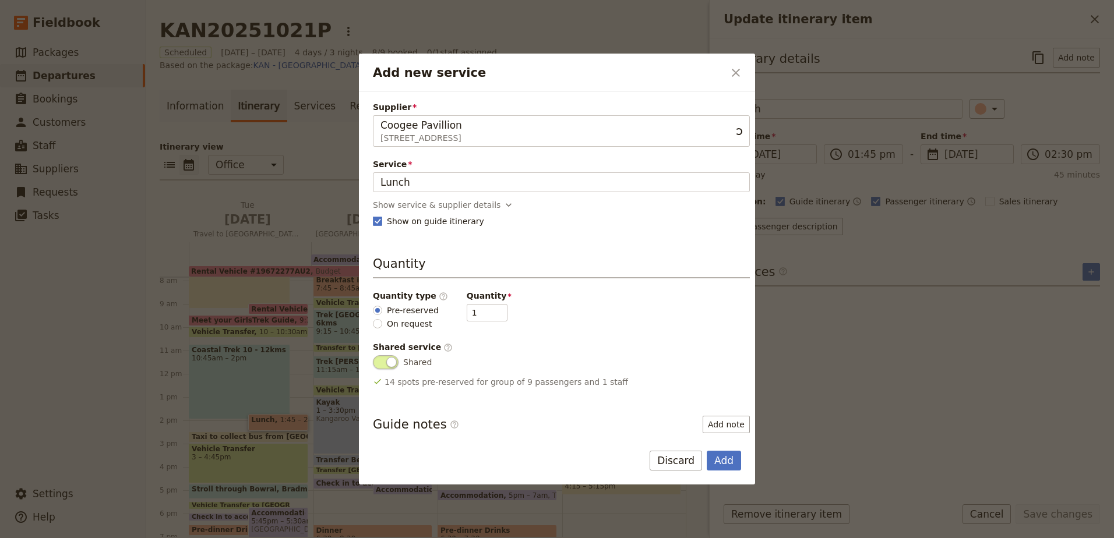
scroll to position [0, 0]
click at [544, 175] on input "Lunch" at bounding box center [562, 182] width 362 height 14
drag, startPoint x: 407, startPoint y: 178, endPoint x: 360, endPoint y: 176, distance: 46.7
click at [360, 176] on div "Supplier Coogee Pavillion [STREET_ADDRESS] Coogee Pavillion Service Lunch Show …" at bounding box center [557, 262] width 396 height 341
type input "Lunch"
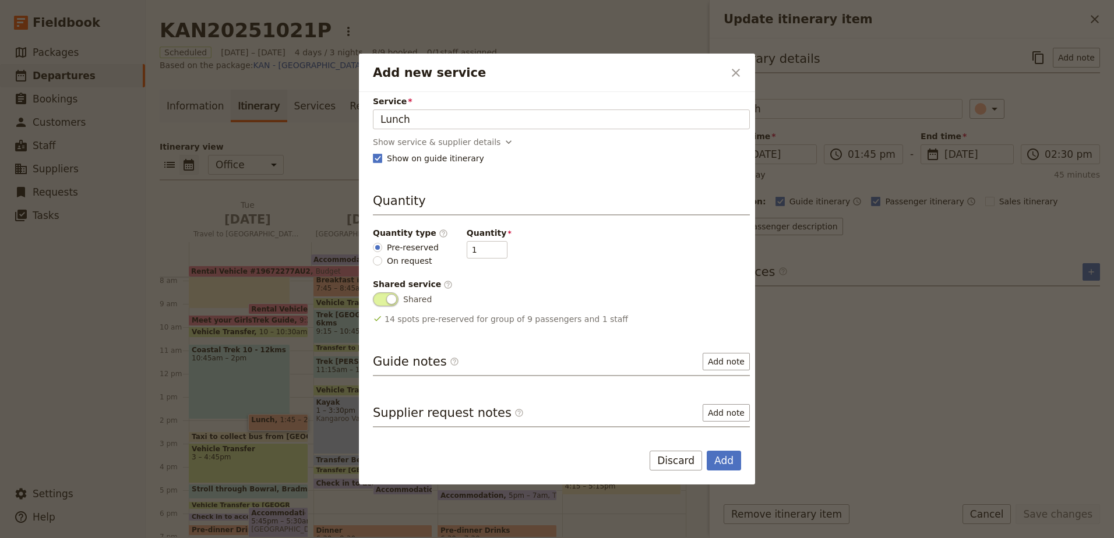
scroll to position [110, 0]
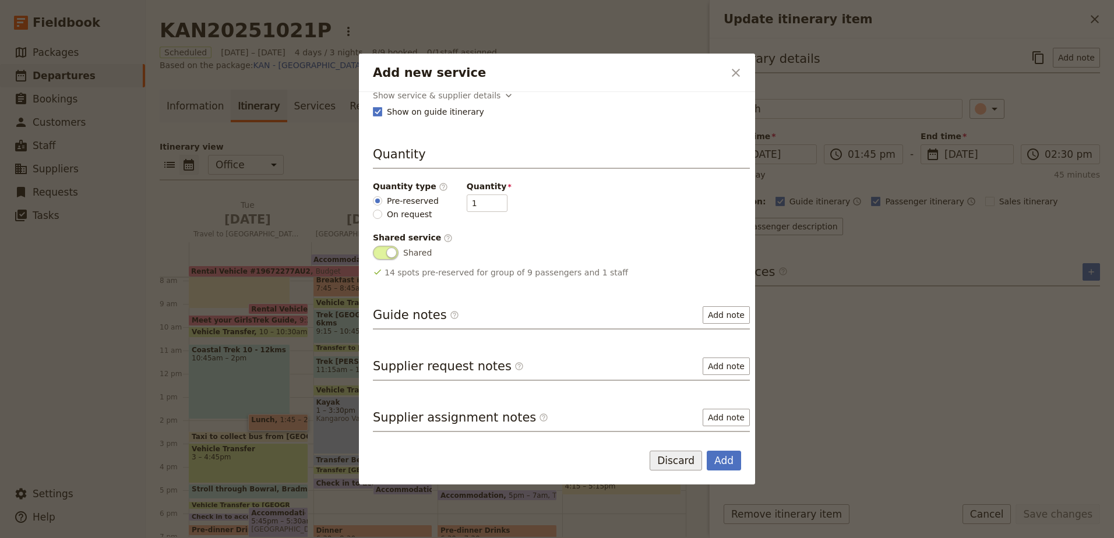
click at [671, 453] on button "Discard" at bounding box center [676, 461] width 52 height 20
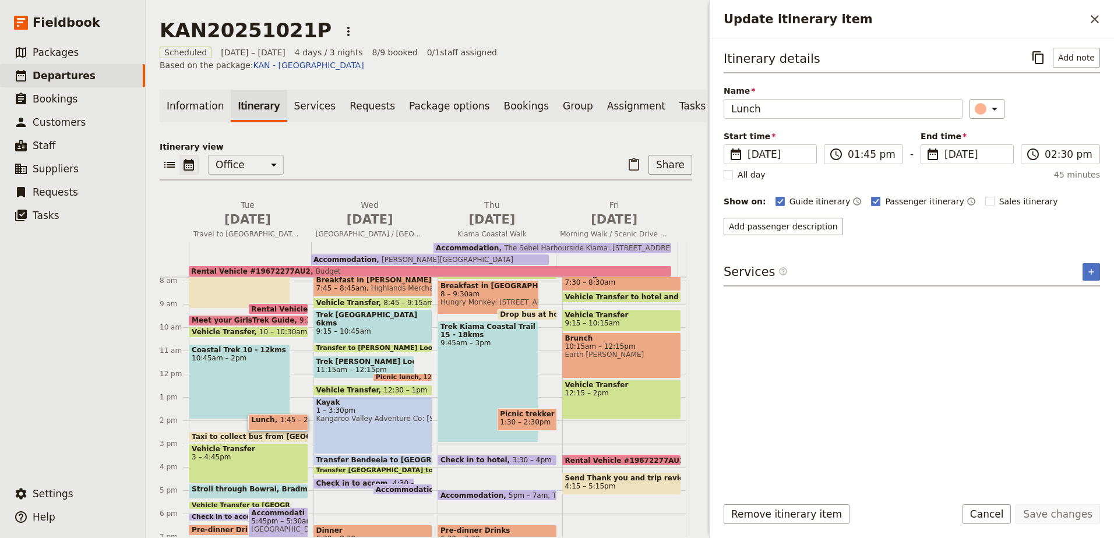
click at [1097, 29] on div "Update itinerary item ​" at bounding box center [912, 19] width 404 height 38
click at [1100, 19] on icon "Close drawer" at bounding box center [1095, 19] width 14 height 14
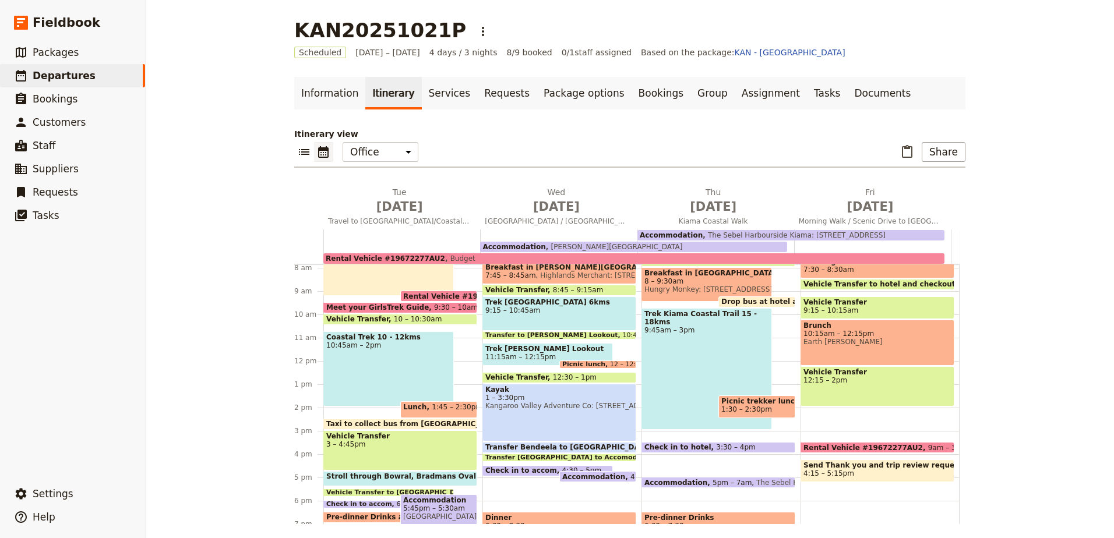
click at [458, 414] on span at bounding box center [439, 415] width 76 height 5
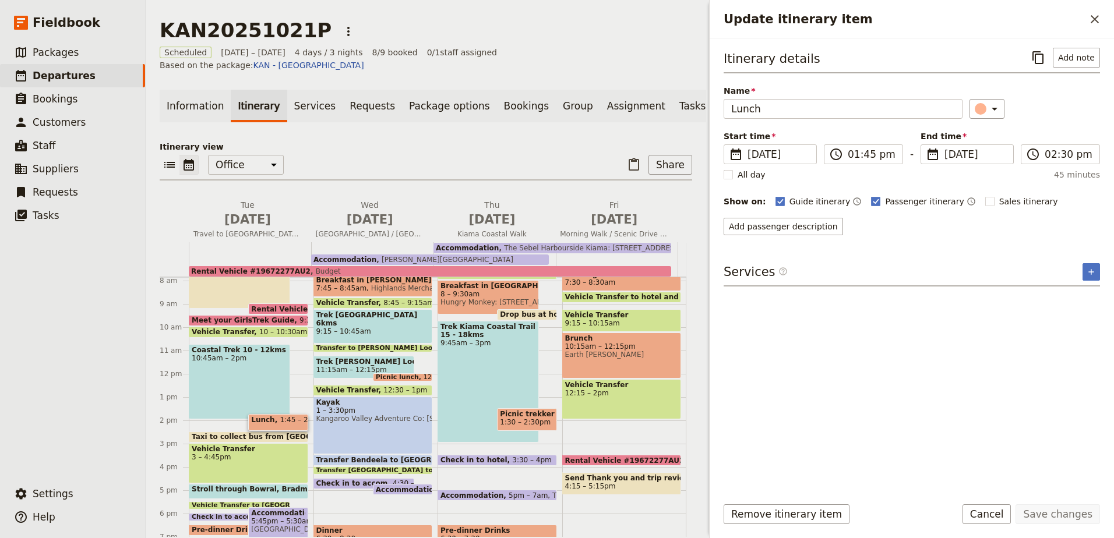
click at [231, 433] on span "Taxi to collect bus from [GEOGRAPHIC_DATA]" at bounding box center [283, 437] width 182 height 8
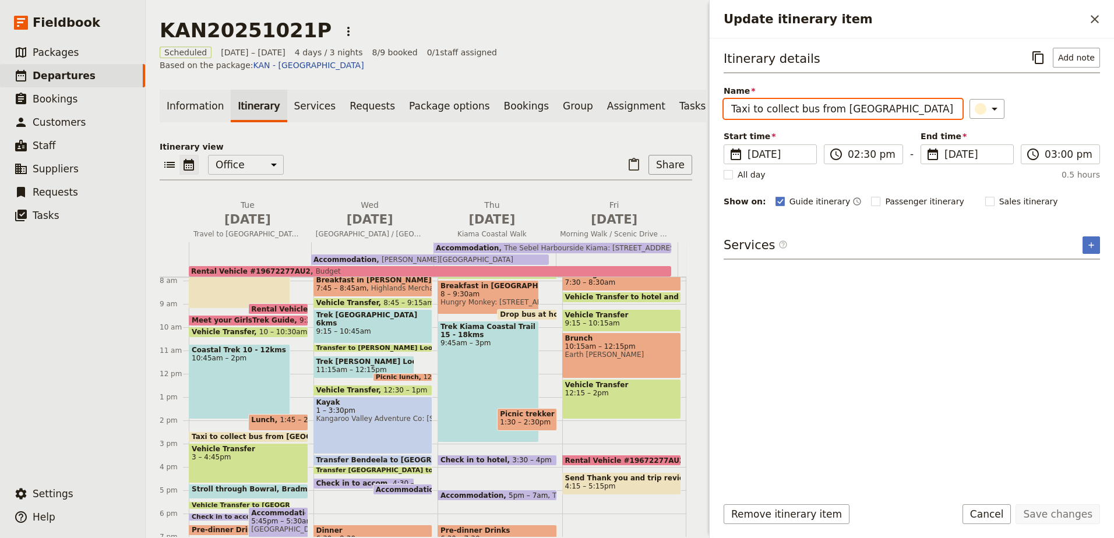
click at [751, 108] on input "Taxi to collect bus from [GEOGRAPHIC_DATA]" at bounding box center [843, 109] width 239 height 20
type input "Taxi from [GEOGRAPHIC_DATA] to collect bus from [GEOGRAPHIC_DATA]"
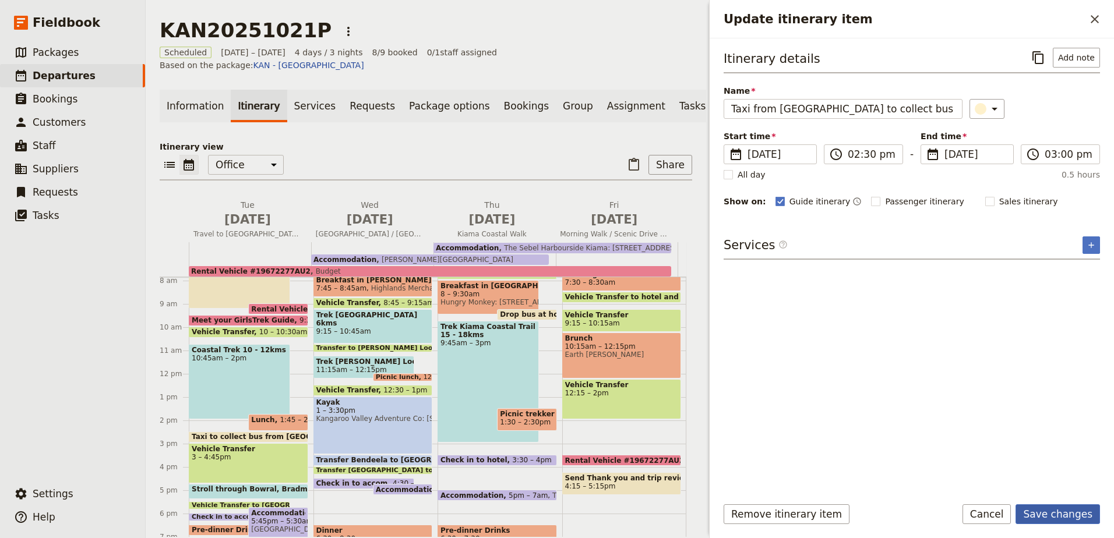
click at [1076, 509] on button "Save changes" at bounding box center [1058, 515] width 84 height 20
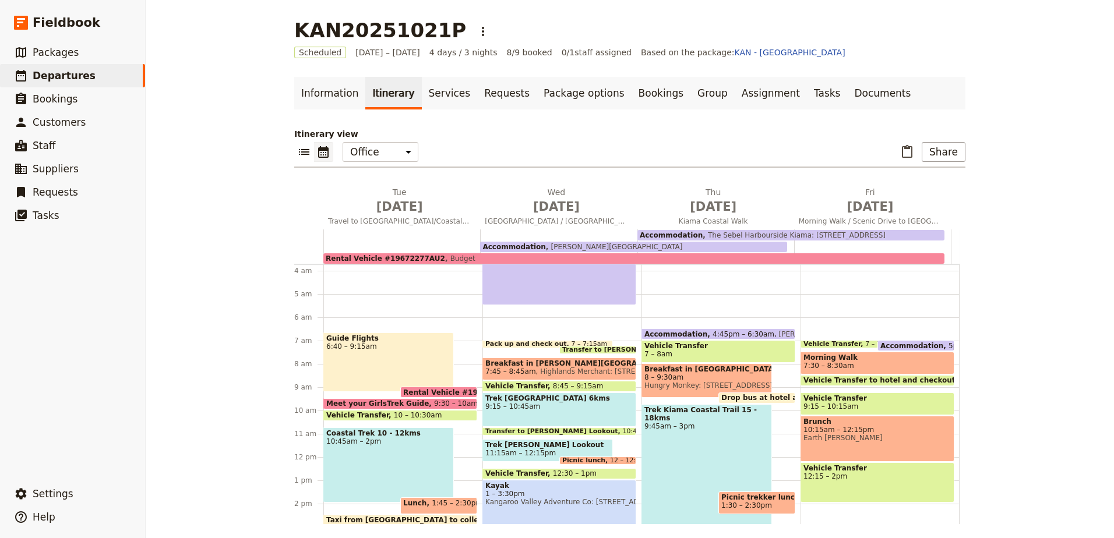
scroll to position [66, 0]
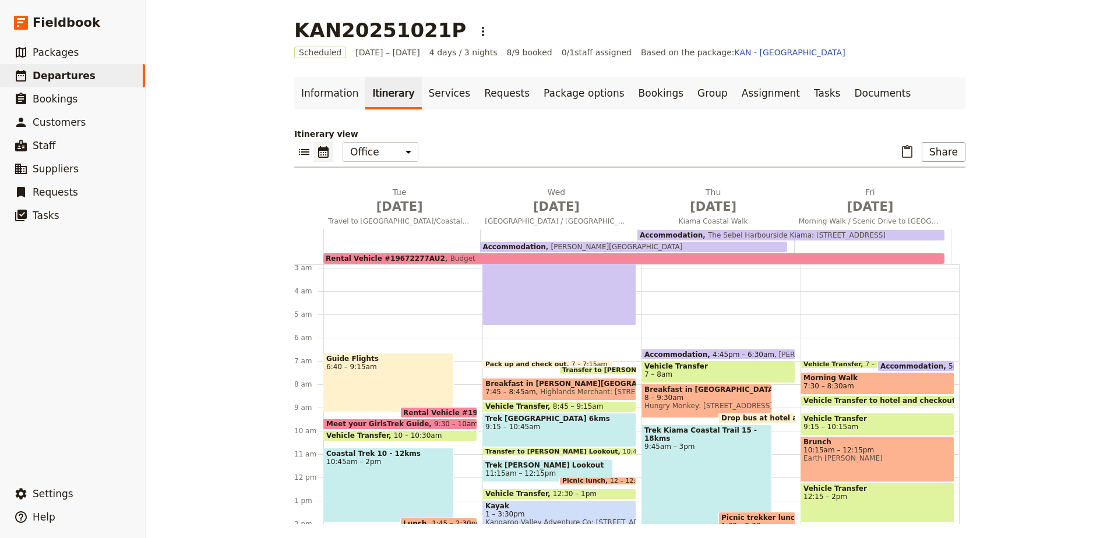
click at [885, 377] on span "Morning Walk" at bounding box center [878, 378] width 148 height 8
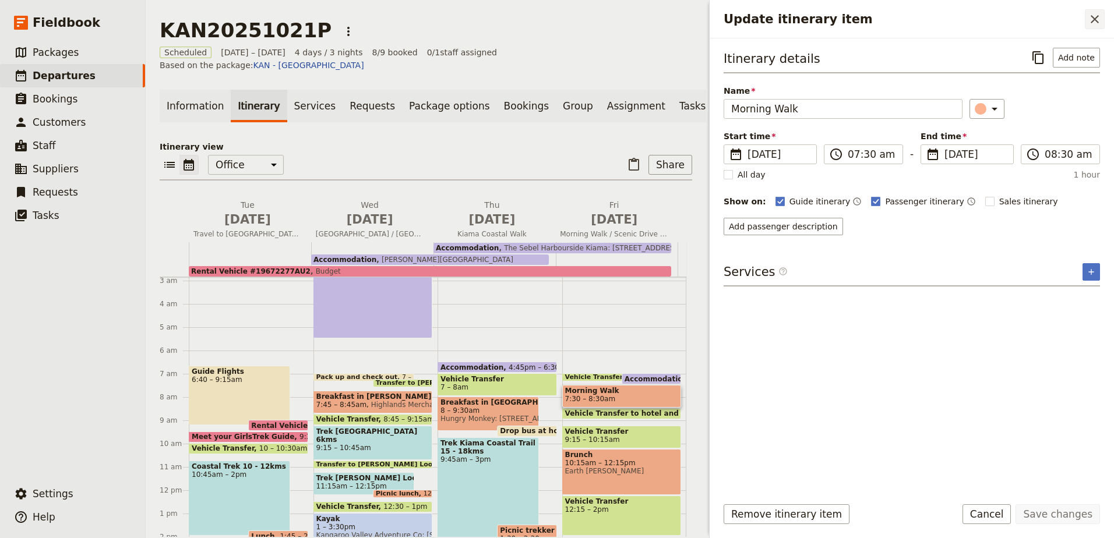
click at [1100, 22] on icon "Close drawer" at bounding box center [1095, 19] width 14 height 14
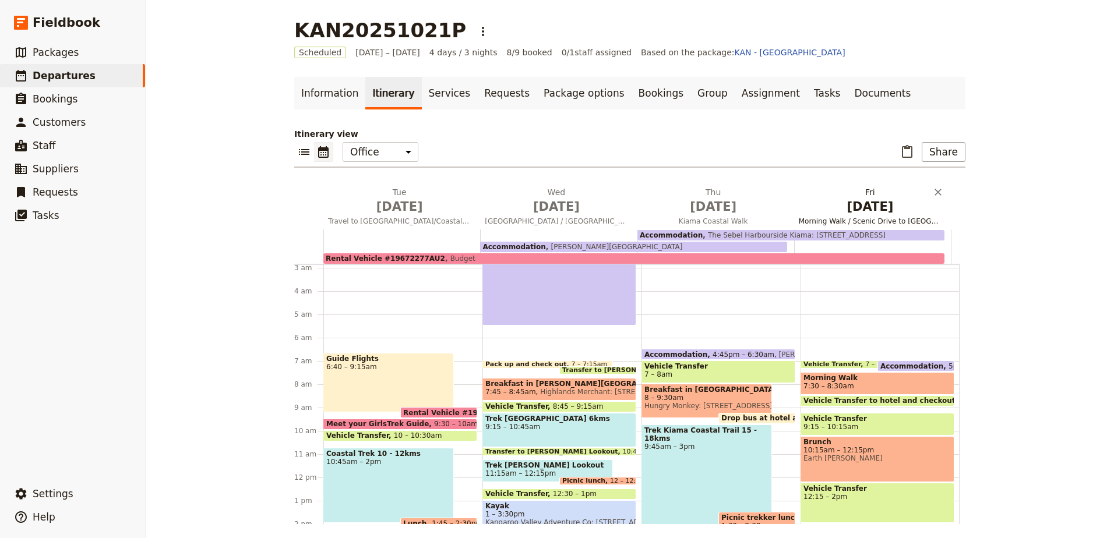
click at [883, 212] on span "[DATE]" at bounding box center [870, 206] width 143 height 17
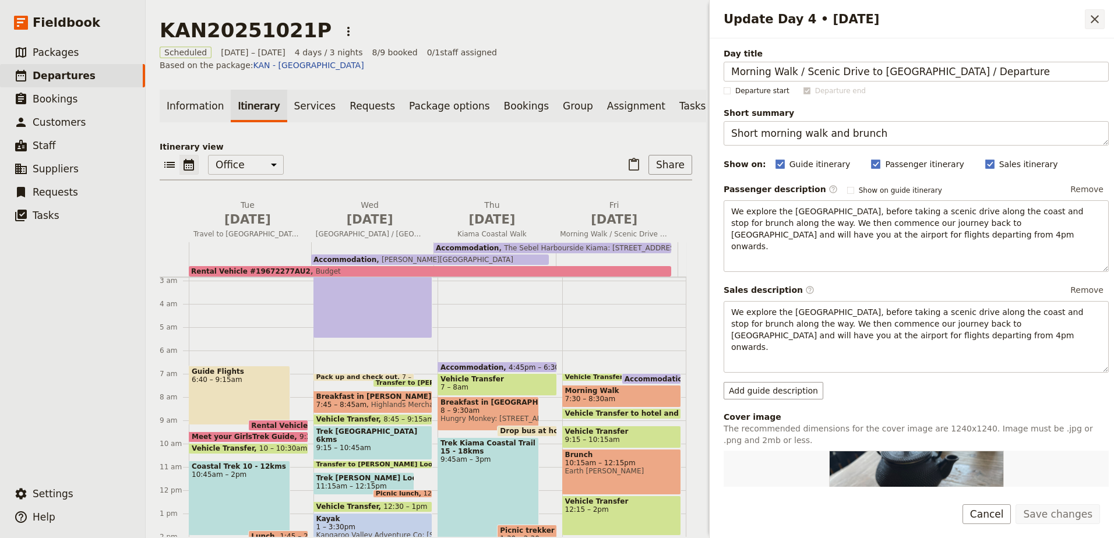
click at [1102, 25] on button "​" at bounding box center [1095, 19] width 20 height 20
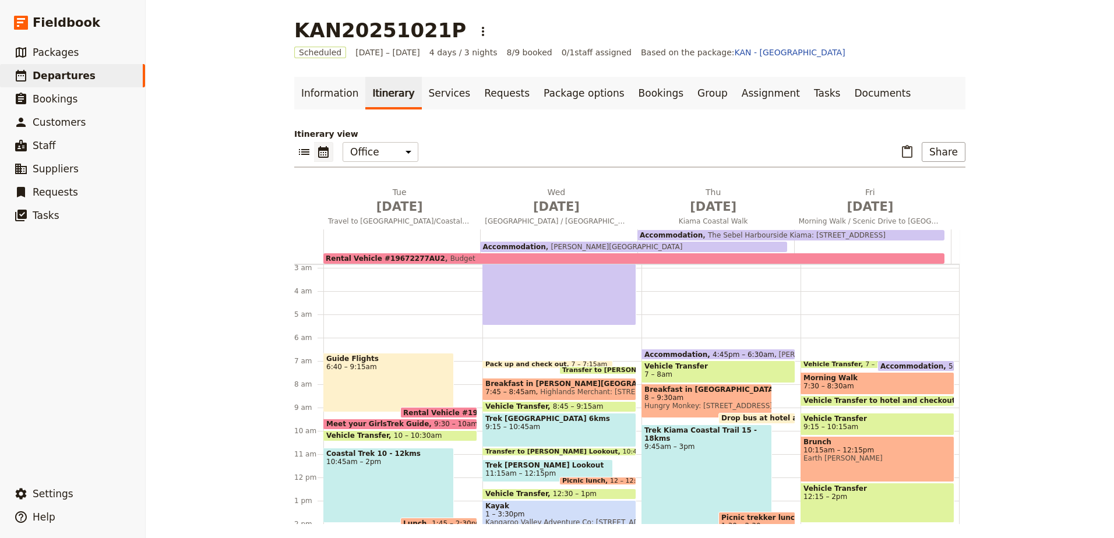
click at [863, 384] on span "7:30 – 8:30am" at bounding box center [878, 386] width 148 height 8
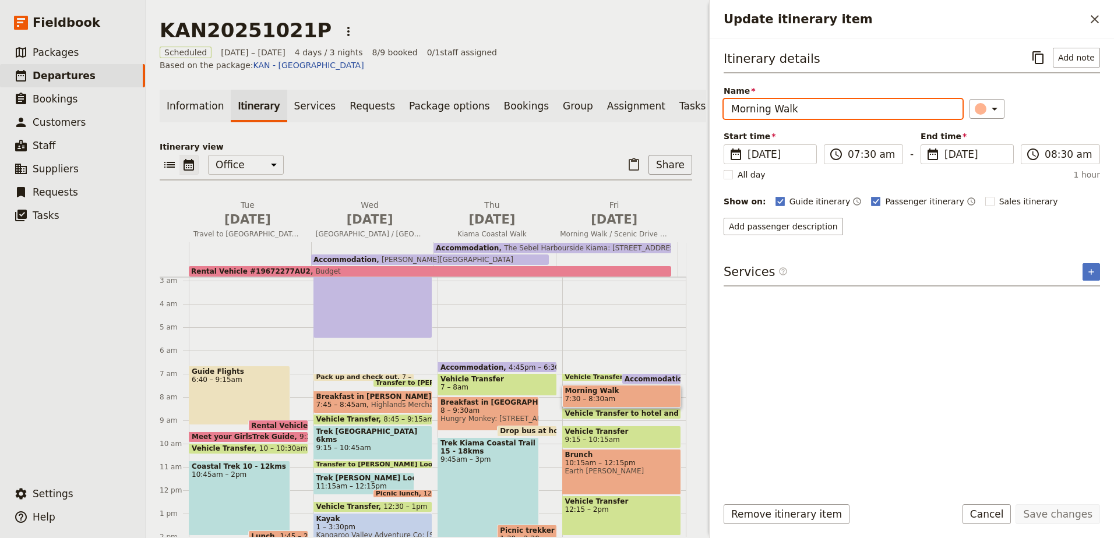
click at [813, 115] on input "Morning Walk" at bounding box center [843, 109] width 239 height 20
click at [1097, 14] on icon "Close drawer" at bounding box center [1095, 19] width 14 height 14
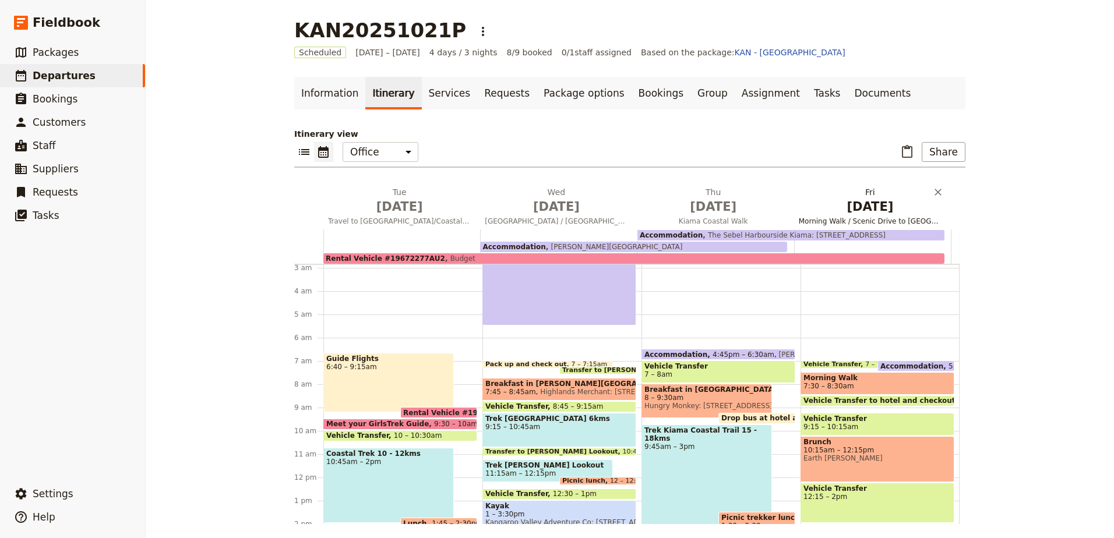
click at [856, 207] on span "[DATE]" at bounding box center [870, 206] width 143 height 17
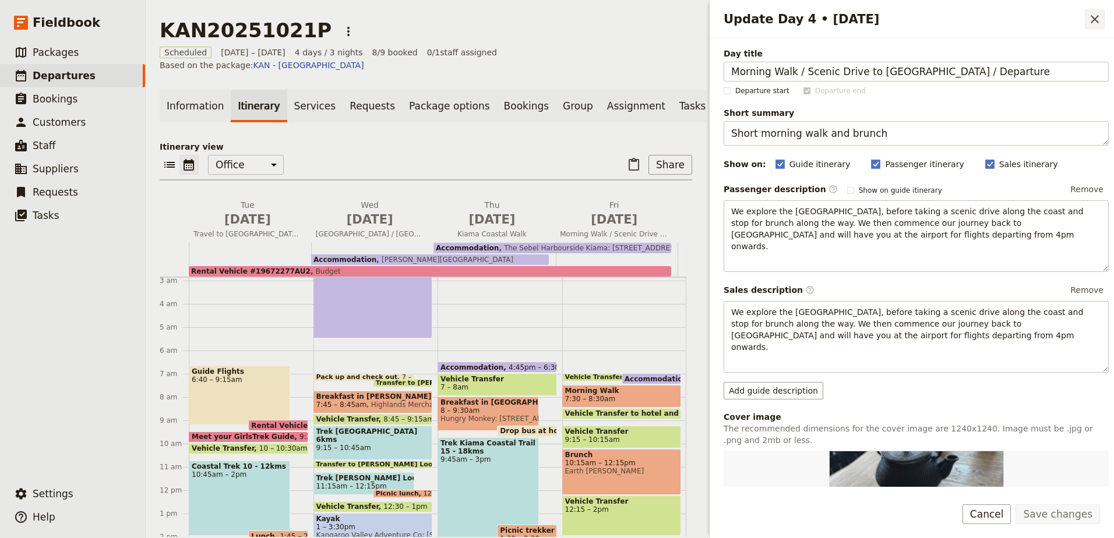
click at [1092, 20] on icon "Close drawer" at bounding box center [1095, 19] width 14 height 14
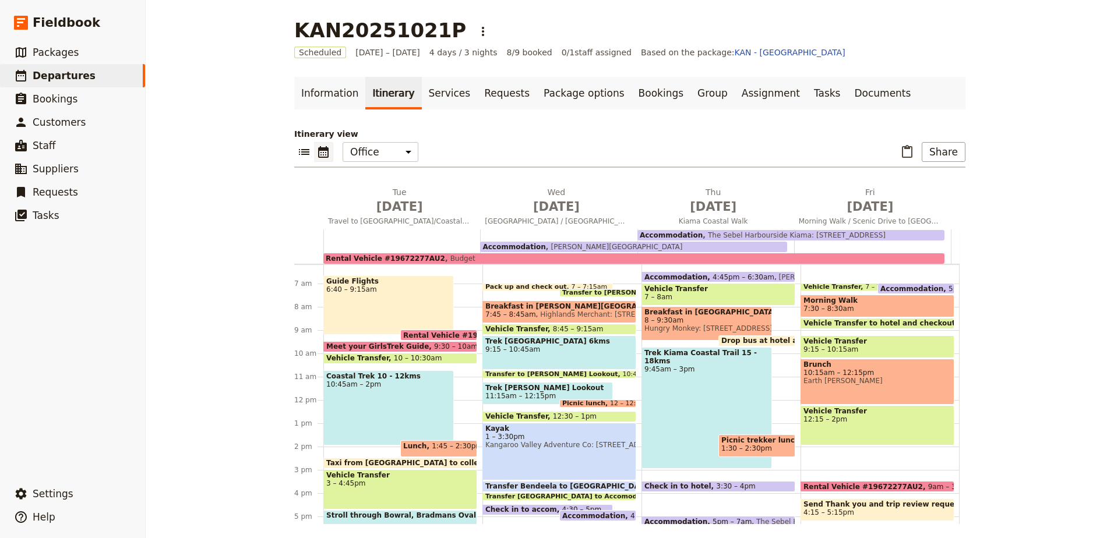
scroll to position [117, 0]
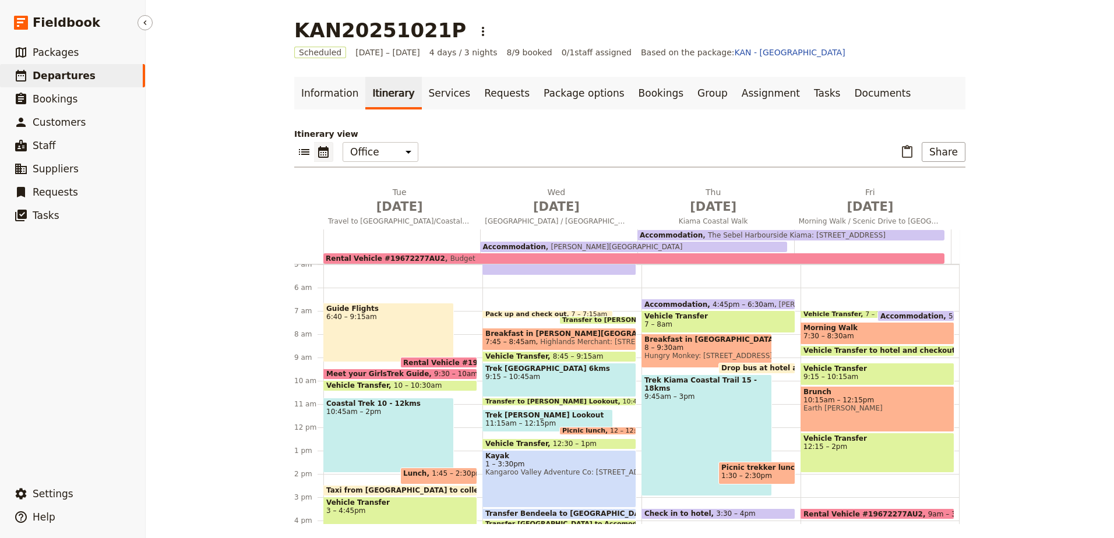
click at [91, 82] on link "​ Departures" at bounding box center [72, 75] width 145 height 23
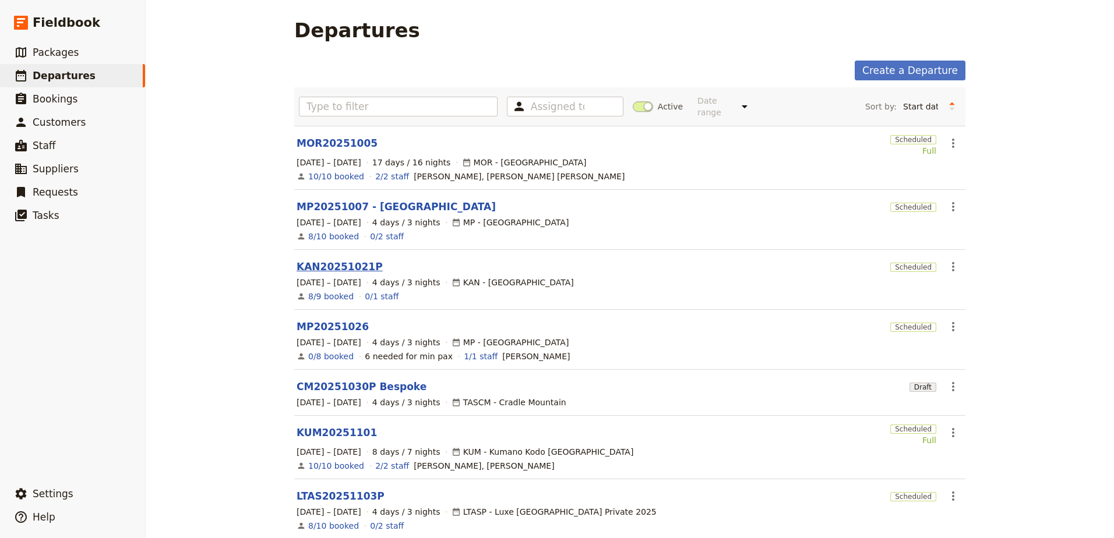
click at [329, 260] on link "KAN20251021P" at bounding box center [340, 267] width 86 height 14
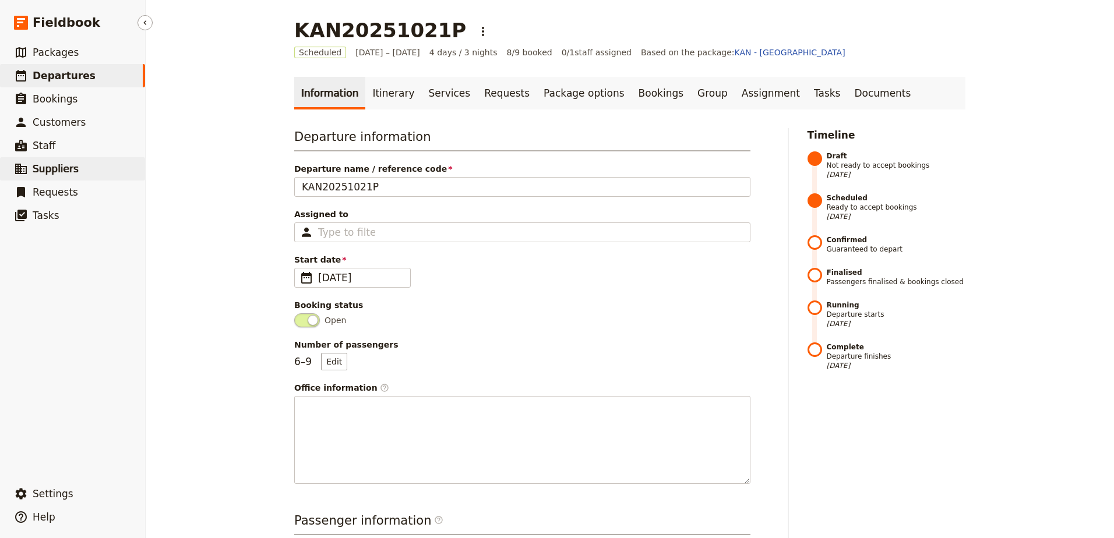
click at [54, 166] on span "Suppliers" at bounding box center [56, 169] width 46 height 12
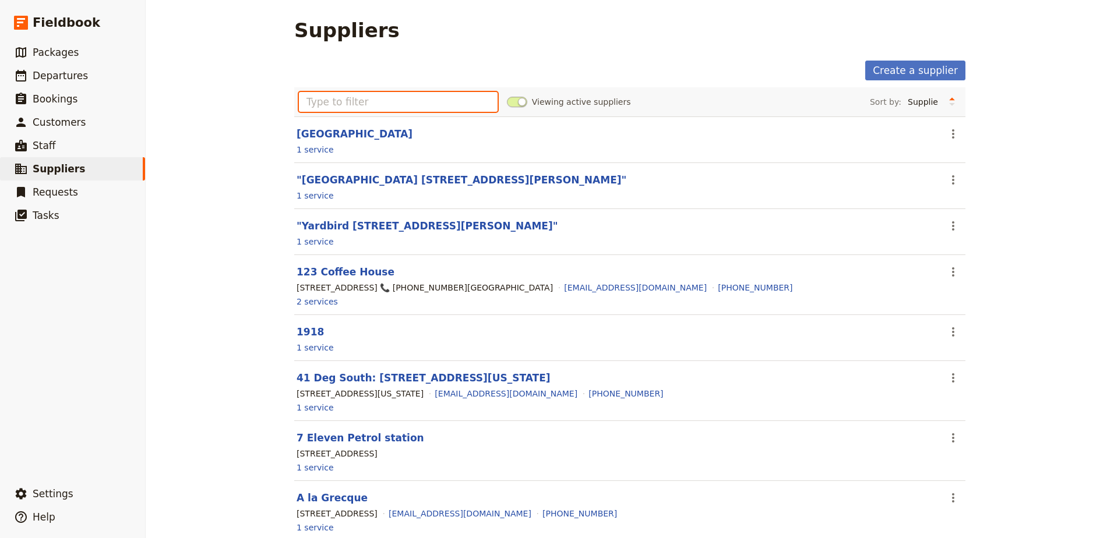
click at [373, 100] on input "text" at bounding box center [398, 102] width 199 height 20
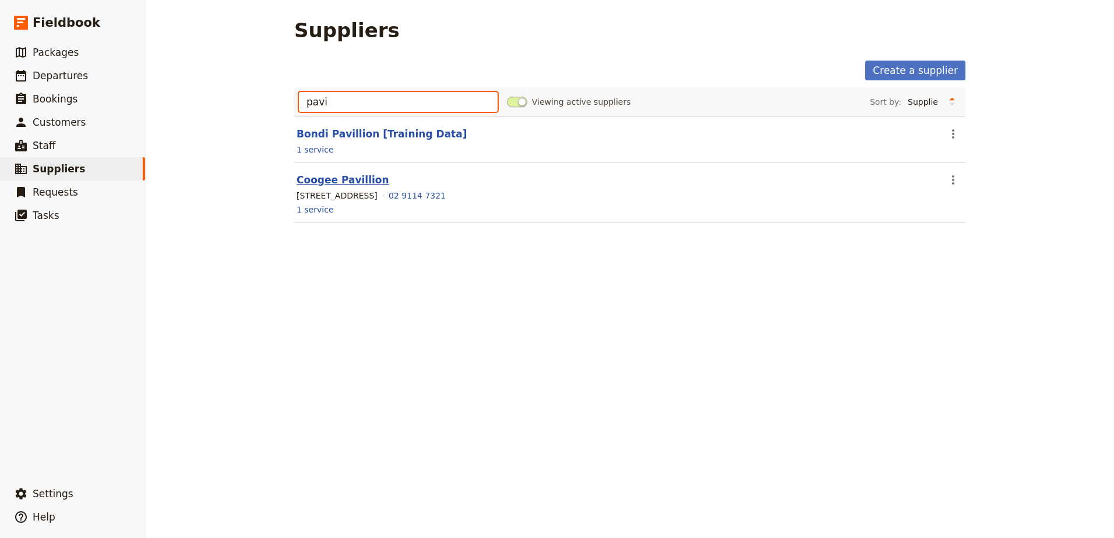
type input "pavi"
click at [350, 177] on link "Coogee Pavillion" at bounding box center [343, 180] width 93 height 12
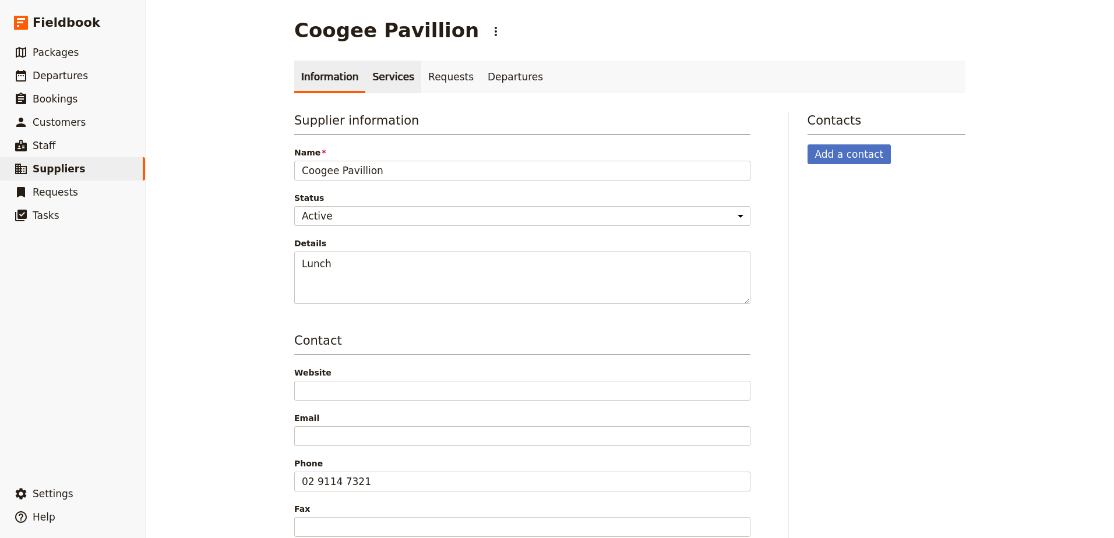
click at [396, 80] on link "Services" at bounding box center [393, 77] width 56 height 33
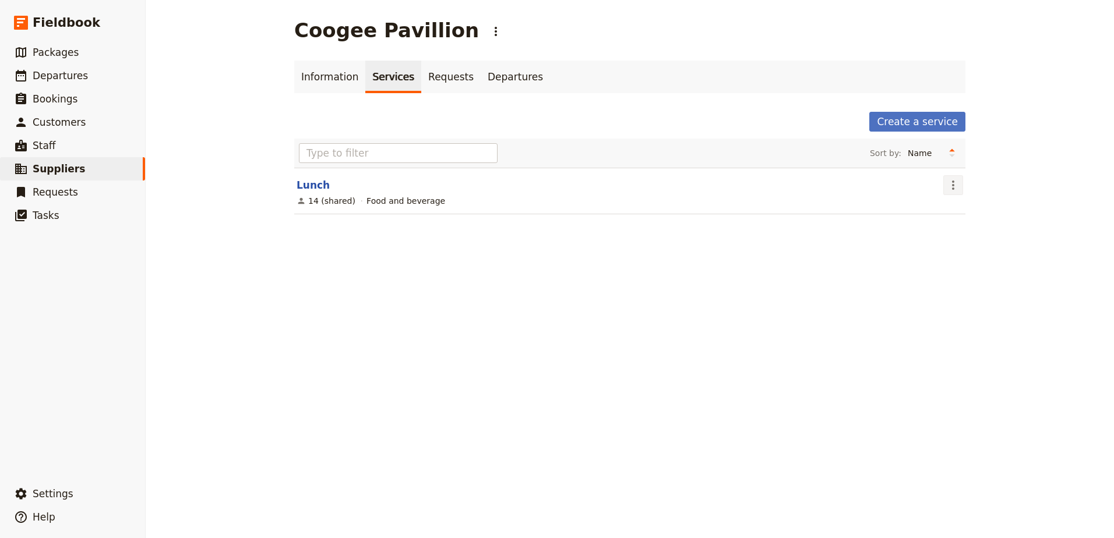
click at [946, 190] on icon "Actions" at bounding box center [953, 185] width 14 height 14
click at [981, 245] on span "Delete service..." at bounding box center [980, 244] width 66 height 12
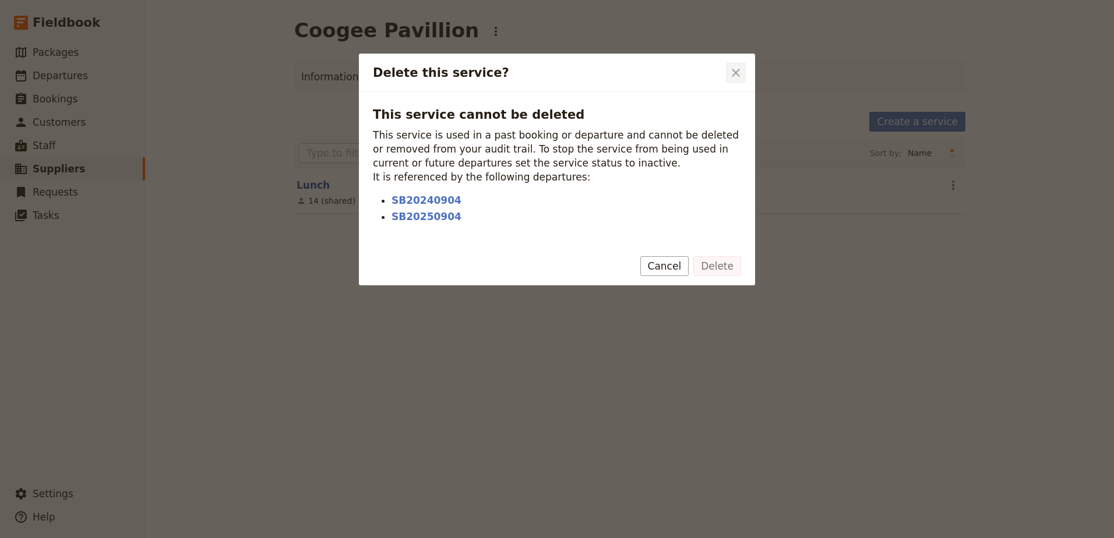
click at [735, 72] on icon "Close dialog" at bounding box center [736, 73] width 8 height 8
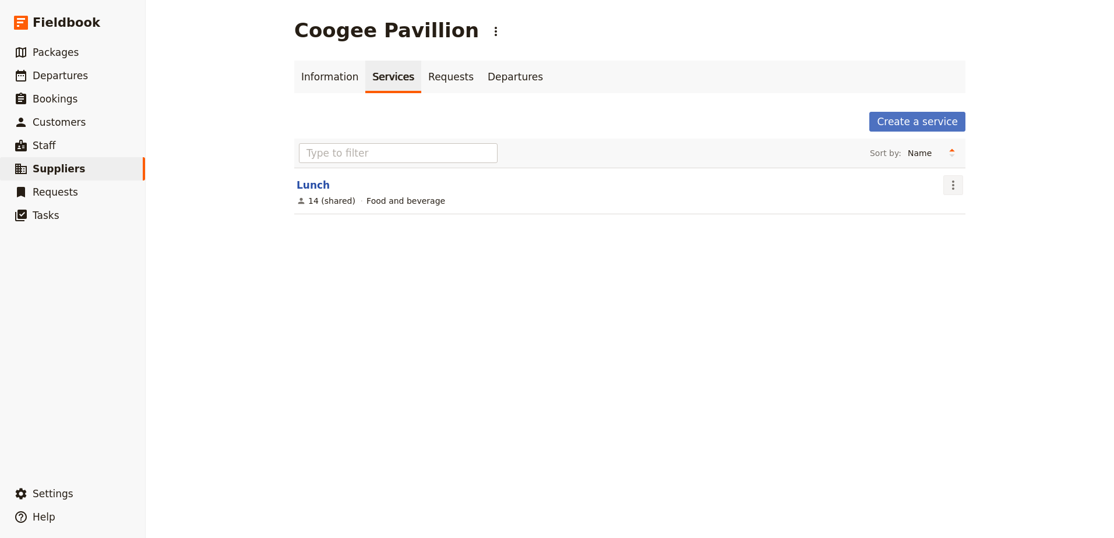
click at [952, 188] on icon "Actions" at bounding box center [953, 185] width 2 height 9
click at [959, 231] on span "Make inactive" at bounding box center [975, 227] width 57 height 12
click at [327, 58] on main "Coogee Pavillion ​ Information Services Requests Departures Create a service Vi…" at bounding box center [629, 112] width 699 height 225
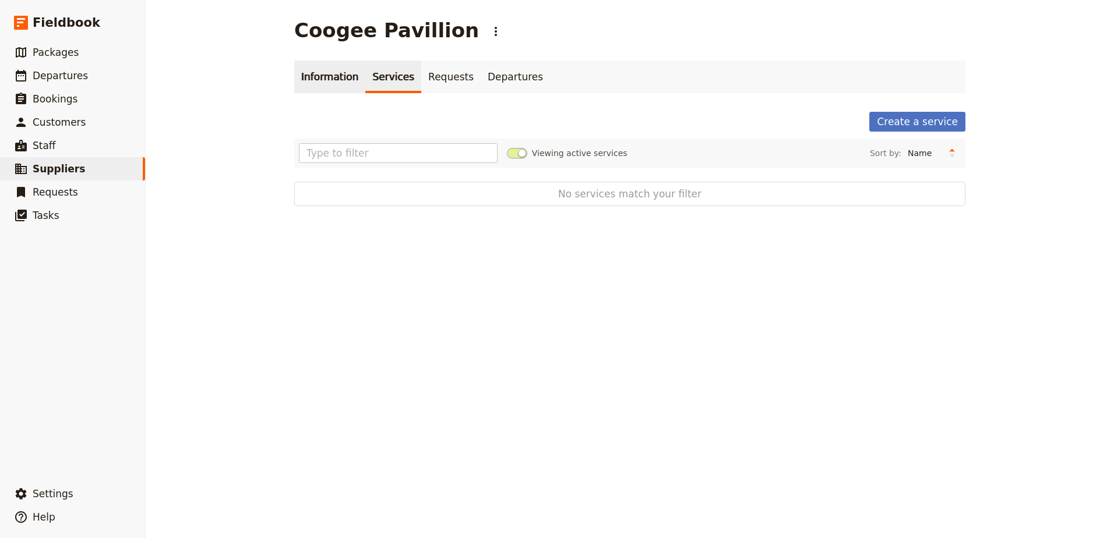
click at [327, 82] on link "Information" at bounding box center [329, 77] width 71 height 33
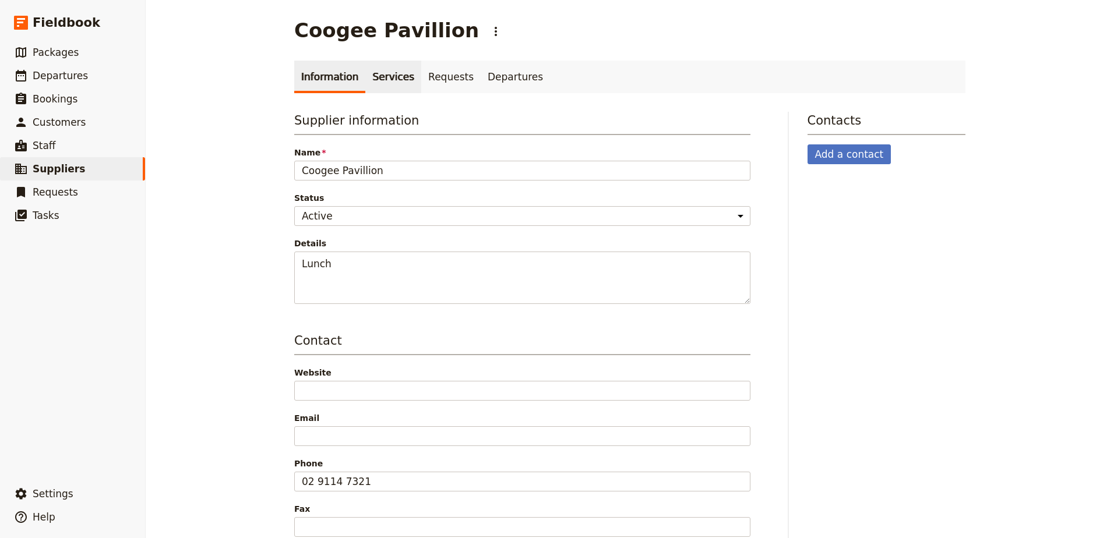
click at [383, 81] on link "Services" at bounding box center [393, 77] width 56 height 33
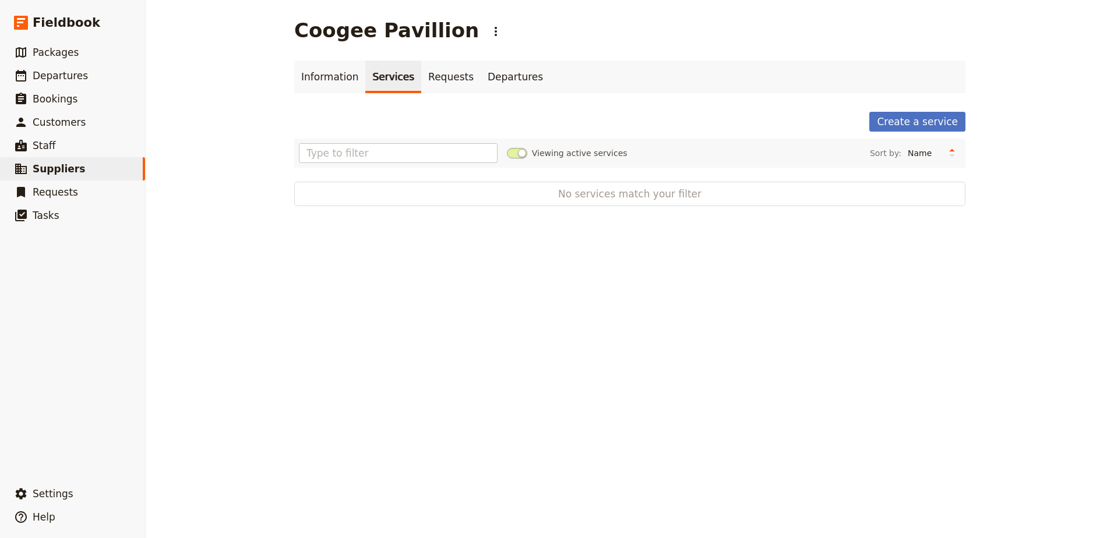
click at [964, 119] on main "Coogee Pavillion ​ Information Services Requests Departures Create a service Vi…" at bounding box center [629, 112] width 699 height 225
click at [935, 119] on link "Create a service" at bounding box center [917, 122] width 96 height 20
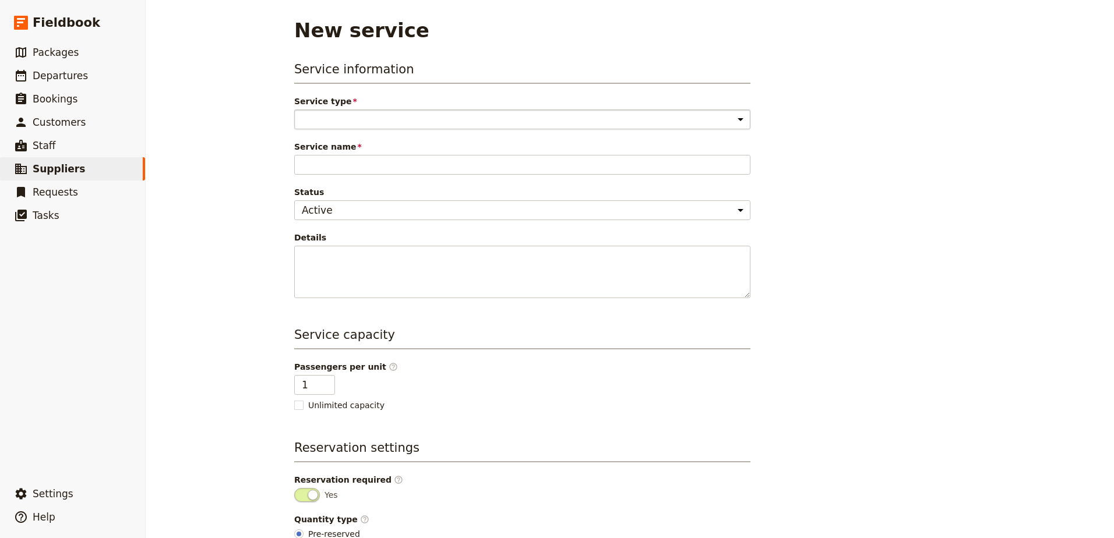
click at [624, 118] on select "Accommodation Activity Transport Flight Food and beverage Other" at bounding box center [522, 120] width 456 height 20
select select "FoodAndBeverageService"
click at [294, 110] on select "Accommodation Activity Transport Flight Food and beverage Other" at bounding box center [522, 120] width 456 height 20
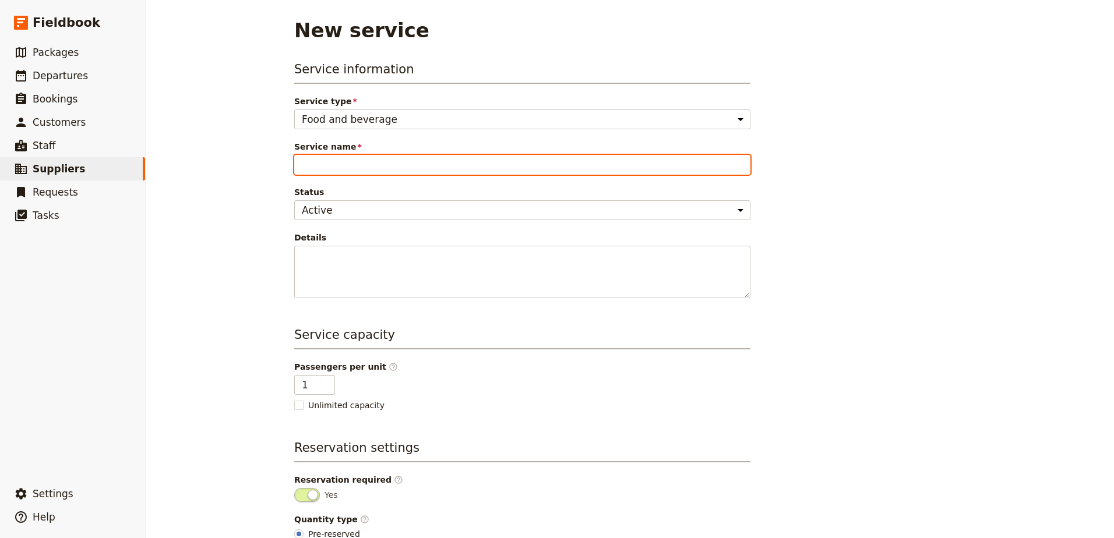
click at [463, 167] on input "Service name" at bounding box center [522, 165] width 456 height 20
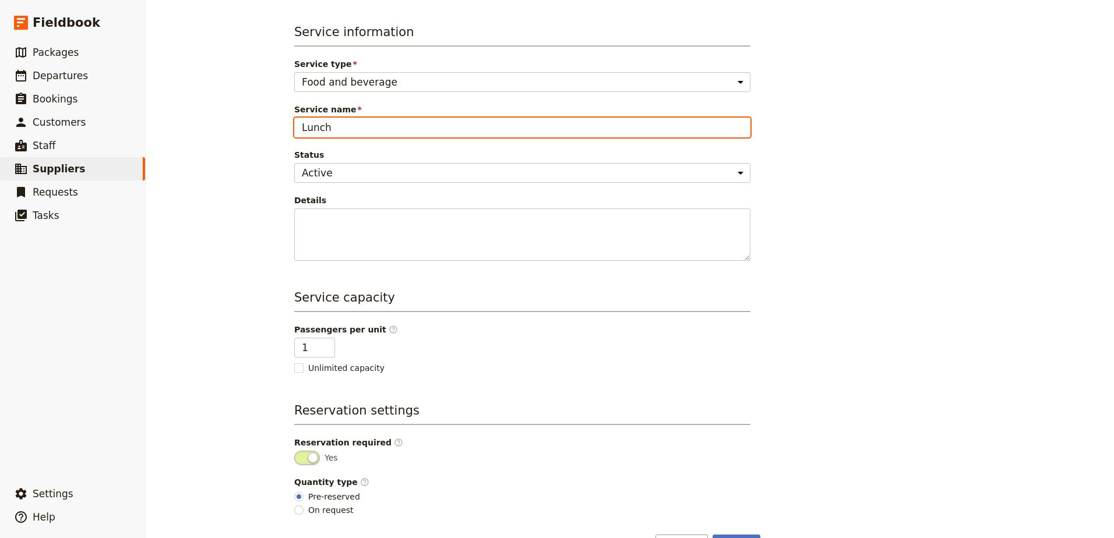
scroll to position [72, 0]
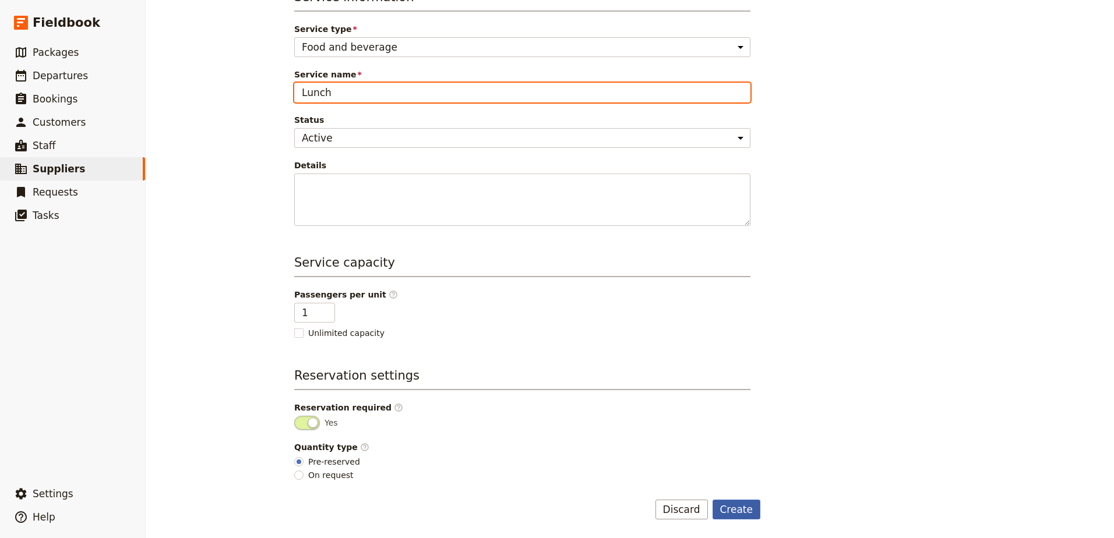
type input "Lunch"
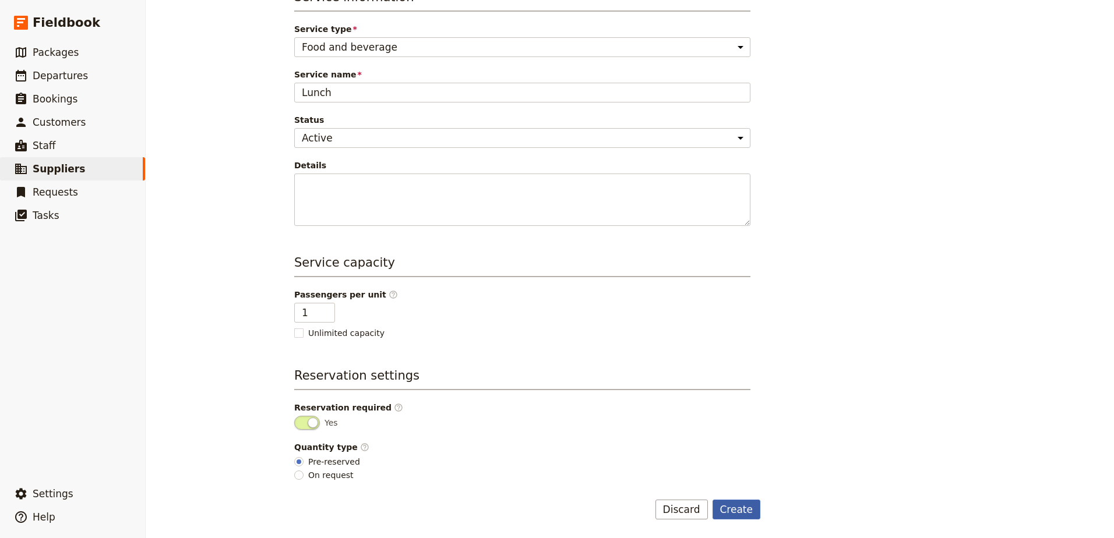
click at [744, 508] on button "Create" at bounding box center [737, 510] width 48 height 20
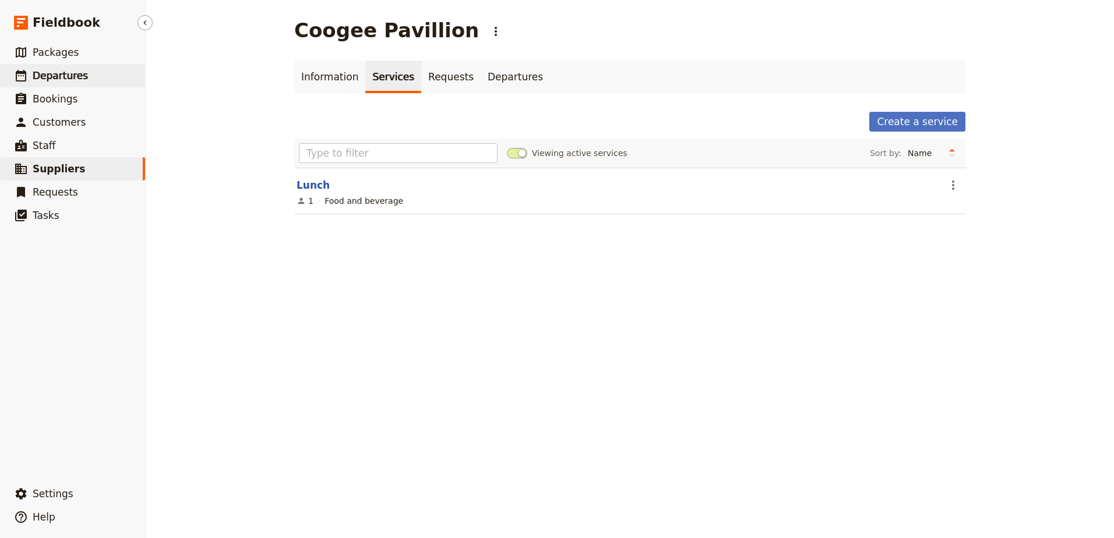
click at [89, 80] on link "​ Departures" at bounding box center [72, 75] width 145 height 23
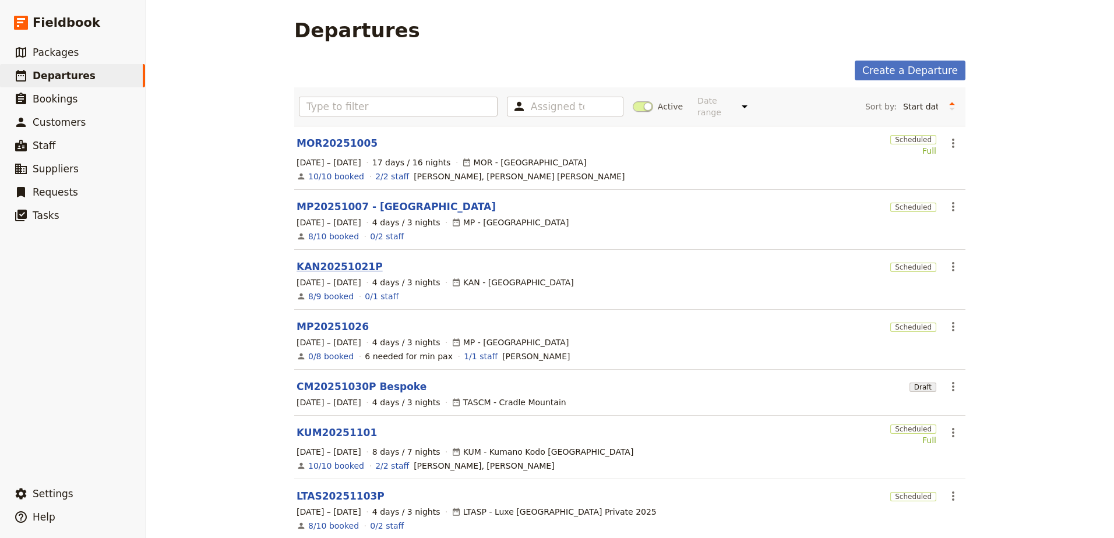
click at [350, 260] on link "KAN20251021P" at bounding box center [340, 267] width 86 height 14
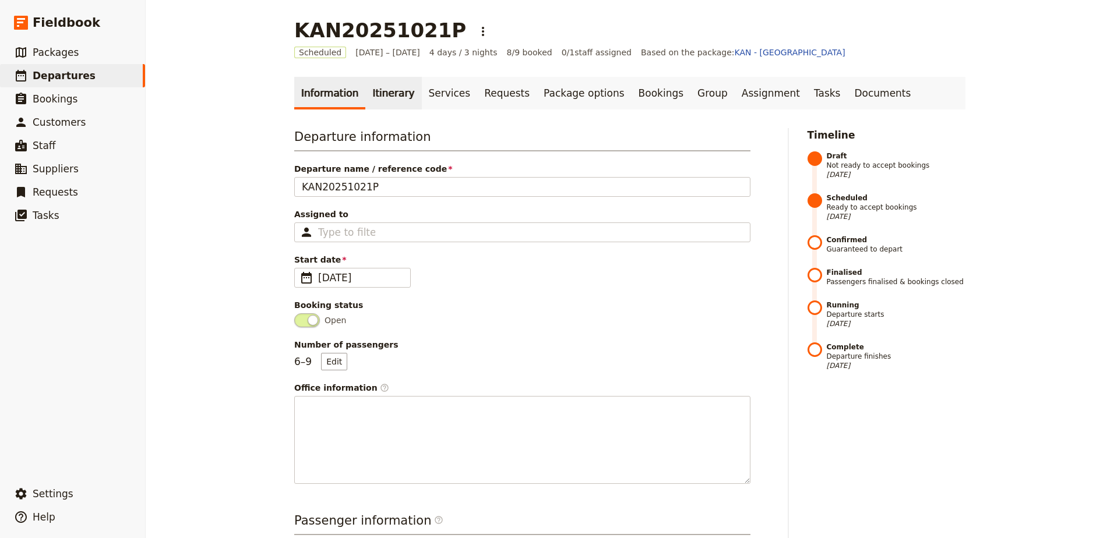
click at [381, 99] on link "Itinerary" at bounding box center [393, 93] width 56 height 33
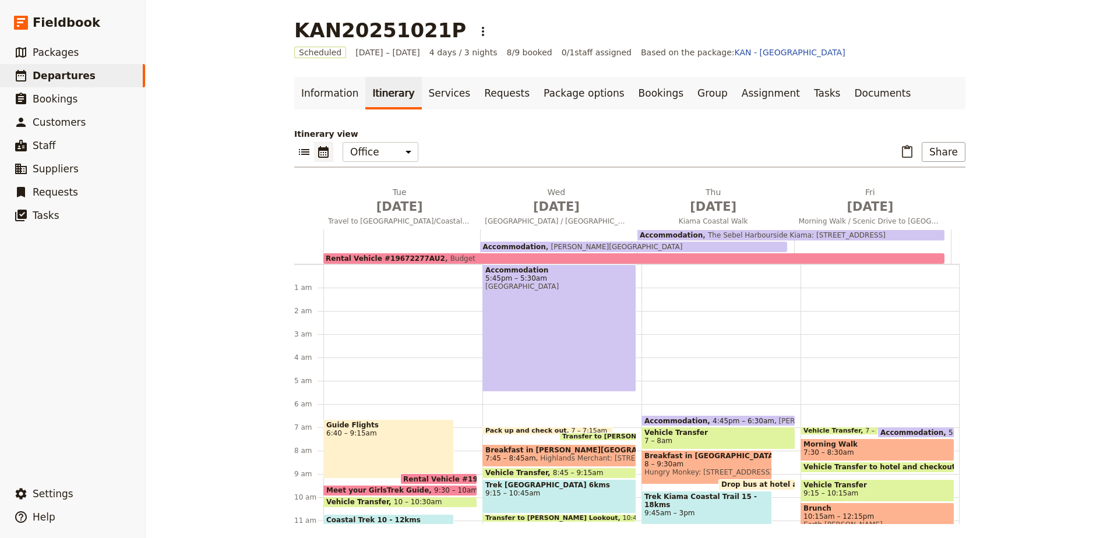
scroll to position [144, 0]
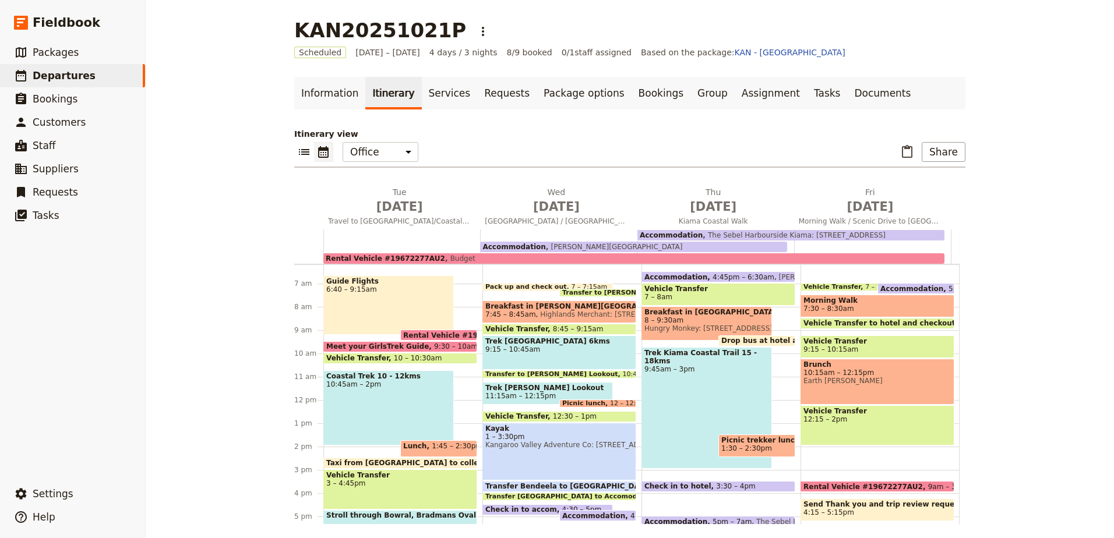
click at [419, 443] on span "Lunch" at bounding box center [417, 446] width 29 height 8
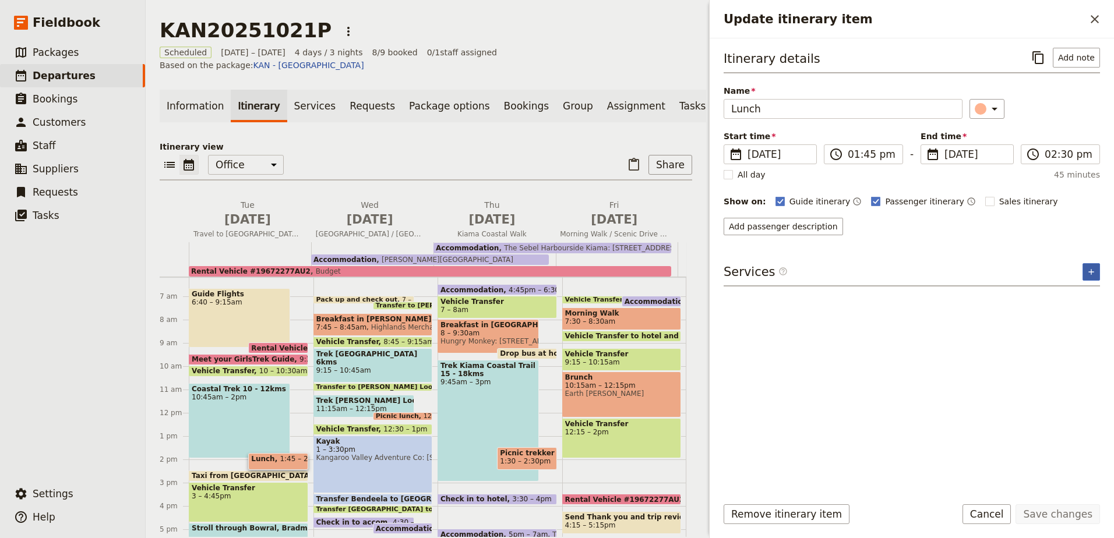
click at [1093, 269] on icon "Add service inclusion" at bounding box center [1091, 271] width 9 height 9
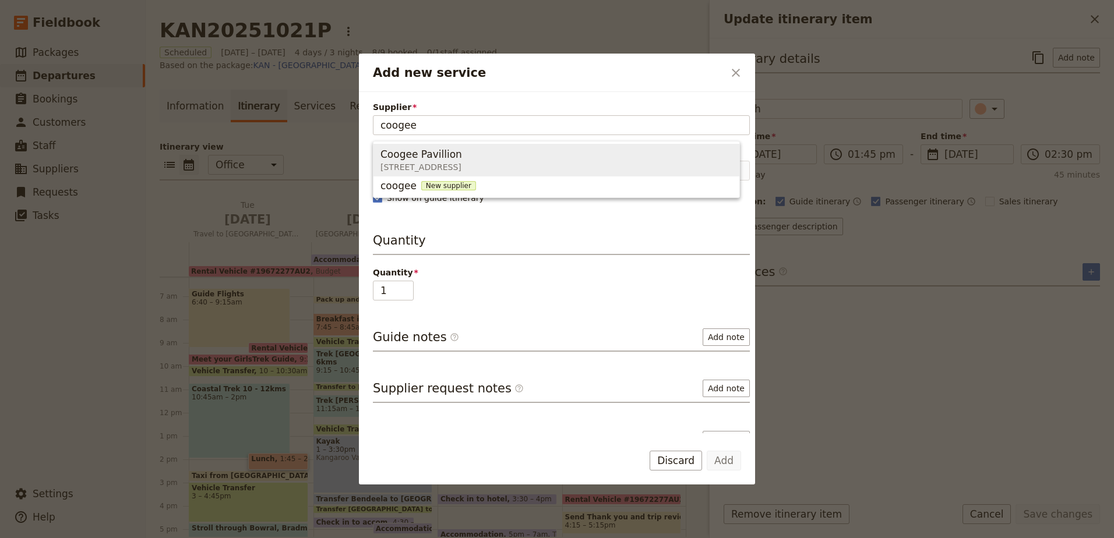
click at [554, 160] on span "Coogee Pavillion [STREET_ADDRESS]" at bounding box center [557, 160] width 352 height 28
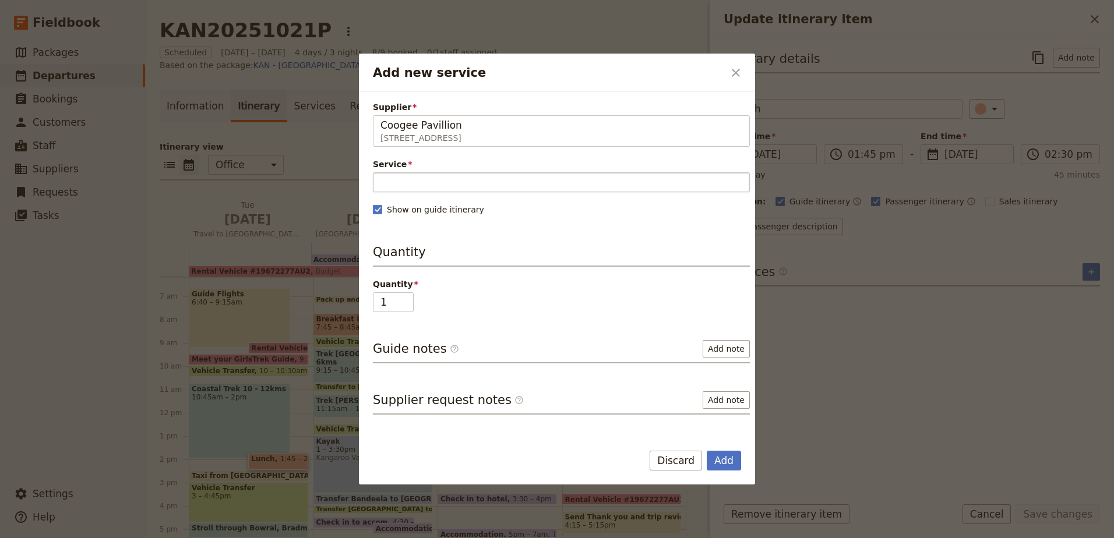
type input "Coogee Pavillion"
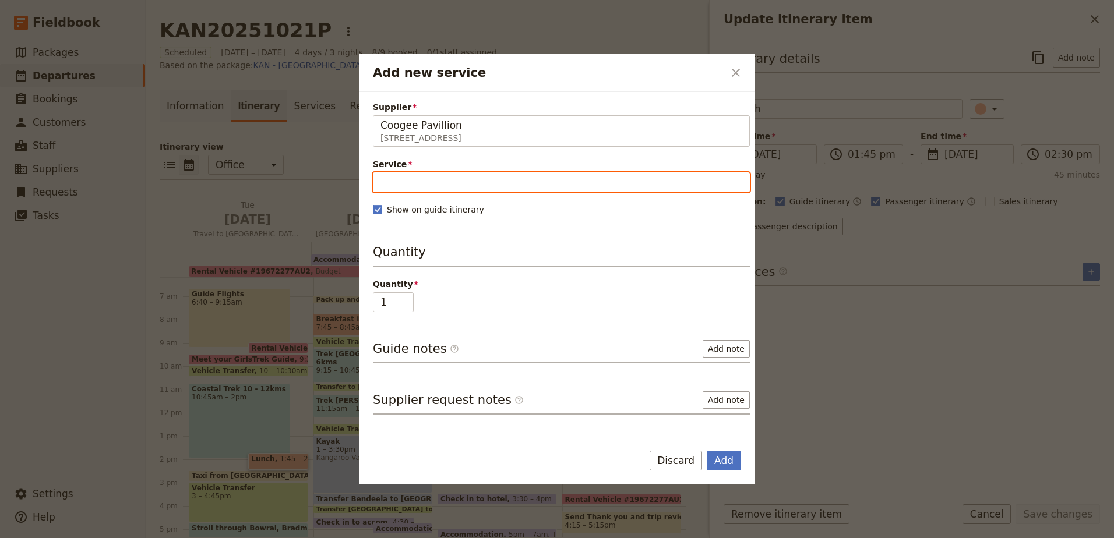
click at [530, 183] on input "Service" at bounding box center [561, 182] width 377 height 20
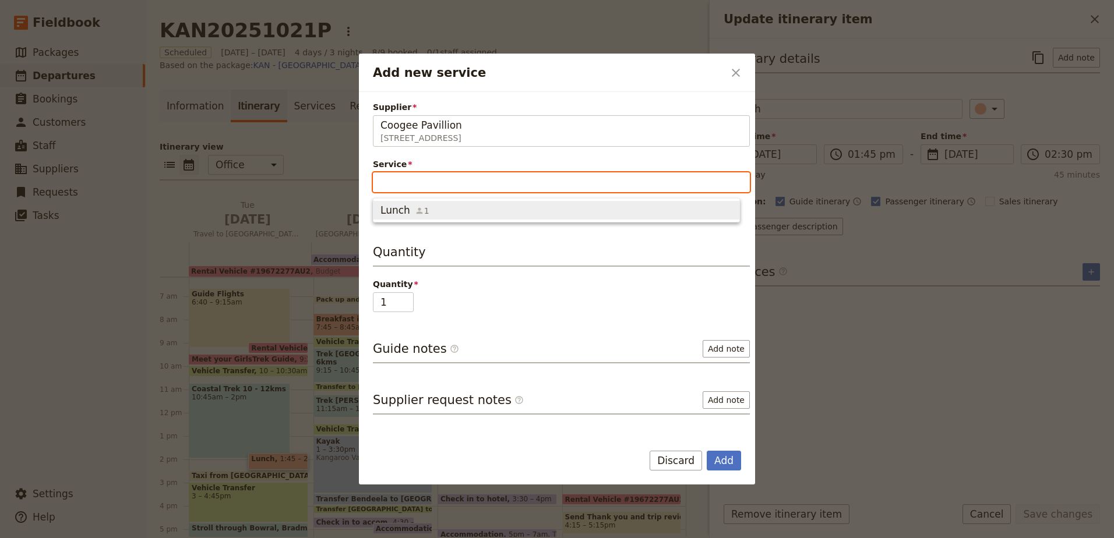
click at [530, 203] on span "Lunch 1" at bounding box center [557, 210] width 352 height 14
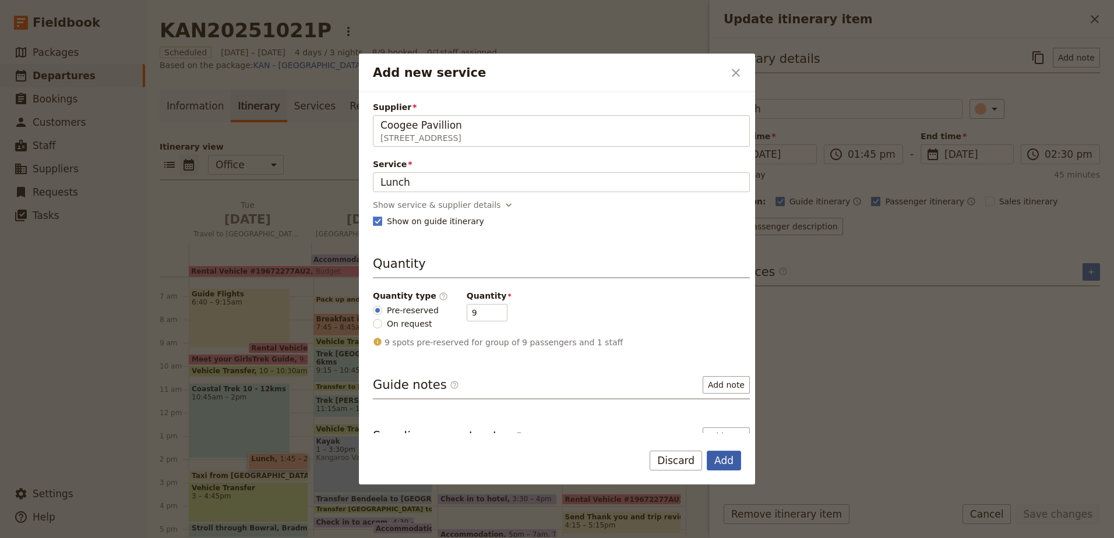
click at [728, 463] on button "Add" at bounding box center [724, 461] width 34 height 20
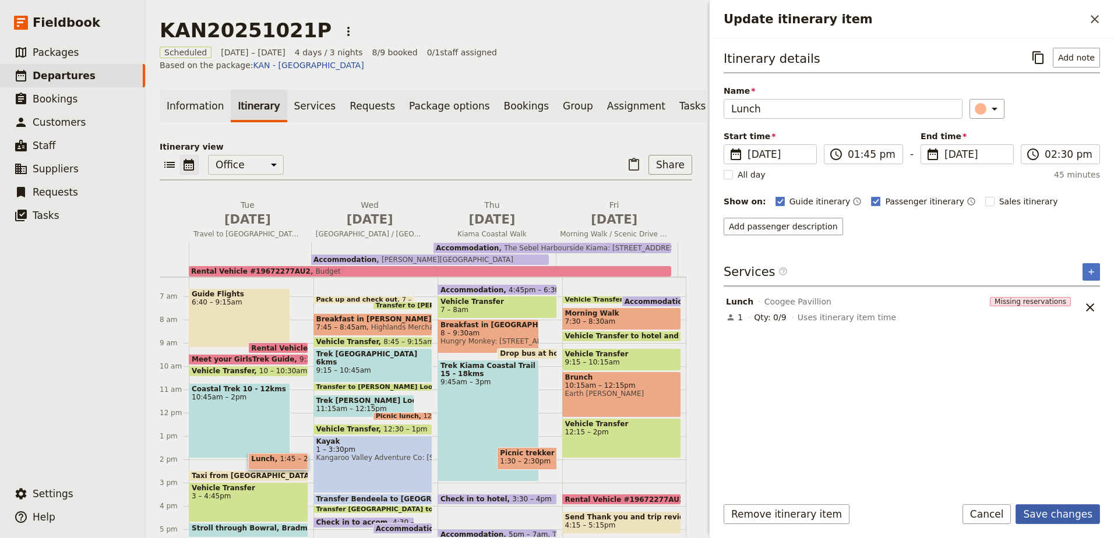
click at [1065, 514] on button "Save changes" at bounding box center [1058, 515] width 84 height 20
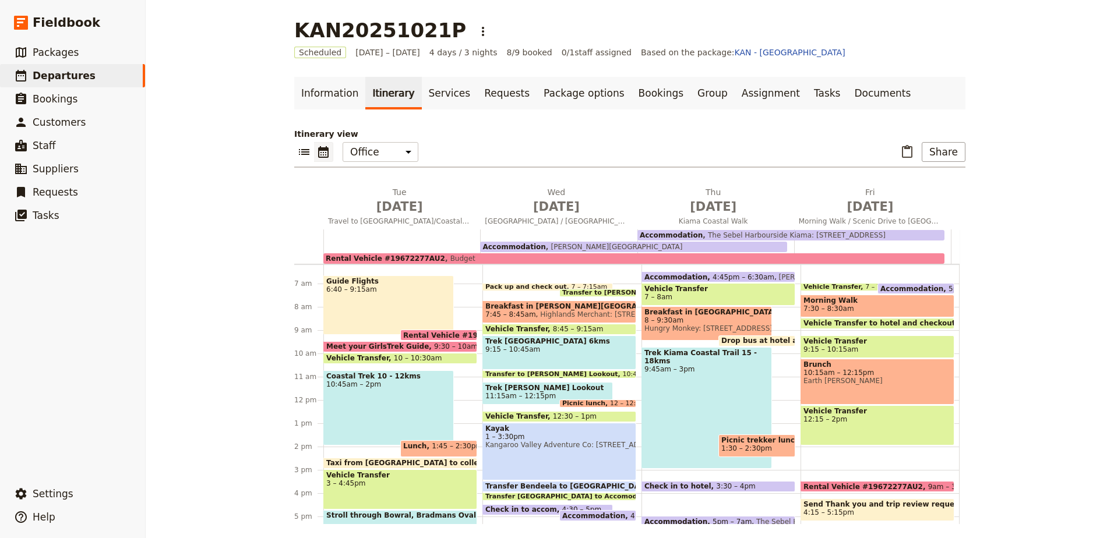
click at [421, 453] on span at bounding box center [439, 454] width 76 height 5
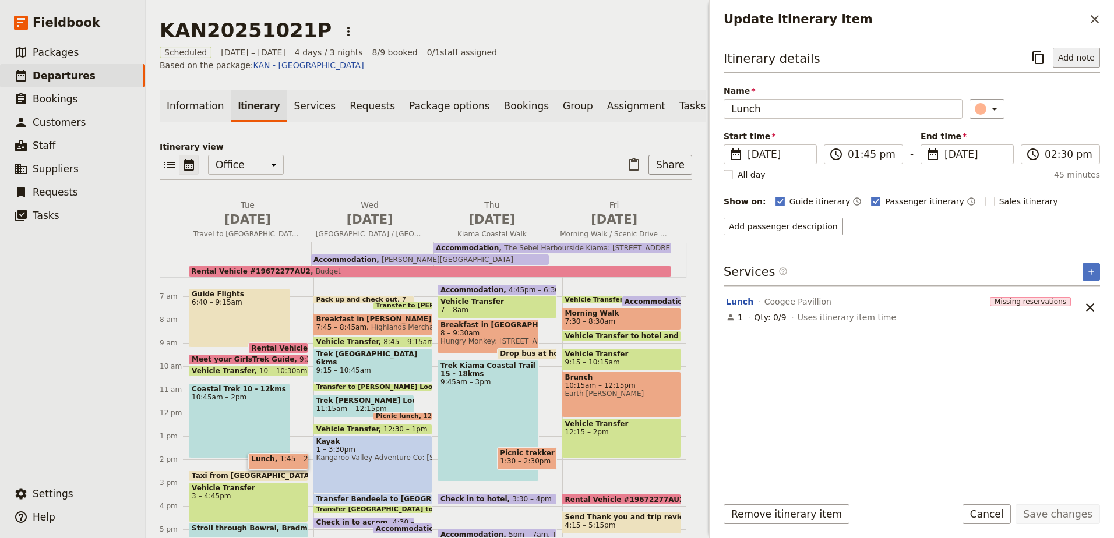
click at [1089, 50] on button "Add note" at bounding box center [1076, 58] width 47 height 20
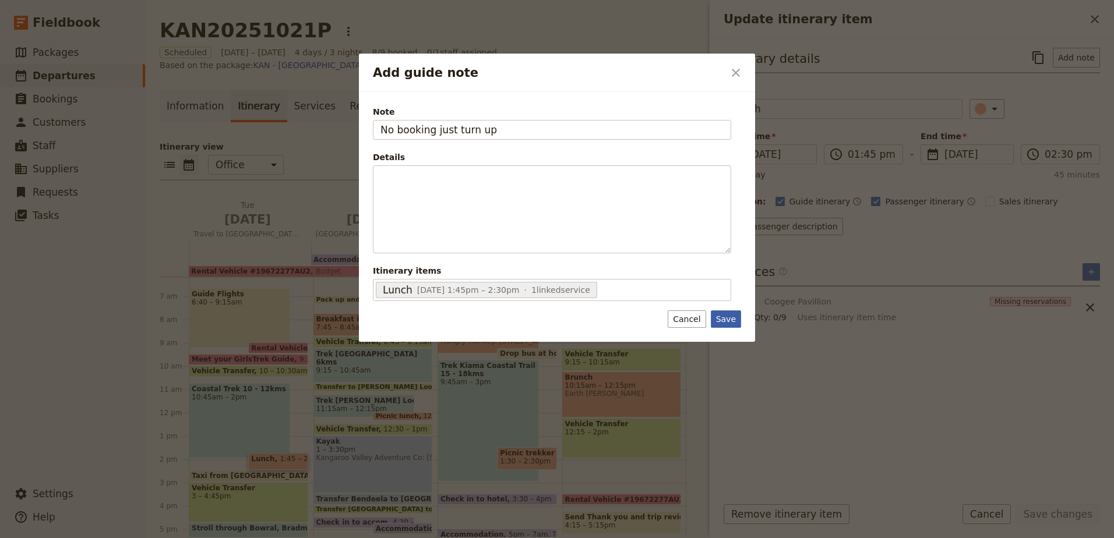
type input "No booking just turn up"
click at [714, 318] on button "Save" at bounding box center [726, 319] width 30 height 17
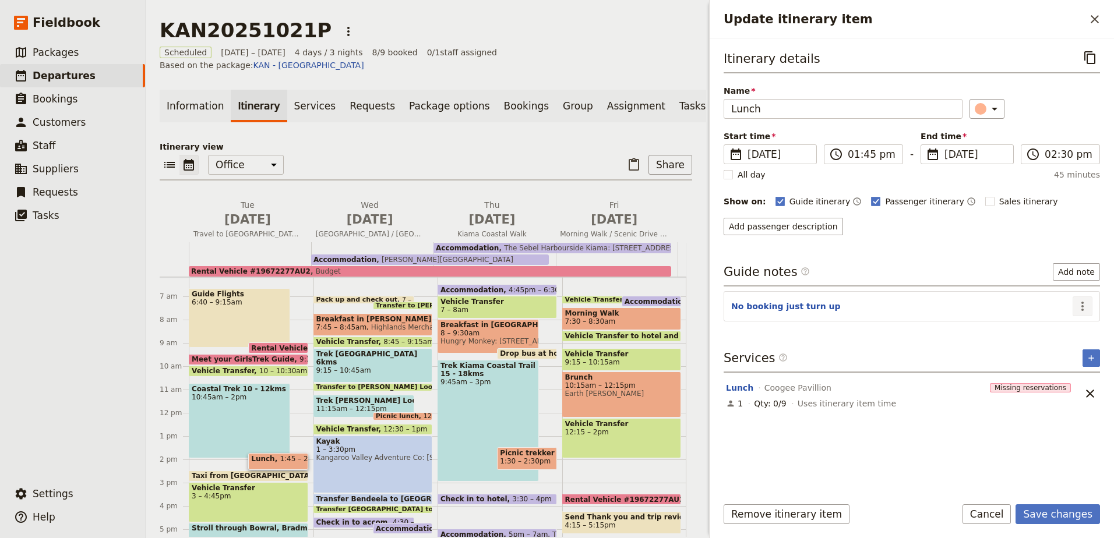
click at [1087, 302] on icon "Actions" at bounding box center [1083, 307] width 14 height 14
click at [1077, 334] on span "Edit note" at bounding box center [1058, 332] width 54 height 12
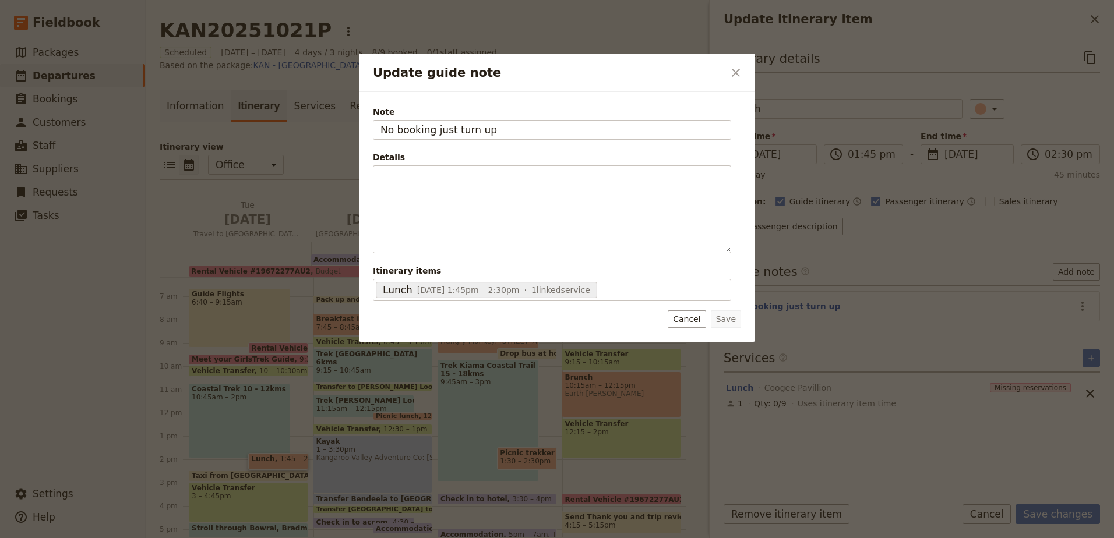
drag, startPoint x: 492, startPoint y: 125, endPoint x: 432, endPoint y: 115, distance: 61.4
click at [432, 115] on label "Note No booking just turn up" at bounding box center [552, 121] width 358 height 30
type input "No booking, call on route"
click at [724, 321] on button "Save" at bounding box center [726, 319] width 30 height 17
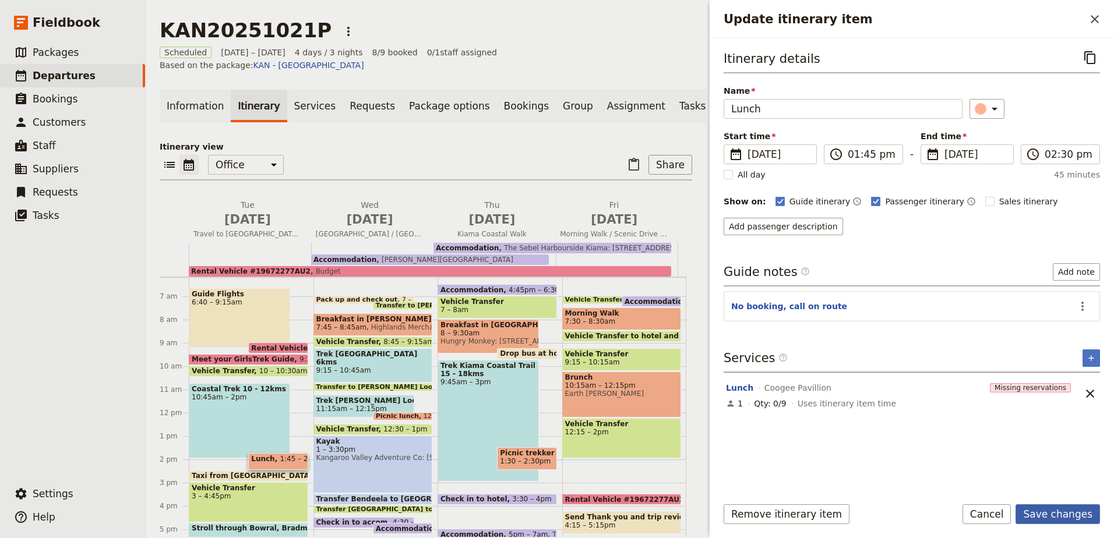
click at [1063, 510] on button "Save changes" at bounding box center [1058, 515] width 84 height 20
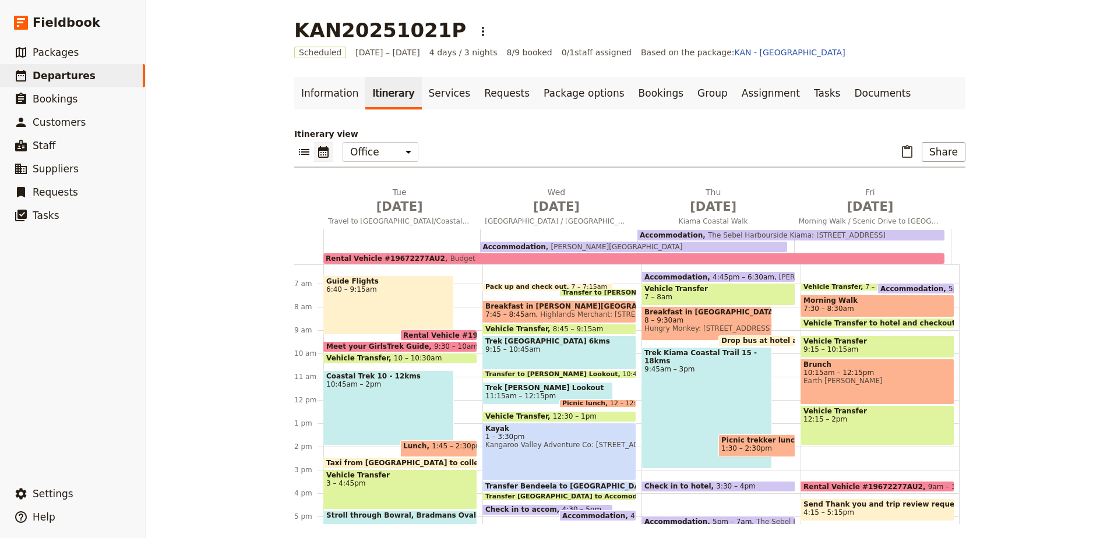
click at [444, 448] on span "1:45 – 2:30pm" at bounding box center [457, 448] width 51 height 13
